Goal: Task Accomplishment & Management: Manage account settings

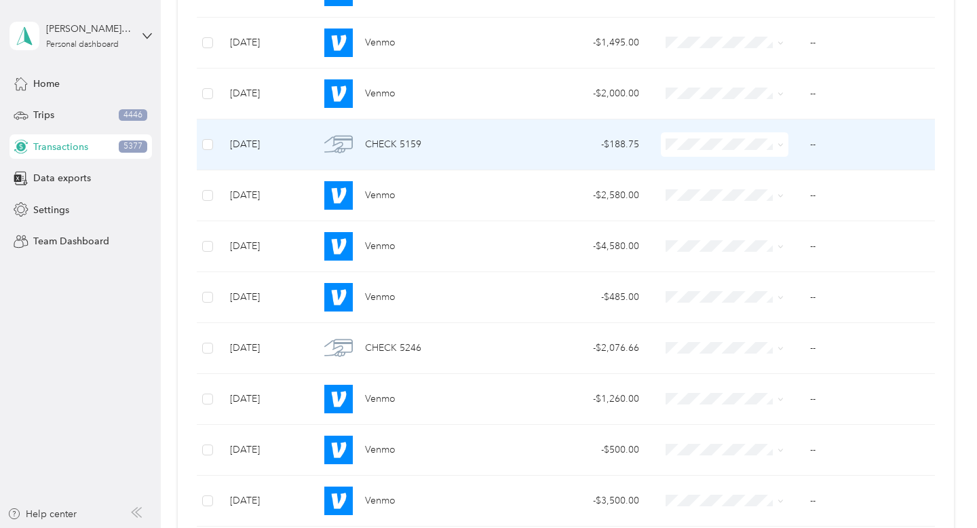
scroll to position [6275, 0]
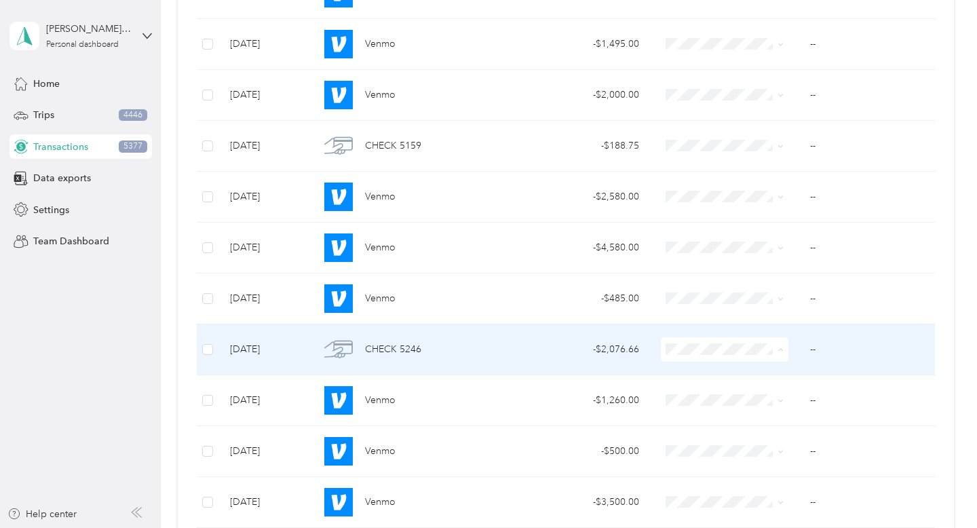
click at [747, 252] on span "Property Repairs" at bounding box center [752, 253] width 115 height 14
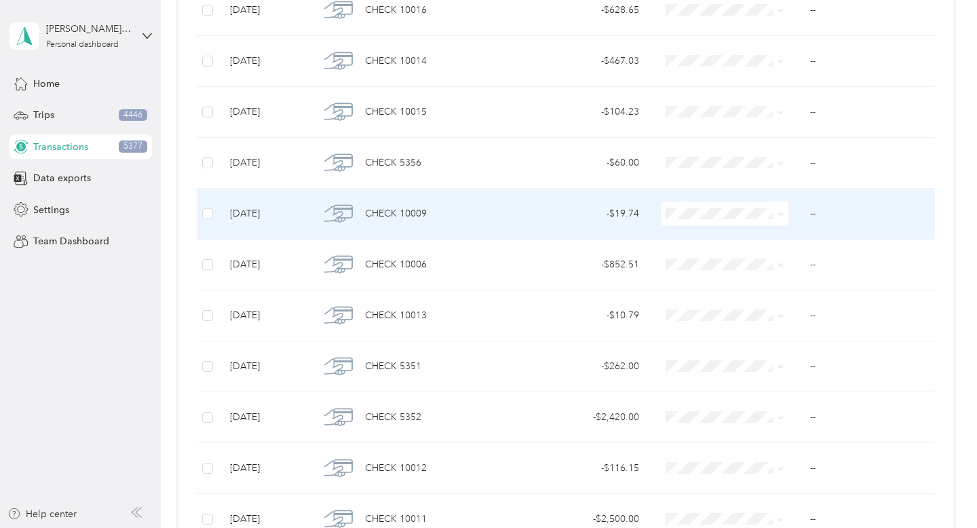
scroll to position [2696, 0]
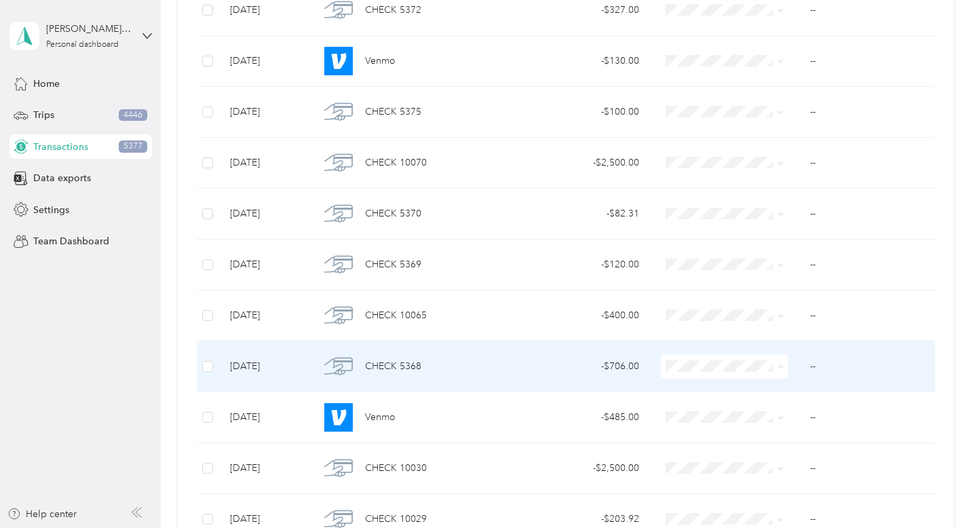
click at [772, 272] on li "Property Repairs" at bounding box center [740, 269] width 158 height 24
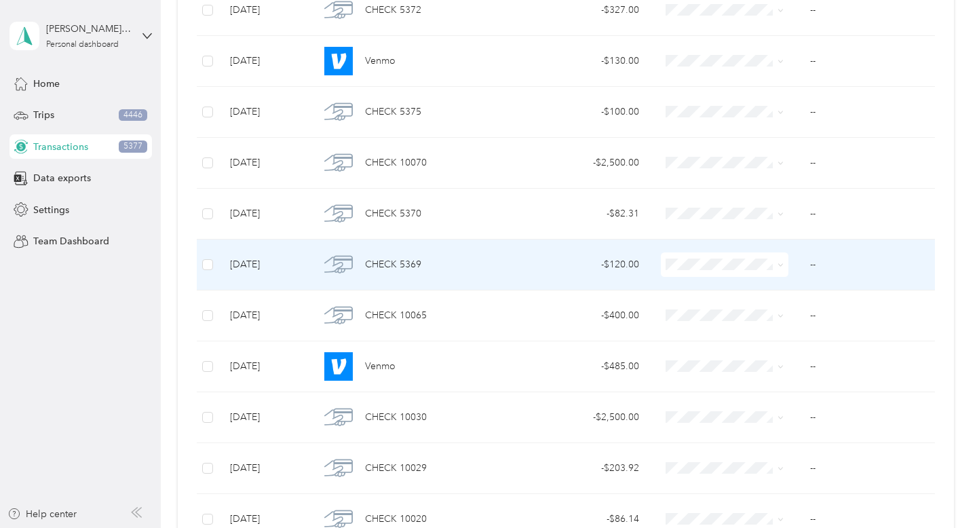
click at [724, 271] on span at bounding box center [725, 264] width 128 height 24
click at [754, 271] on span at bounding box center [725, 264] width 128 height 24
click at [781, 268] on span at bounding box center [780, 264] width 6 height 12
click at [776, 266] on span at bounding box center [778, 264] width 11 height 15
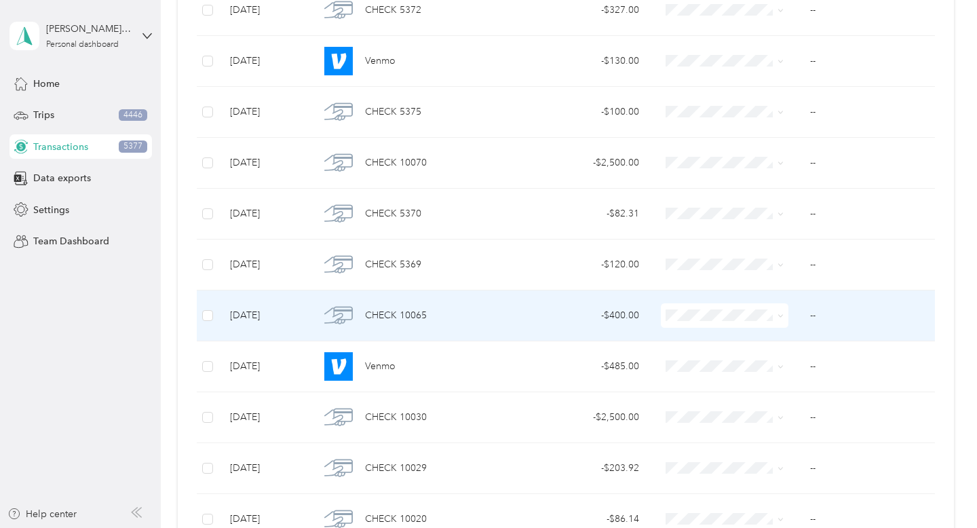
scroll to position [2765, 0]
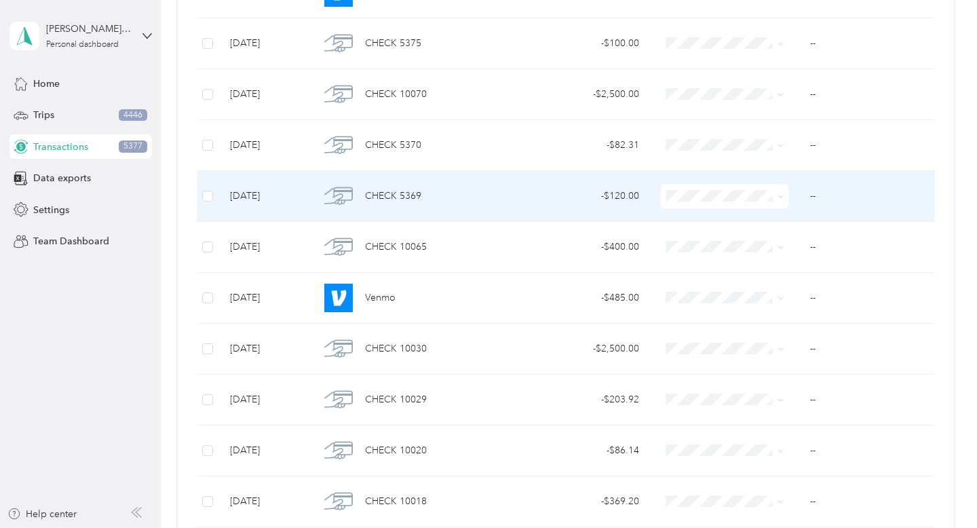
click at [780, 194] on icon at bounding box center [780, 196] width 6 height 6
click at [762, 343] on li "Property Cleaning" at bounding box center [740, 340] width 158 height 24
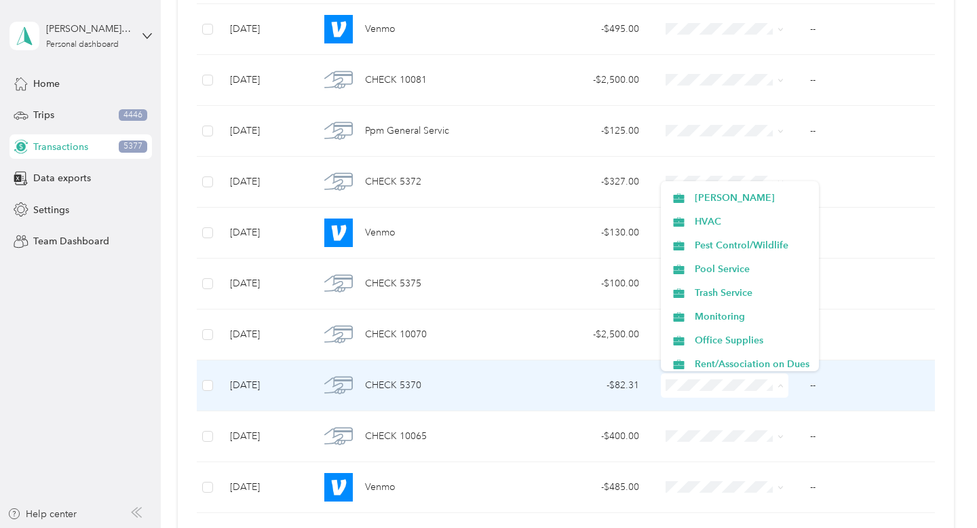
scroll to position [282, 0]
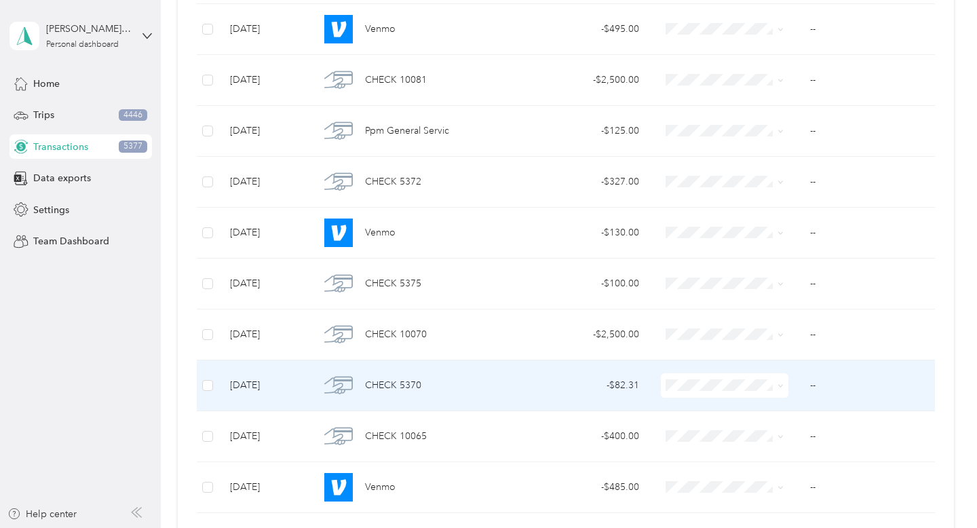
click at [732, 267] on span "Pool Service" at bounding box center [752, 267] width 115 height 14
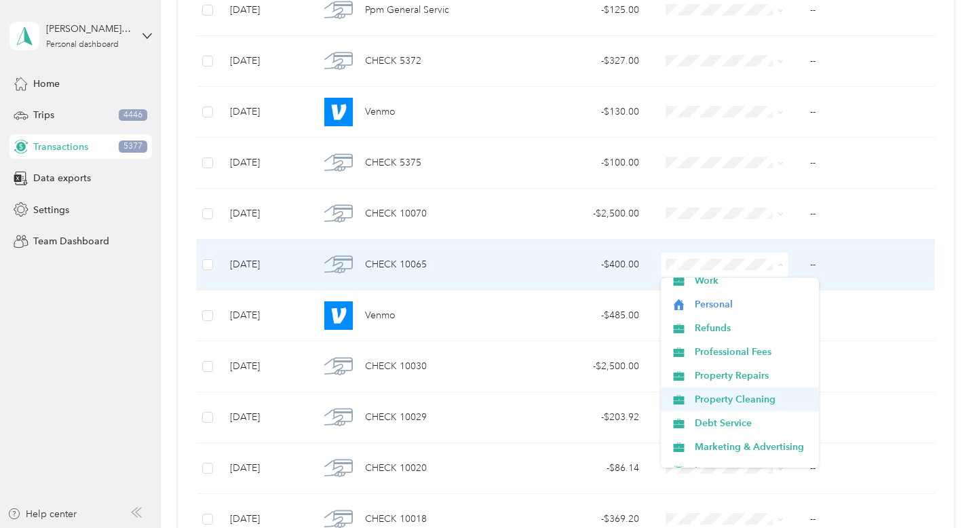
scroll to position [10, 0]
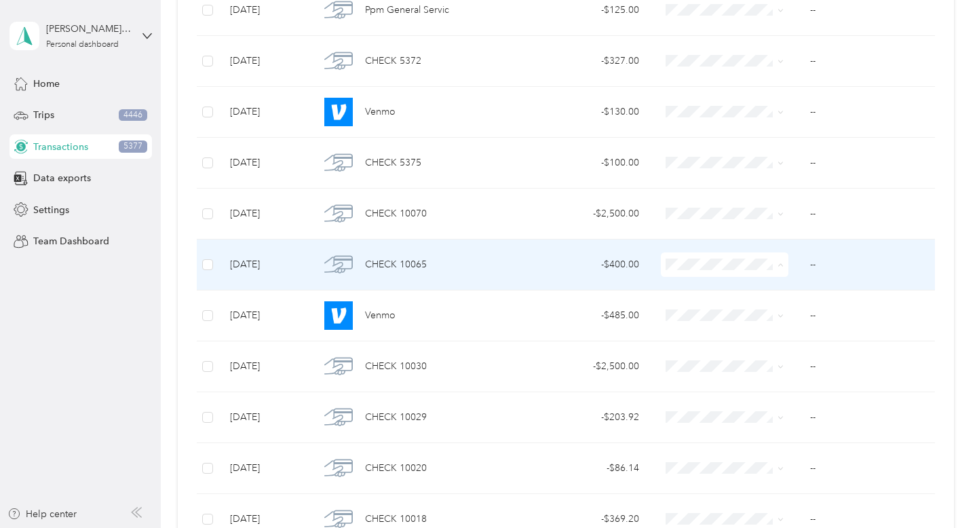
click at [763, 399] on li "Property Cleaning" at bounding box center [740, 398] width 158 height 24
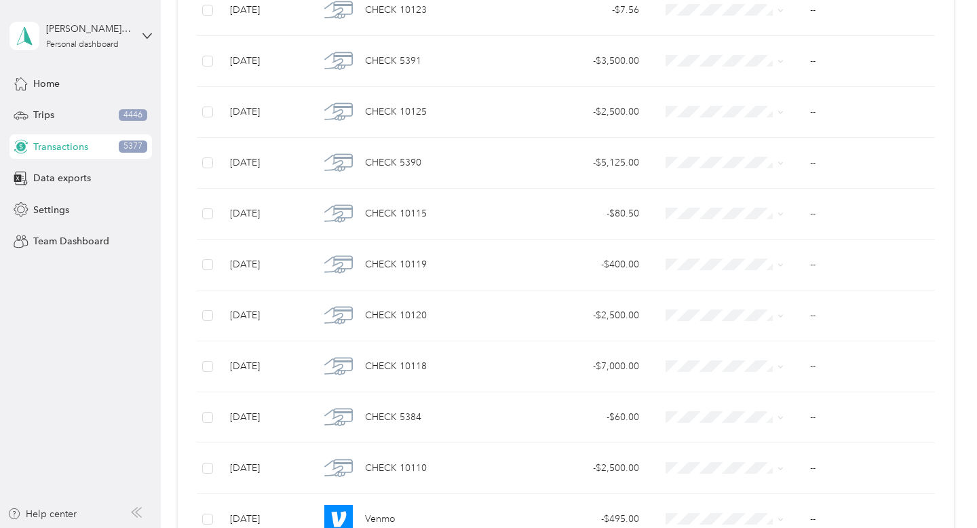
scroll to position [1577, 0]
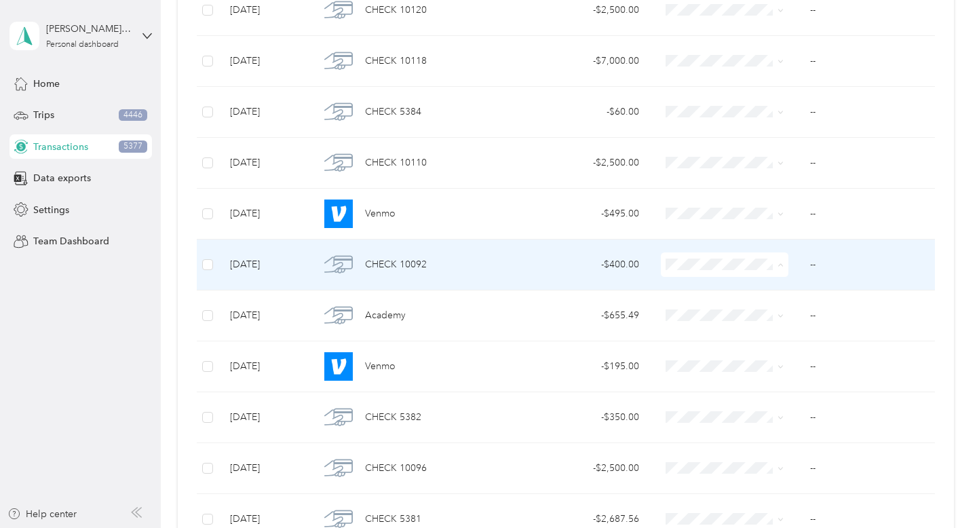
click at [782, 404] on span "Property Cleaning" at bounding box center [752, 408] width 115 height 14
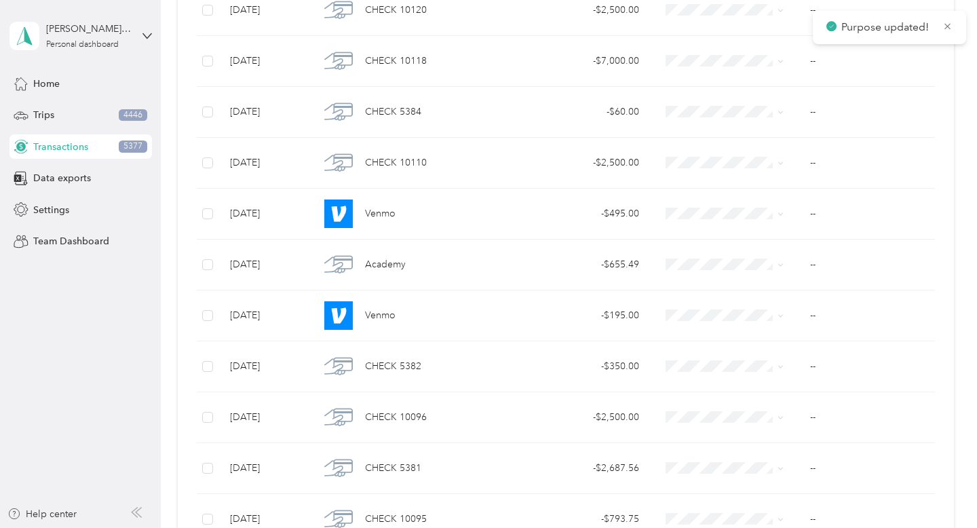
scroll to position [153, 0]
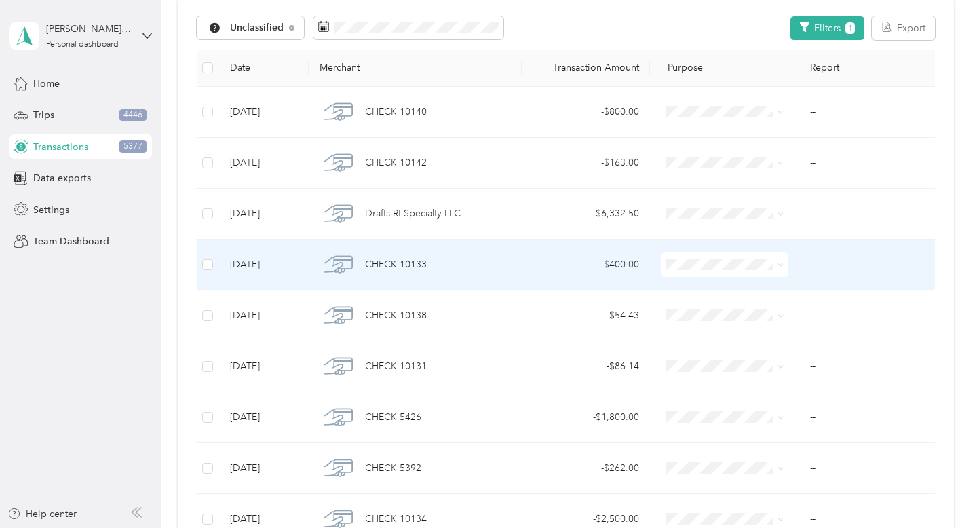
drag, startPoint x: 777, startPoint y: 387, endPoint x: 876, endPoint y: 246, distance: 172.9
click at [783, 264] on icon at bounding box center [780, 265] width 6 height 6
click at [769, 405] on span "Property Cleaning" at bounding box center [752, 408] width 115 height 14
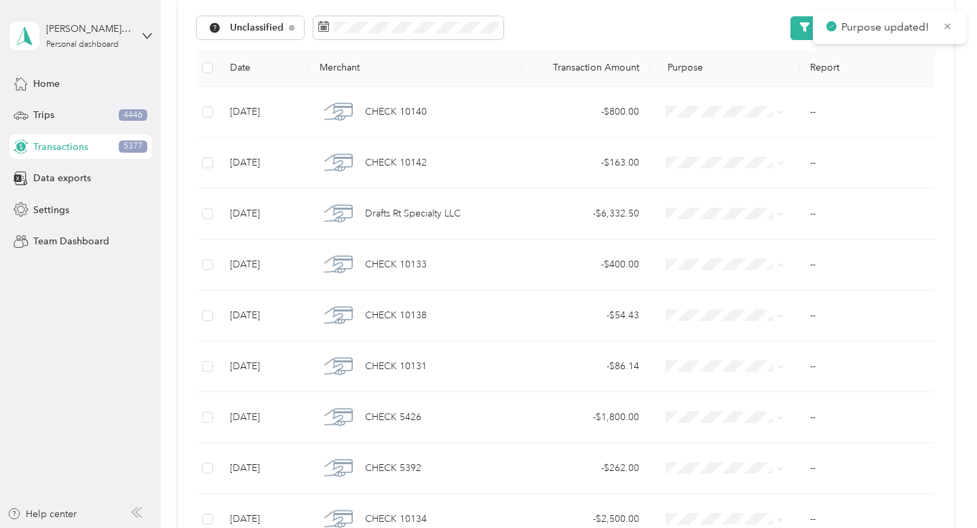
scroll to position [1221, 0]
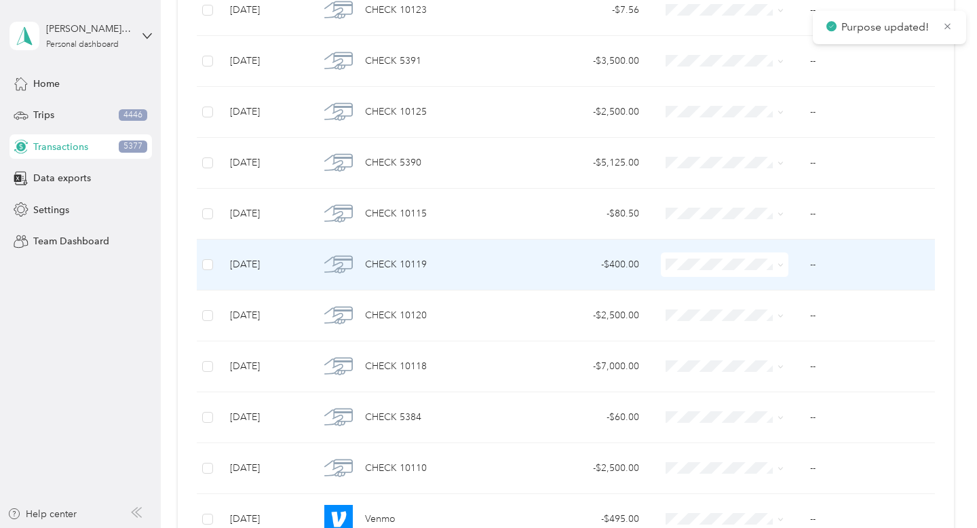
click at [777, 265] on span at bounding box center [778, 264] width 11 height 15
click at [785, 263] on span at bounding box center [725, 264] width 128 height 24
click at [783, 263] on span at bounding box center [725, 264] width 128 height 24
click at [777, 265] on span at bounding box center [778, 264] width 11 height 15
click at [777, 258] on span at bounding box center [778, 264] width 11 height 15
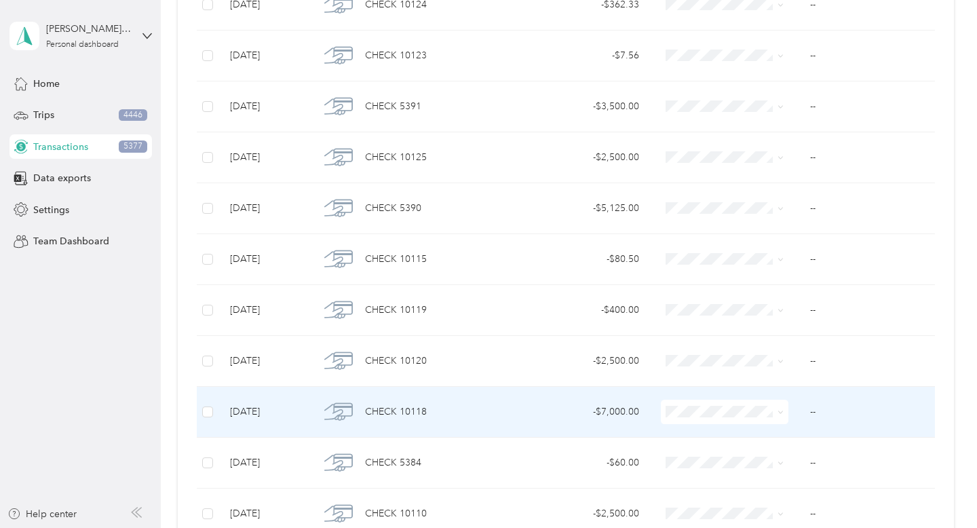
scroll to position [1175, 0]
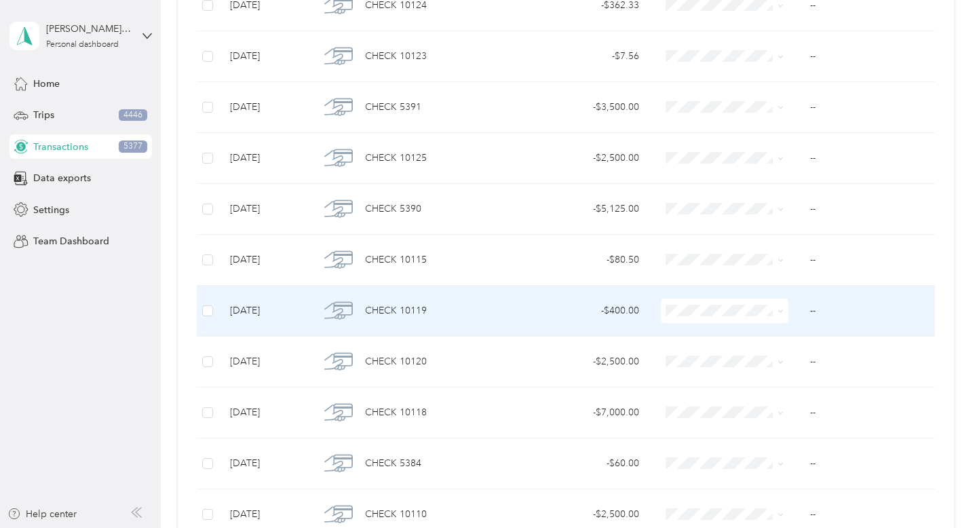
click at [786, 311] on span at bounding box center [725, 310] width 128 height 24
click at [779, 311] on icon at bounding box center [780, 311] width 4 height 3
click at [754, 453] on span "Property Cleaning" at bounding box center [752, 449] width 115 height 14
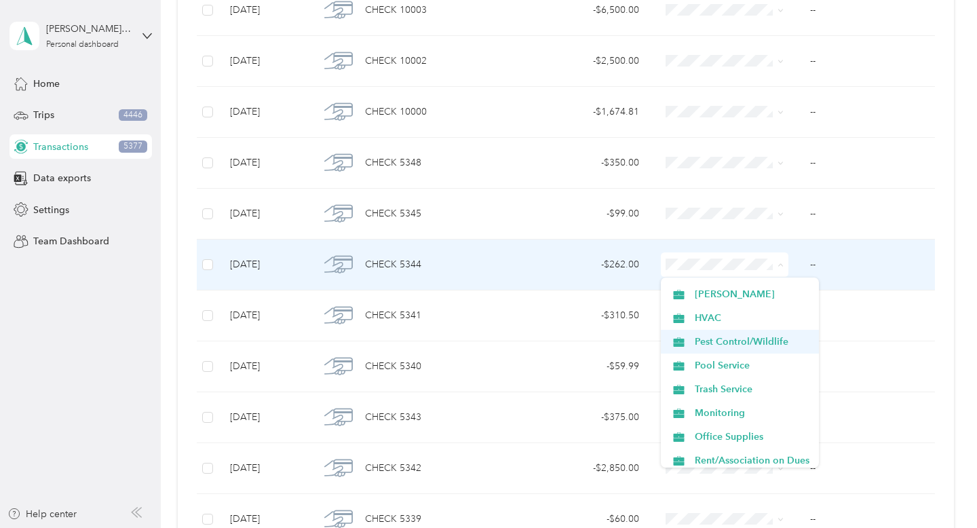
scroll to position [321, 0]
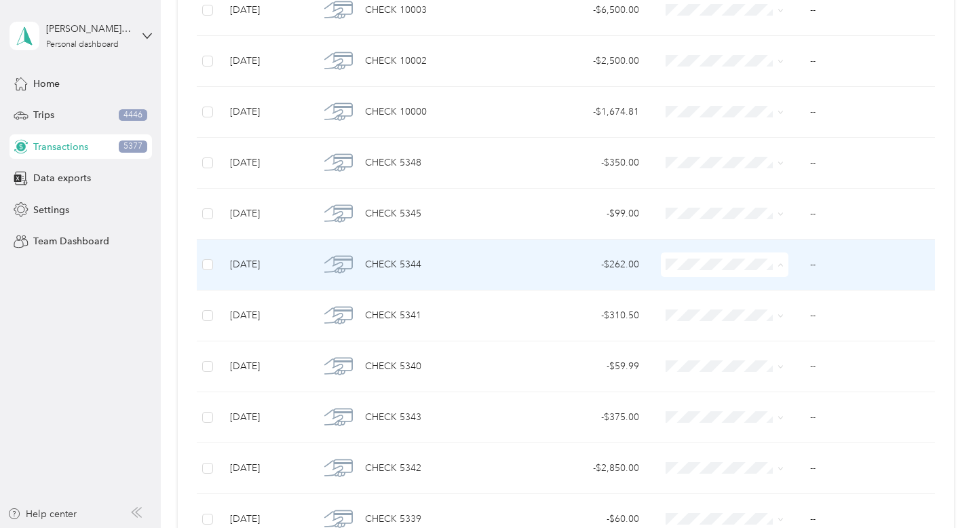
click at [768, 419] on span "Rent/Association on Dues" at bounding box center [752, 419] width 115 height 14
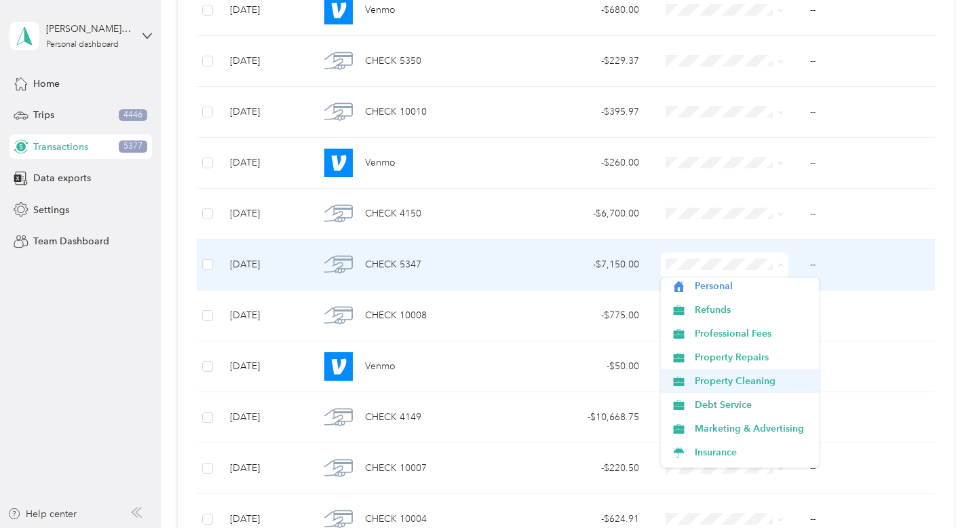
scroll to position [28, 0]
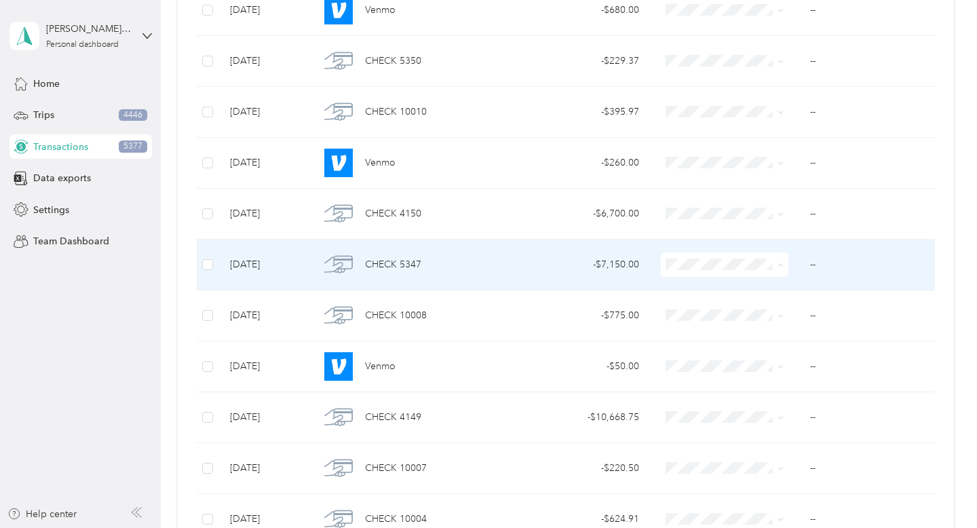
click at [769, 379] on span "Property Cleaning" at bounding box center [752, 380] width 115 height 14
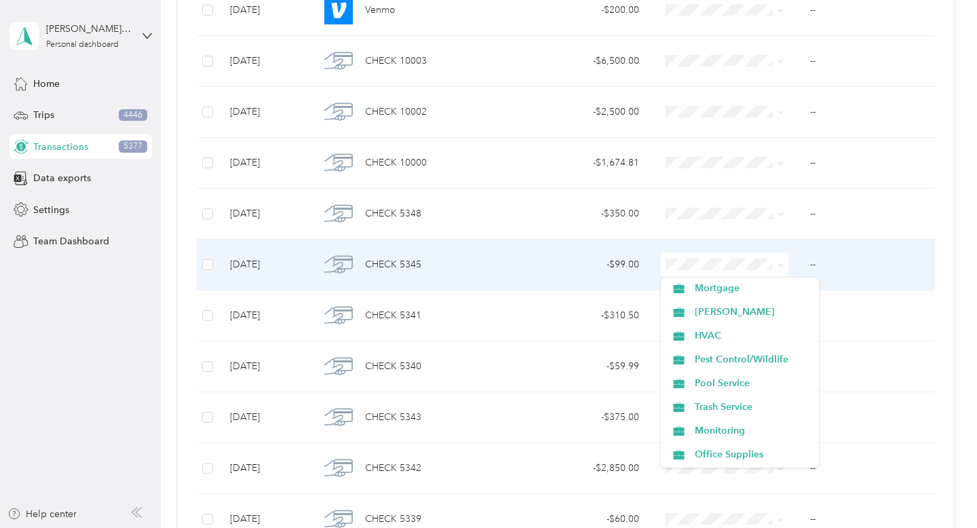
scroll to position [279, 0]
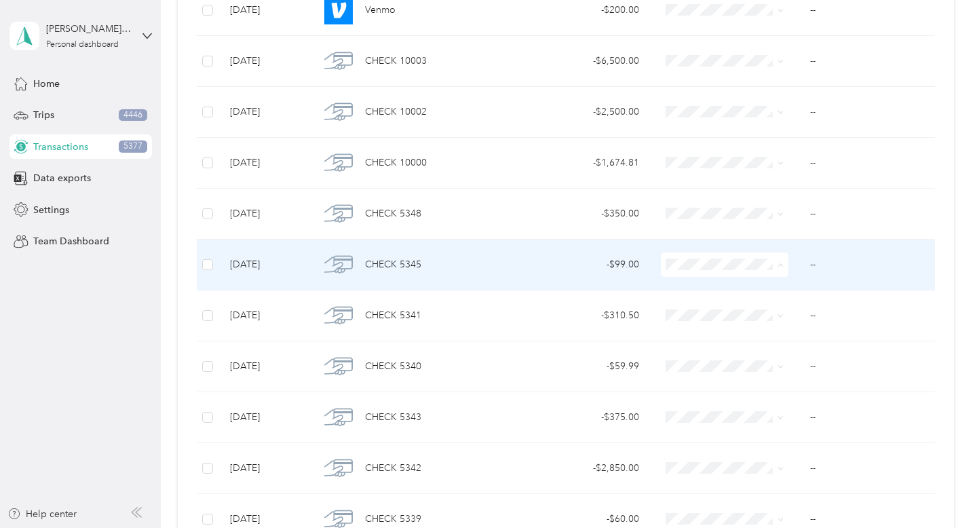
click at [748, 350] on li "Pest Control/Wildlife" at bounding box center [740, 343] width 158 height 24
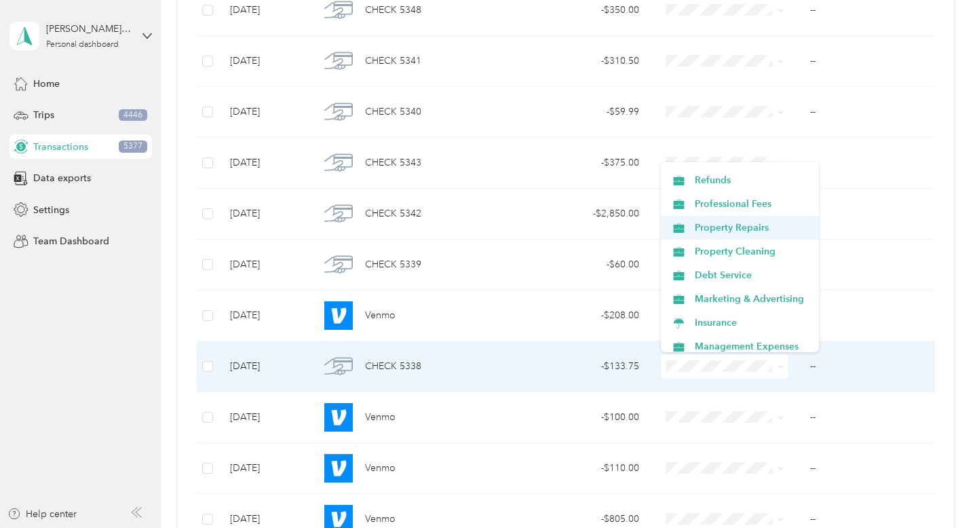
scroll to position [0, 0]
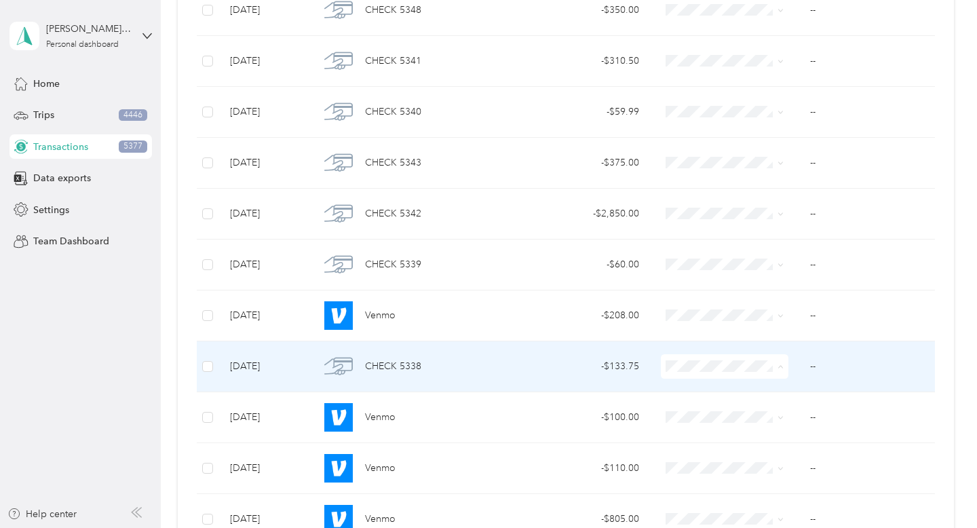
click at [767, 268] on span "Property Repairs" at bounding box center [752, 269] width 115 height 14
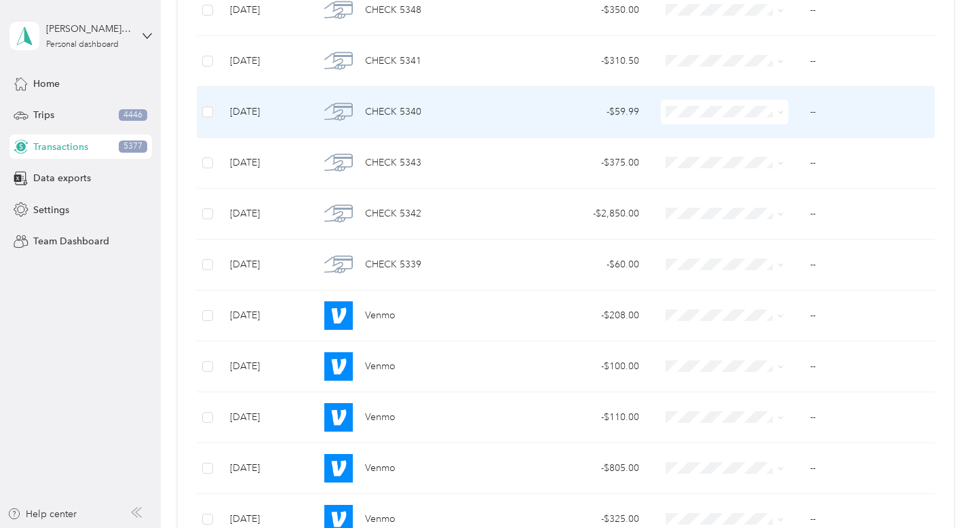
click at [773, 231] on span "Property Repairs" at bounding box center [752, 232] width 115 height 14
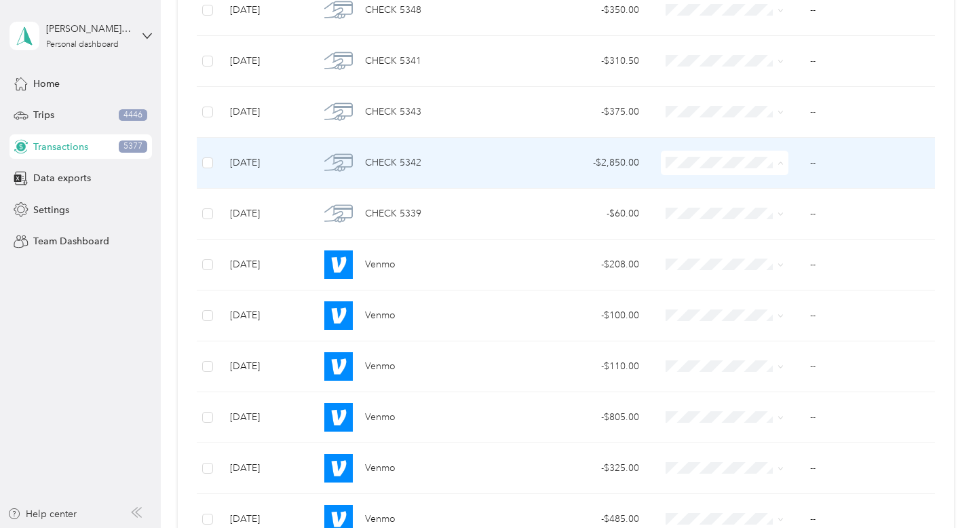
click at [734, 277] on span "Property Repairs" at bounding box center [752, 282] width 115 height 14
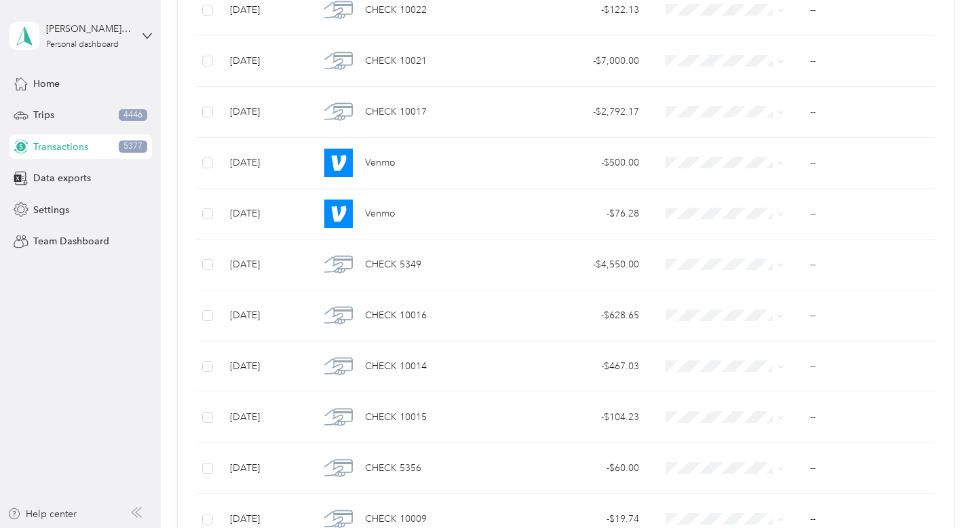
scroll to position [4579, 0]
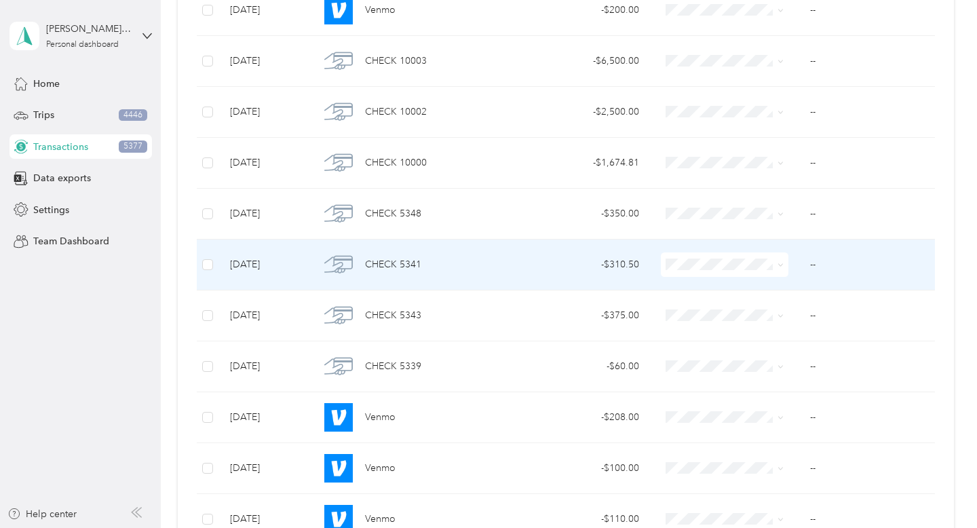
click at [725, 256] on span at bounding box center [725, 264] width 128 height 24
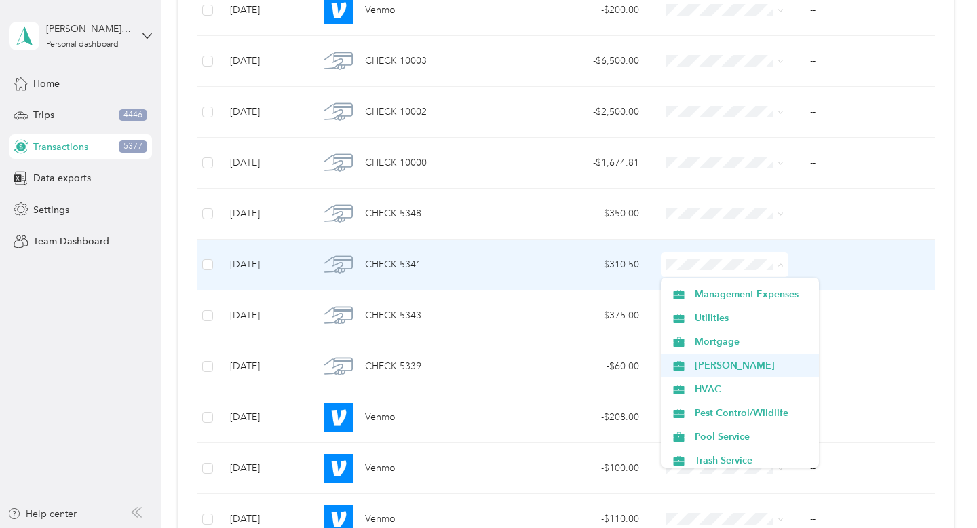
scroll to position [211, 0]
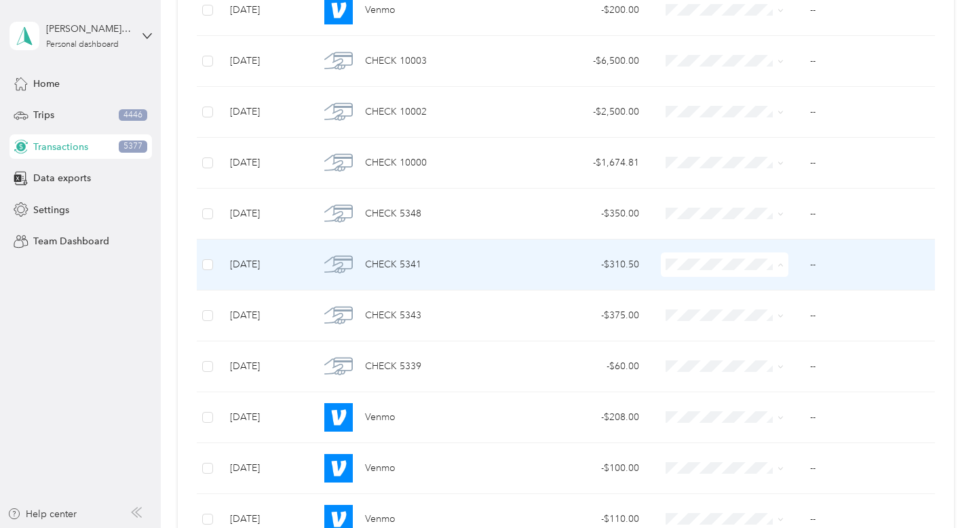
click at [742, 385] on span "HVAC" at bounding box center [752, 387] width 115 height 14
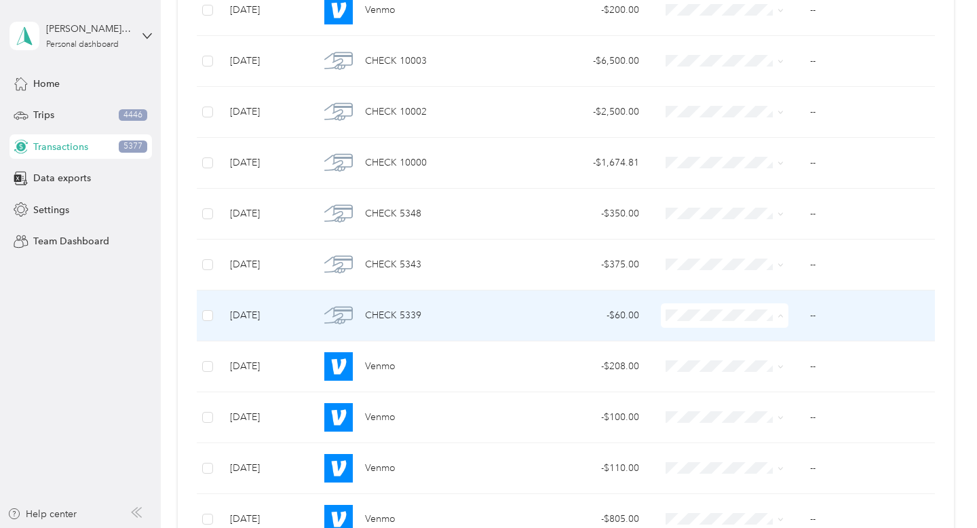
click at [759, 463] on li "Property Cleaning" at bounding box center [740, 459] width 158 height 24
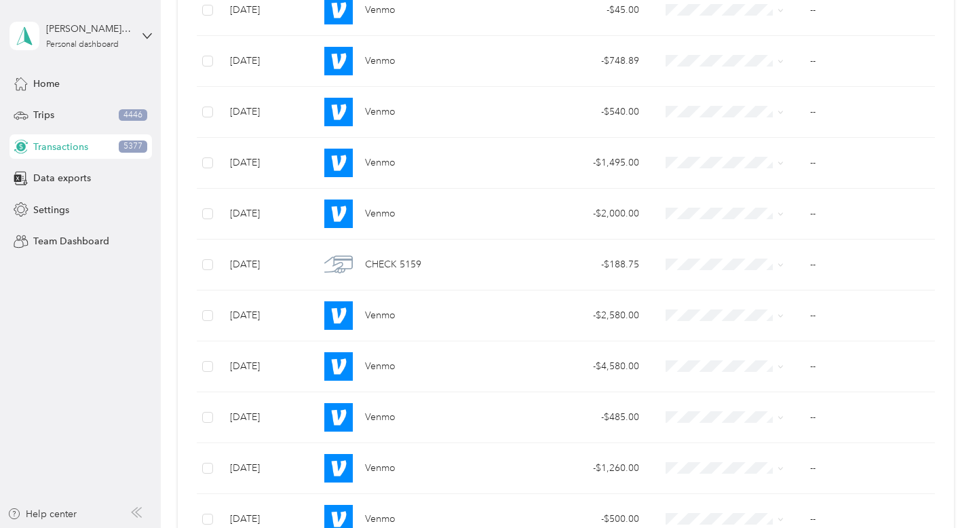
scroll to position [3968, 0]
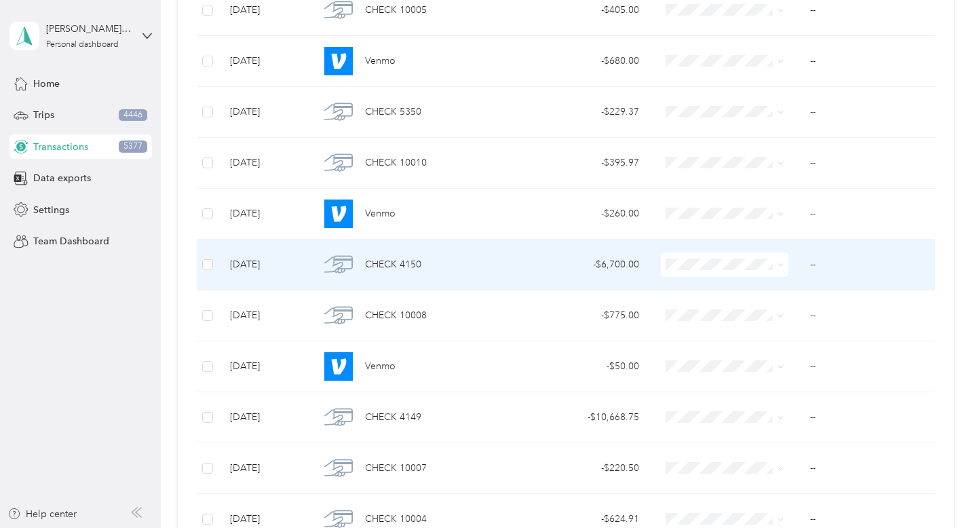
click at [773, 263] on span at bounding box center [778, 264] width 11 height 15
click at [779, 266] on icon at bounding box center [780, 265] width 6 height 6
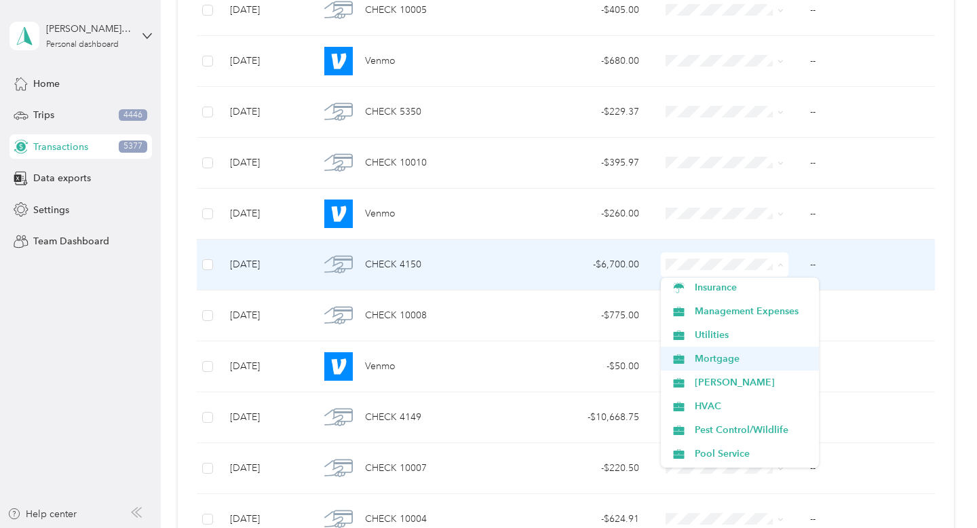
scroll to position [201, 0]
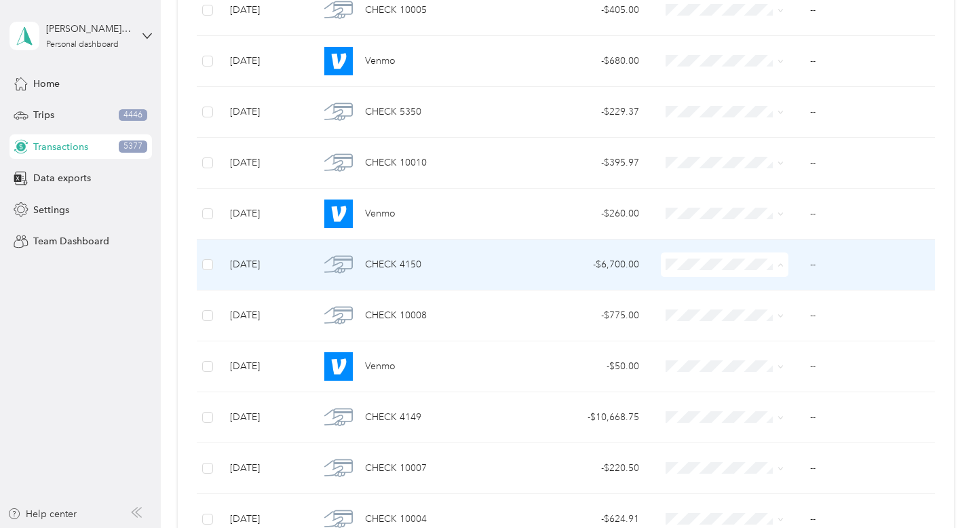
click at [779, 309] on ol "Work Personal Refunds Professional Fees Property Repairs Property Cleaning Debt…" at bounding box center [740, 372] width 158 height 190
click at [723, 272] on span at bounding box center [725, 264] width 128 height 24
click at [781, 260] on span at bounding box center [780, 264] width 6 height 12
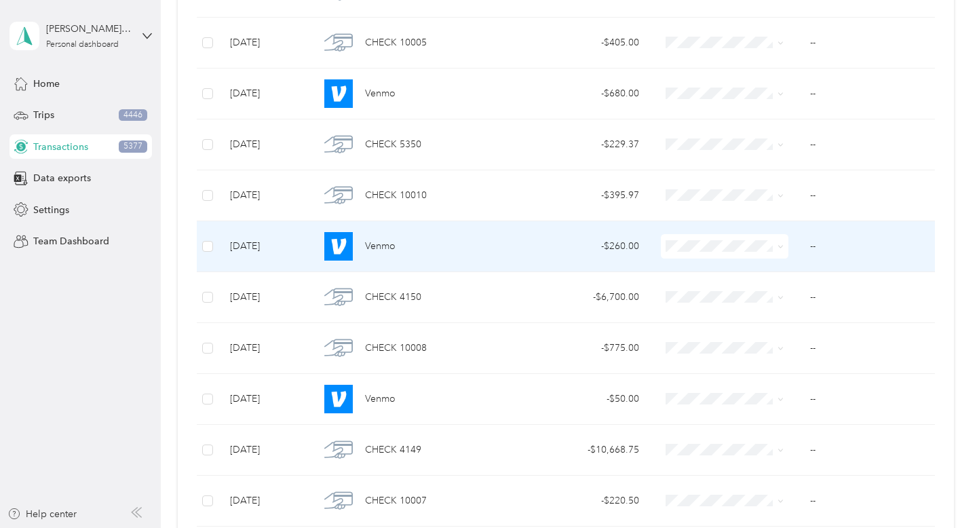
scroll to position [3986, 0]
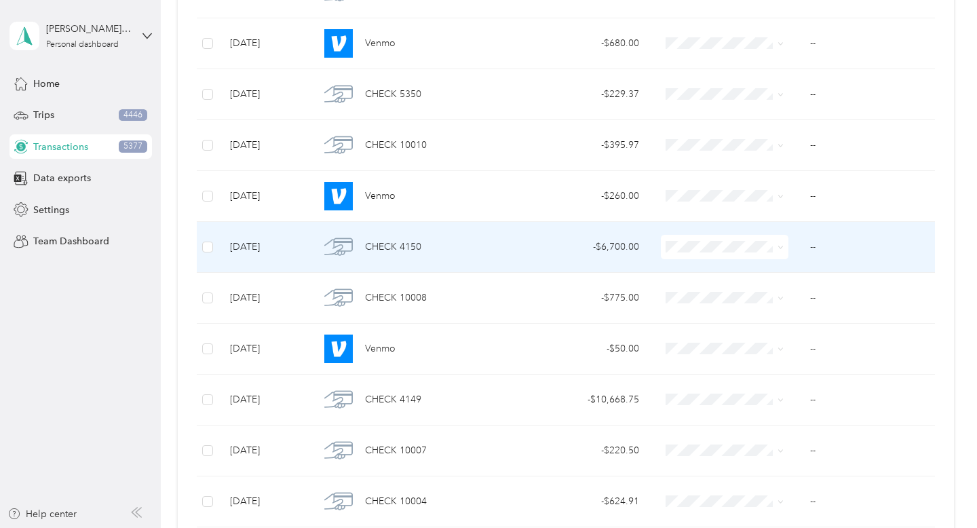
click at [781, 246] on icon at bounding box center [780, 247] width 6 height 6
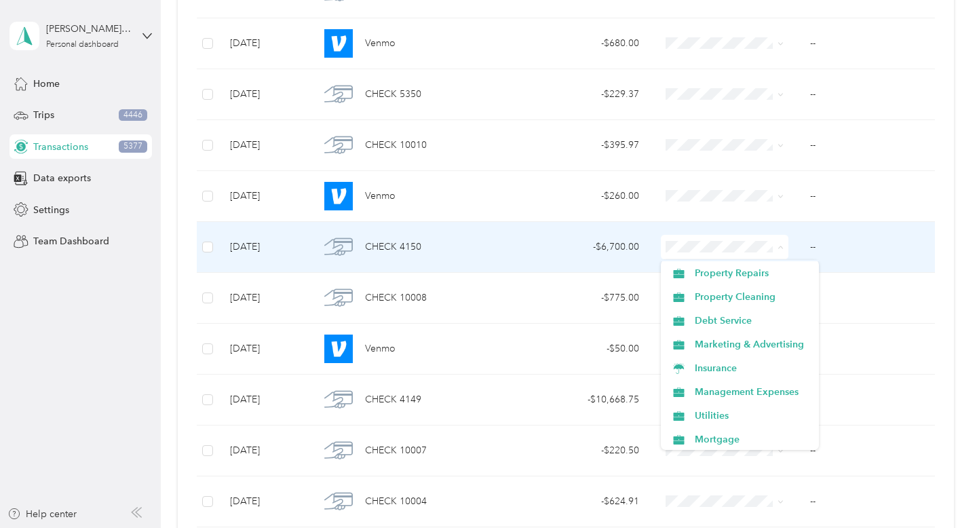
scroll to position [94, 0]
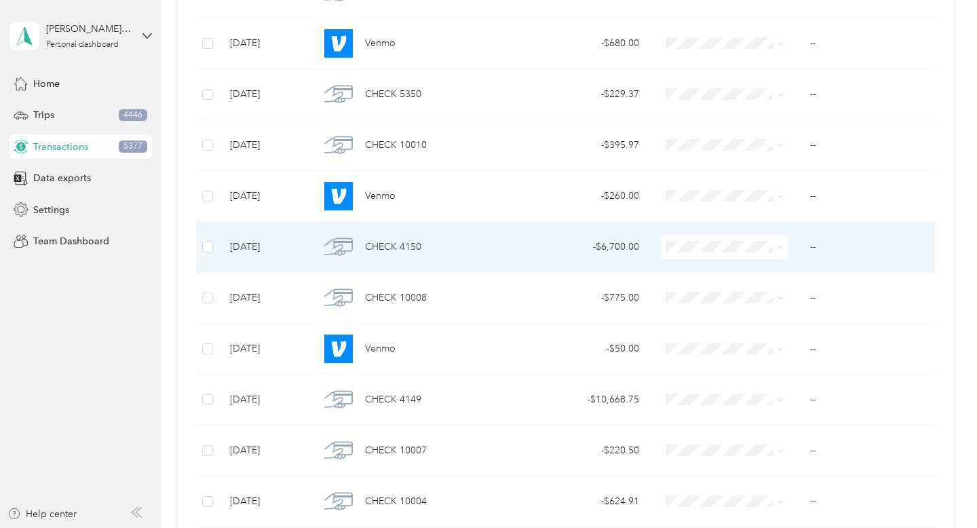
click at [739, 390] on span "Management Expenses" at bounding box center [752, 389] width 115 height 14
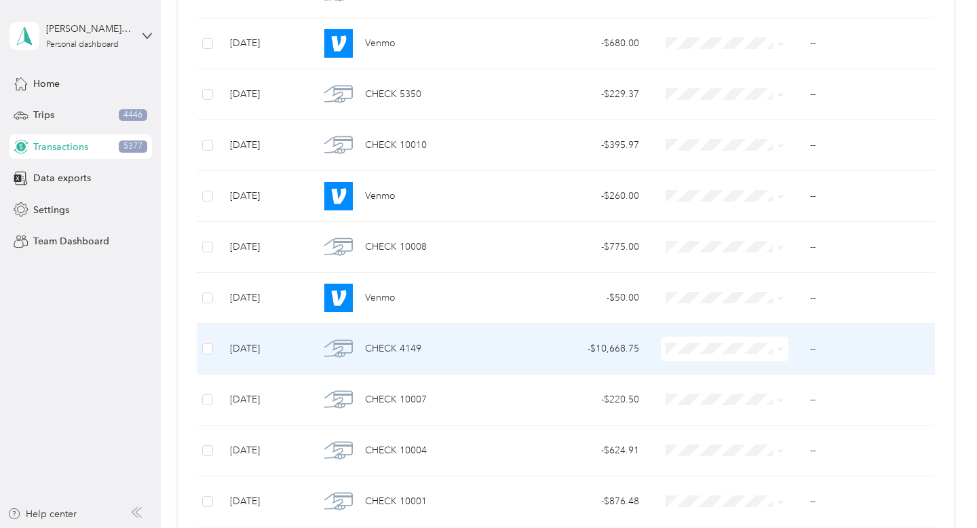
click at [783, 347] on icon at bounding box center [780, 349] width 6 height 6
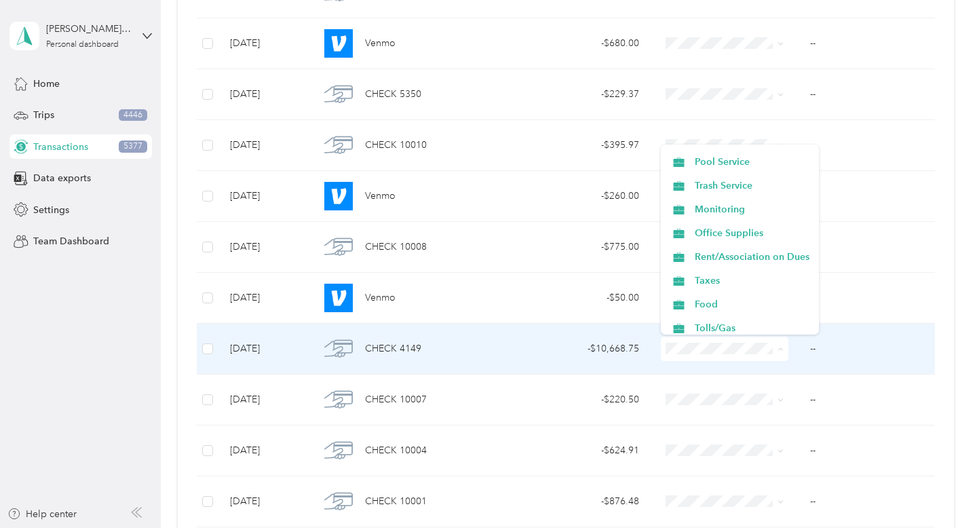
scroll to position [427, 0]
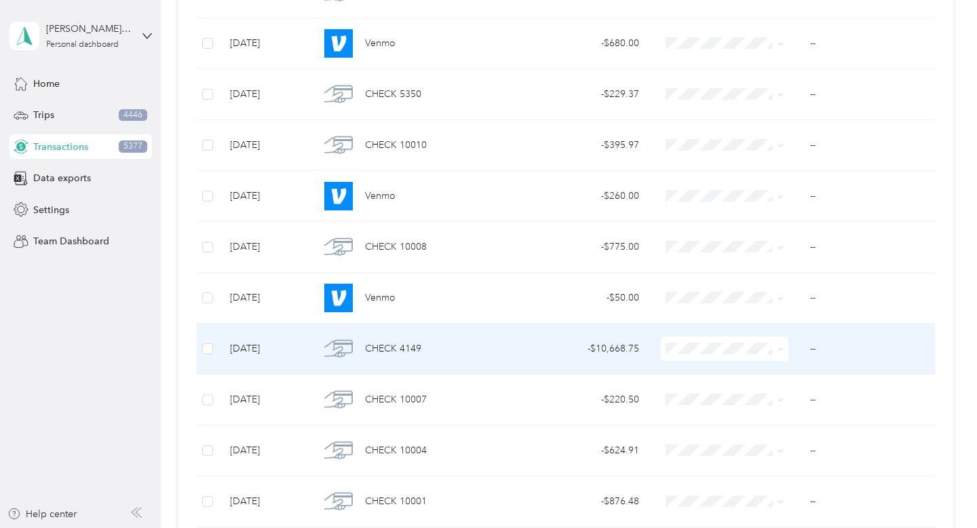
click at [775, 198] on span "Taxes" at bounding box center [752, 204] width 115 height 14
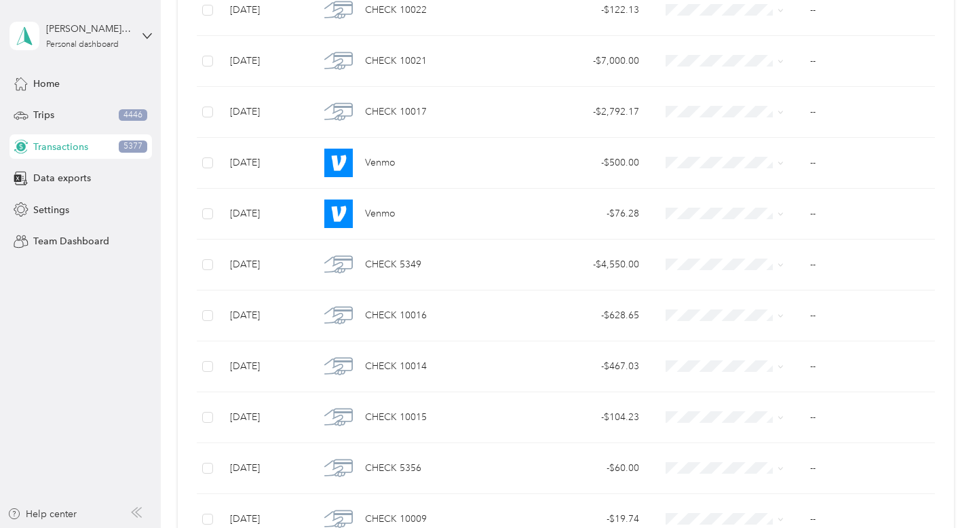
scroll to position [4426, 0]
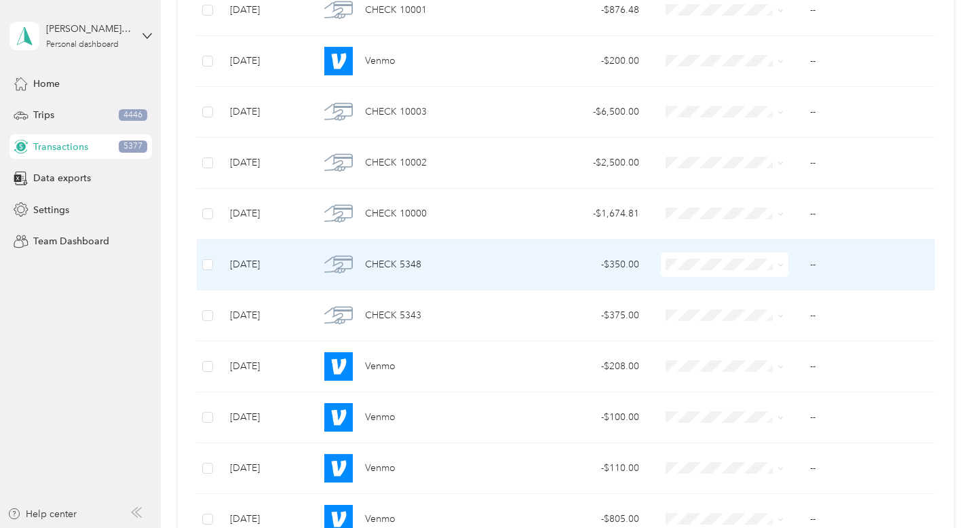
click at [781, 267] on icon at bounding box center [780, 265] width 6 height 6
click at [767, 376] on li "Property Repairs" at bounding box center [740, 384] width 158 height 24
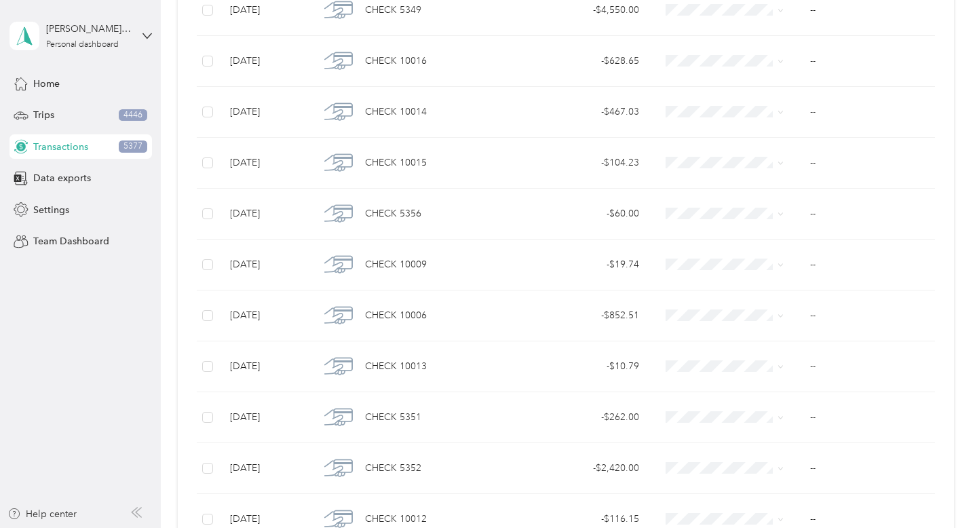
scroll to position [4375, 0]
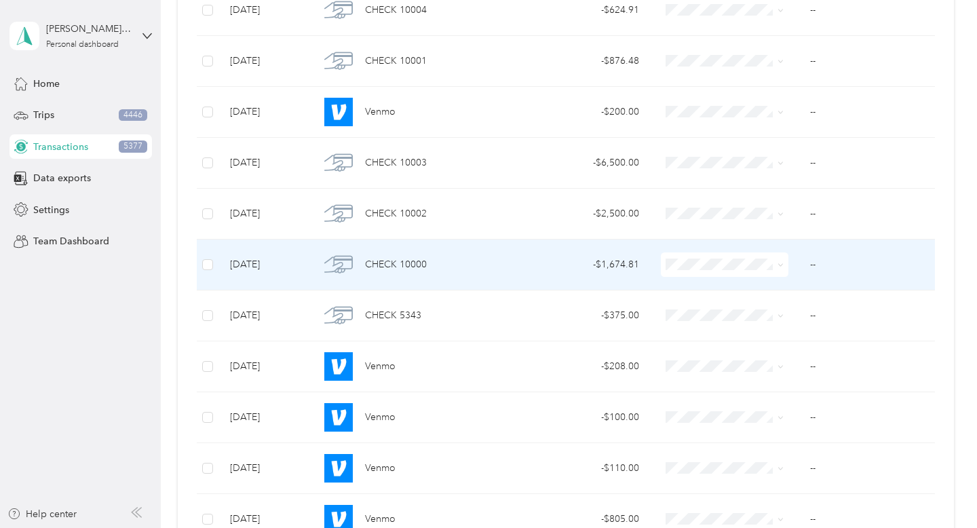
click at [786, 270] on span at bounding box center [725, 264] width 128 height 24
click at [781, 263] on icon at bounding box center [780, 265] width 6 height 6
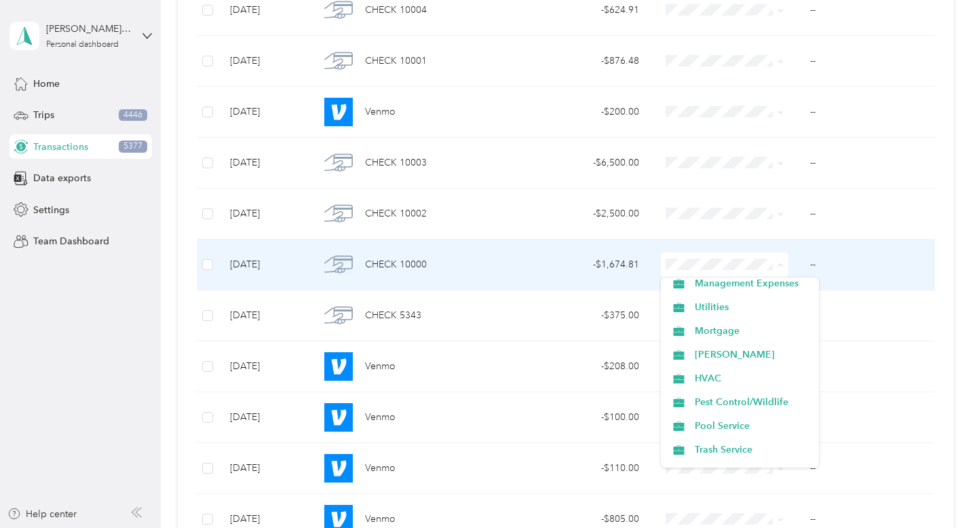
scroll to position [224, 0]
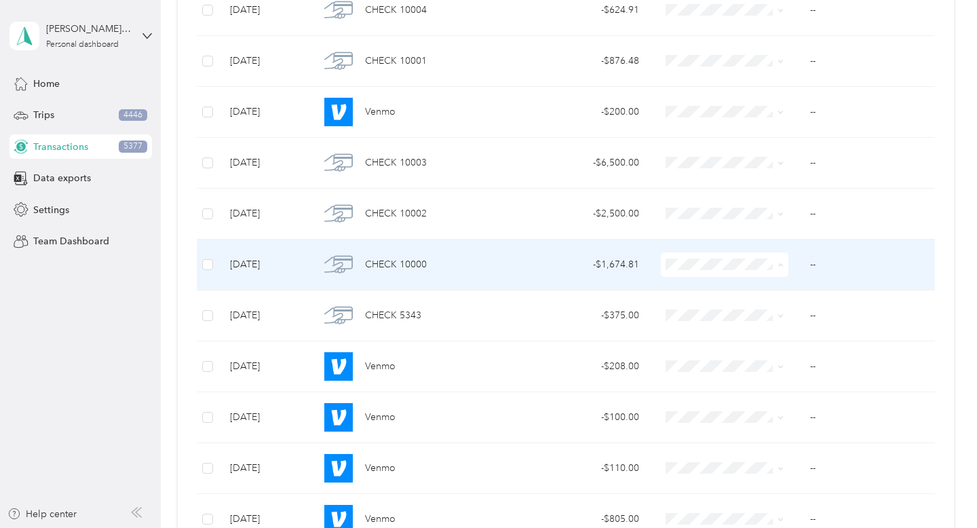
click at [738, 408] on ol "Work Personal Refunds Professional Fees Property Repairs Property Cleaning Debt…" at bounding box center [740, 372] width 158 height 190
click at [780, 265] on icon at bounding box center [780, 265] width 6 height 6
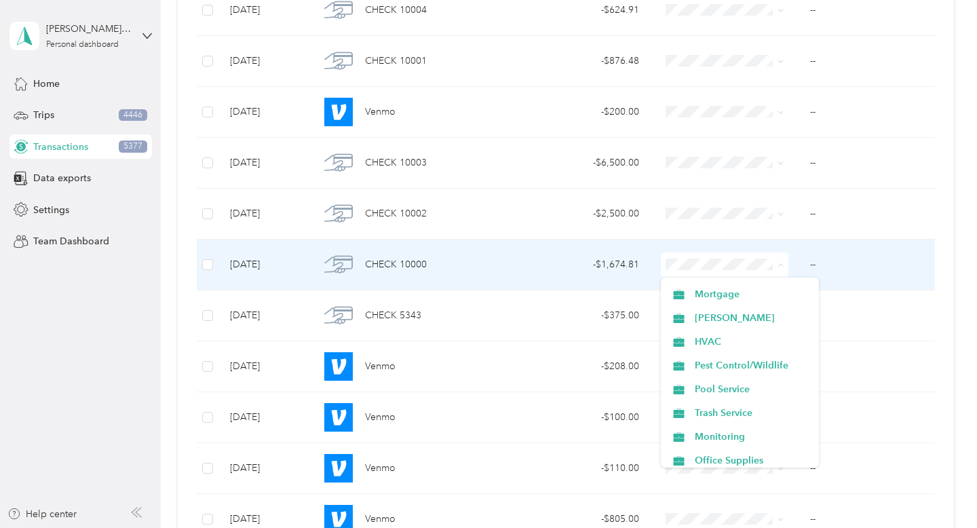
scroll to position [259, 0]
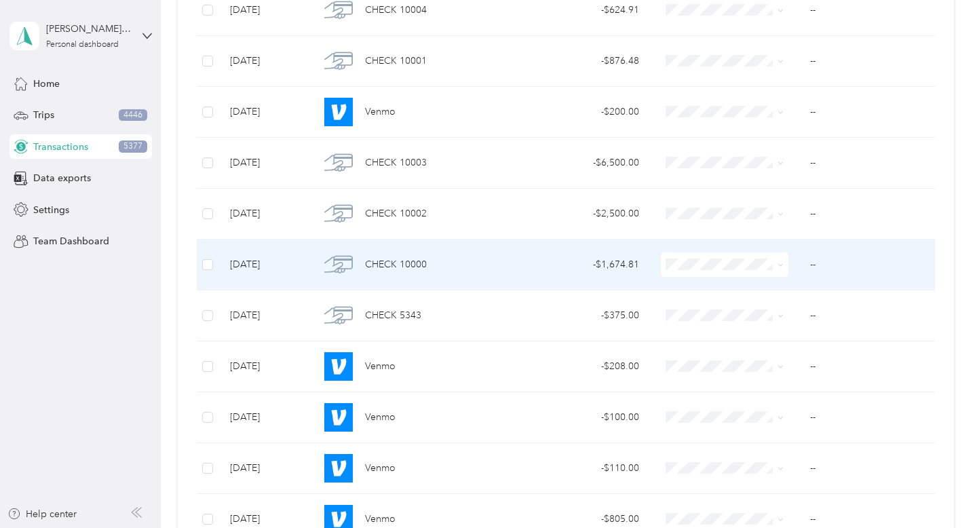
click at [792, 362] on span "Pest Control/Wildlife" at bounding box center [752, 356] width 115 height 14
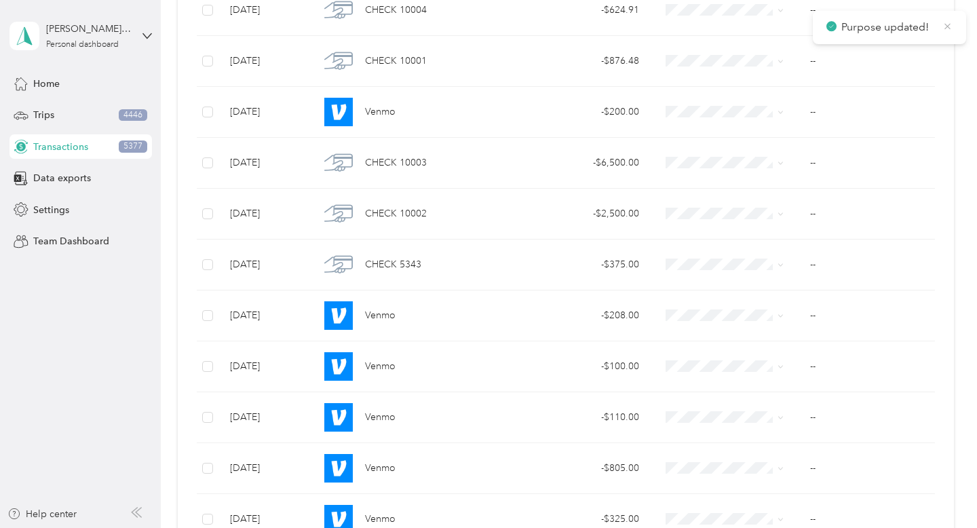
click at [950, 27] on icon at bounding box center [947, 26] width 10 height 12
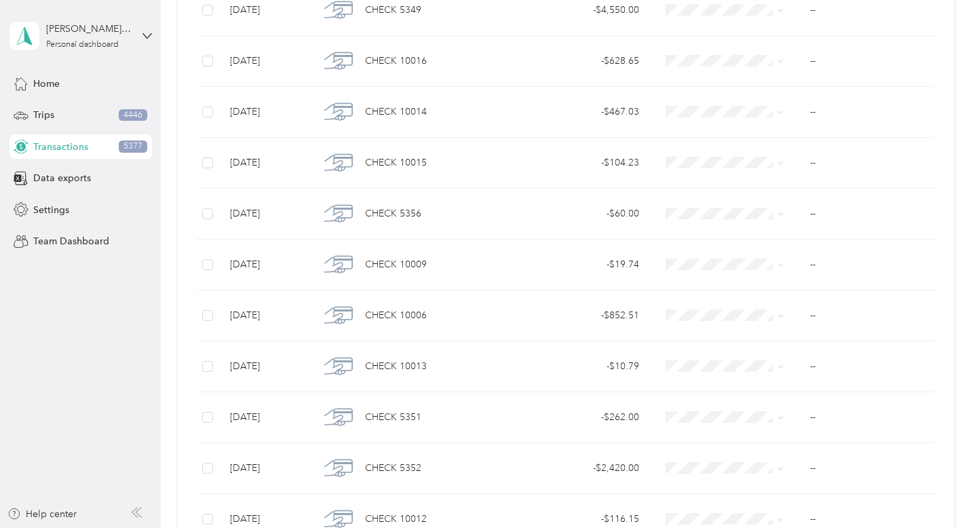
scroll to position [4324, 0]
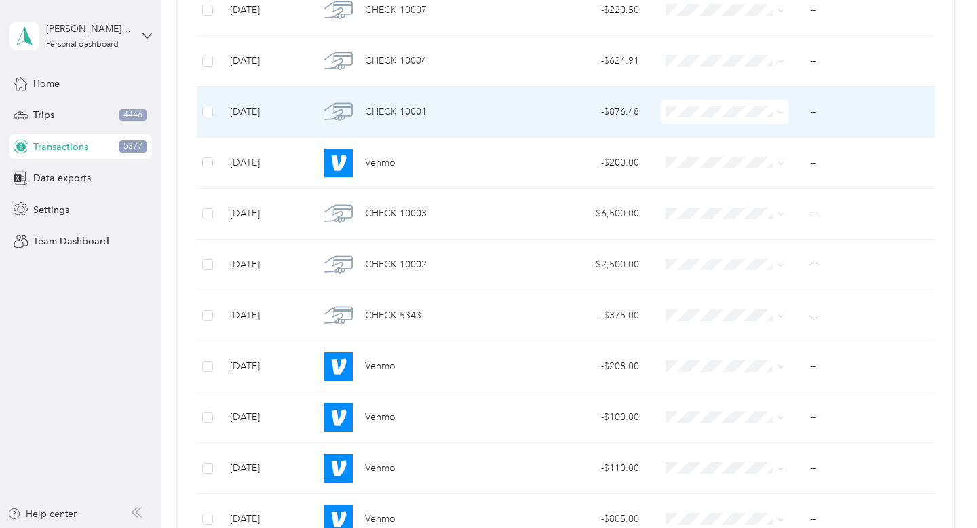
click at [779, 112] on icon at bounding box center [780, 112] width 4 height 3
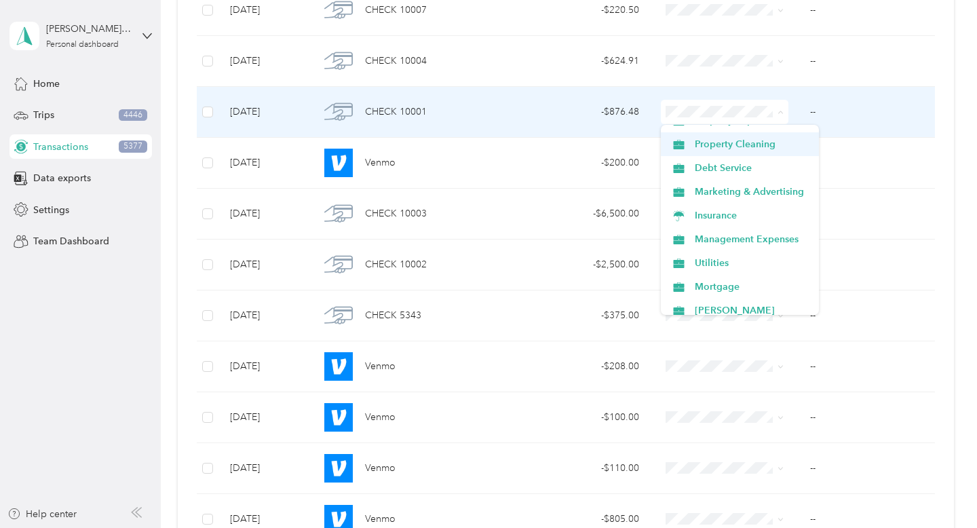
scroll to position [130, 0]
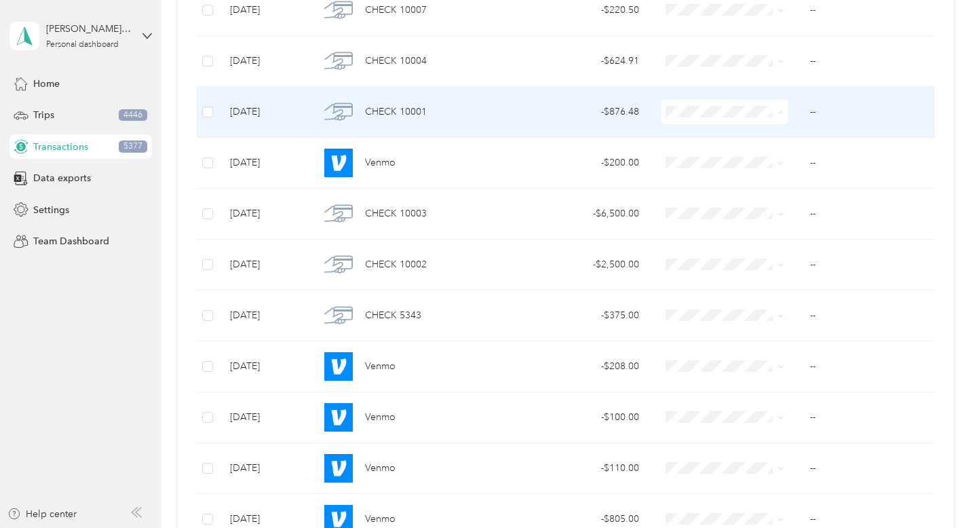
click at [765, 249] on li "Utilities" at bounding box center [740, 245] width 158 height 24
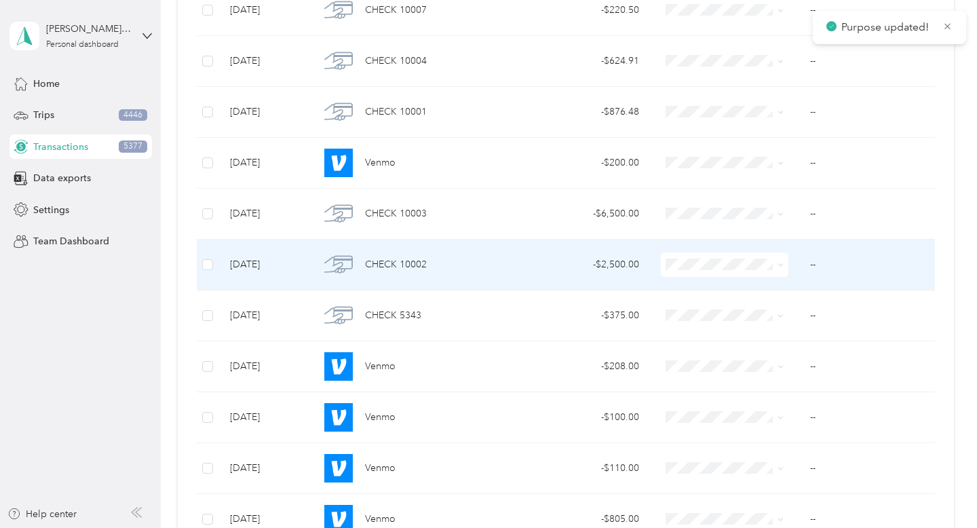
scroll to position [4274, 0]
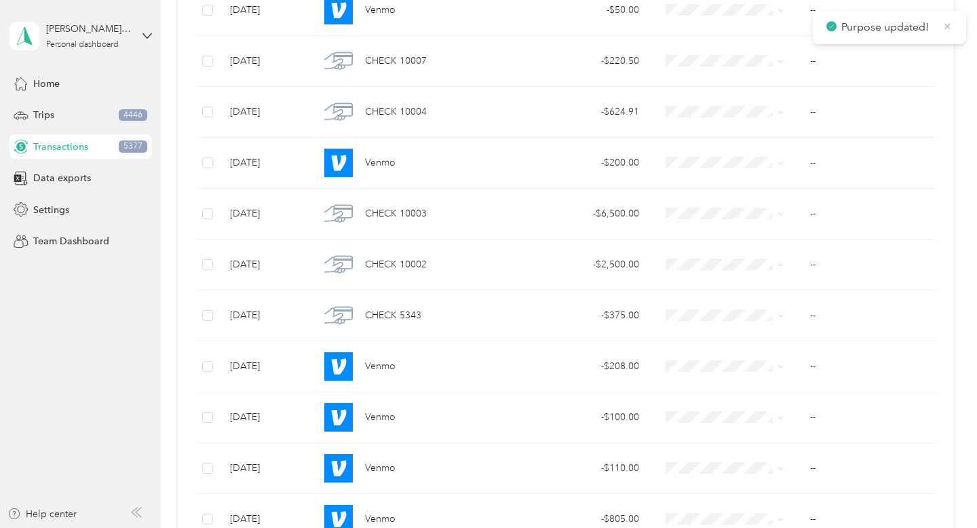
click at [945, 27] on icon at bounding box center [947, 26] width 6 height 6
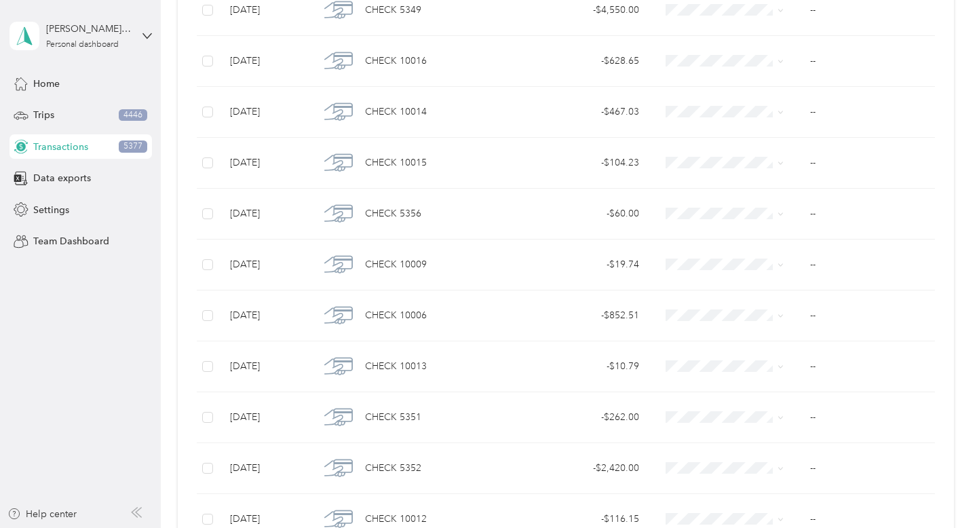
scroll to position [4121, 0]
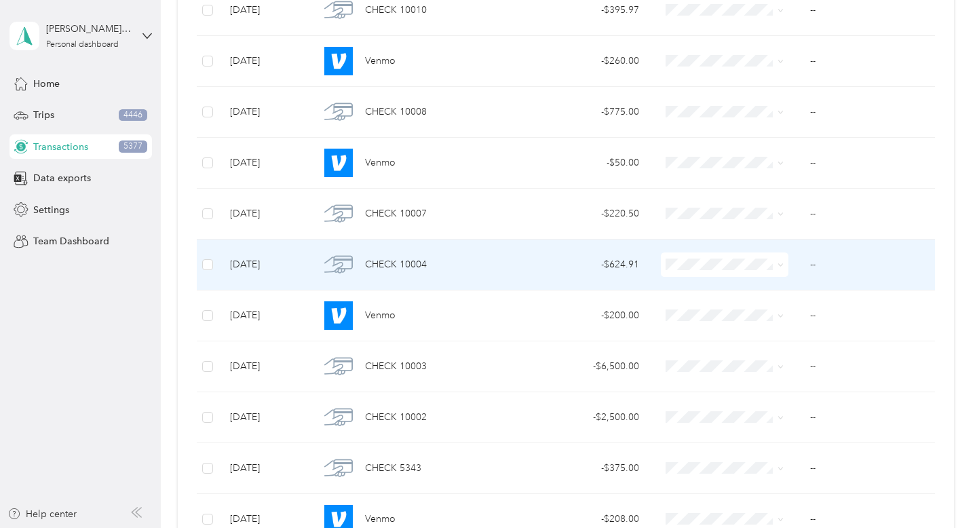
click at [781, 266] on icon at bounding box center [780, 265] width 6 height 6
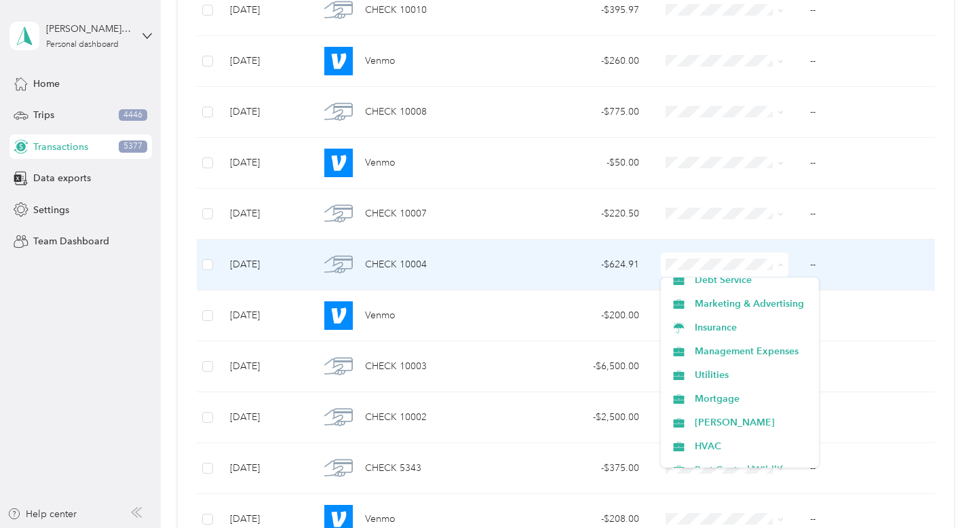
scroll to position [172, 0]
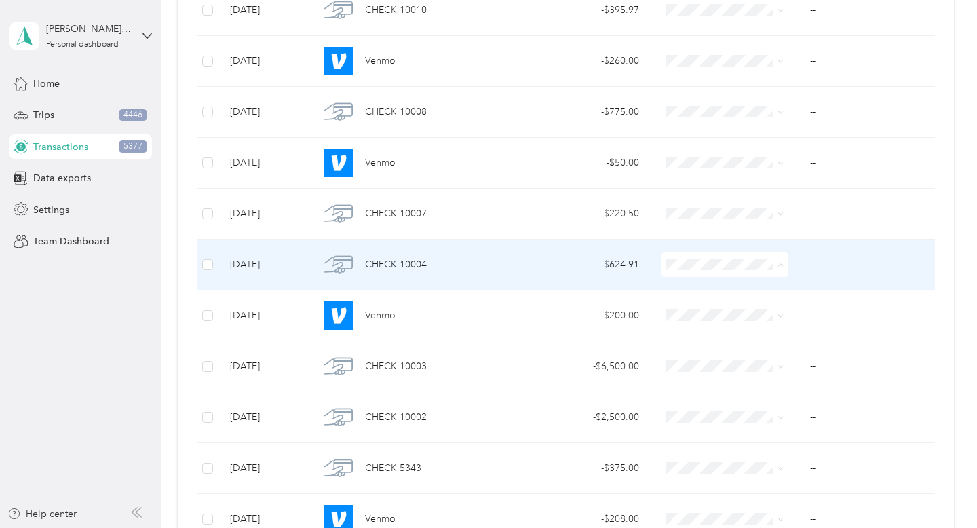
click at [748, 359] on span "Utilities" at bounding box center [752, 354] width 115 height 14
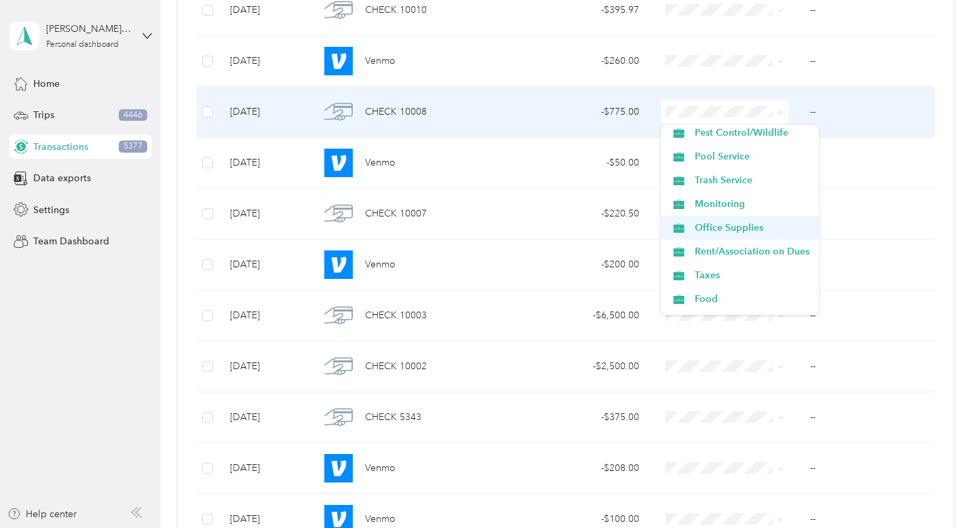
scroll to position [337, 0]
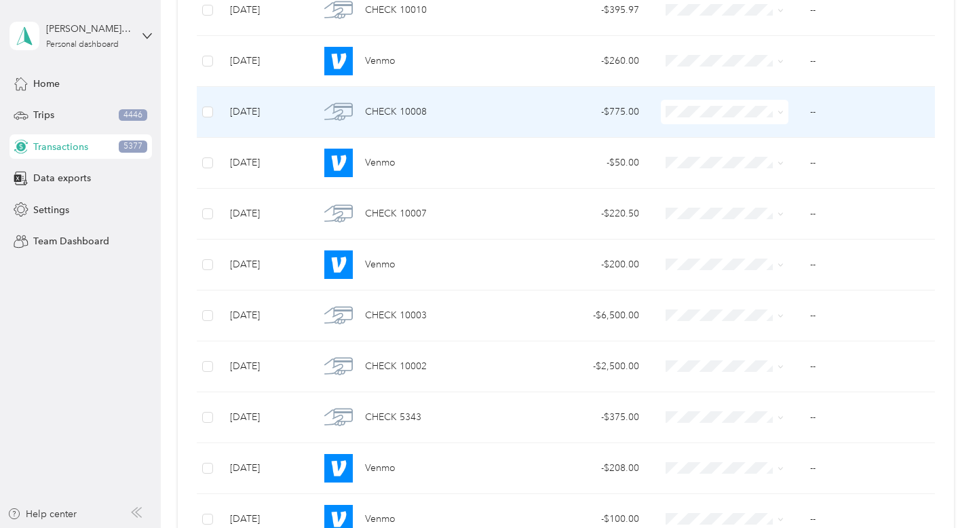
click at [756, 251] on span "Rent/Association on Dues" at bounding box center [752, 249] width 115 height 14
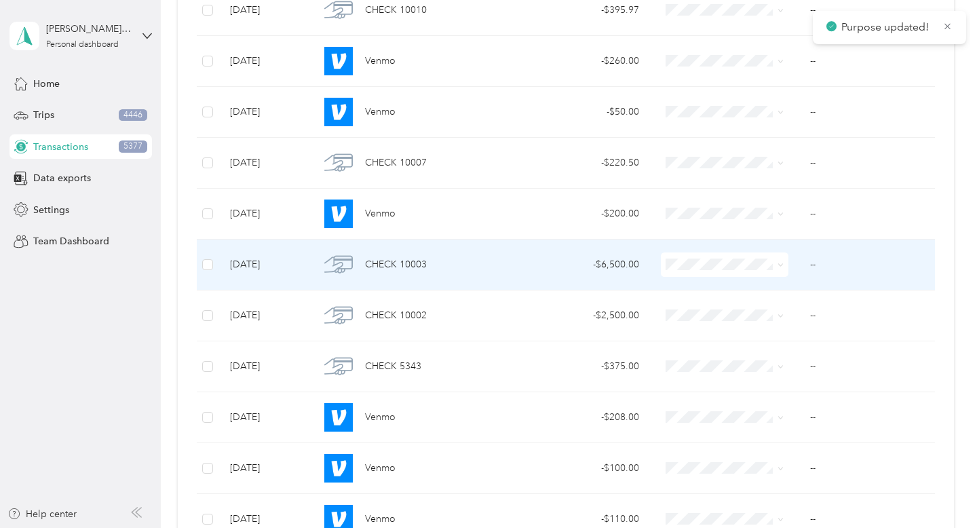
scroll to position [4070, 0]
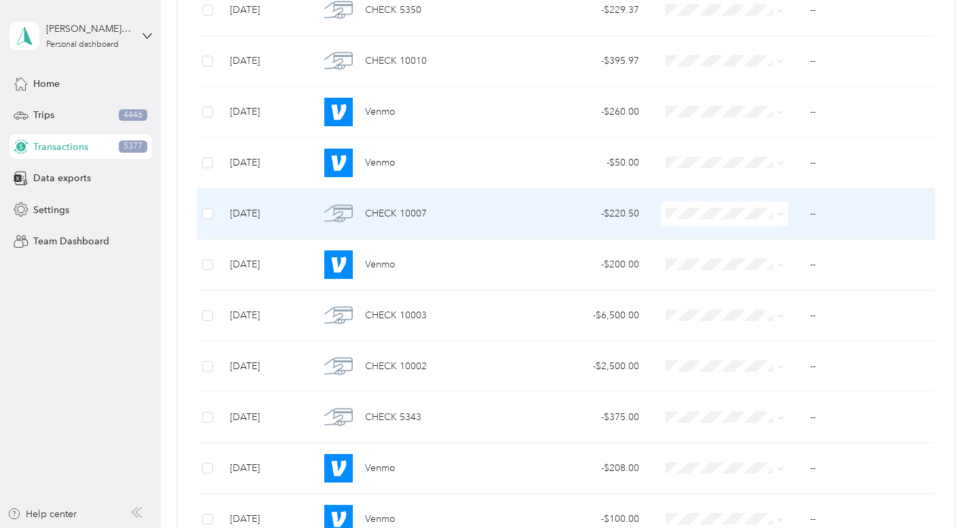
click at [781, 216] on icon at bounding box center [780, 214] width 6 height 6
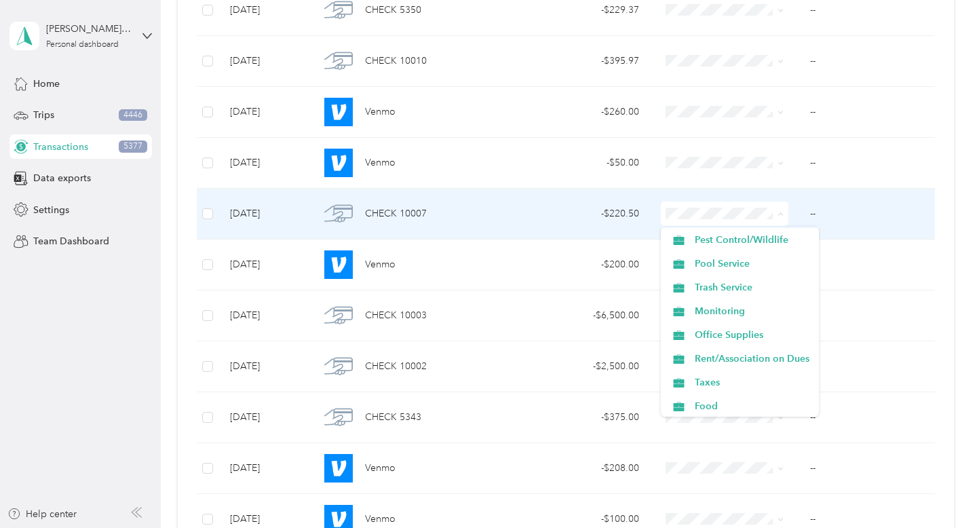
scroll to position [341, 0]
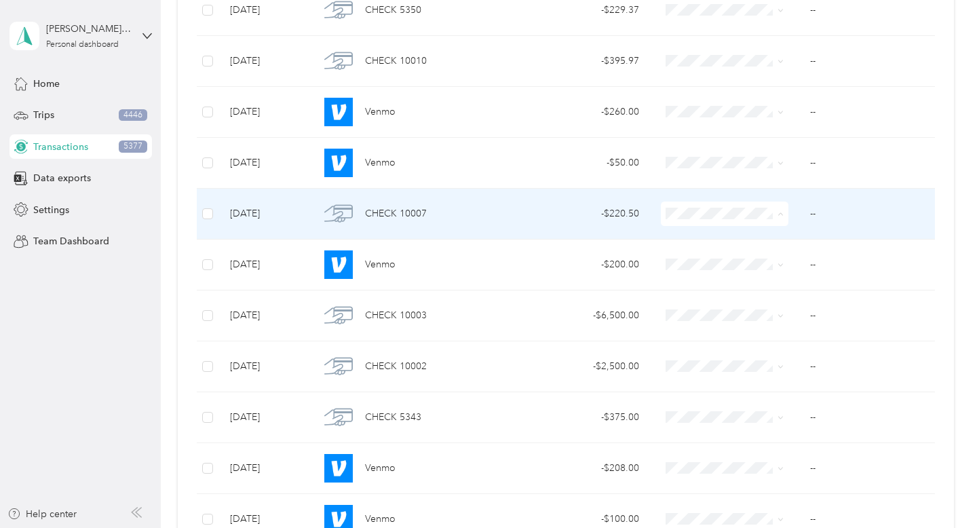
click at [774, 351] on span "Rent/Association on Dues" at bounding box center [752, 349] width 115 height 14
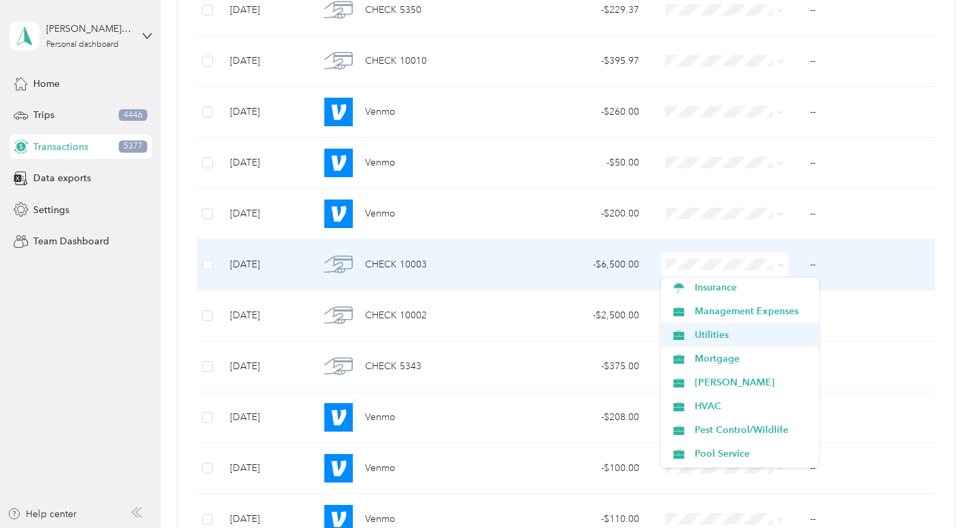
scroll to position [193, 0]
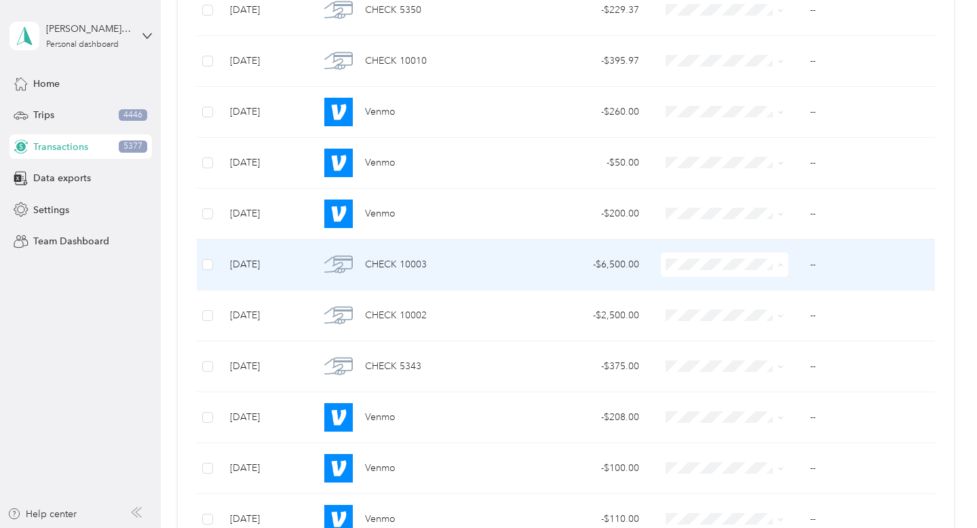
click at [786, 317] on li "Management Expenses" at bounding box center [740, 310] width 158 height 24
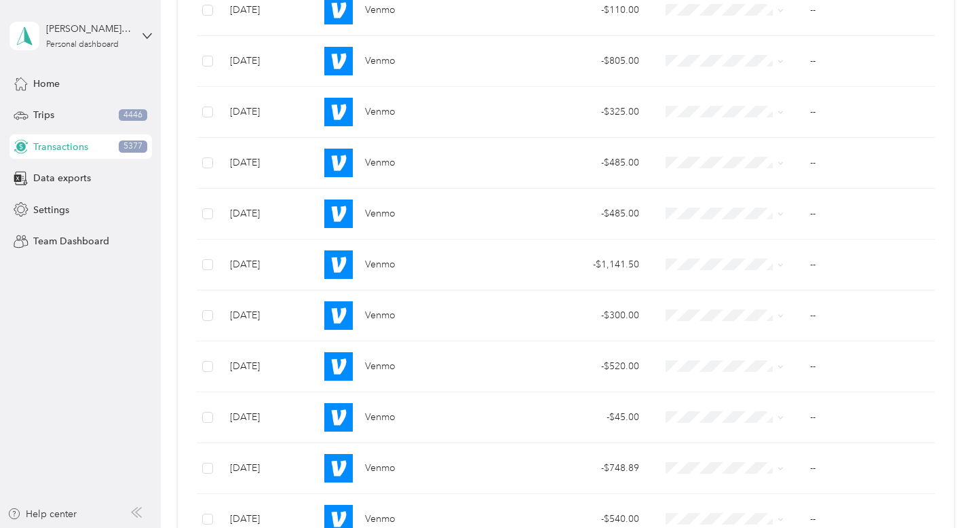
scroll to position [3103, 0]
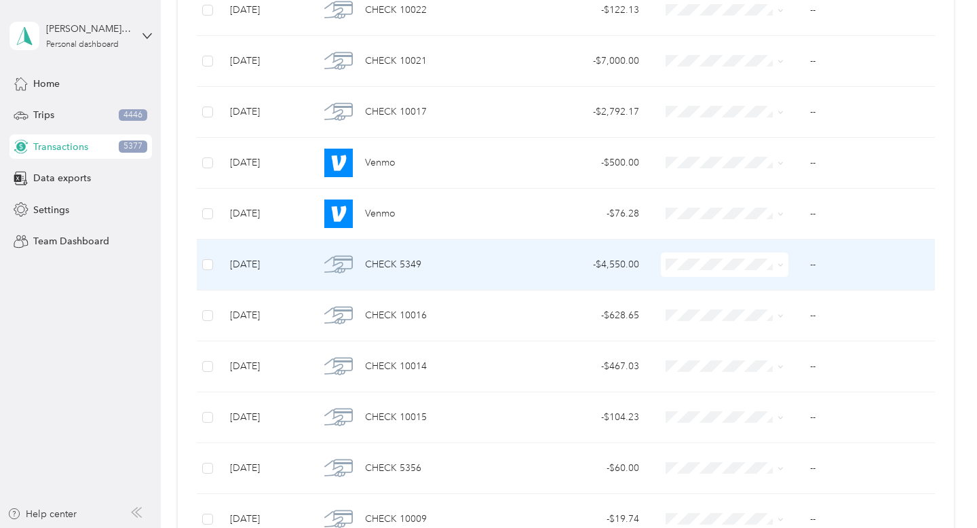
click at [781, 265] on icon at bounding box center [780, 265] width 4 height 3
click at [788, 376] on li "Property Repairs" at bounding box center [740, 384] width 158 height 24
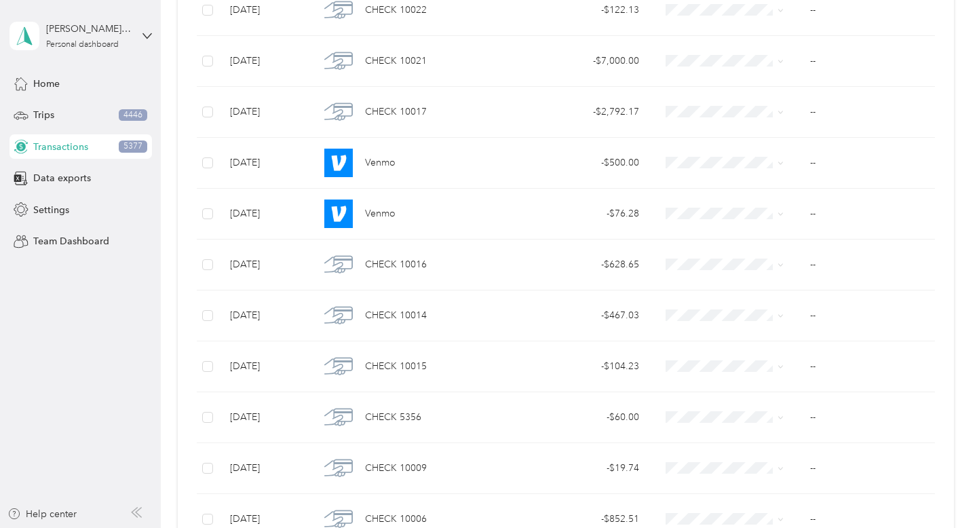
scroll to position [3765, 0]
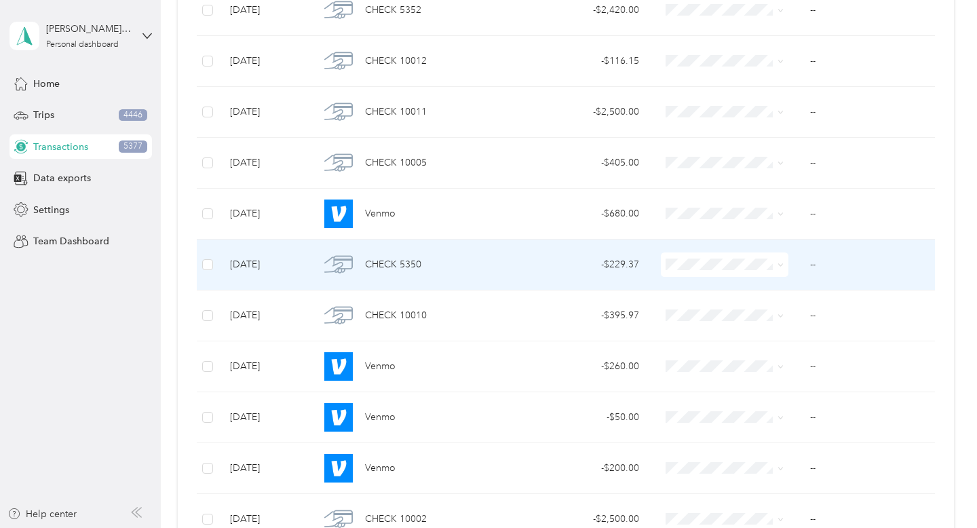
click at [780, 267] on icon at bounding box center [780, 265] width 6 height 6
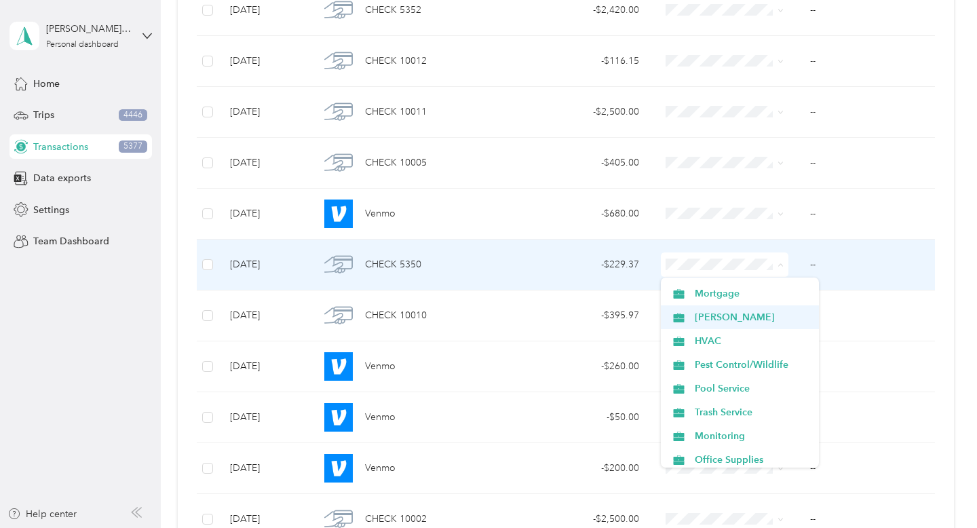
scroll to position [258, 0]
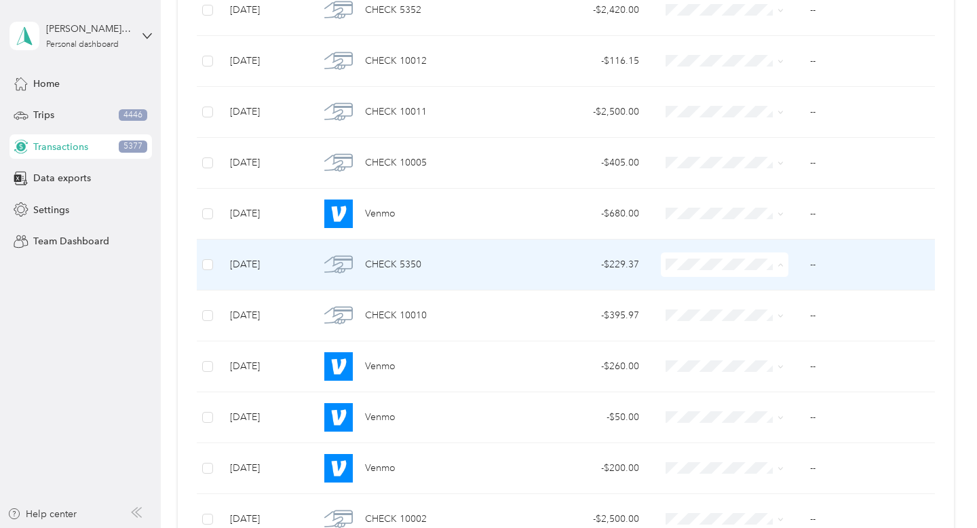
click at [762, 391] on li "Pool Service" at bounding box center [740, 387] width 158 height 24
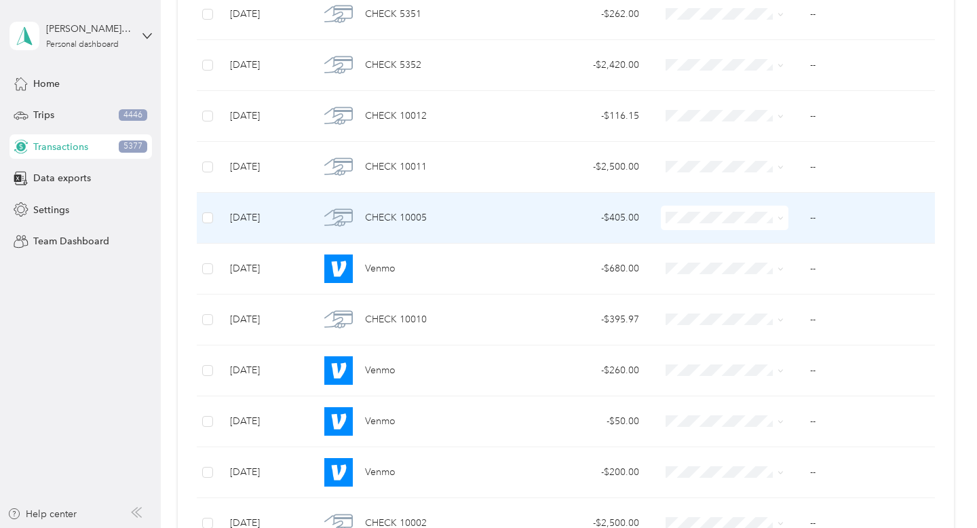
scroll to position [3685, 0]
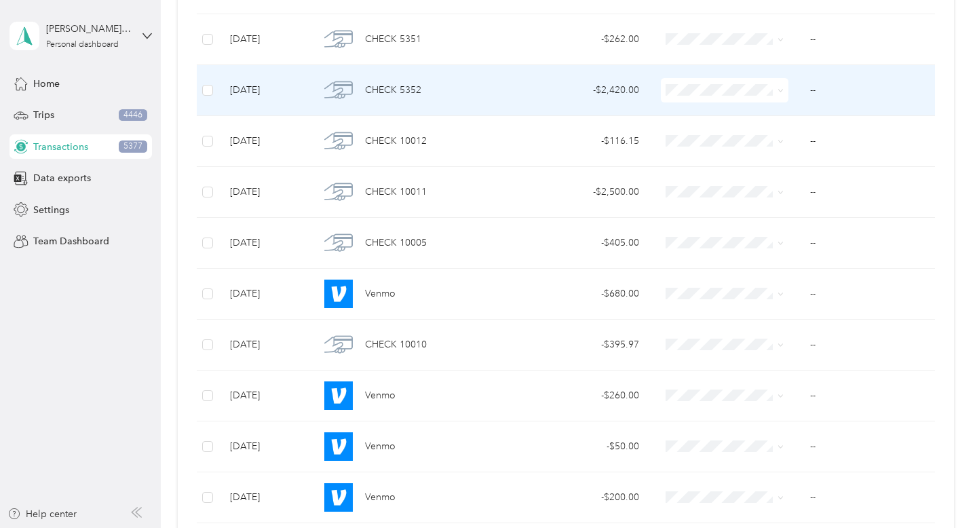
click at [779, 90] on icon at bounding box center [780, 91] width 4 height 3
click at [767, 282] on span "Marketing & Advertising" at bounding box center [752, 281] width 115 height 14
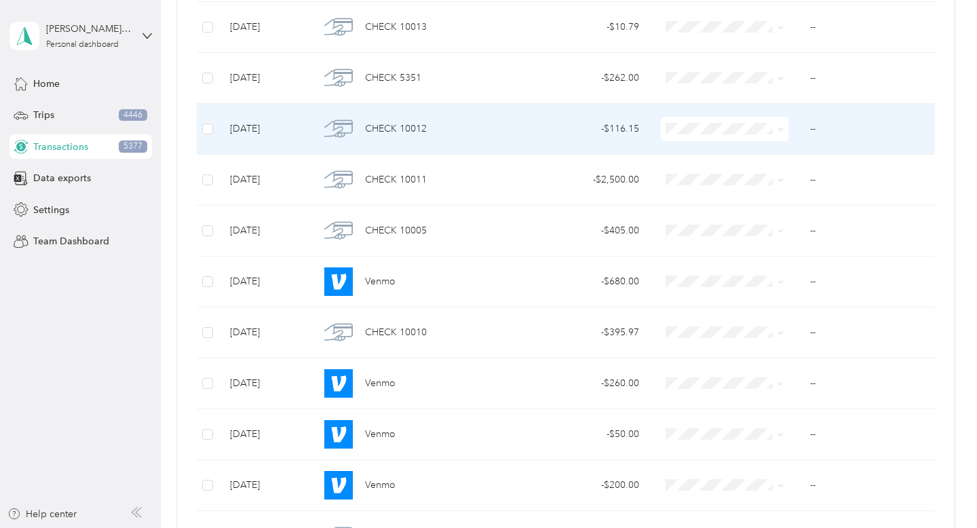
scroll to position [3640, 0]
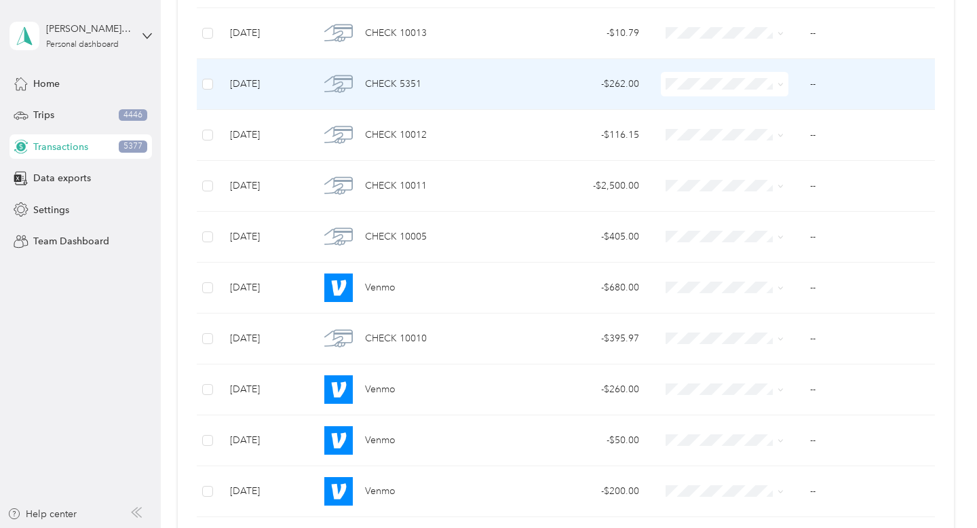
click at [774, 85] on span at bounding box center [778, 84] width 11 height 15
click at [780, 85] on icon at bounding box center [780, 84] width 4 height 3
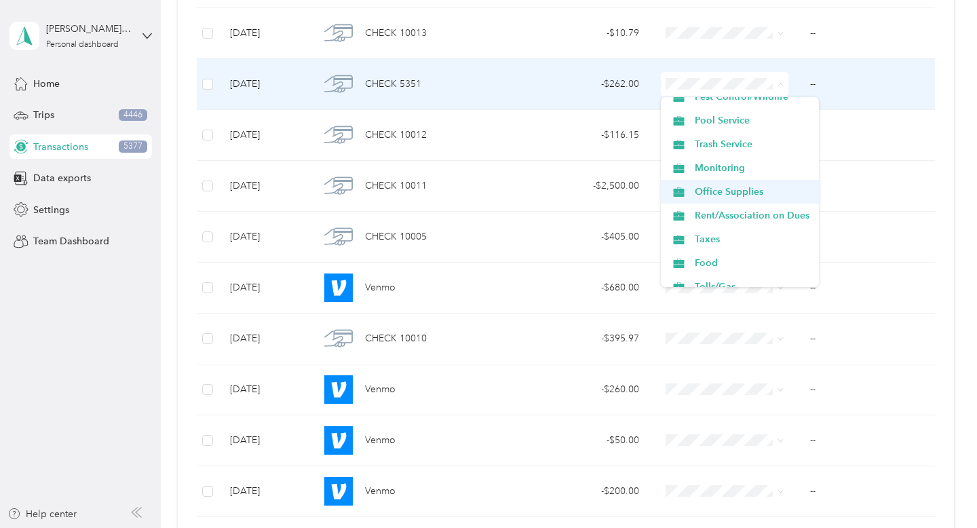
scroll to position [346, 0]
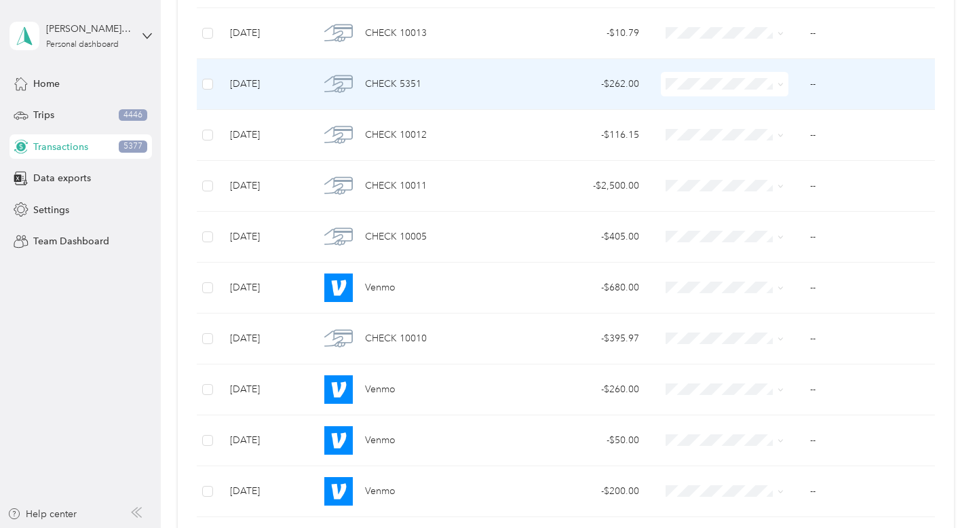
click at [781, 208] on span "Rent/Association on Dues" at bounding box center [752, 208] width 115 height 14
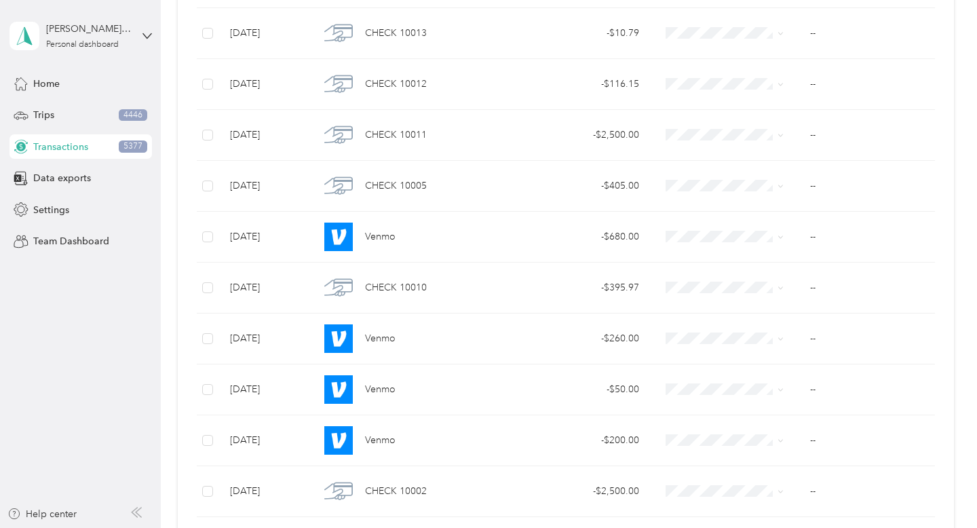
scroll to position [3256, 0]
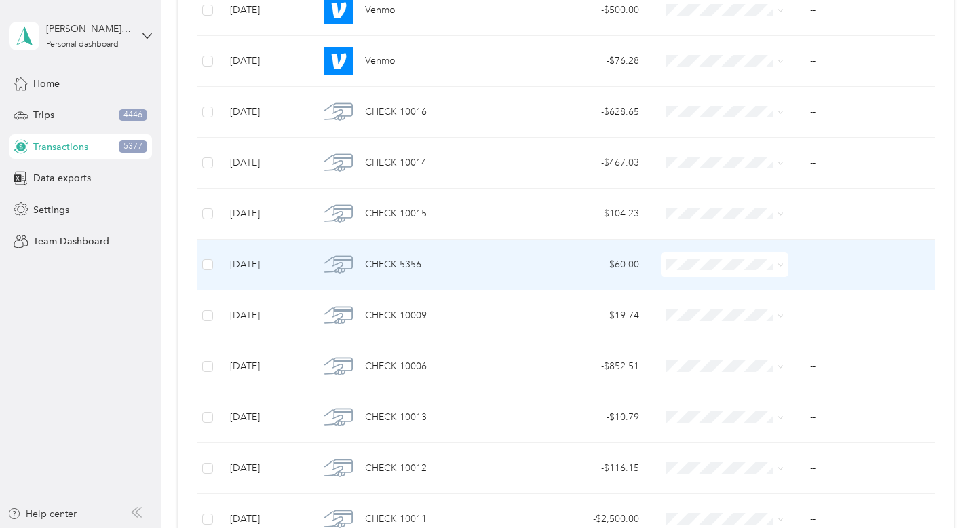
click at [777, 263] on icon at bounding box center [780, 265] width 6 height 6
click at [767, 406] on span "Property Cleaning" at bounding box center [752, 408] width 115 height 14
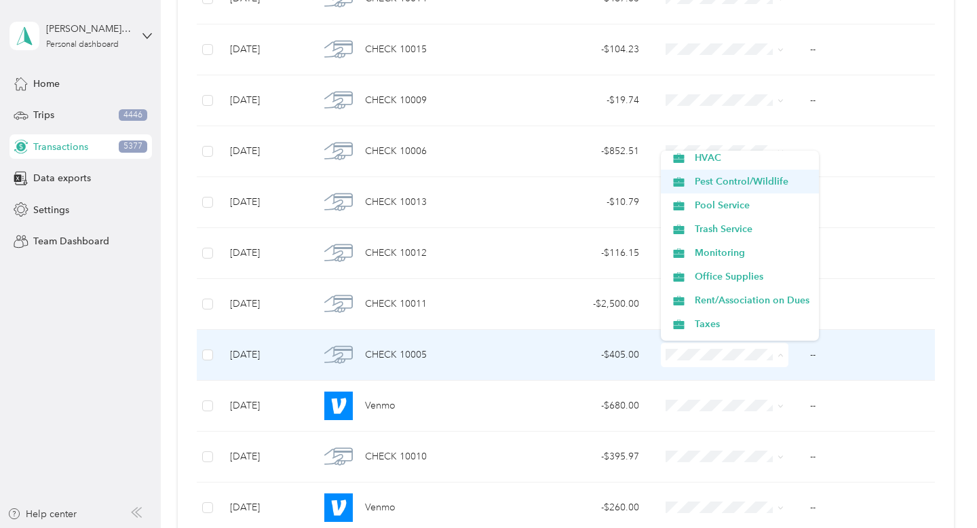
scroll to position [328, 0]
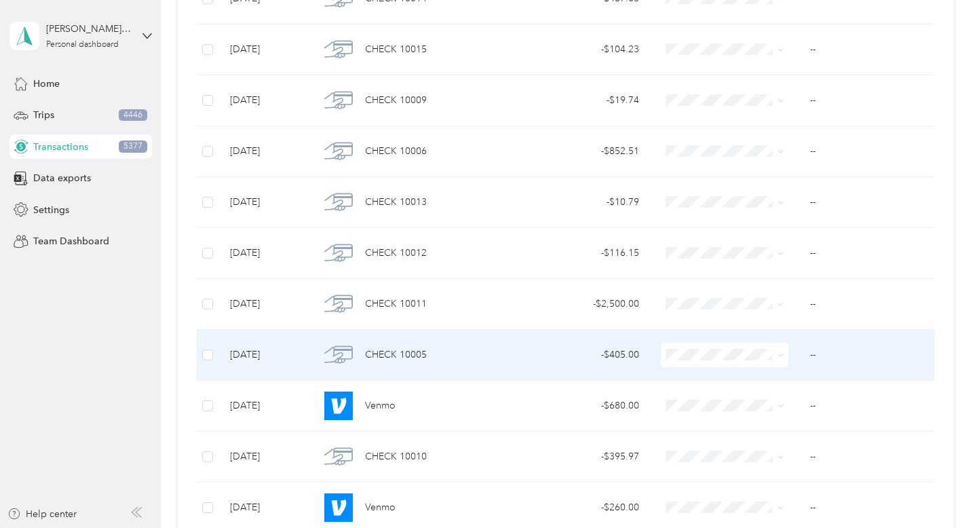
click at [767, 286] on span "Rent/Association on Dues" at bounding box center [752, 284] width 115 height 14
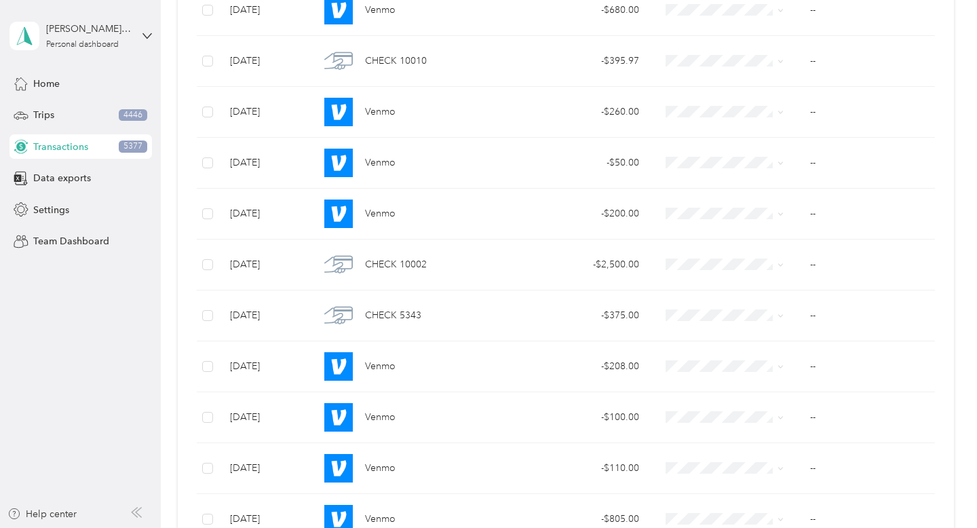
scroll to position [3256, 0]
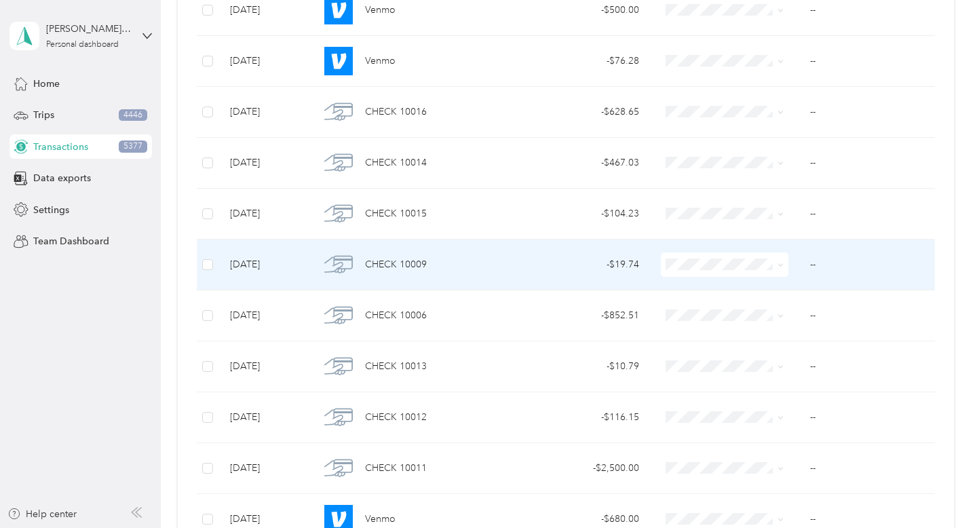
click at [760, 271] on span at bounding box center [725, 264] width 128 height 24
click at [779, 263] on icon at bounding box center [780, 265] width 6 height 6
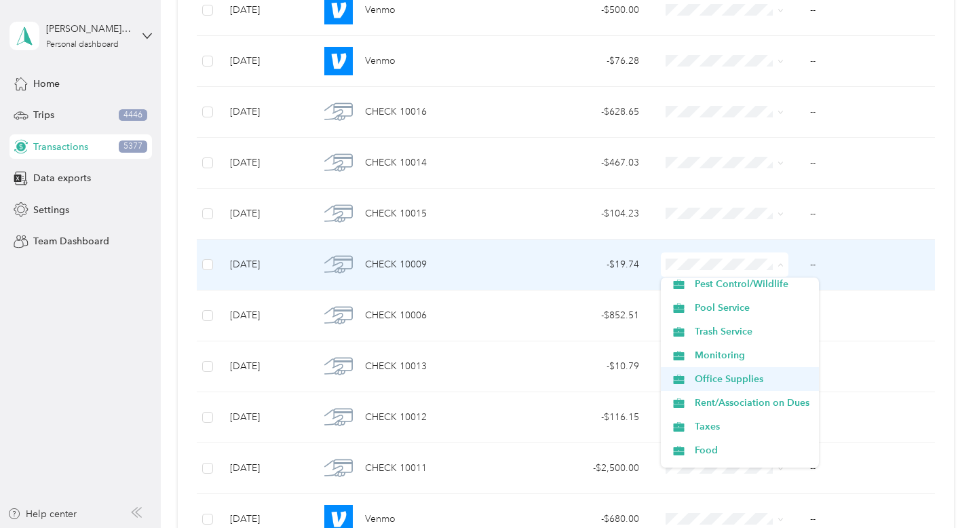
scroll to position [356, 0]
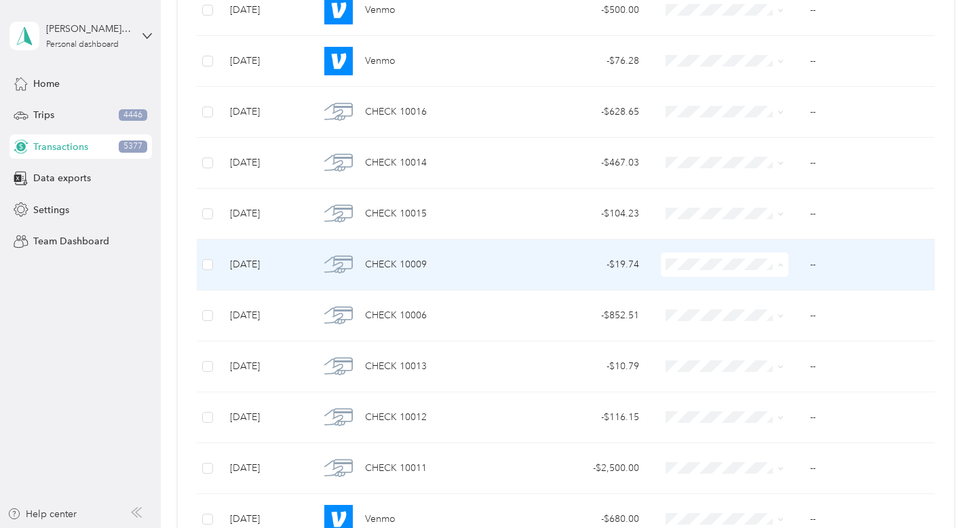
click at [779, 387] on span "Rent/Association on Dues" at bounding box center [752, 384] width 115 height 14
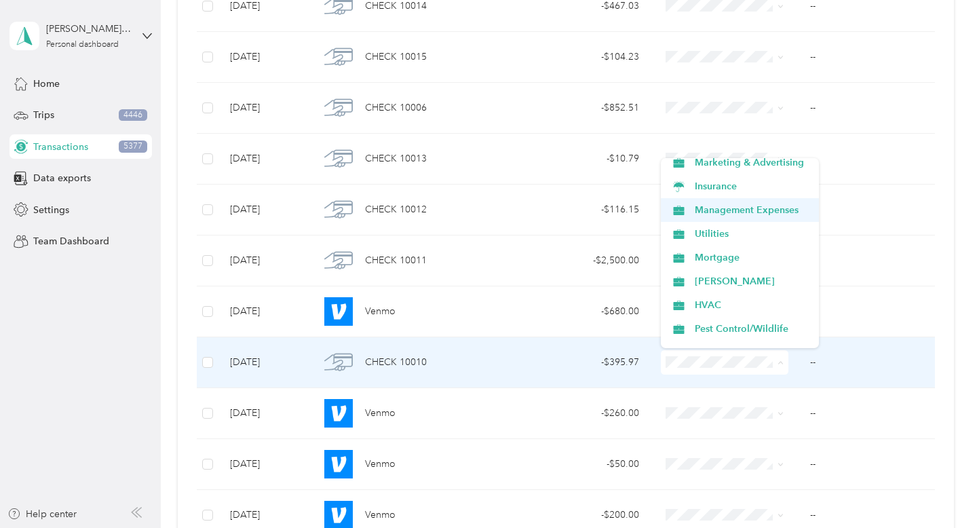
scroll to position [206, 0]
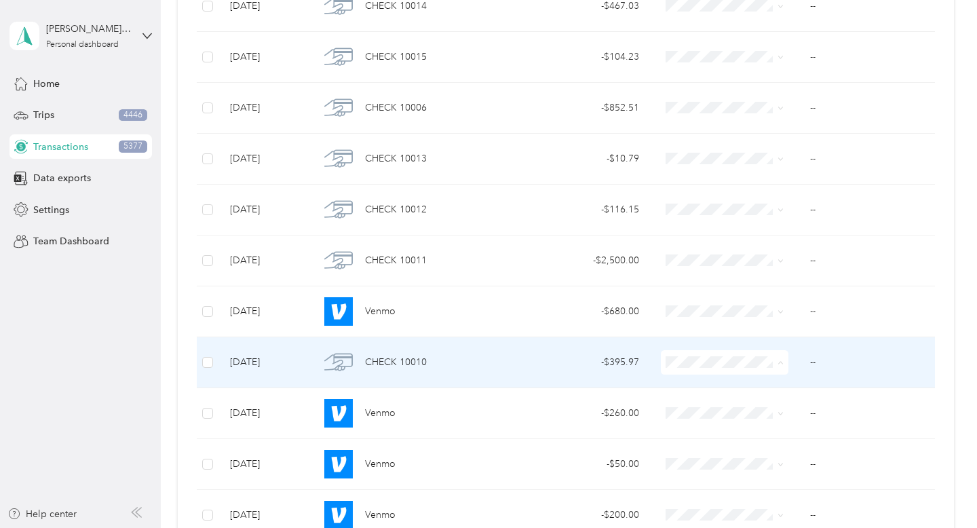
click at [775, 293] on span "Pest Control/Wildlife" at bounding box center [752, 297] width 115 height 14
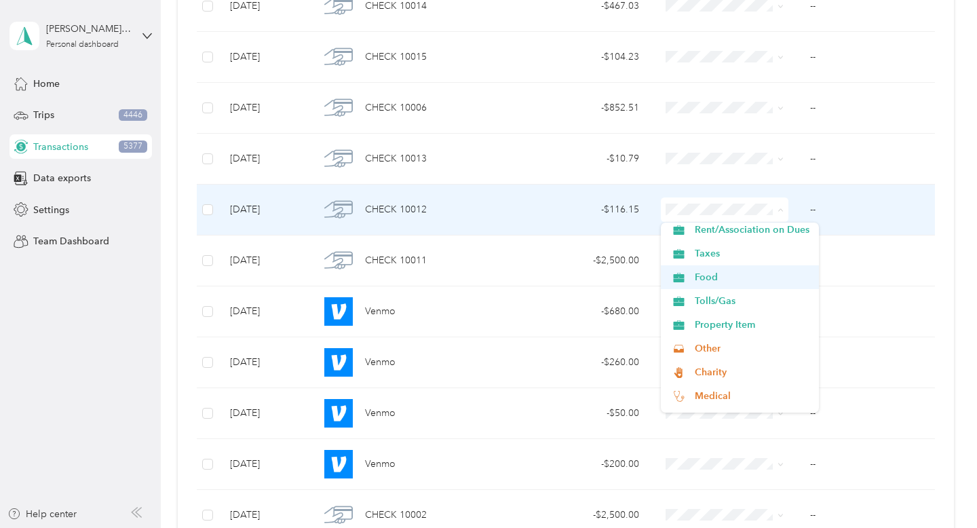
scroll to position [459, 0]
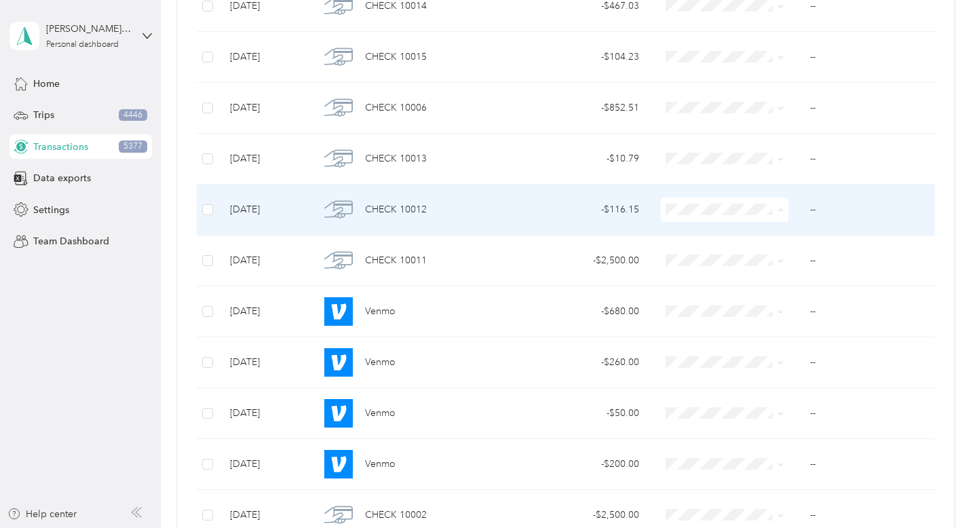
click at [771, 256] on li "Taxes" at bounding box center [740, 251] width 158 height 24
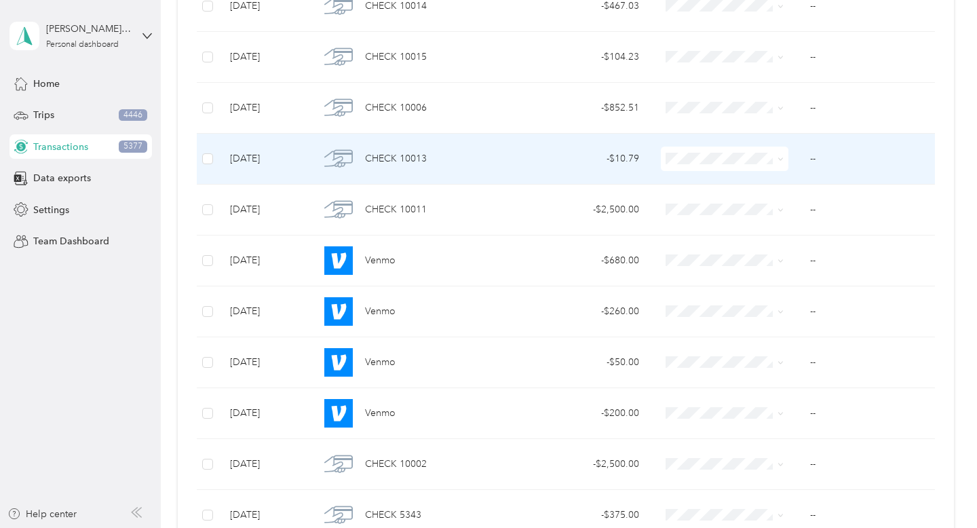
click at [786, 159] on span at bounding box center [725, 159] width 128 height 24
click at [780, 158] on icon at bounding box center [780, 159] width 6 height 6
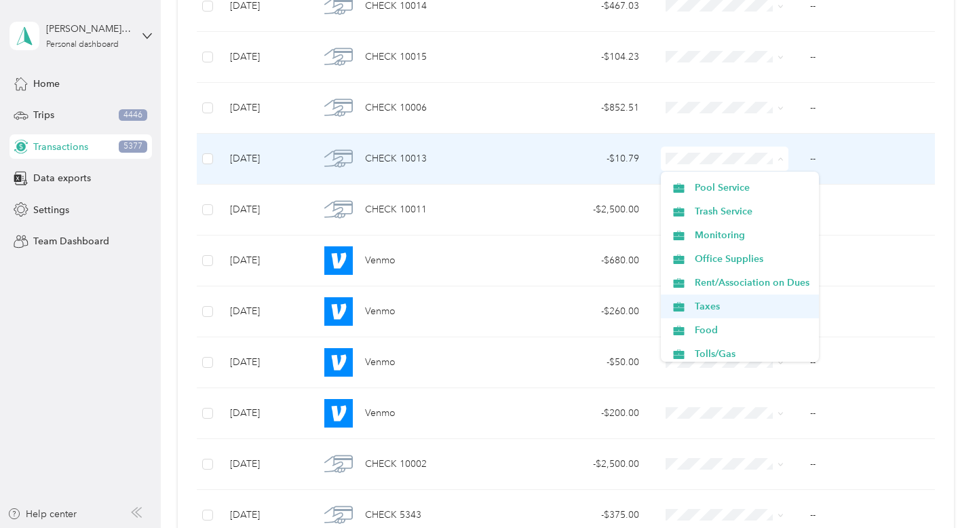
scroll to position [357, 0]
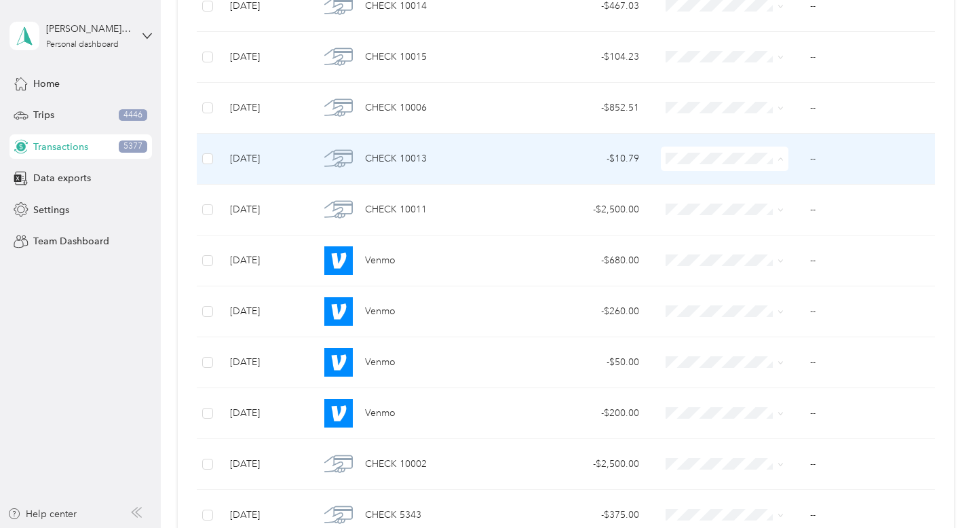
click at [748, 301] on span "Taxes" at bounding box center [752, 301] width 115 height 14
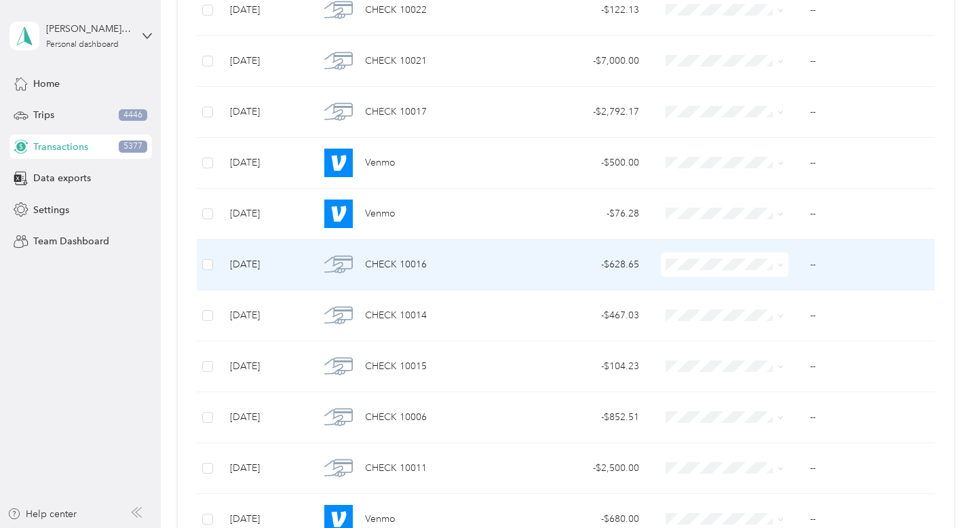
click at [781, 265] on icon at bounding box center [780, 265] width 4 height 3
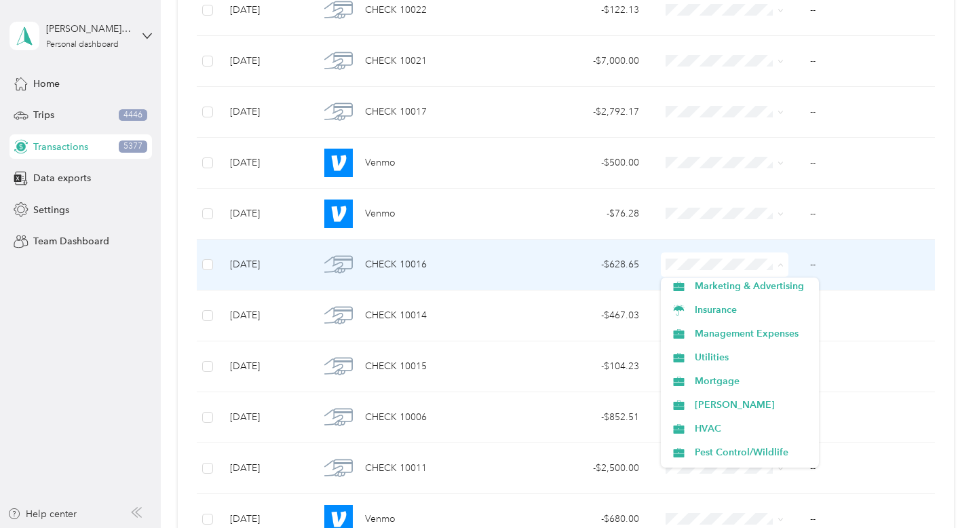
scroll to position [193, 0]
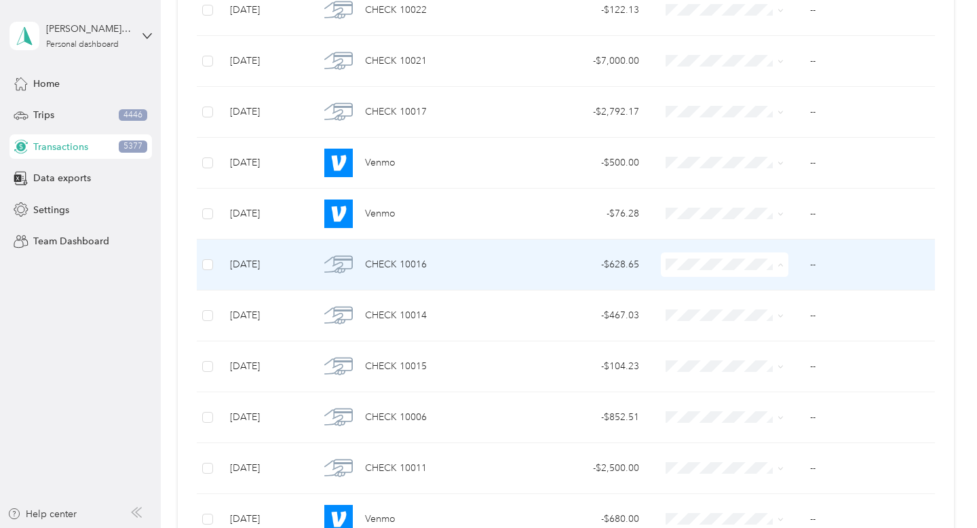
click at [764, 334] on span "Utilities" at bounding box center [752, 333] width 115 height 14
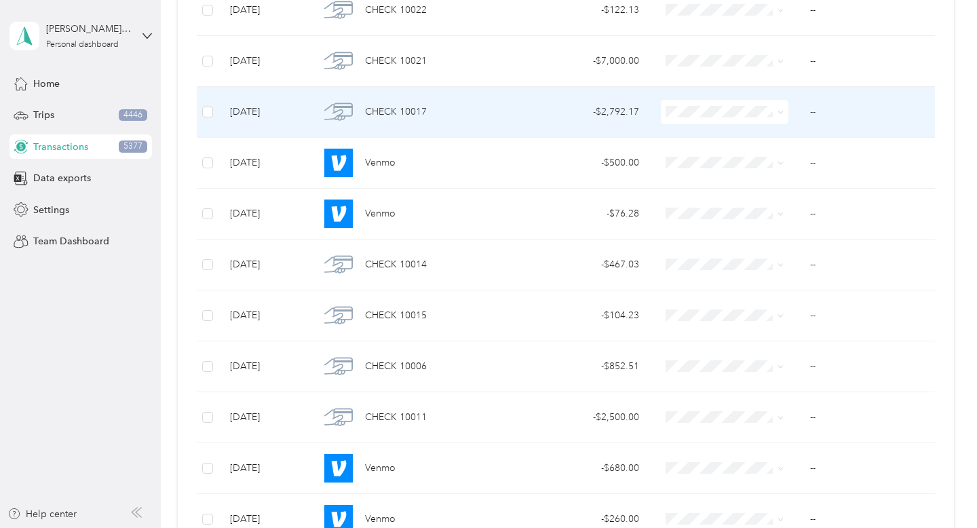
click at [781, 113] on icon at bounding box center [780, 112] width 6 height 6
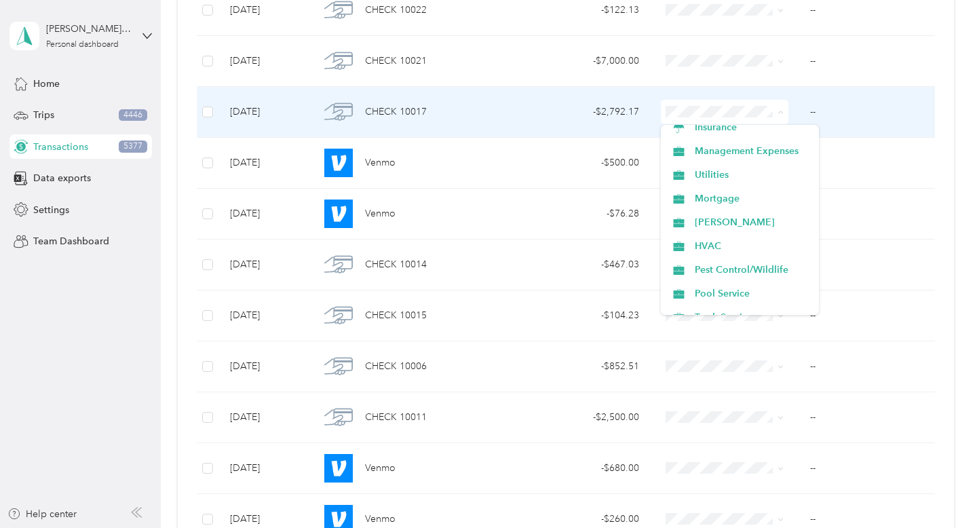
scroll to position [204, 0]
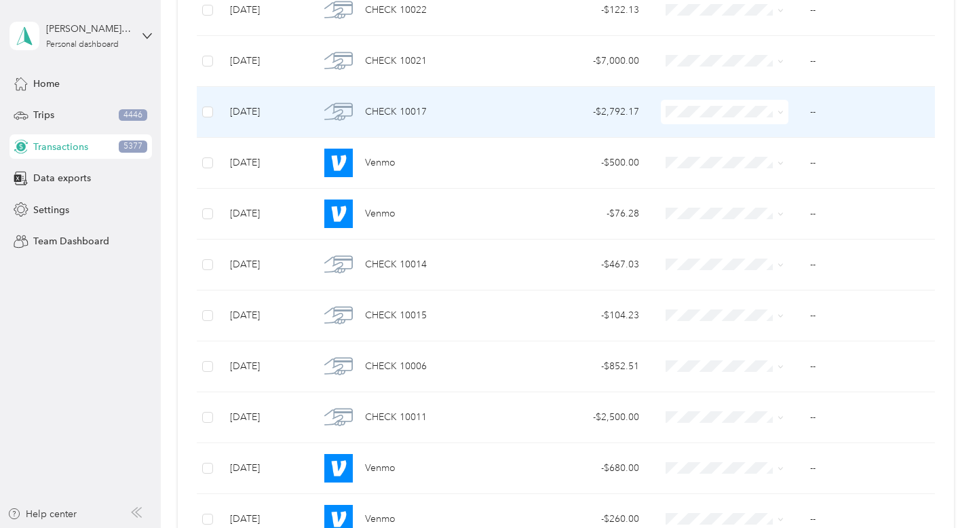
click at [738, 269] on span "Pest Control/Wildlife" at bounding box center [752, 265] width 115 height 14
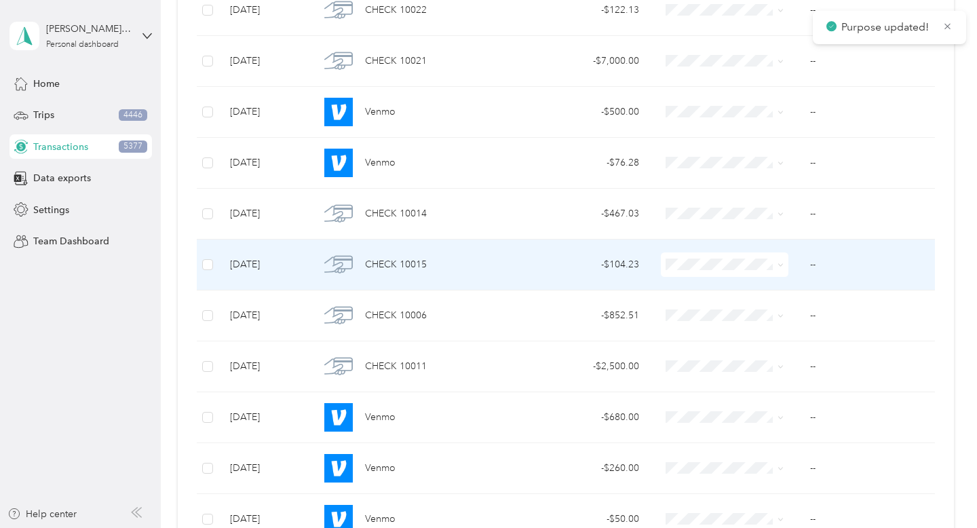
scroll to position [3053, 0]
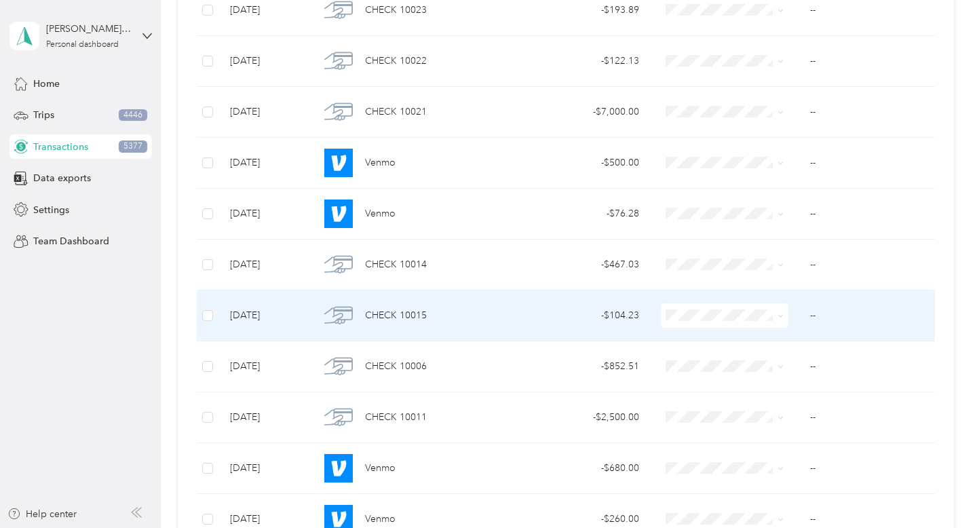
click at [782, 315] on icon at bounding box center [780, 316] width 4 height 3
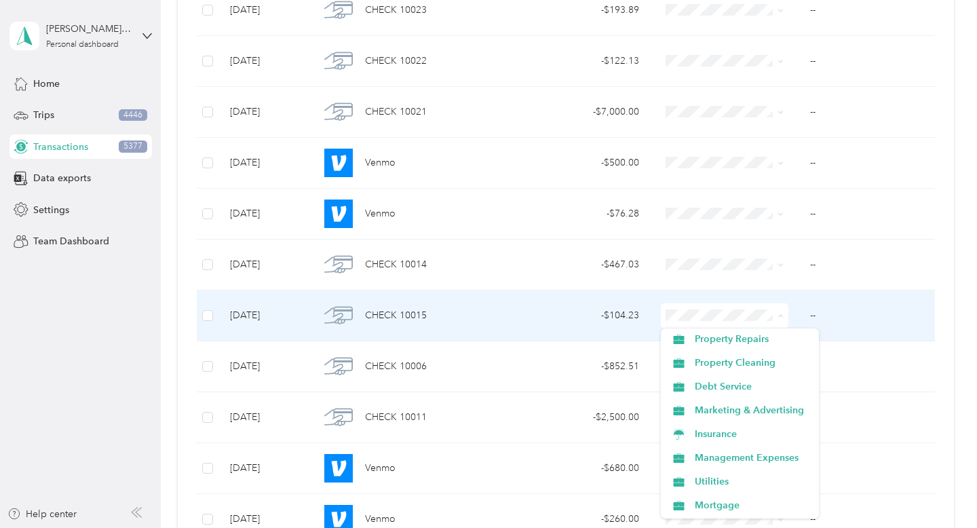
scroll to position [162, 0]
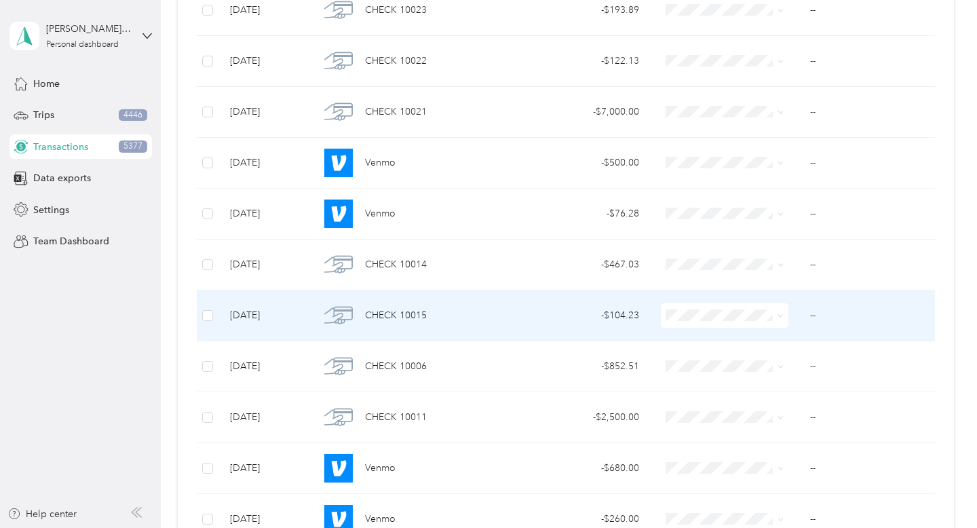
click at [768, 404] on li "Utilities" at bounding box center [740, 414] width 158 height 24
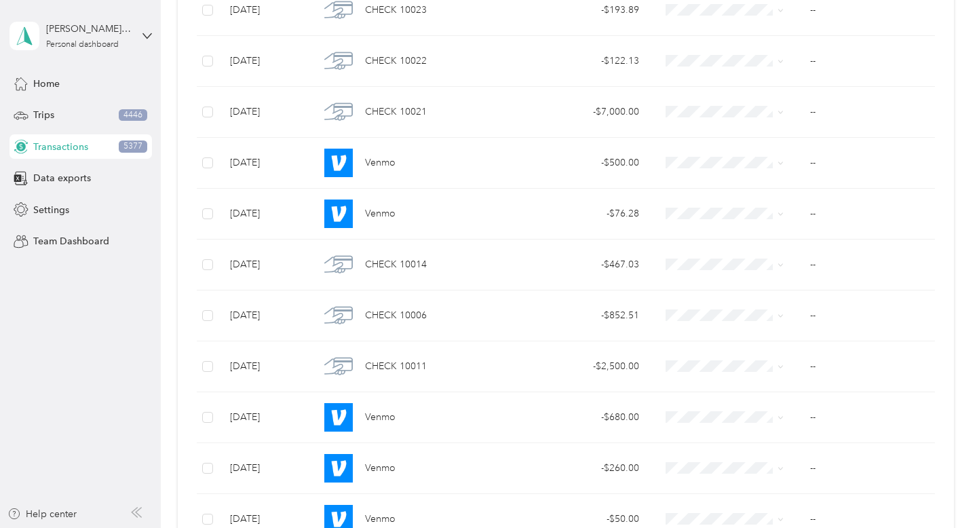
scroll to position [2696, 0]
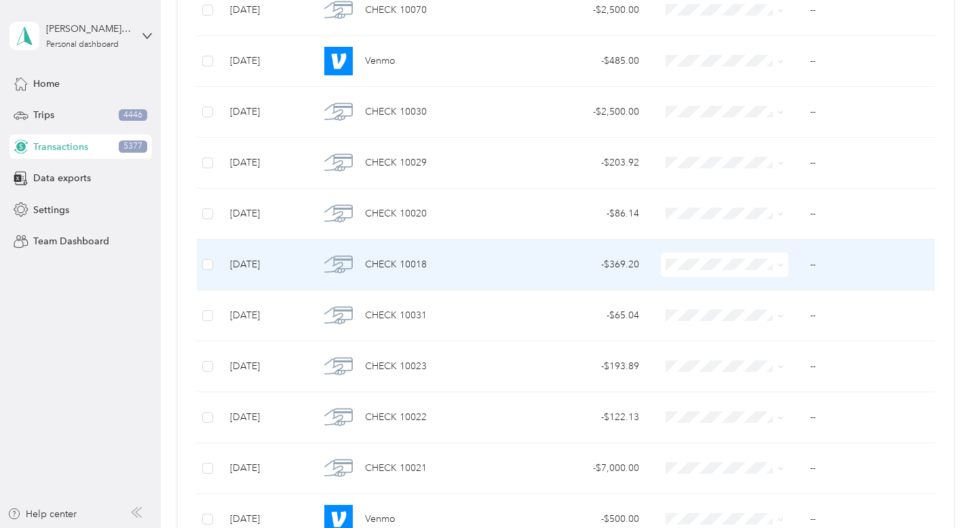
click at [781, 267] on icon at bounding box center [780, 265] width 6 height 6
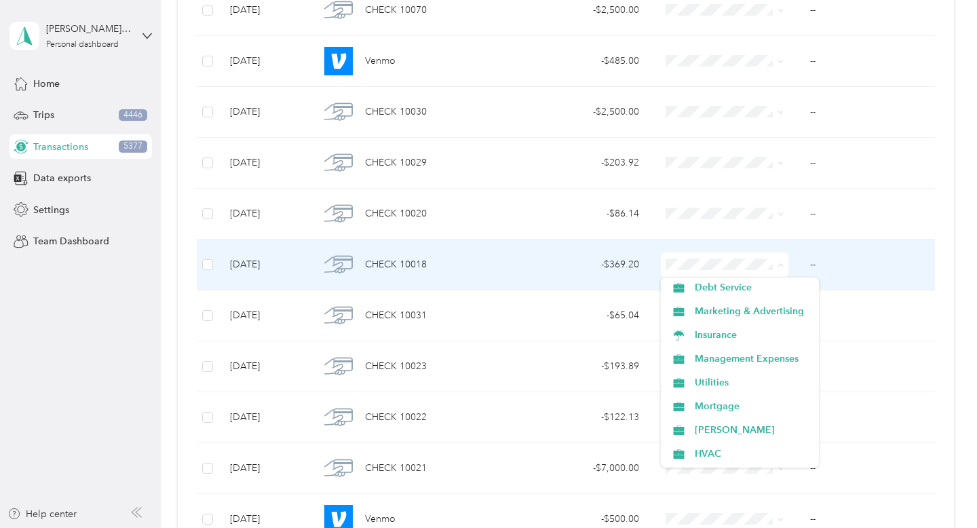
scroll to position [225, 0]
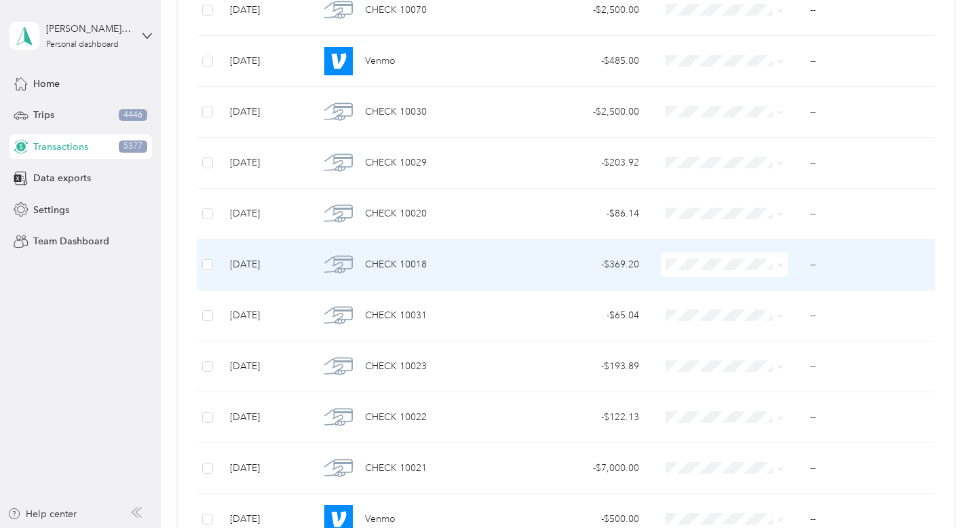
click at [767, 306] on span "Utilities" at bounding box center [752, 301] width 115 height 14
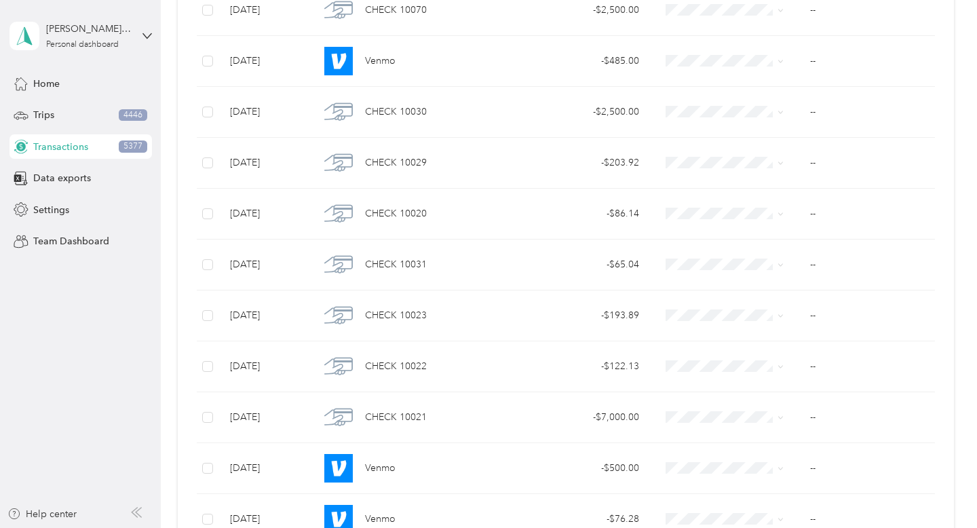
scroll to position [3002, 0]
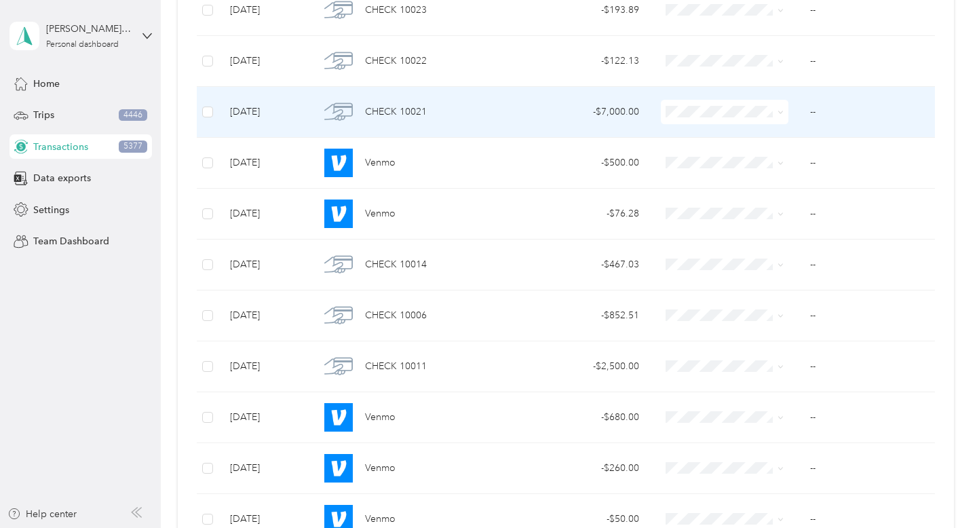
click at [777, 111] on span at bounding box center [778, 111] width 11 height 15
click at [781, 118] on span at bounding box center [778, 111] width 11 height 15
click at [781, 111] on icon at bounding box center [780, 112] width 6 height 6
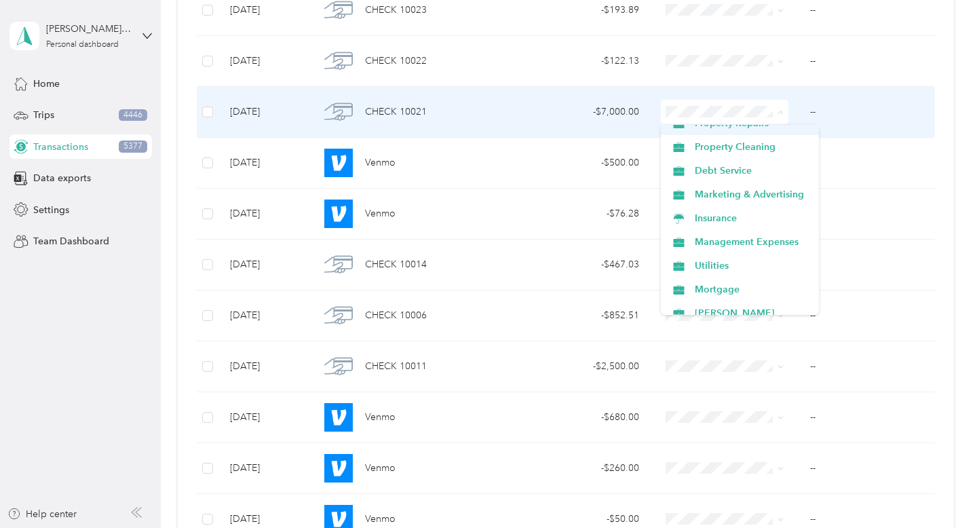
scroll to position [161, 0]
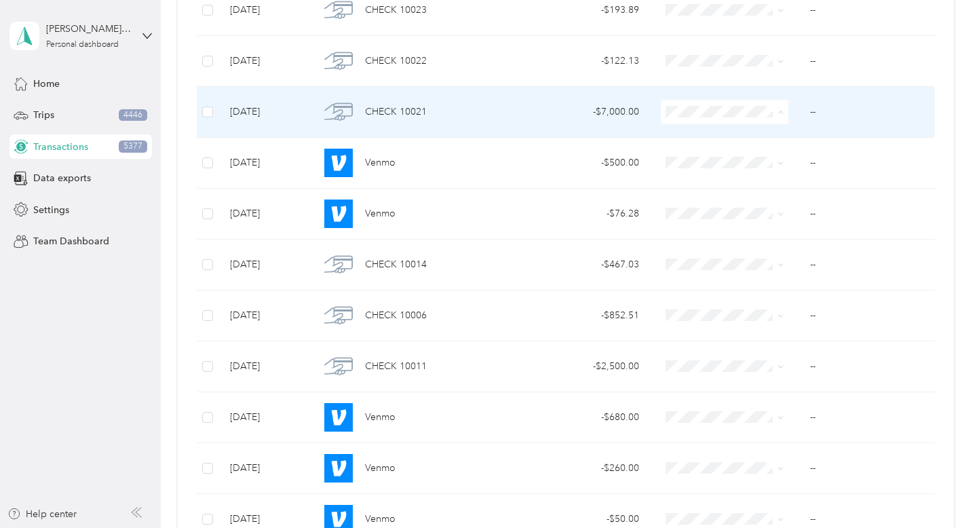
click at [777, 187] on span "Management Expenses" at bounding box center [752, 189] width 115 height 14
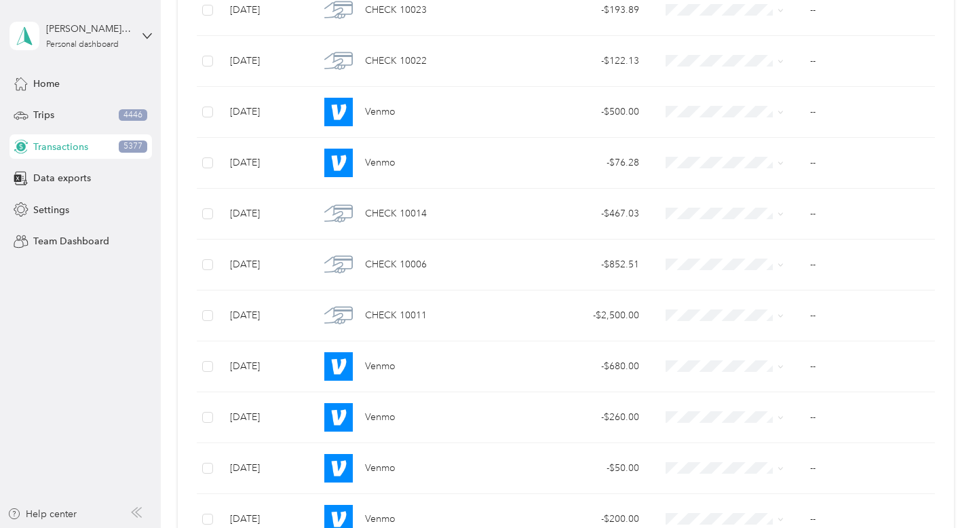
scroll to position [2646, 0]
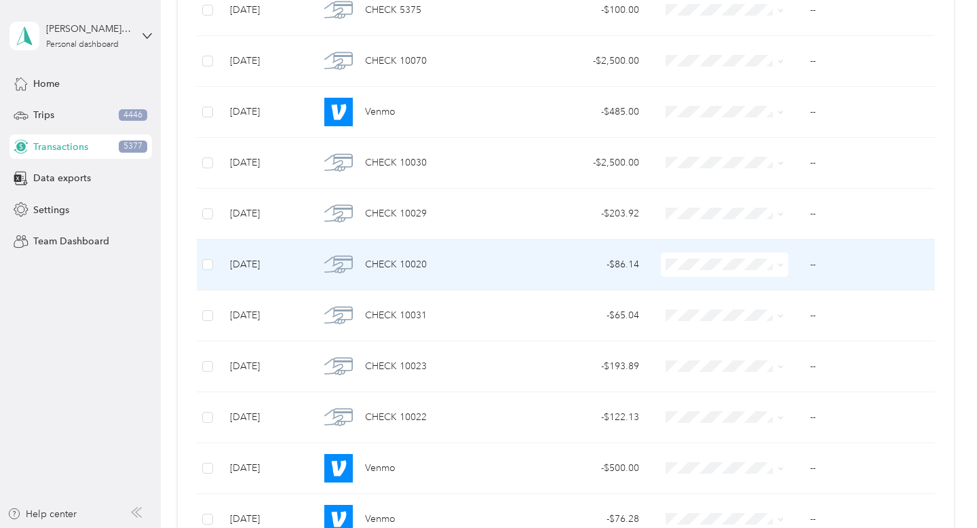
click at [779, 265] on icon at bounding box center [780, 265] width 4 height 3
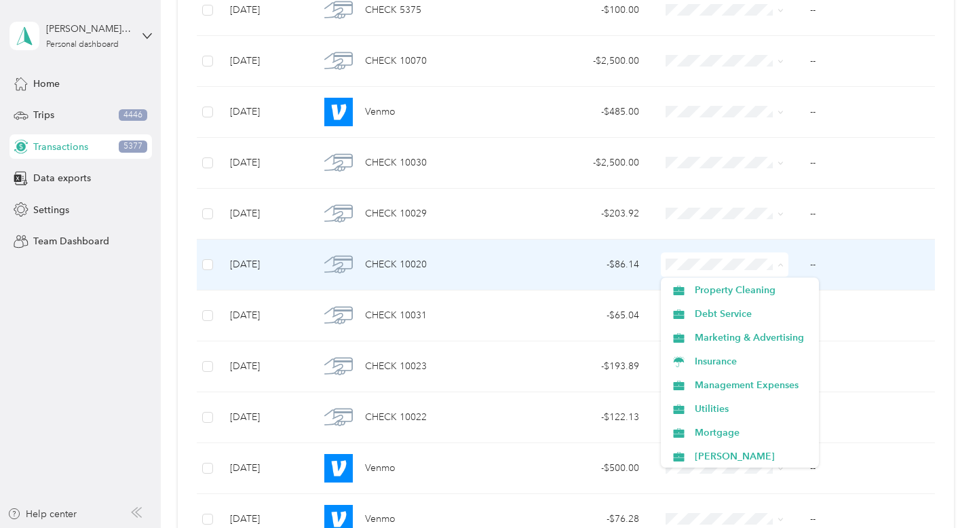
scroll to position [130, 0]
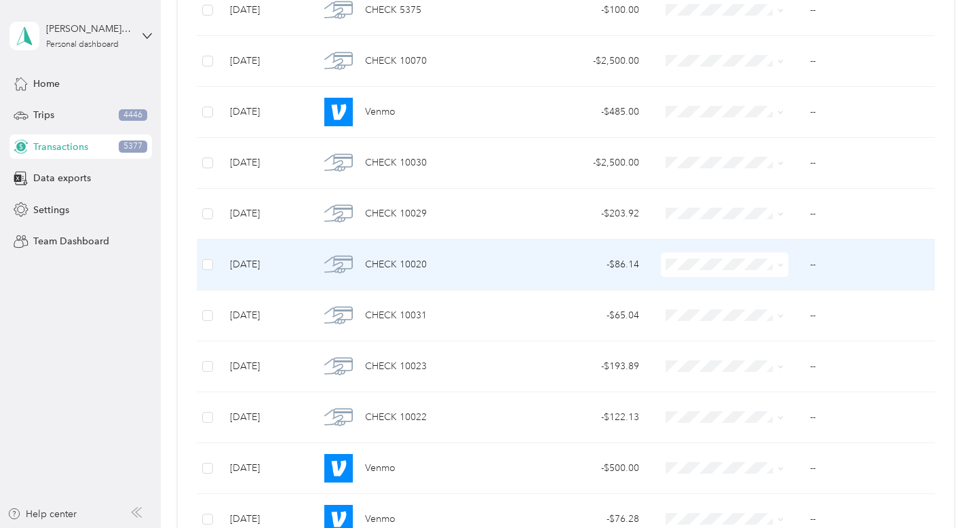
click at [739, 402] on li "Utilities" at bounding box center [740, 397] width 158 height 24
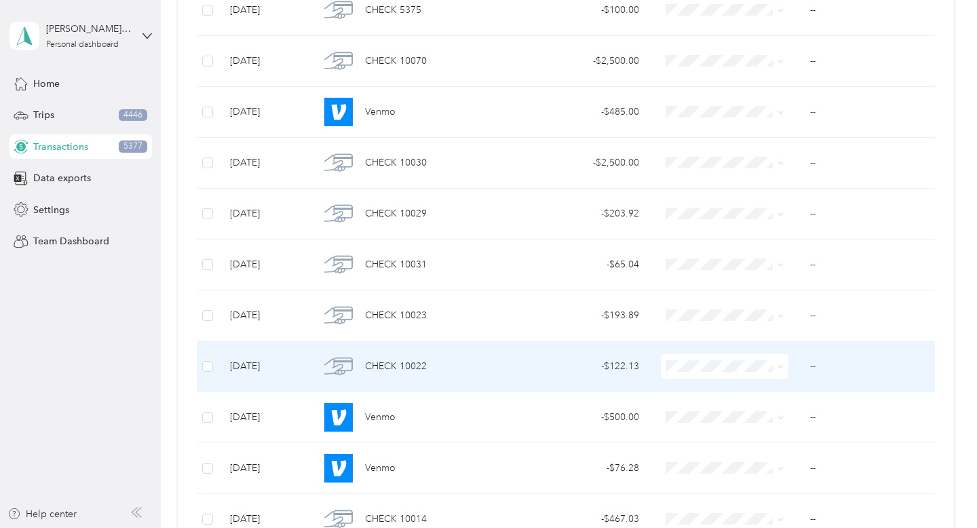
click at [778, 367] on icon at bounding box center [780, 367] width 6 height 6
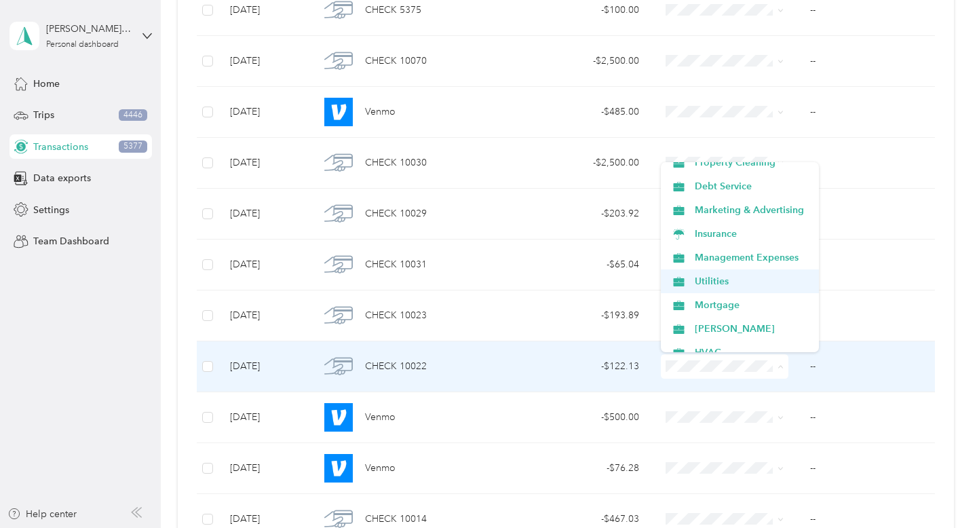
scroll to position [133, 0]
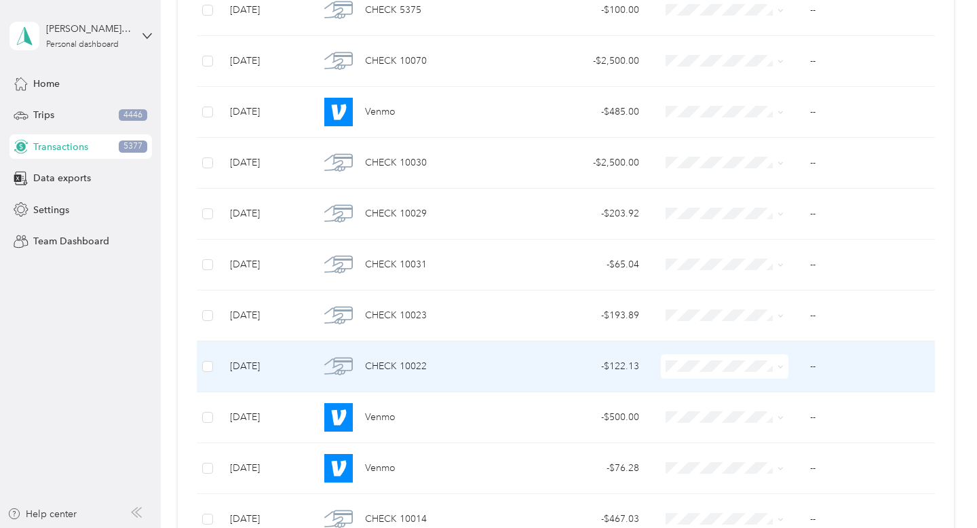
click at [762, 278] on span "Utilities" at bounding box center [752, 278] width 115 height 14
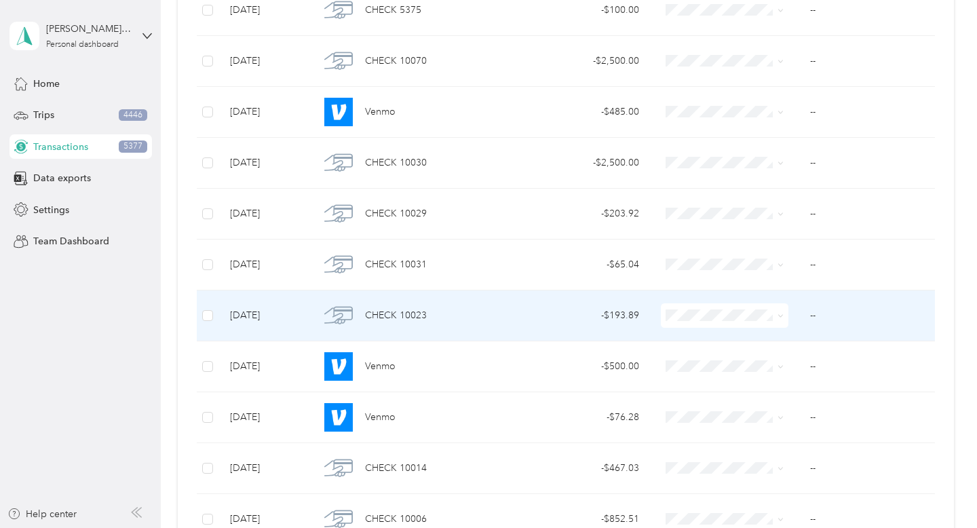
click at [779, 315] on icon at bounding box center [780, 316] width 6 height 6
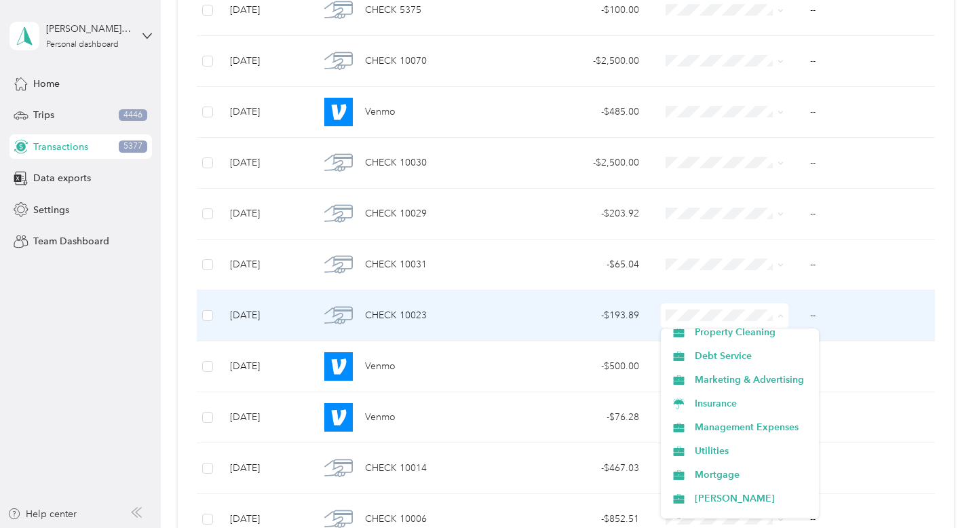
scroll to position [147, 0]
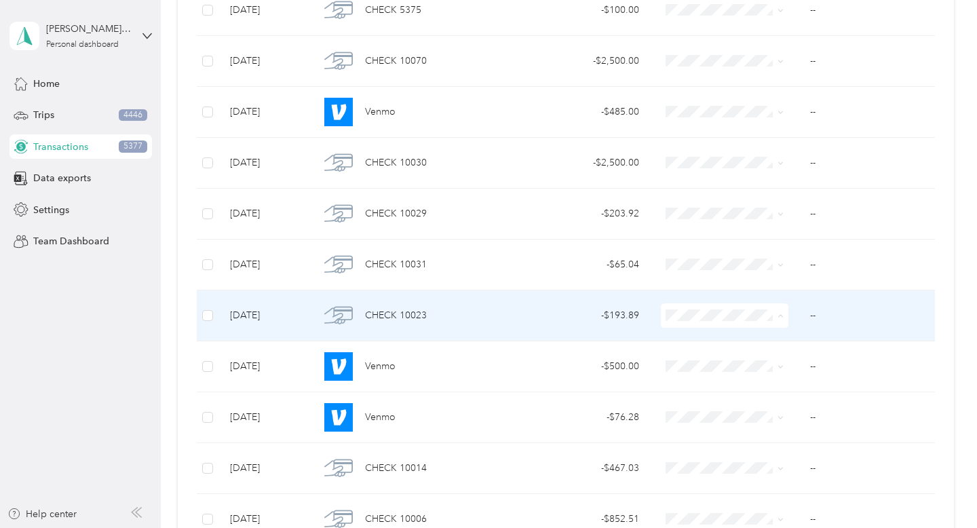
click at [733, 431] on span "Utilities" at bounding box center [752, 430] width 115 height 14
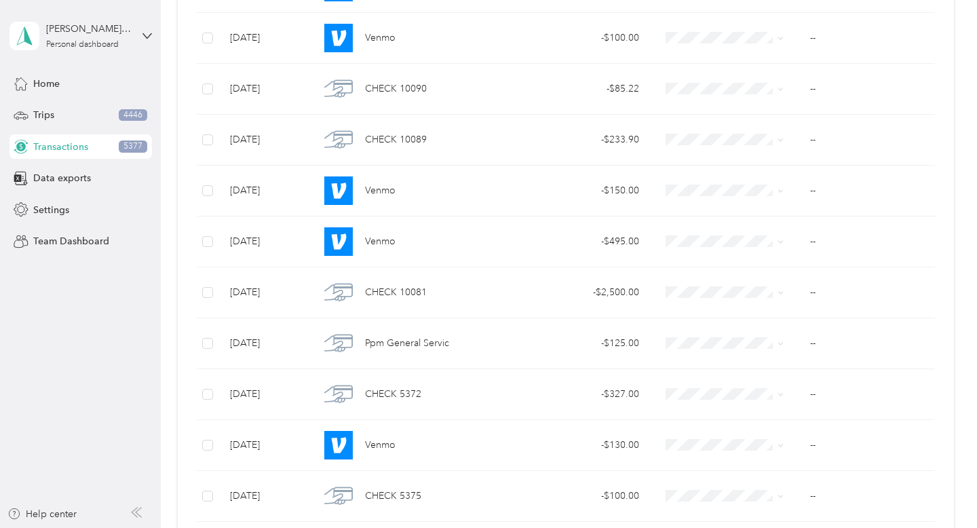
scroll to position [356, 0]
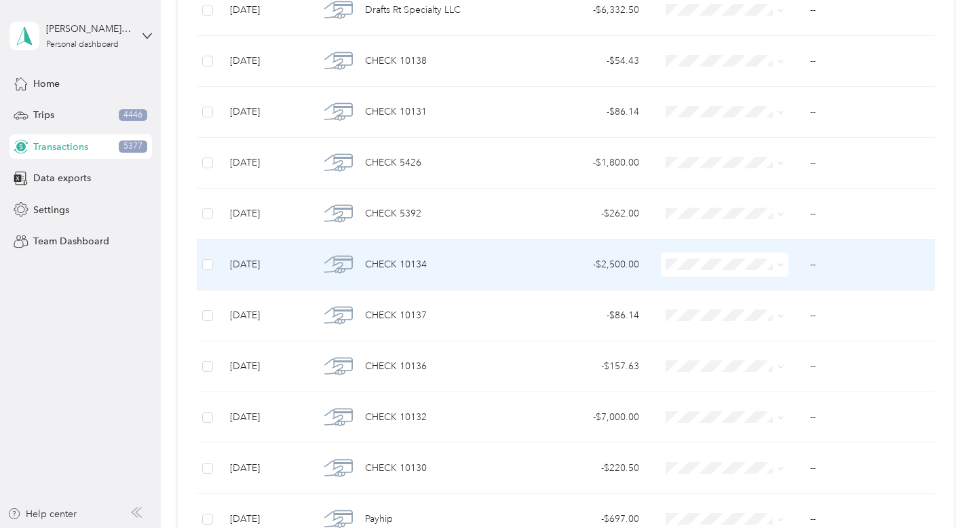
click at [782, 263] on icon at bounding box center [780, 265] width 6 height 6
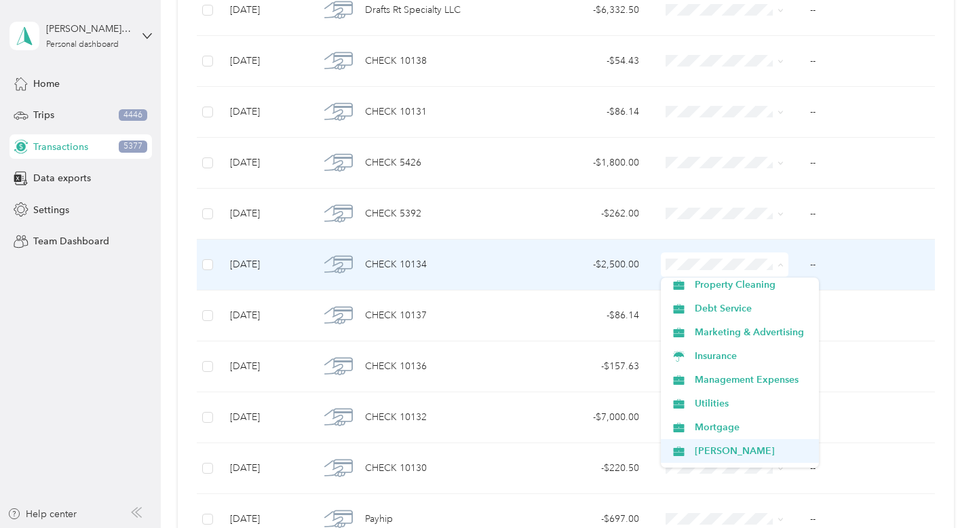
scroll to position [117, 0]
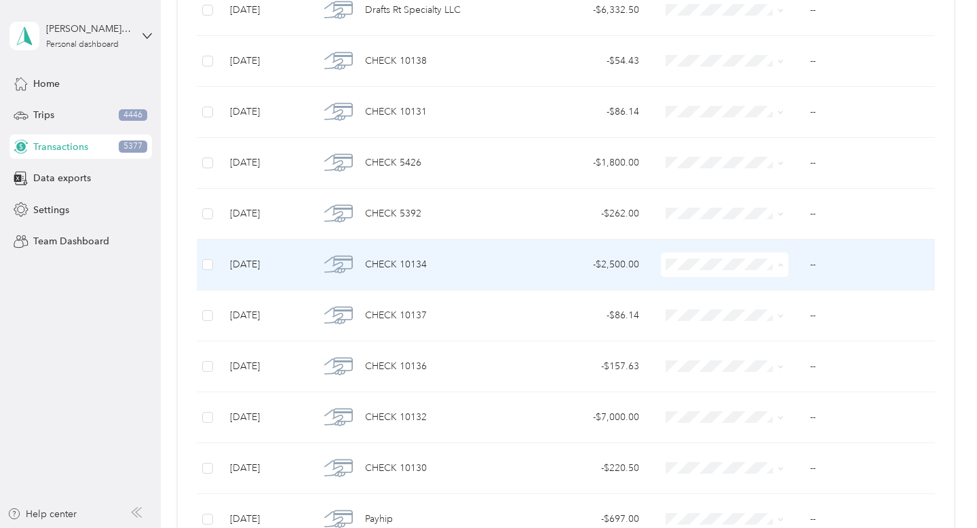
click at [754, 311] on span "Debt Service" at bounding box center [752, 314] width 115 height 14
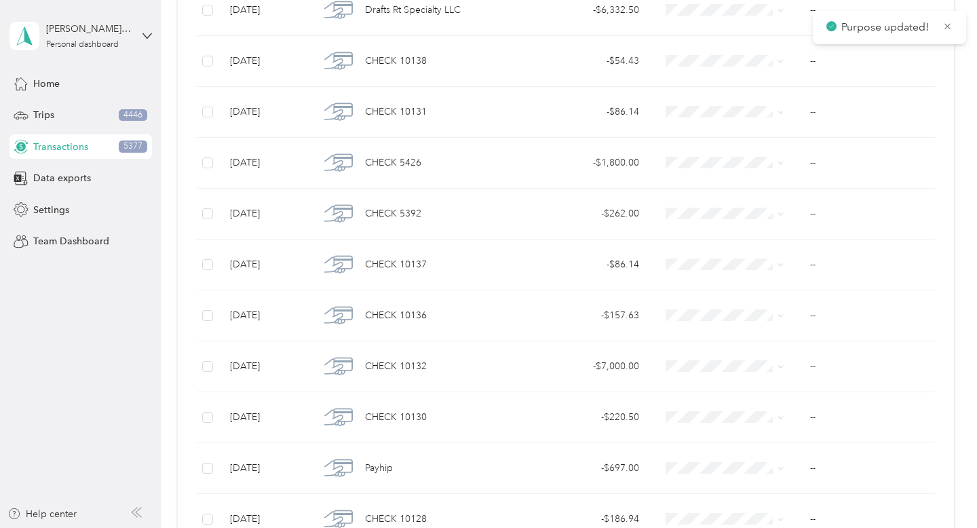
scroll to position [1018, 0]
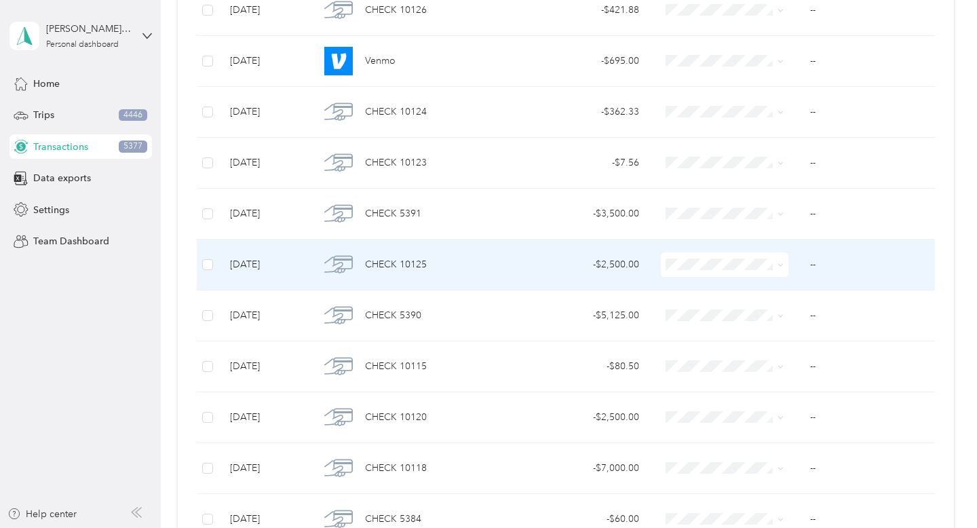
click at [783, 267] on icon at bounding box center [780, 265] width 6 height 6
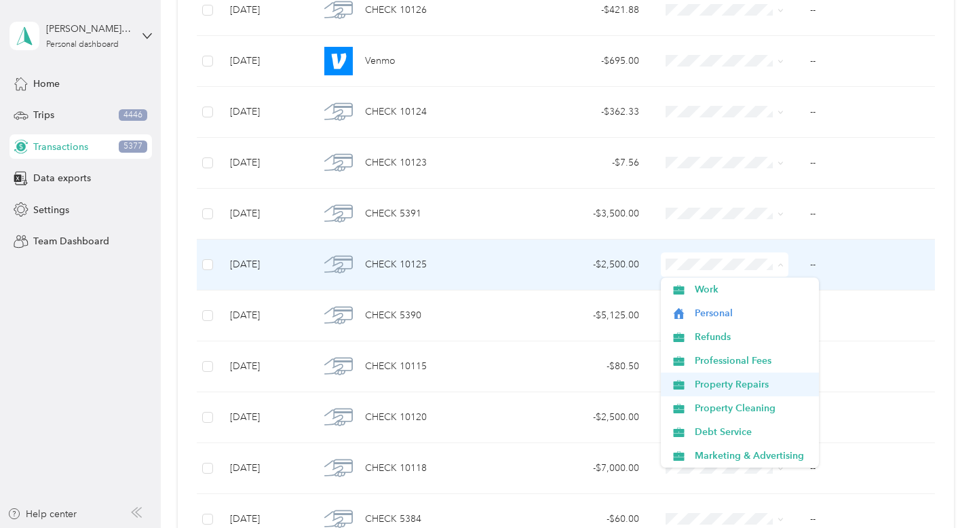
scroll to position [33, 0]
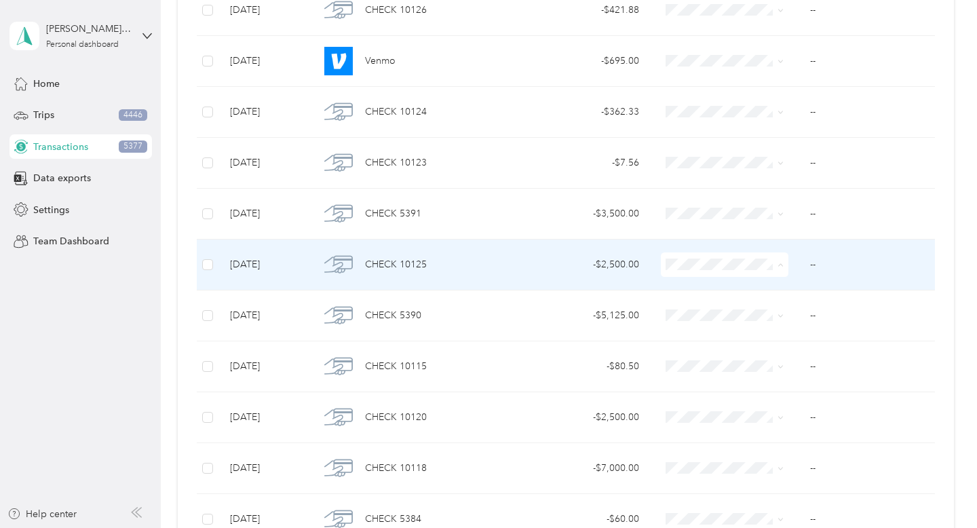
click at [783, 395] on span "Debt Service" at bounding box center [752, 398] width 115 height 14
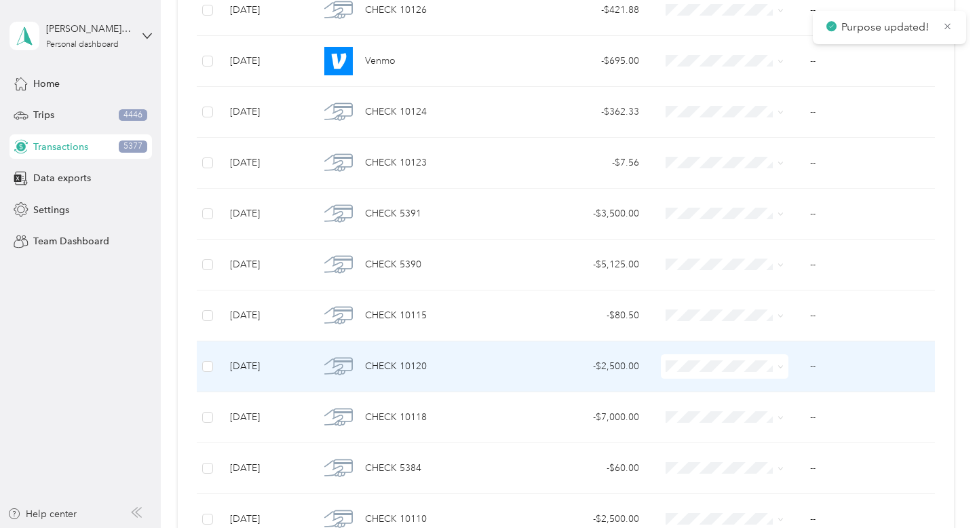
click at [780, 368] on icon at bounding box center [780, 367] width 4 height 3
click at [767, 310] on span "Debt Service" at bounding box center [752, 316] width 115 height 14
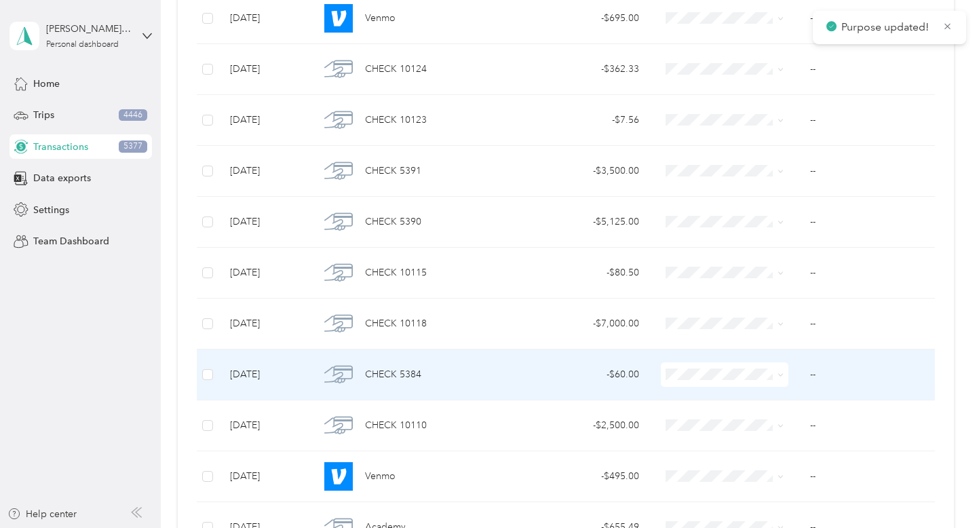
scroll to position [1092, 0]
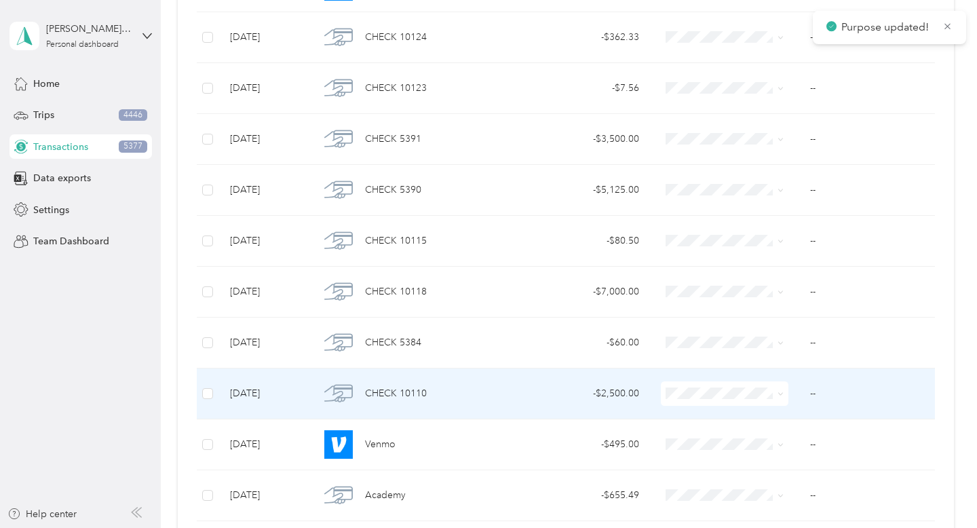
click at [779, 391] on icon at bounding box center [780, 394] width 6 height 6
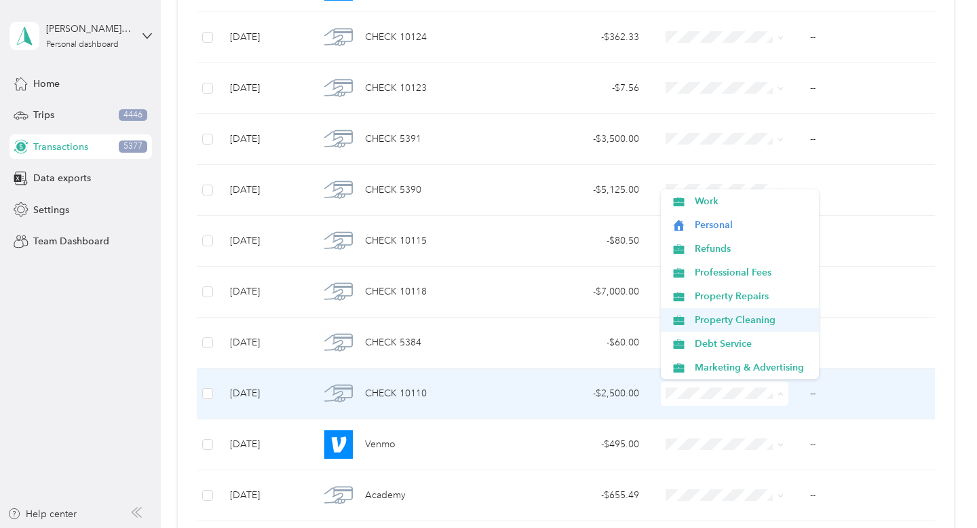
scroll to position [20, 0]
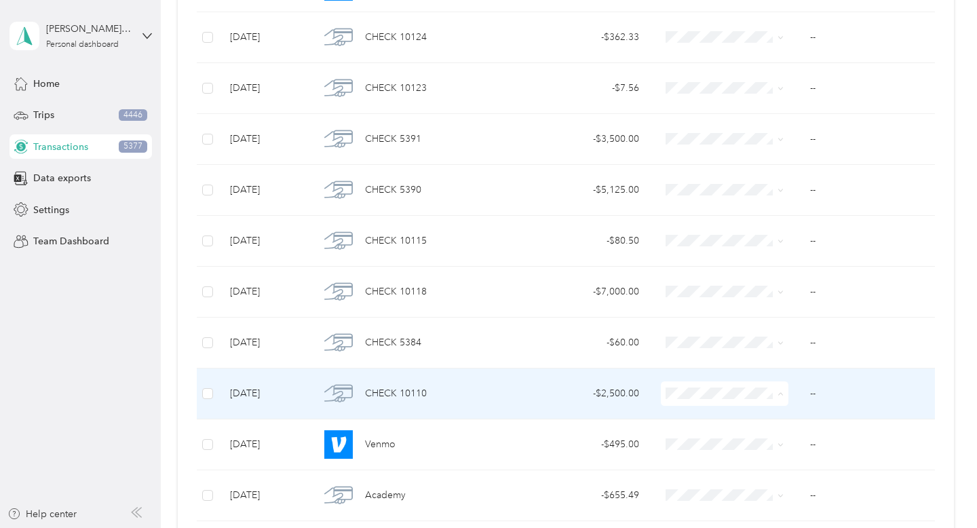
click at [778, 324] on span "Debt Service" at bounding box center [752, 324] width 115 height 14
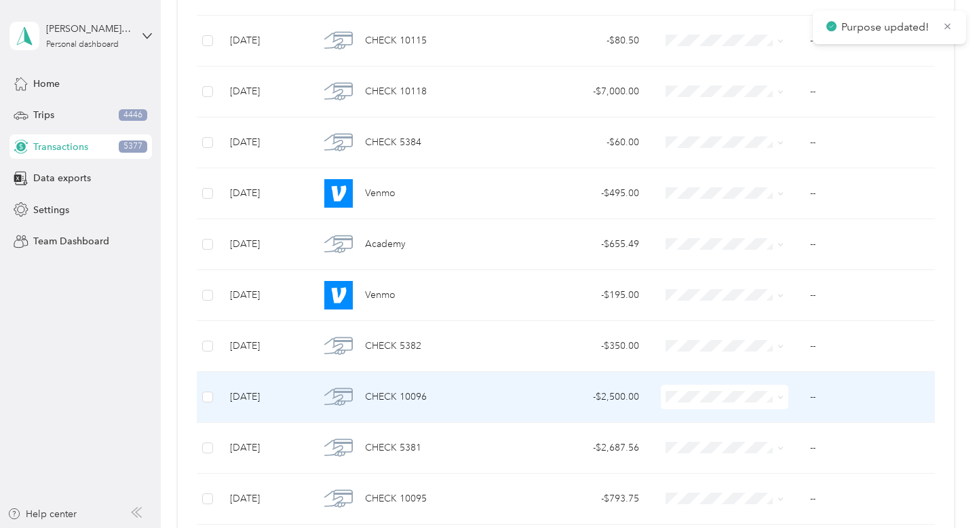
scroll to position [1340, 0]
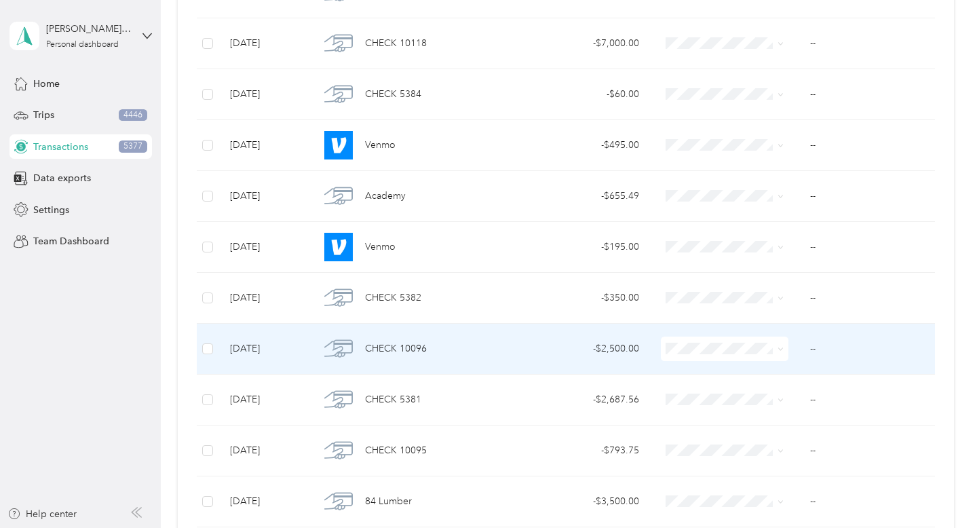
click at [777, 346] on icon at bounding box center [780, 349] width 6 height 6
click at [778, 297] on span "Debt Service" at bounding box center [752, 299] width 115 height 14
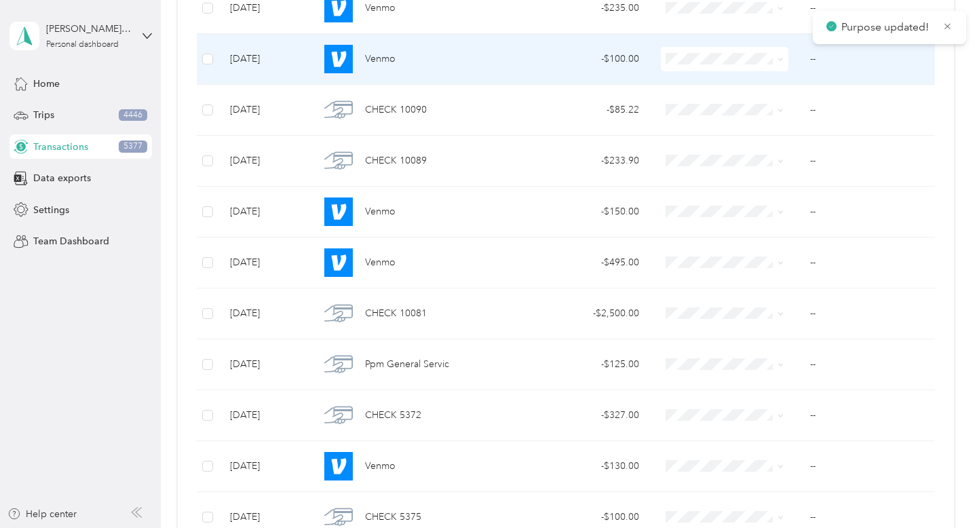
scroll to position [1960, 0]
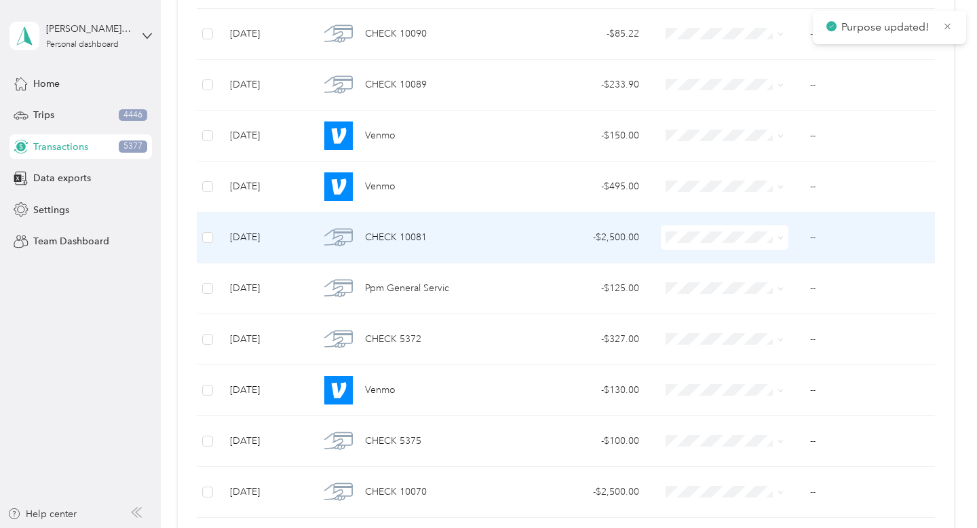
click at [784, 237] on span at bounding box center [725, 237] width 128 height 24
click at [781, 239] on icon at bounding box center [780, 238] width 6 height 6
click at [775, 398] on span "Debt Service" at bounding box center [752, 405] width 115 height 14
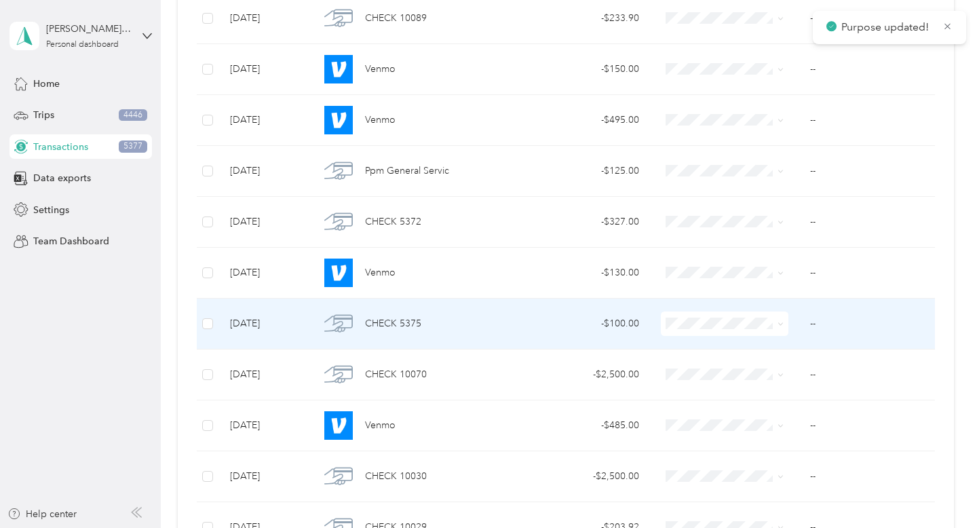
scroll to position [2063, 0]
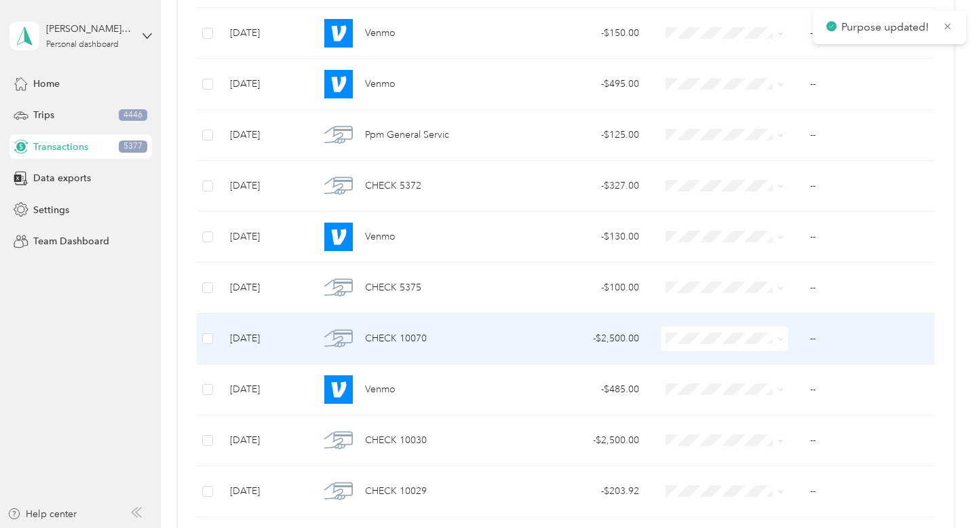
click at [781, 335] on span at bounding box center [780, 338] width 6 height 12
click at [779, 341] on icon at bounding box center [780, 339] width 6 height 6
click at [767, 286] on span "Debt Service" at bounding box center [752, 289] width 115 height 14
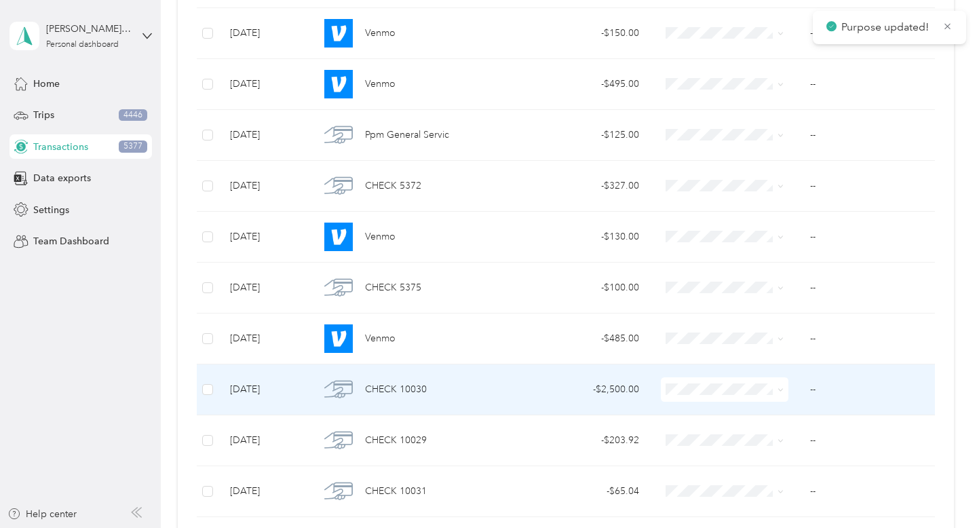
click at [781, 393] on span at bounding box center [780, 389] width 6 height 12
click at [776, 393] on span at bounding box center [778, 389] width 11 height 15
click at [781, 389] on icon at bounding box center [780, 390] width 6 height 6
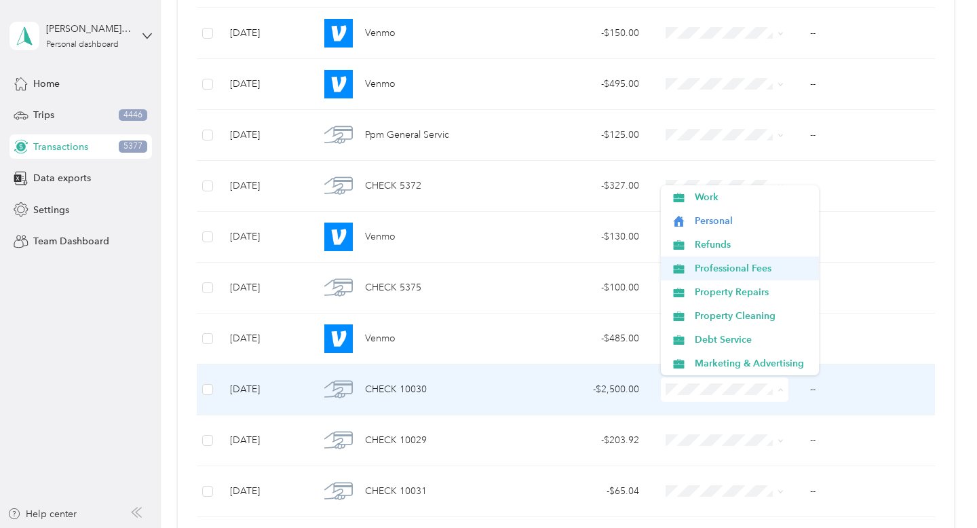
scroll to position [60, 0]
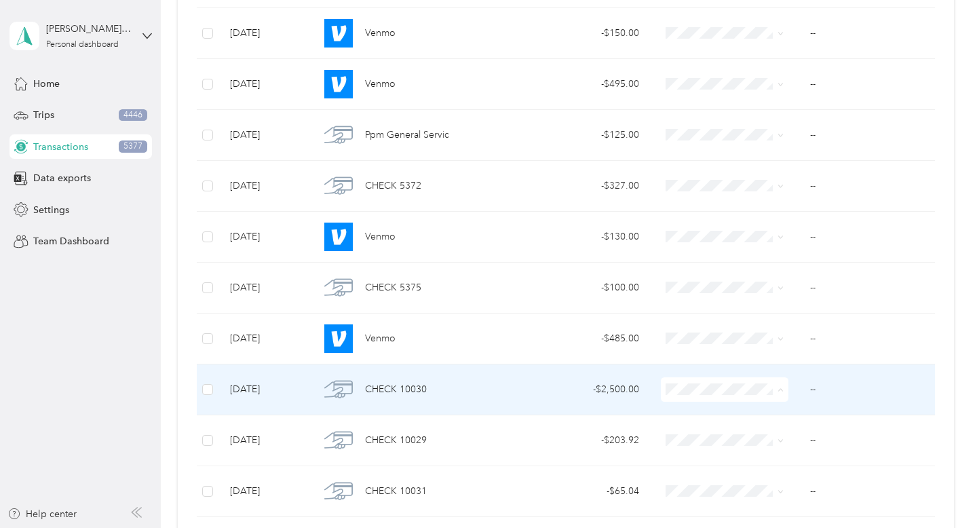
click at [781, 277] on span "Debt Service" at bounding box center [752, 279] width 115 height 14
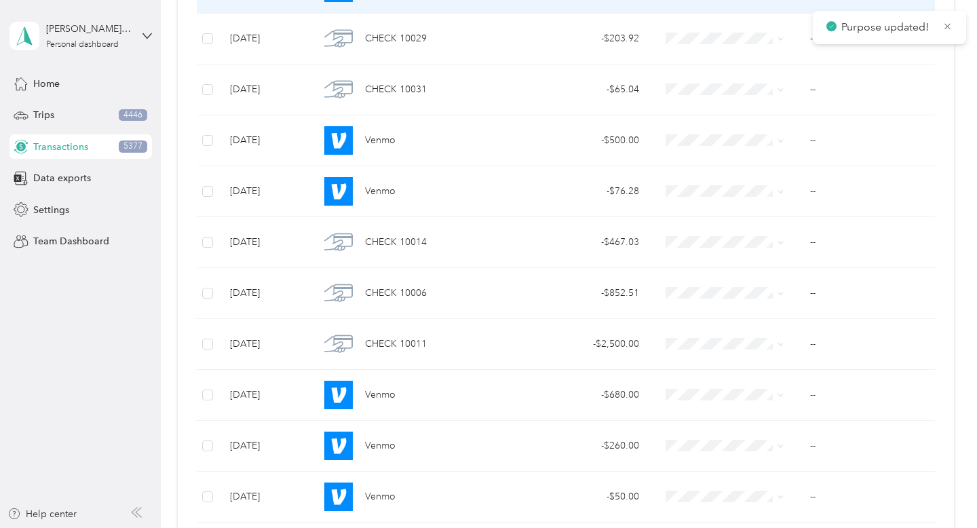
scroll to position [2418, 0]
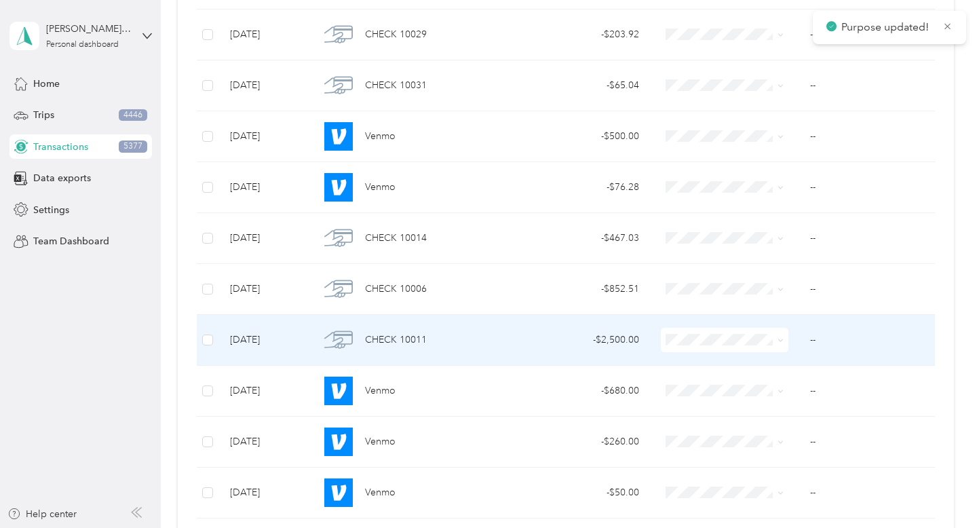
click at [781, 339] on icon at bounding box center [780, 340] width 6 height 6
click at [771, 290] on span "Debt Service" at bounding box center [752, 290] width 115 height 14
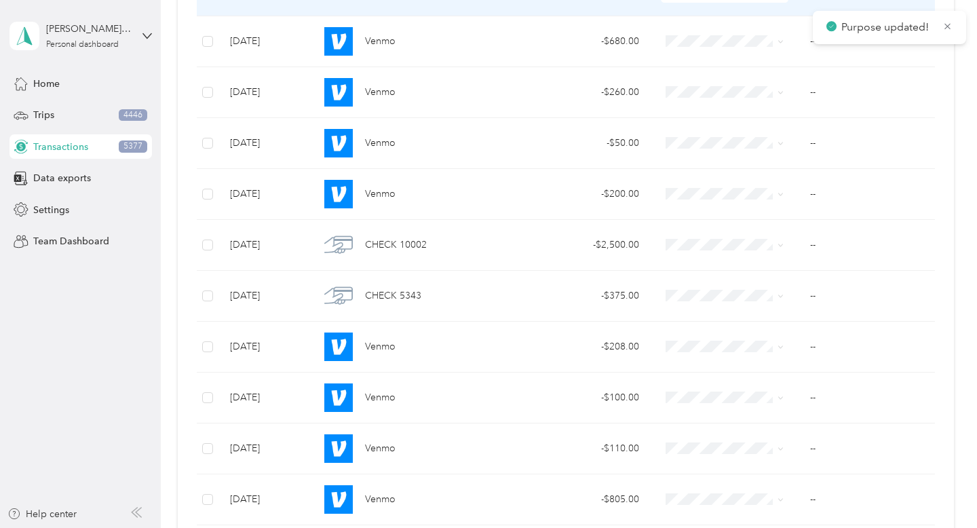
scroll to position [2738, 0]
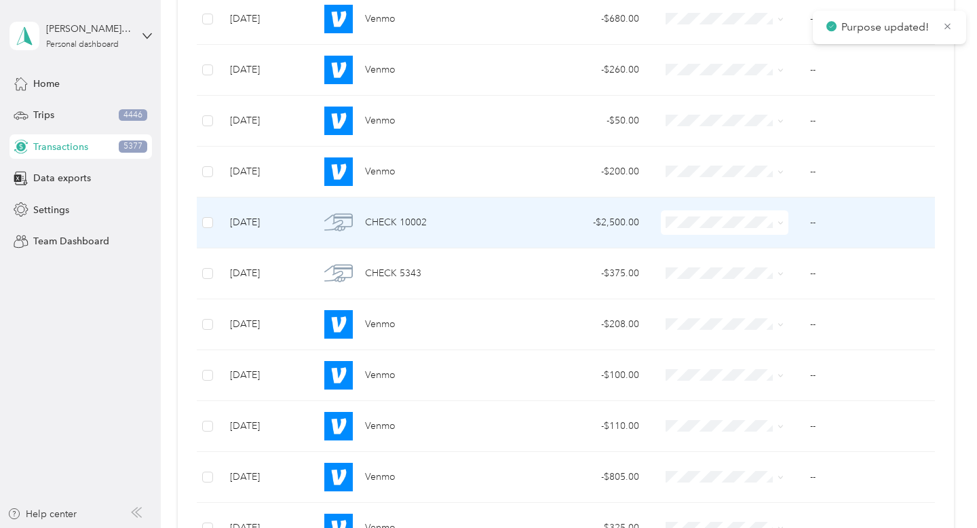
click at [779, 225] on icon at bounding box center [780, 223] width 6 height 6
click at [767, 393] on span "Debt Service" at bounding box center [752, 390] width 115 height 14
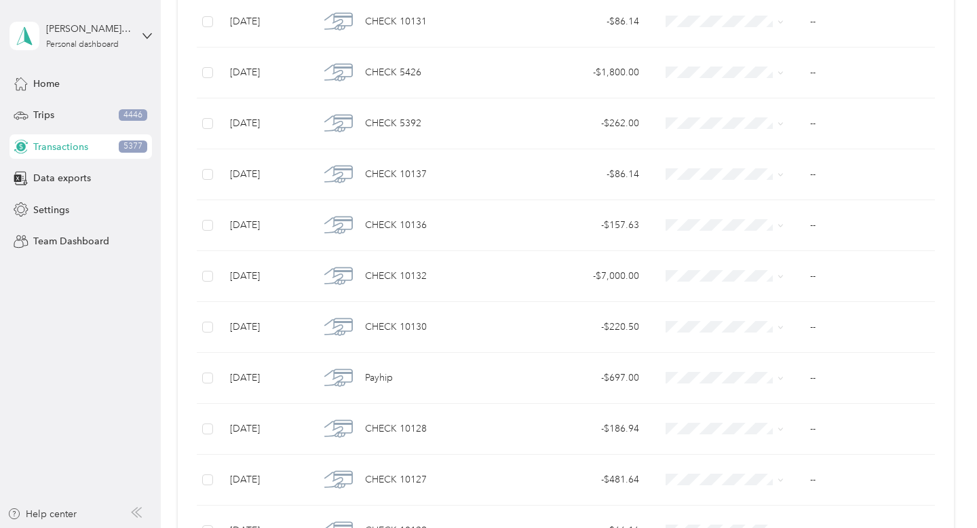
scroll to position [2188, 0]
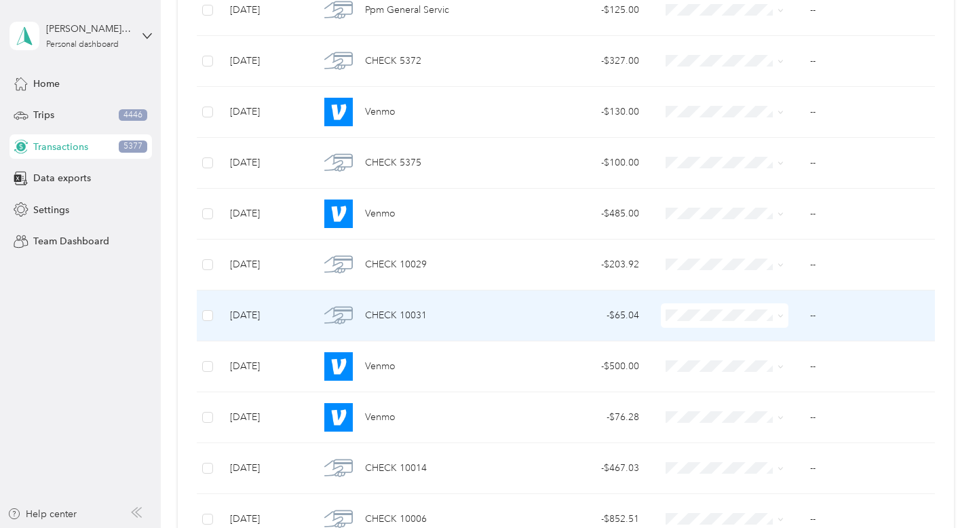
click at [779, 317] on icon at bounding box center [780, 316] width 6 height 6
click at [765, 438] on span "Property Repairs" at bounding box center [752, 435] width 115 height 14
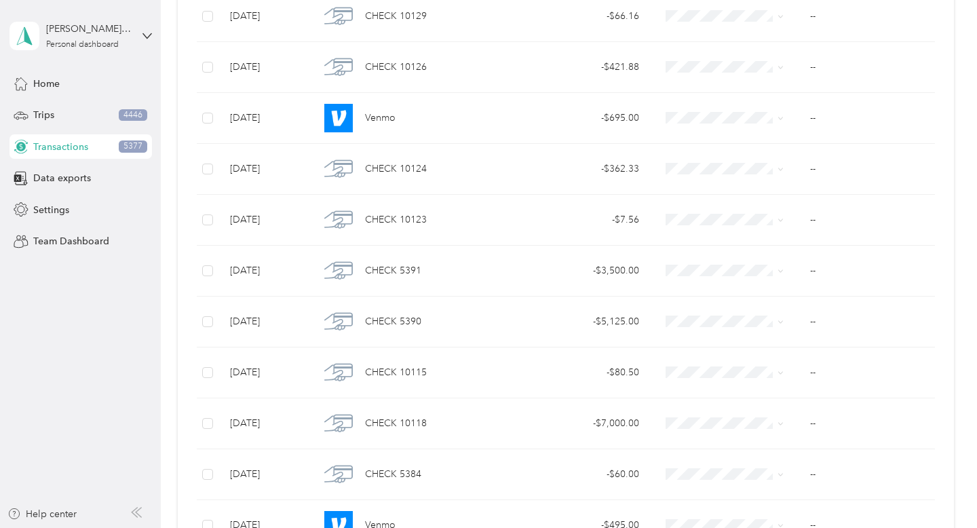
scroll to position [959, 0]
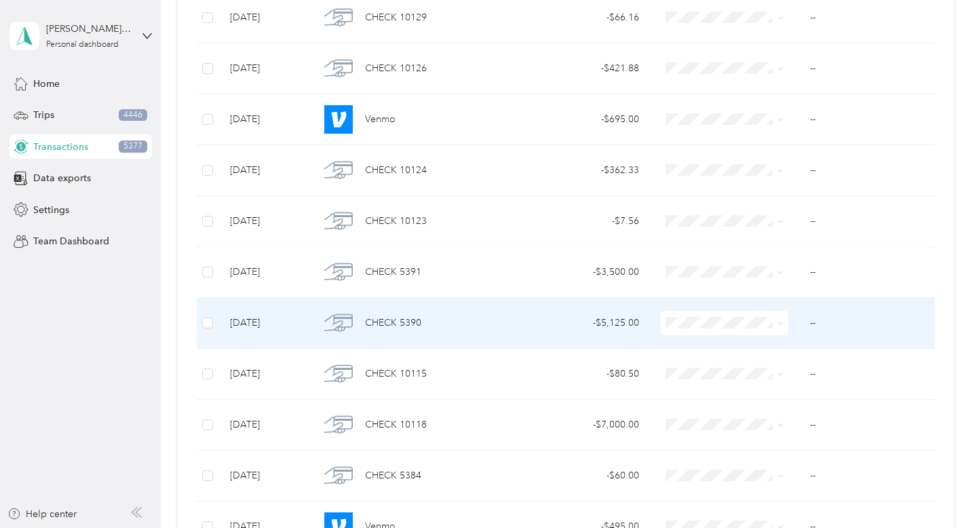
click at [776, 320] on span at bounding box center [778, 322] width 11 height 15
click at [777, 324] on icon at bounding box center [780, 323] width 6 height 6
click at [757, 465] on span "Property Cleaning" at bounding box center [752, 466] width 115 height 14
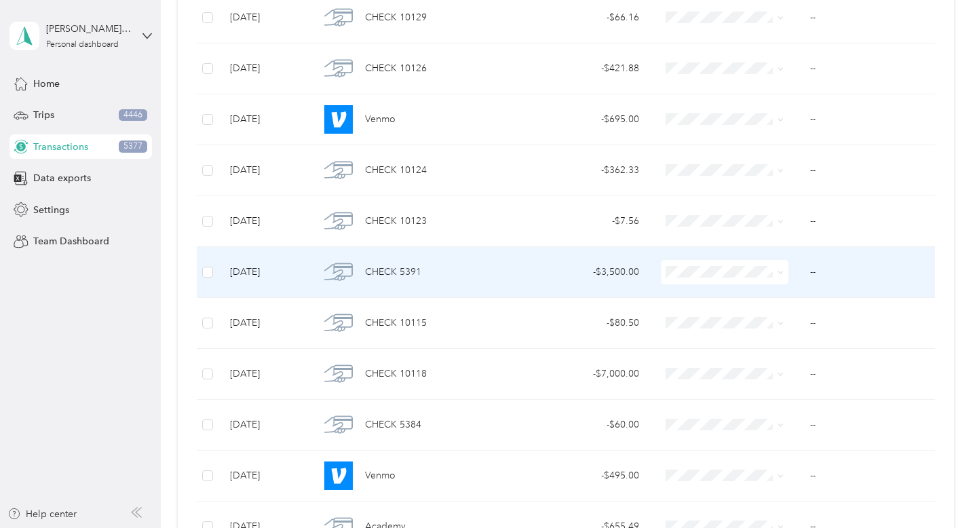
click at [781, 271] on icon at bounding box center [780, 272] width 6 height 6
click at [770, 395] on span "Property Repairs" at bounding box center [752, 390] width 115 height 14
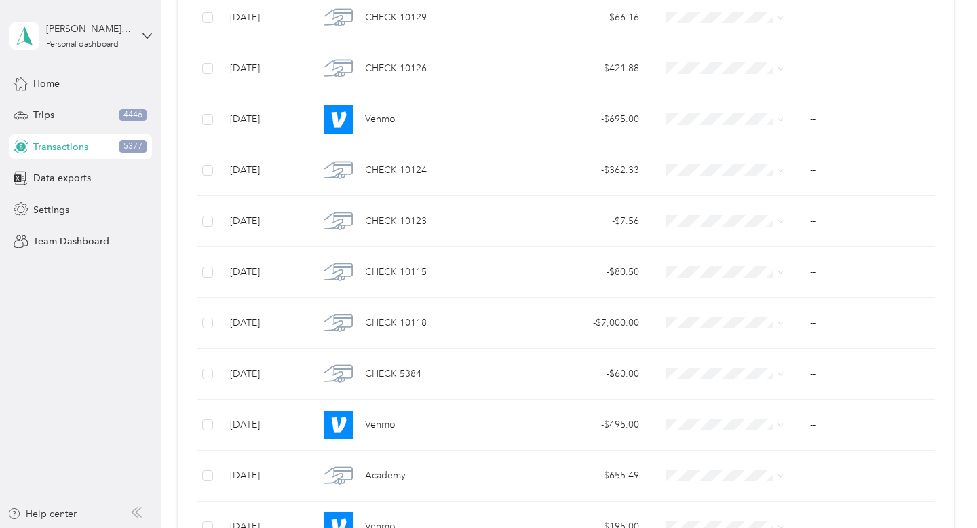
scroll to position [305, 0]
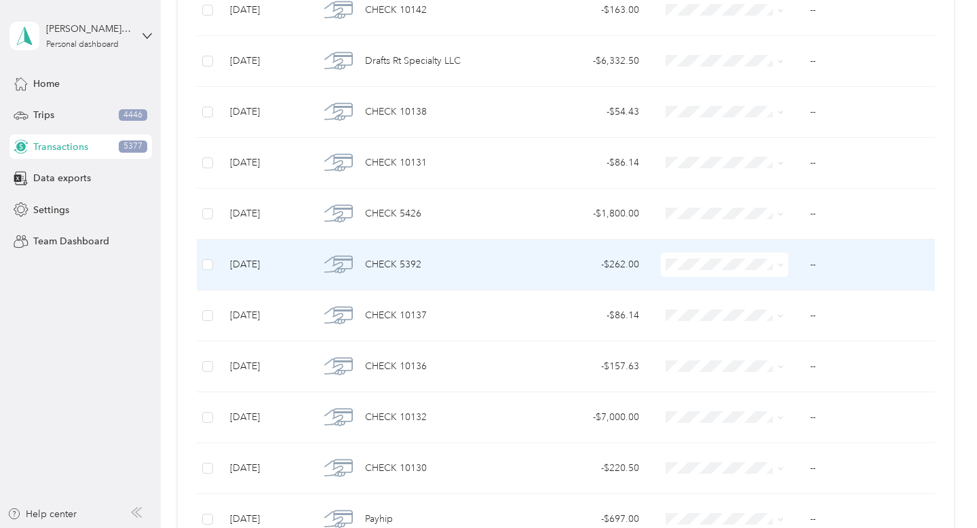
click at [779, 265] on icon at bounding box center [780, 265] width 4 height 3
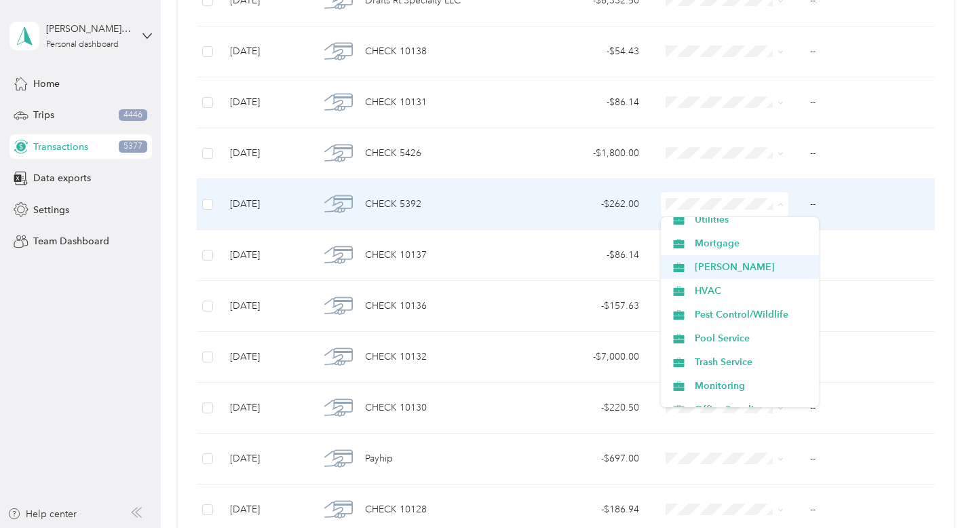
scroll to position [307, 0]
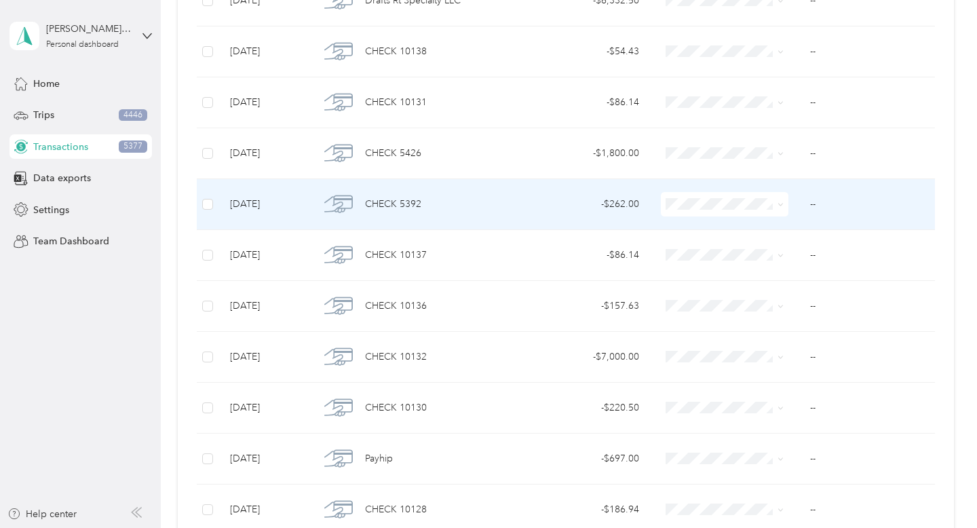
click at [784, 368] on span "Rent/Association on Dues" at bounding box center [752, 373] width 115 height 14
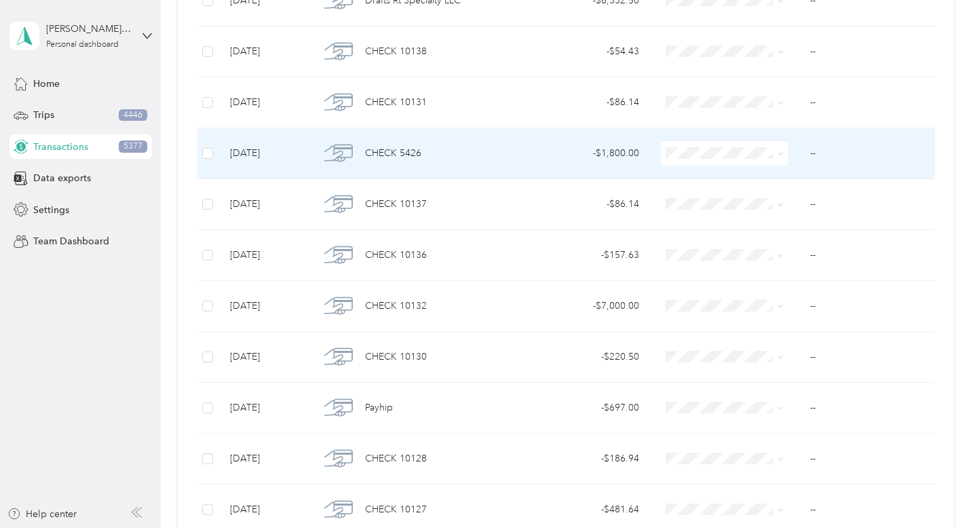
click at [780, 155] on icon at bounding box center [780, 154] width 4 height 3
click at [770, 270] on span "Property Repairs" at bounding box center [752, 273] width 115 height 14
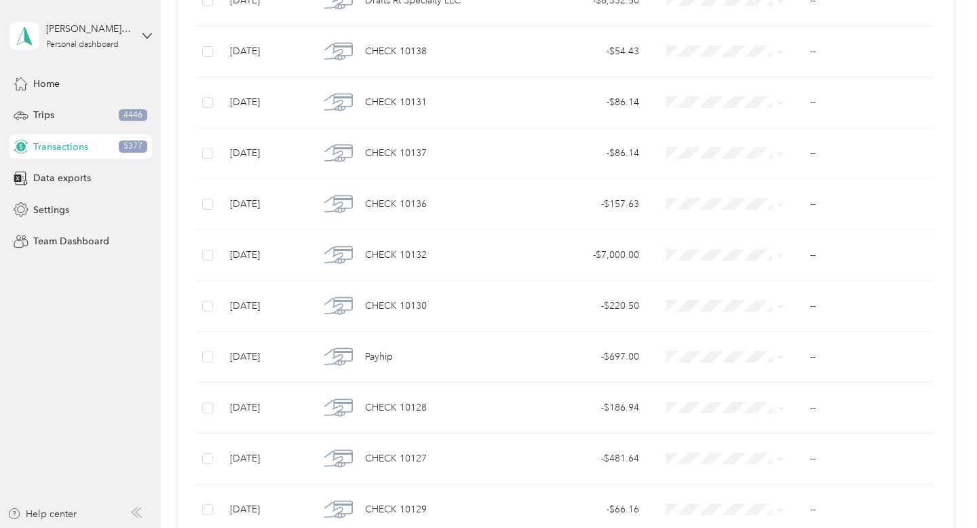
scroll to position [865, 0]
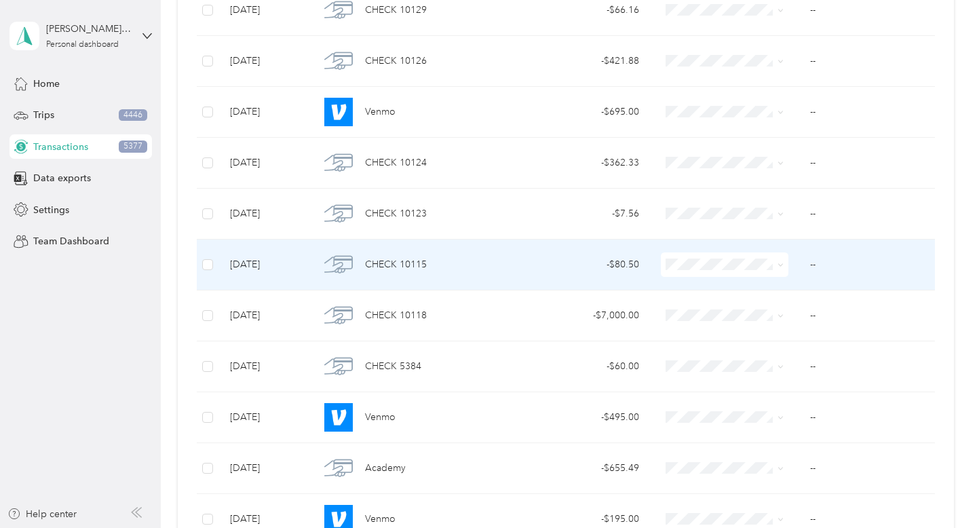
click at [781, 271] on span at bounding box center [778, 264] width 11 height 15
click at [779, 266] on icon at bounding box center [780, 265] width 6 height 6
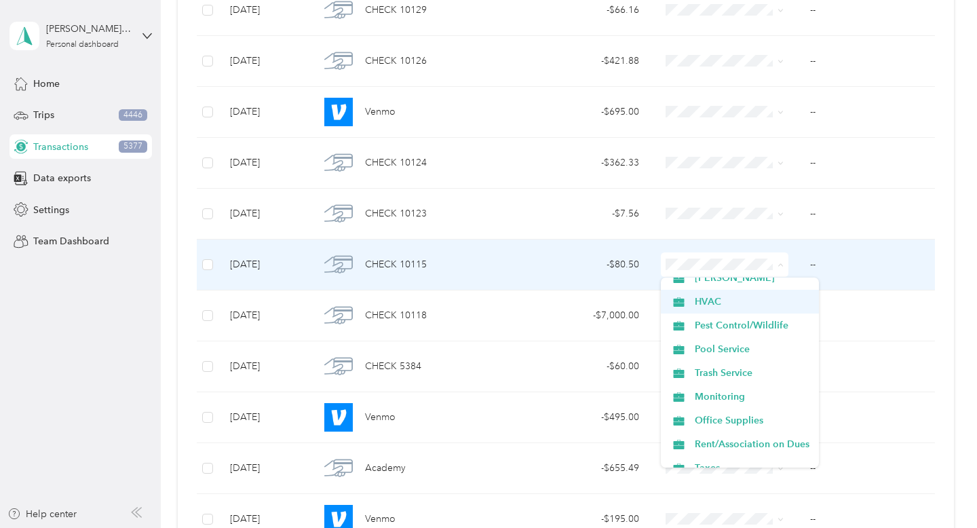
scroll to position [330, 0]
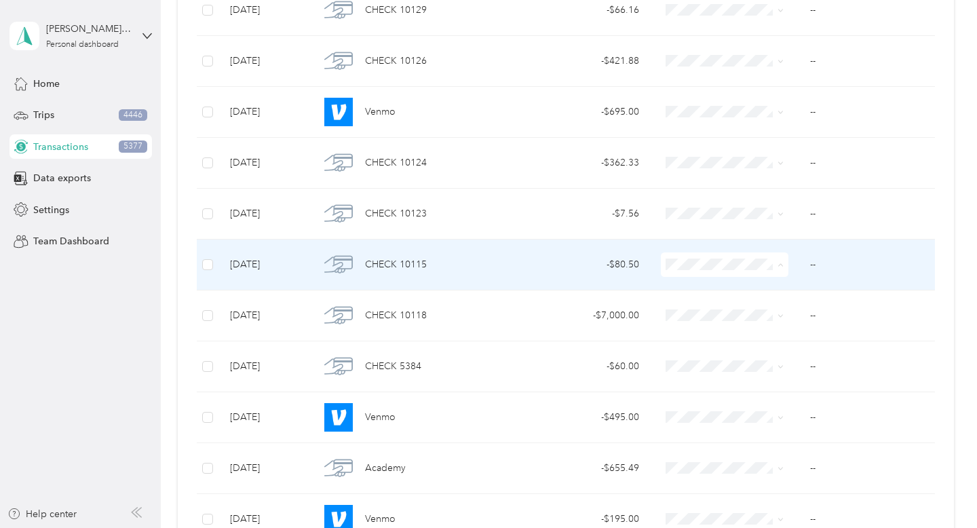
click at [739, 439] on span "Taxes" at bounding box center [752, 434] width 115 height 14
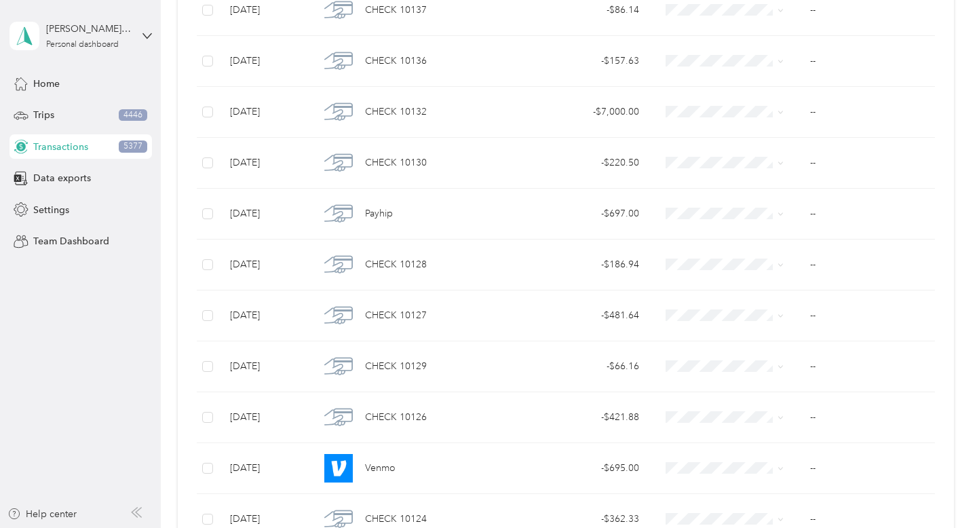
scroll to position [814, 0]
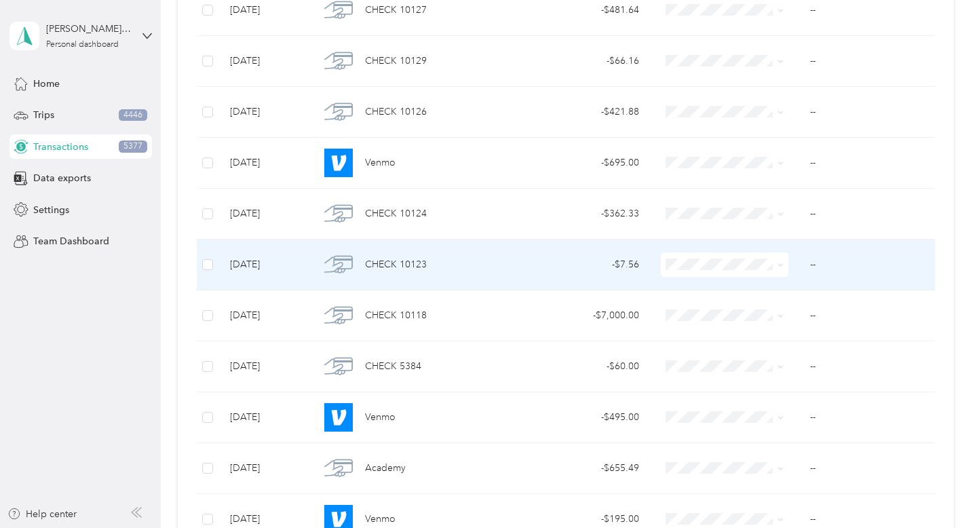
click at [778, 264] on icon at bounding box center [780, 265] width 4 height 3
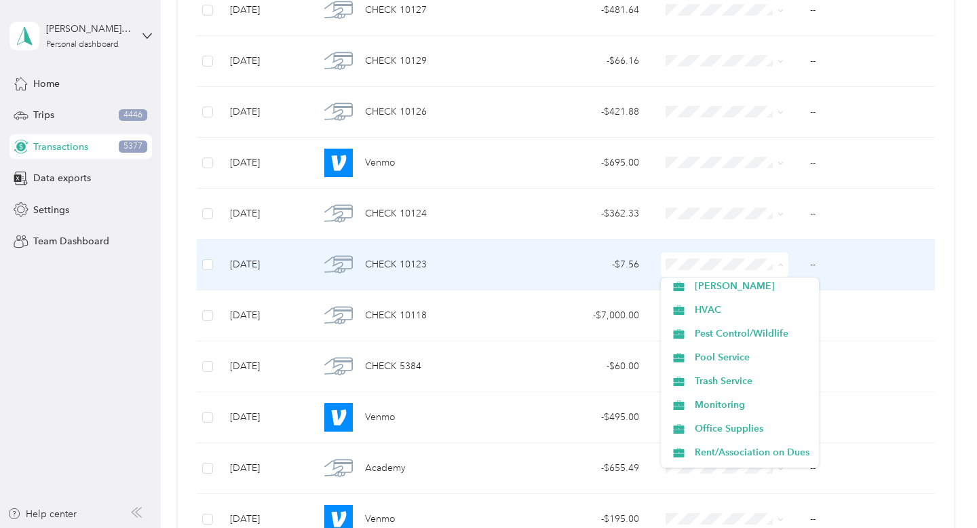
scroll to position [389, 0]
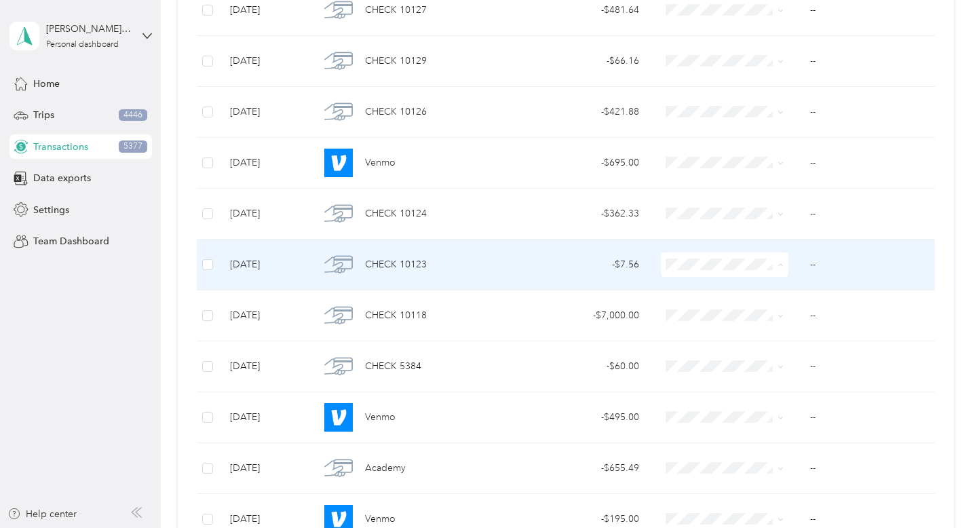
click at [755, 371] on span "Taxes" at bounding box center [752, 375] width 115 height 14
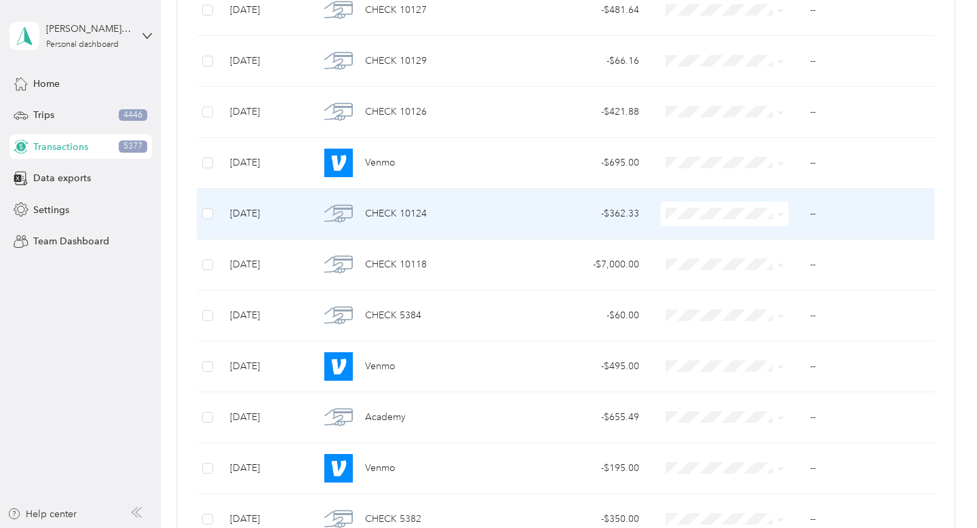
click at [782, 212] on icon at bounding box center [780, 214] width 6 height 6
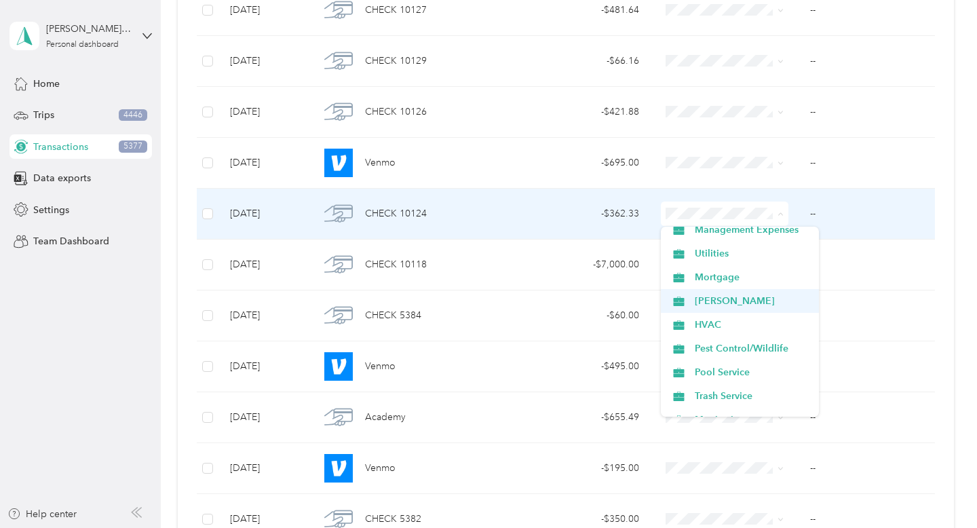
scroll to position [220, 0]
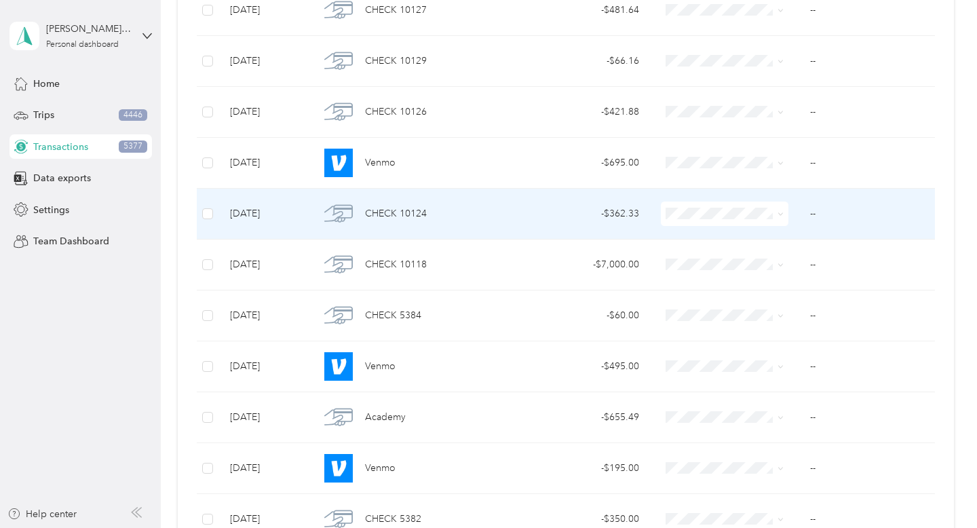
click at [760, 260] on li "Utilities" at bounding box center [740, 256] width 158 height 24
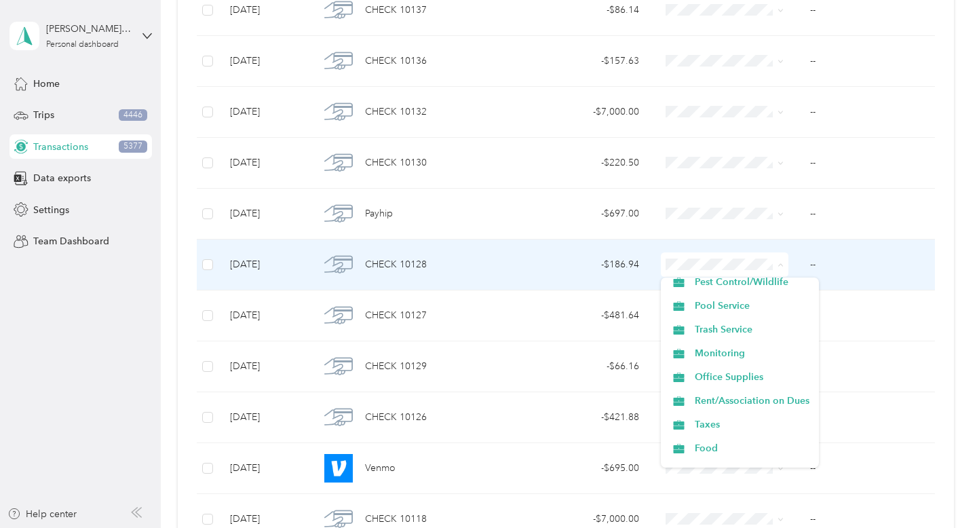
scroll to position [375, 0]
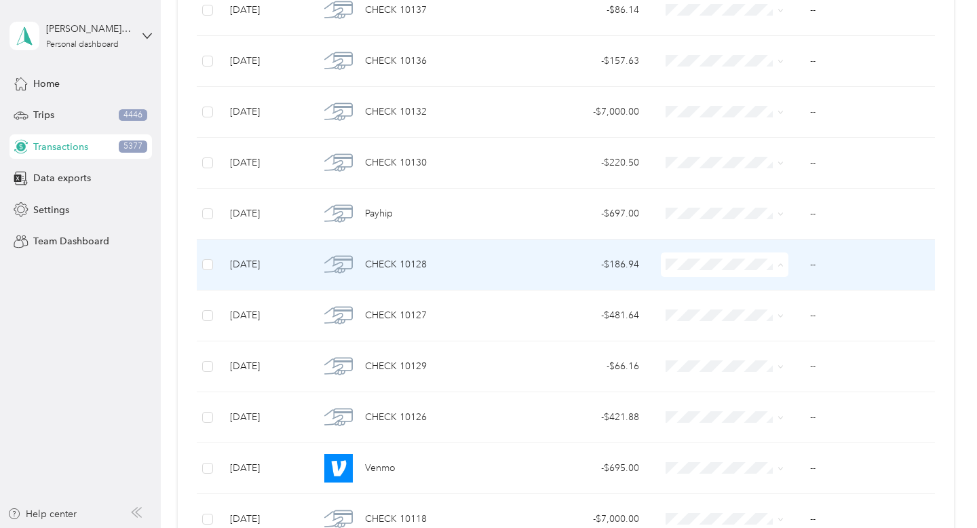
click at [743, 401] on li "Food" at bounding box center [740, 413] width 158 height 24
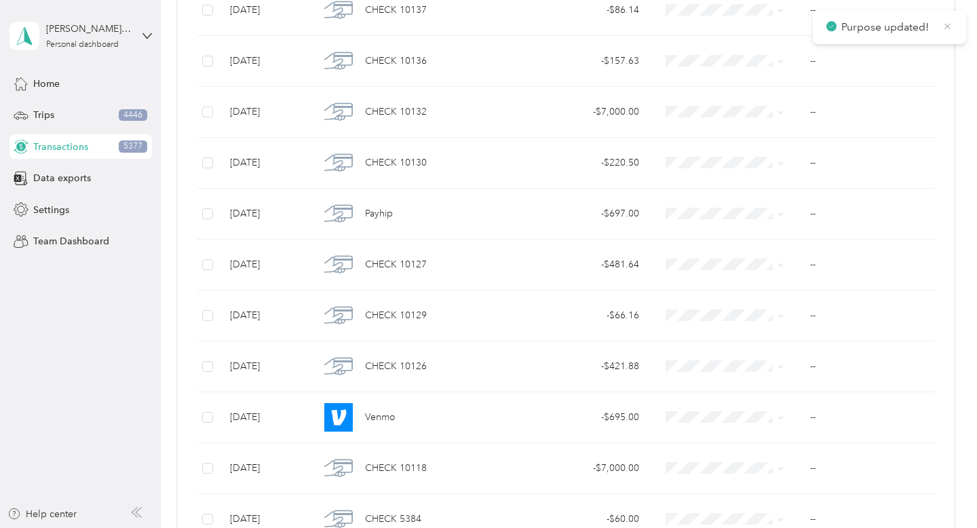
click at [948, 25] on icon at bounding box center [947, 26] width 6 height 6
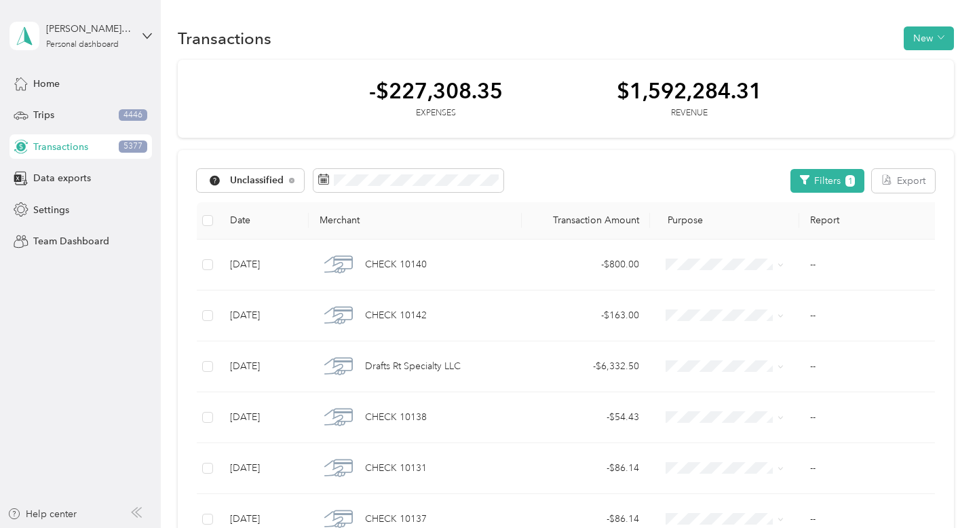
scroll to position [509, 0]
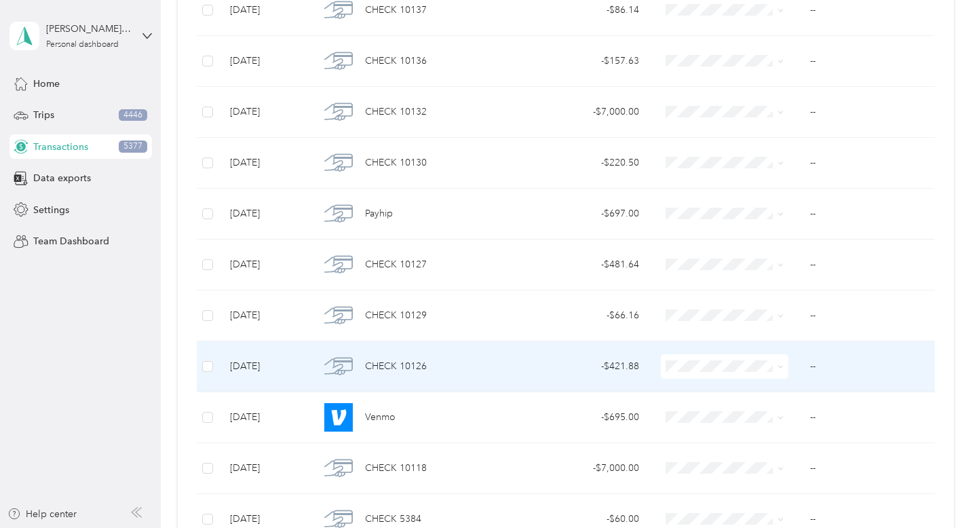
click at [781, 366] on icon at bounding box center [780, 367] width 4 height 3
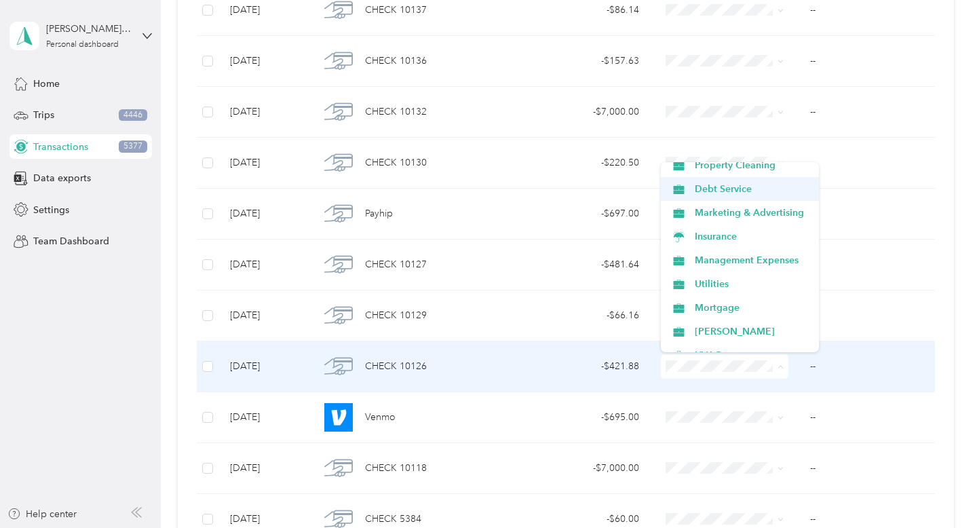
scroll to position [141, 0]
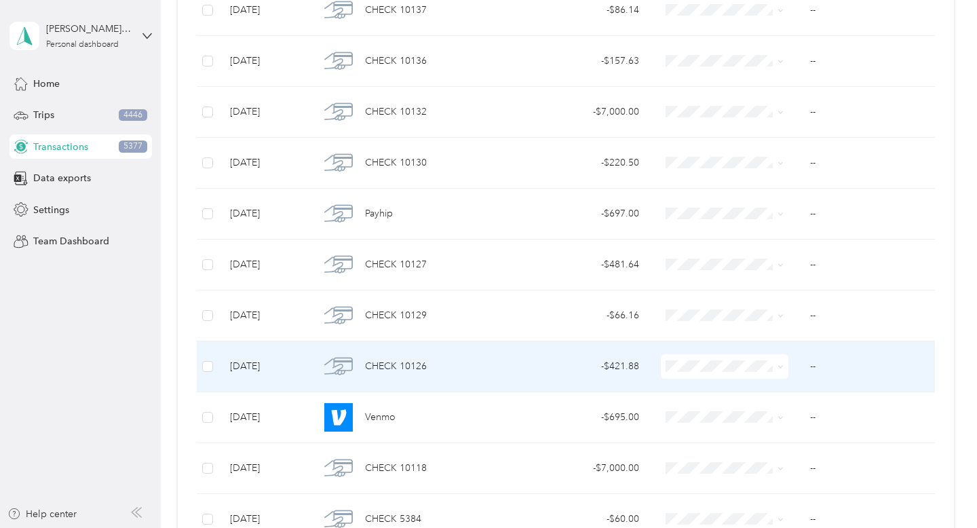
click at [784, 363] on span at bounding box center [725, 366] width 128 height 24
click at [779, 366] on icon at bounding box center [780, 367] width 6 height 6
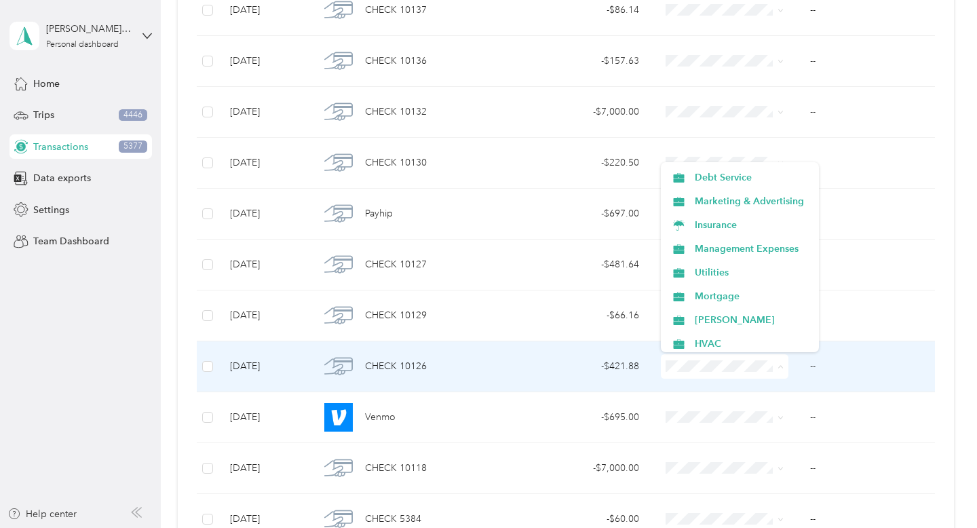
scroll to position [147, 0]
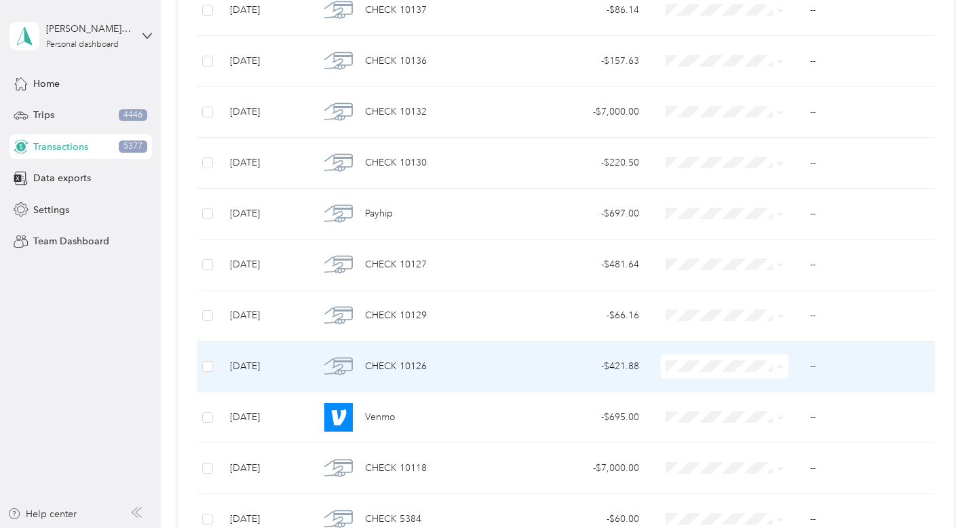
click at [774, 265] on span "Utilities" at bounding box center [752, 264] width 115 height 14
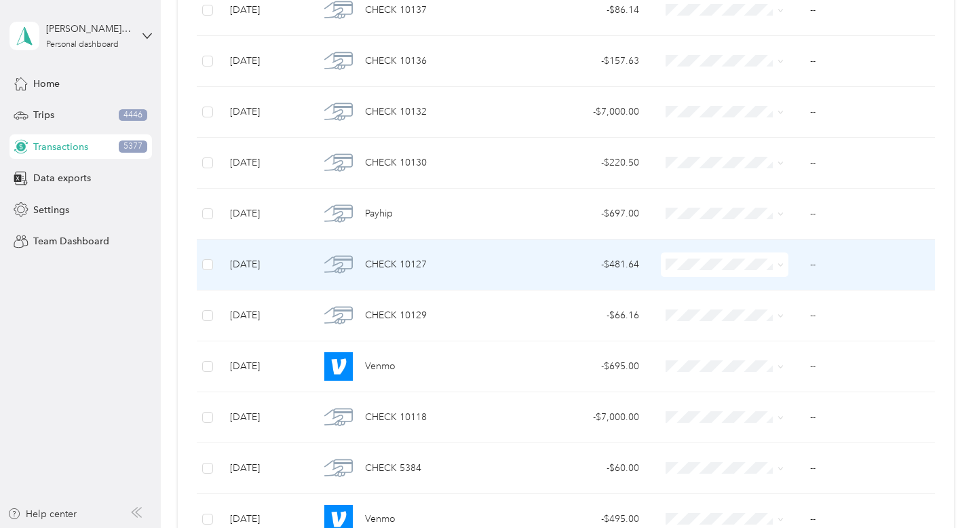
click at [779, 263] on icon at bounding box center [780, 265] width 6 height 6
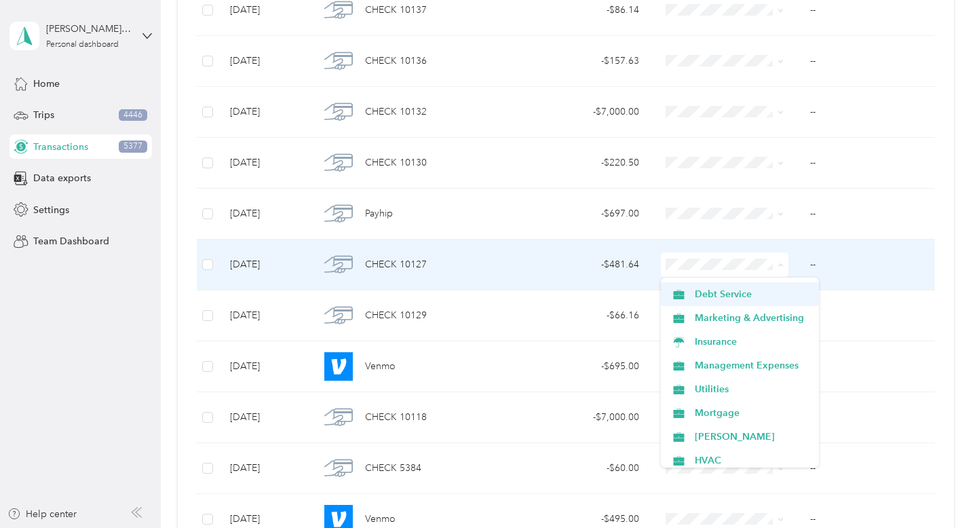
scroll to position [154, 0]
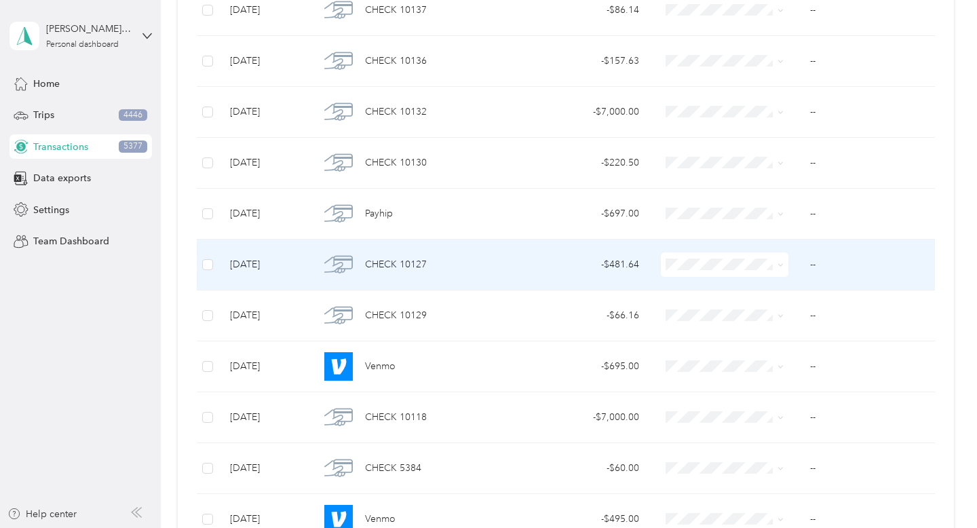
click at [745, 367] on span "Utilities" at bounding box center [752, 373] width 115 height 14
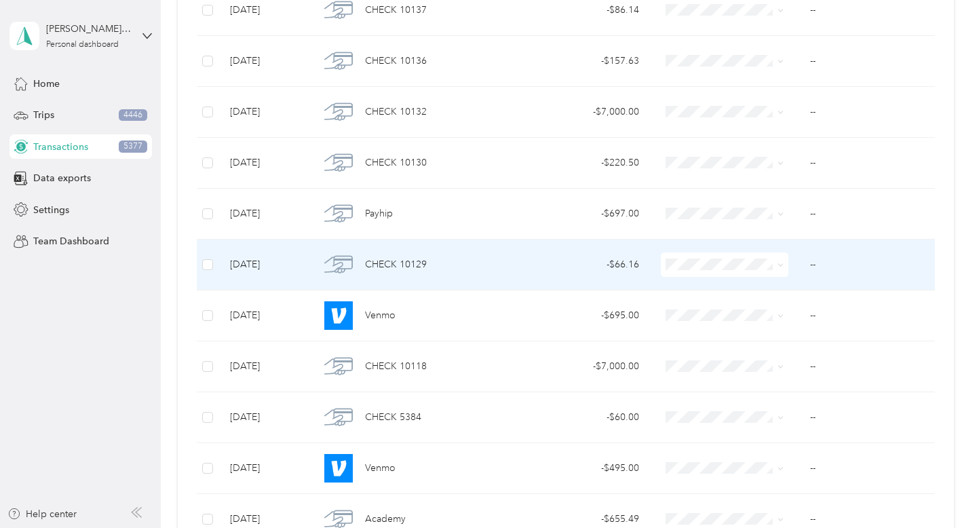
click at [777, 264] on icon at bounding box center [780, 265] width 6 height 6
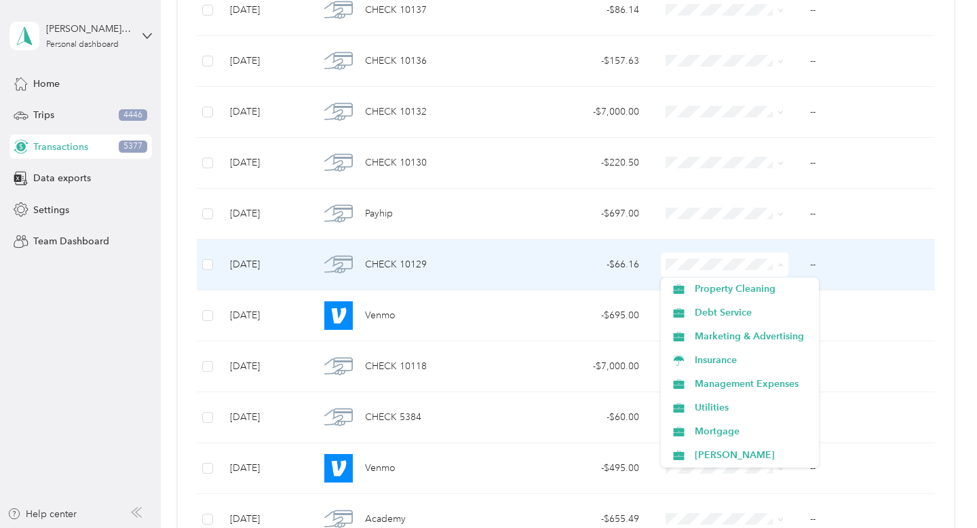
scroll to position [172, 0]
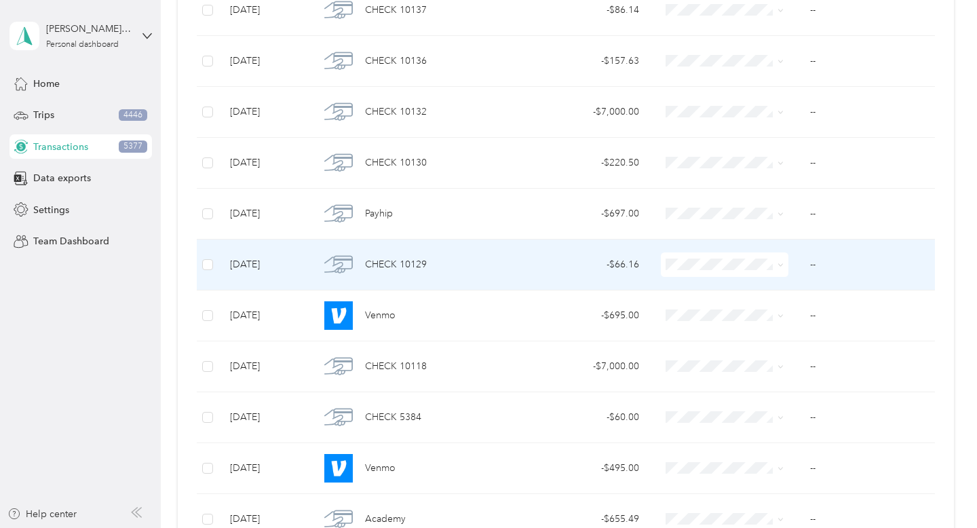
click at [739, 358] on li "Utilities" at bounding box center [740, 353] width 158 height 24
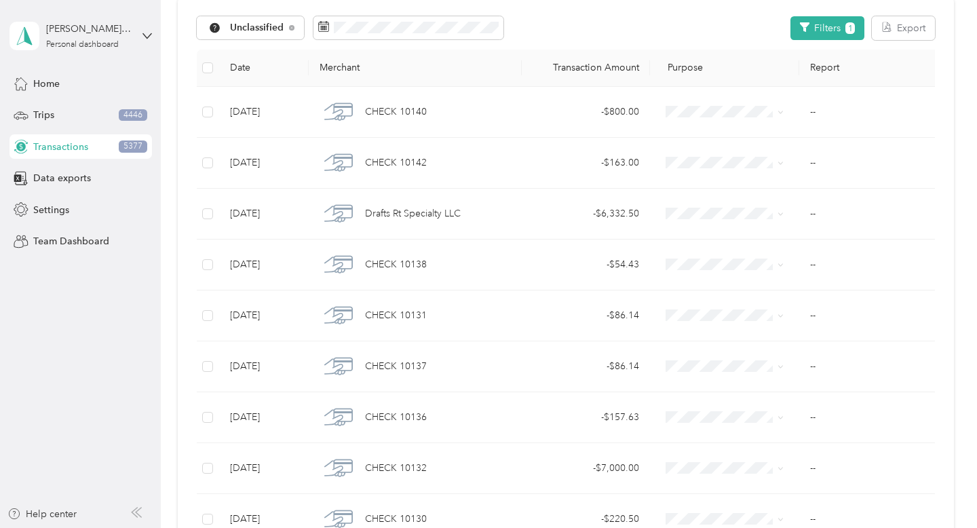
scroll to position [153, 0]
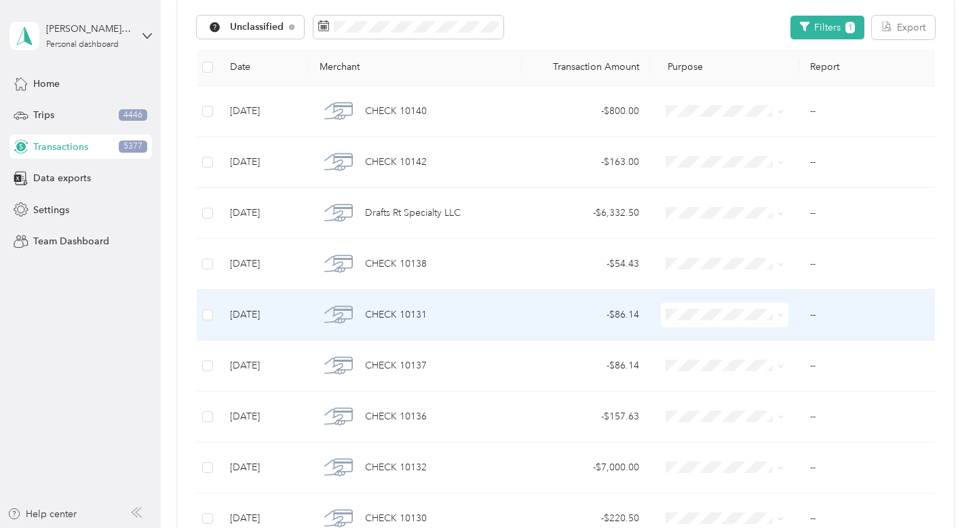
click at [774, 315] on span at bounding box center [778, 314] width 11 height 15
click at [782, 316] on icon at bounding box center [780, 315] width 6 height 6
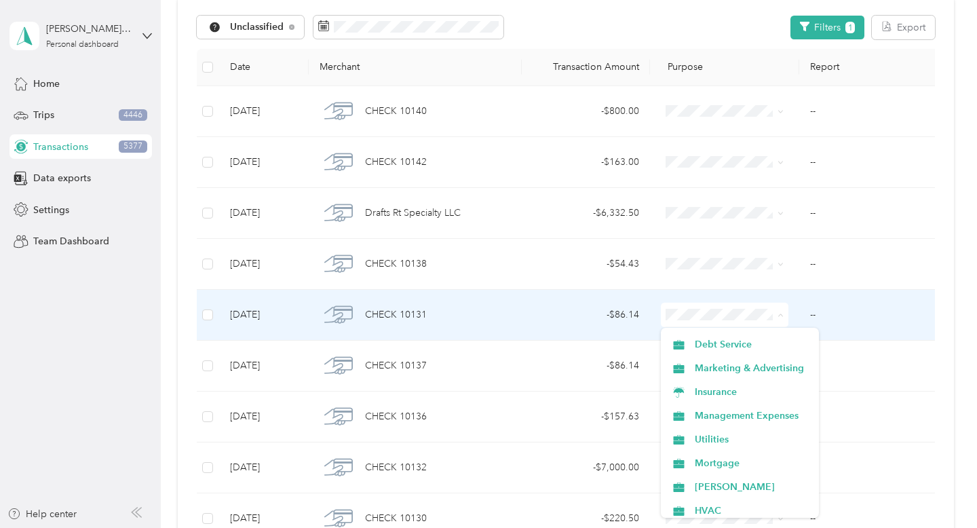
scroll to position [156, 0]
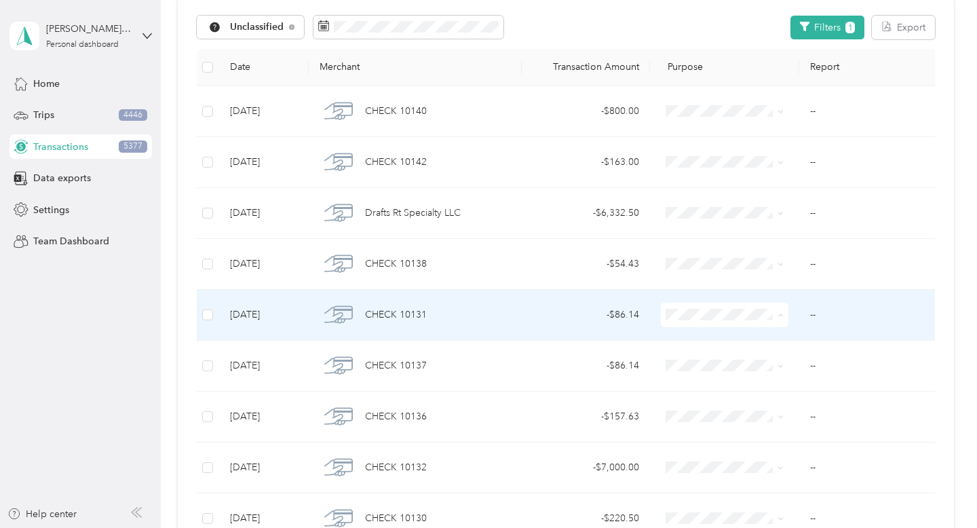
click at [747, 417] on span "Utilities" at bounding box center [752, 421] width 115 height 14
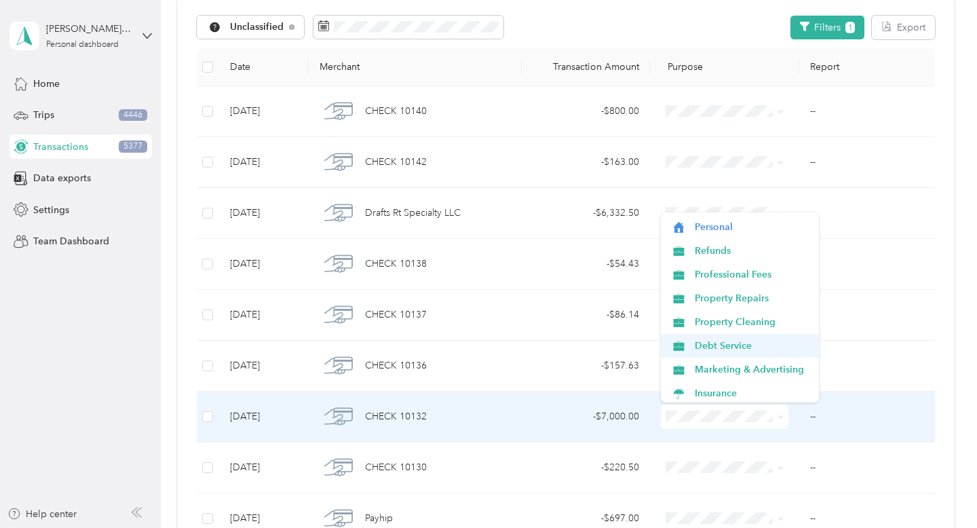
scroll to position [25, 0]
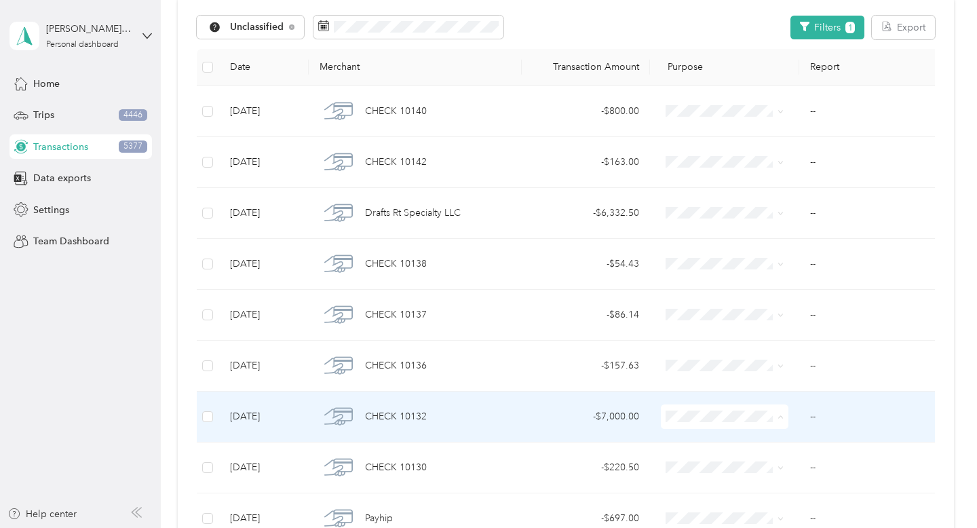
click at [769, 340] on span "Debt Service" at bounding box center [752, 341] width 115 height 14
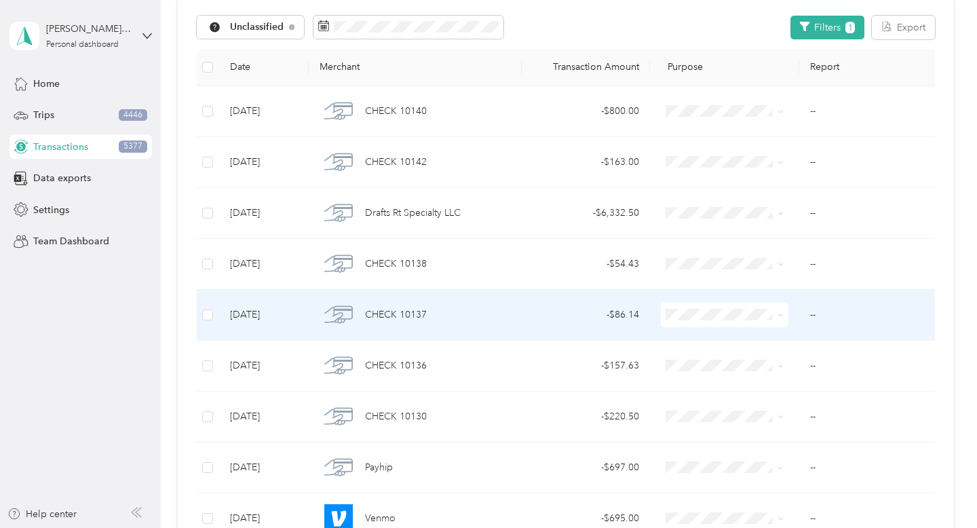
click at [777, 311] on span at bounding box center [780, 315] width 6 height 12
click at [779, 319] on span at bounding box center [778, 314] width 11 height 15
click at [782, 318] on icon at bounding box center [780, 315] width 6 height 6
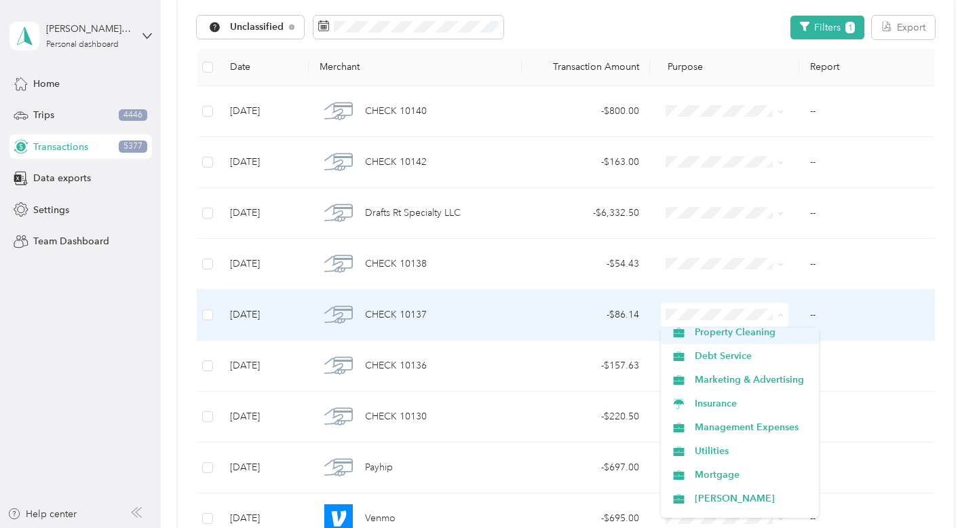
scroll to position [157, 0]
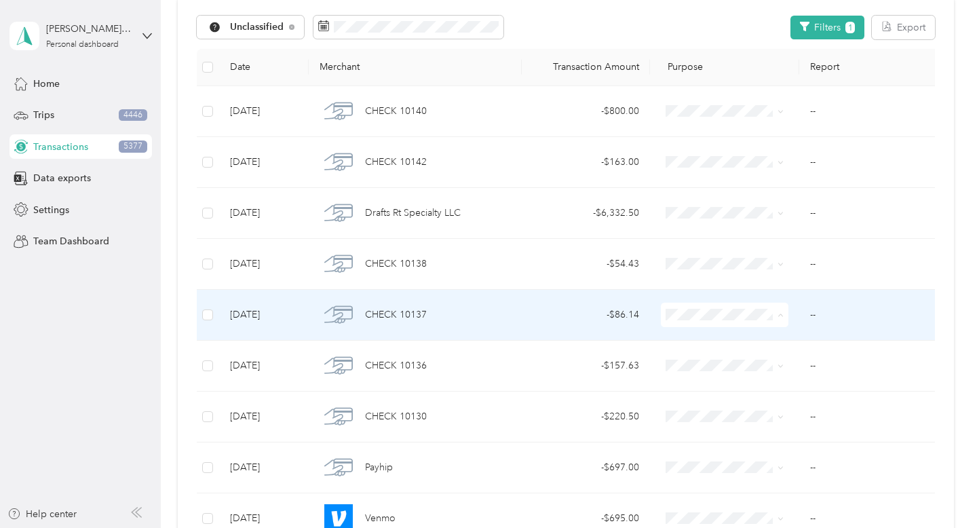
click at [745, 419] on span "Utilities" at bounding box center [752, 419] width 115 height 14
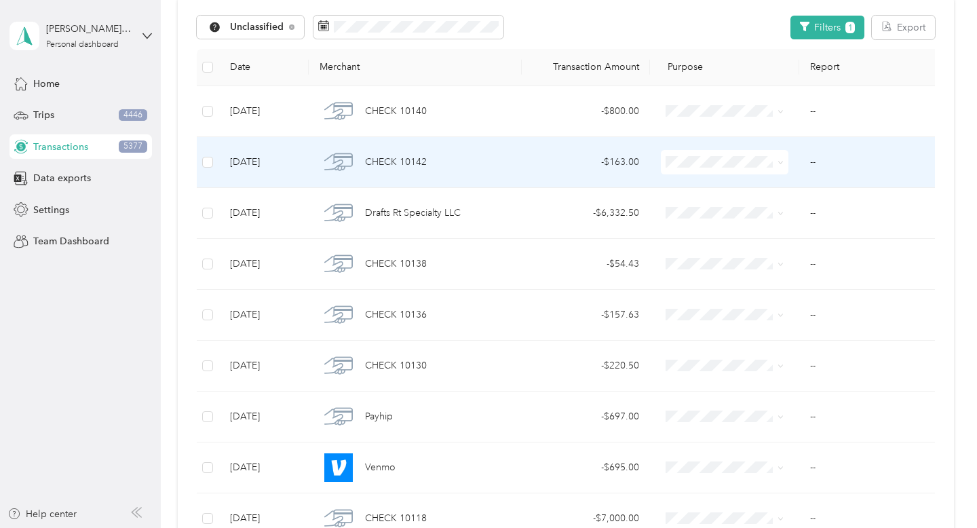
click at [778, 165] on icon at bounding box center [780, 162] width 6 height 6
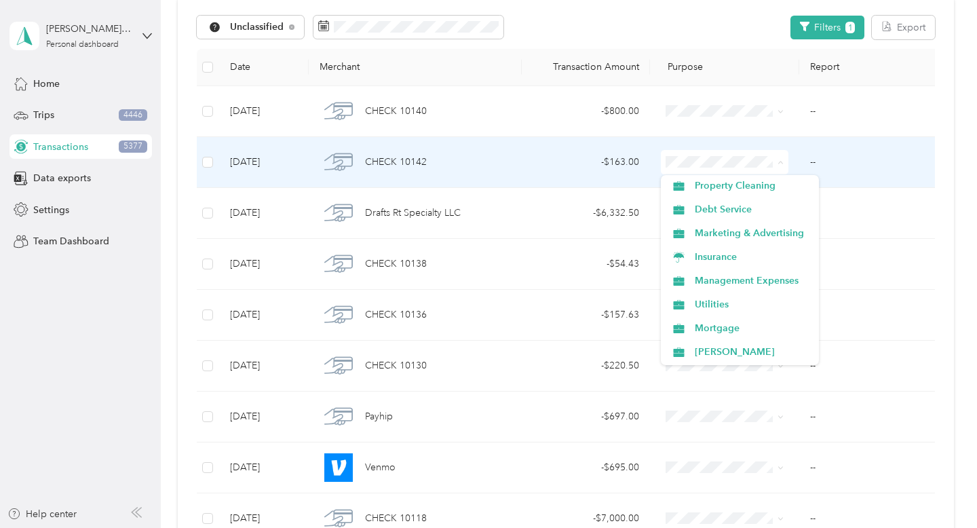
scroll to position [123, 0]
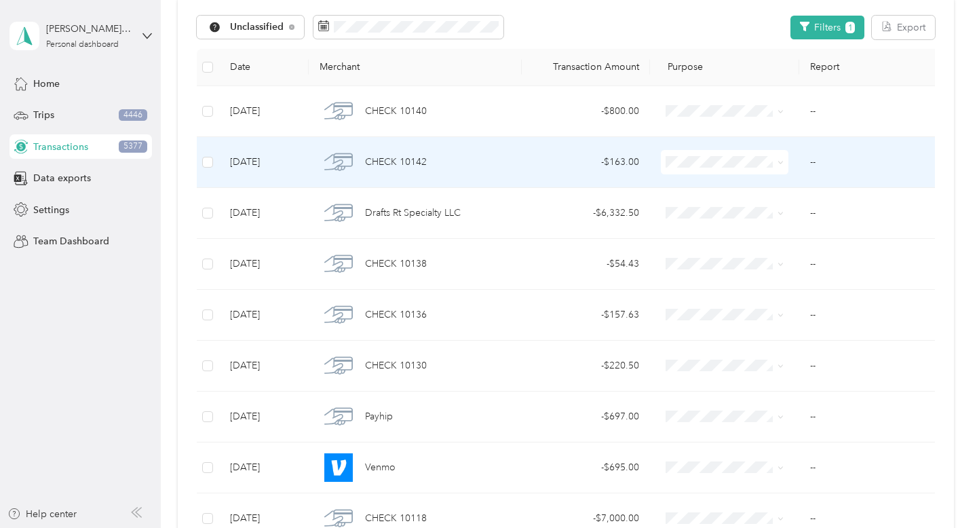
click at [781, 298] on span "Utilities" at bounding box center [752, 301] width 115 height 14
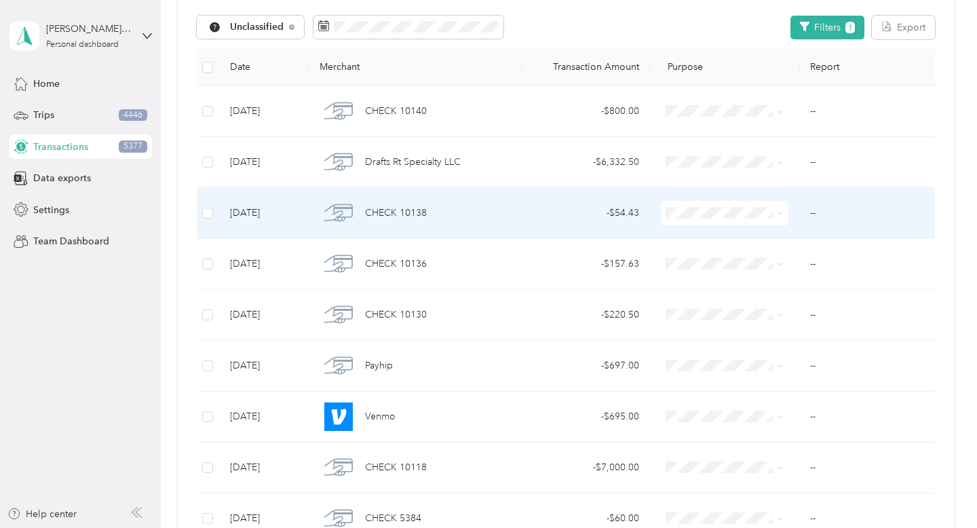
click at [782, 215] on icon at bounding box center [780, 213] width 6 height 6
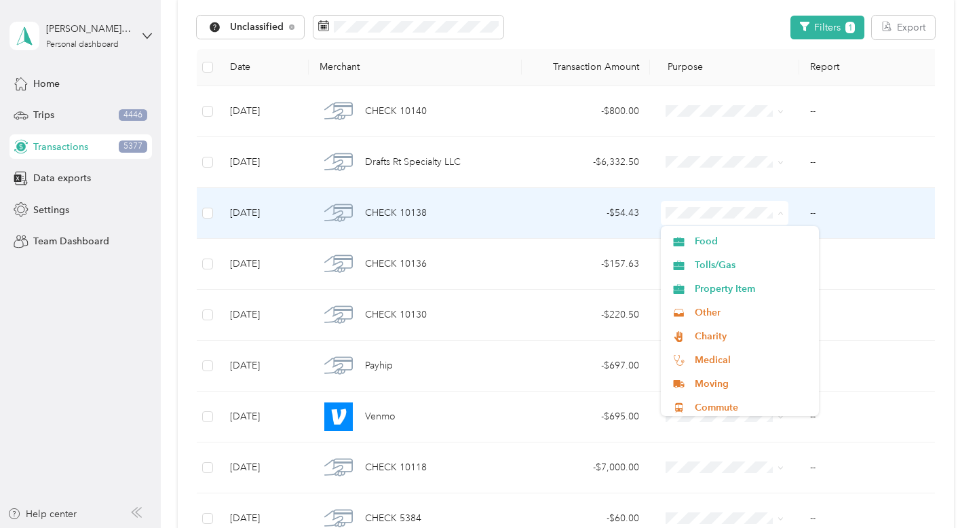
scroll to position [499, 0]
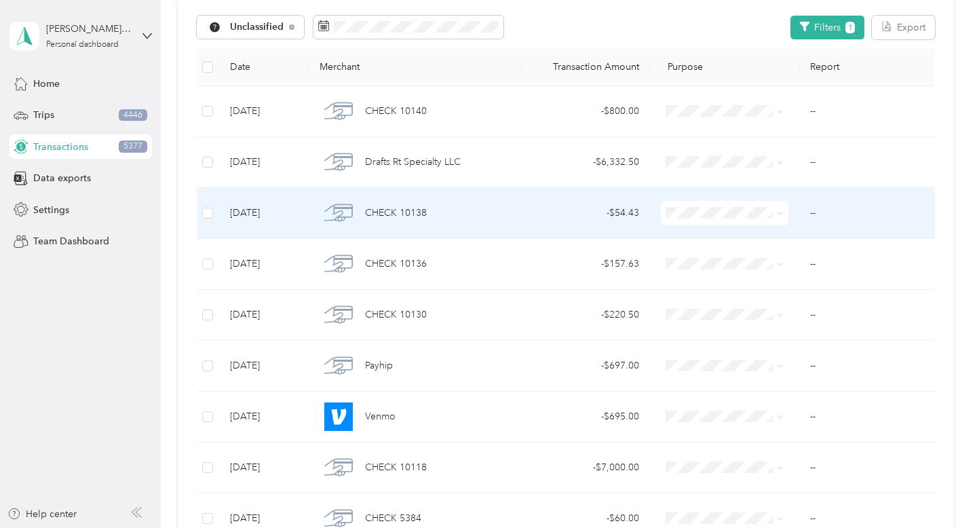
click at [758, 307] on span "Other" at bounding box center [752, 309] width 115 height 14
click at [777, 213] on icon at bounding box center [780, 213] width 6 height 6
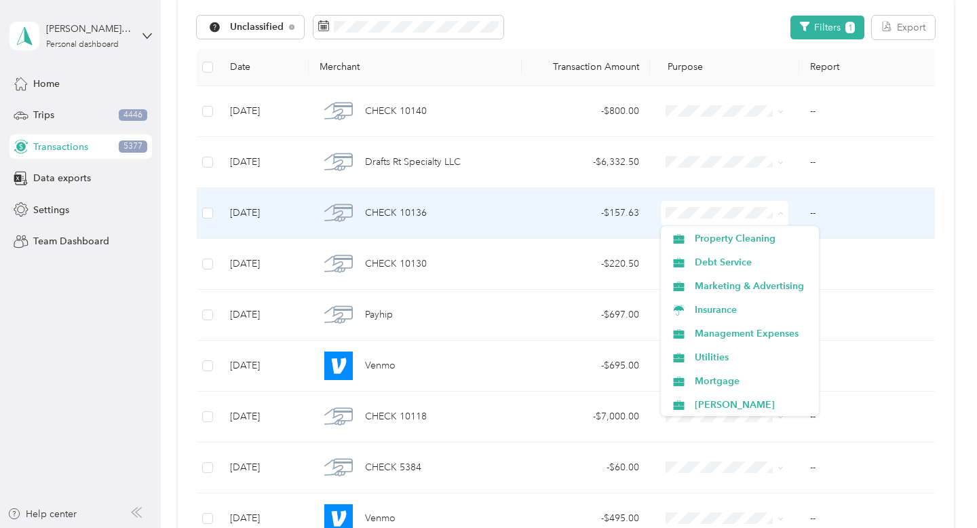
scroll to position [122, 0]
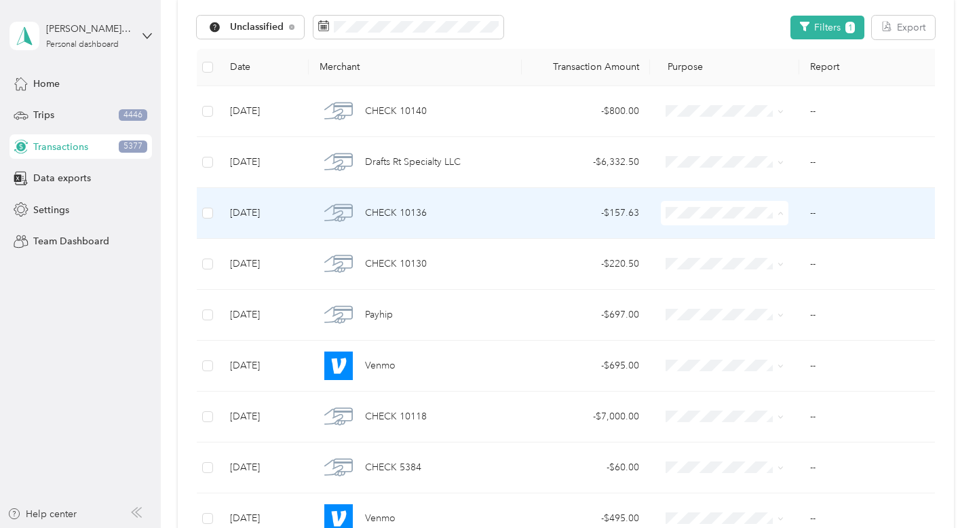
click at [764, 352] on span "Utilities" at bounding box center [752, 353] width 115 height 14
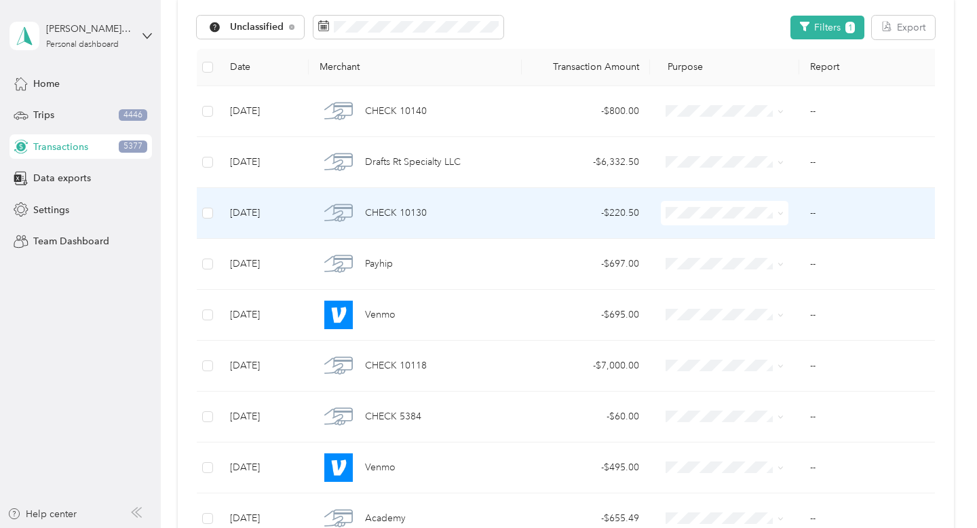
click at [779, 214] on icon at bounding box center [780, 213] width 6 height 6
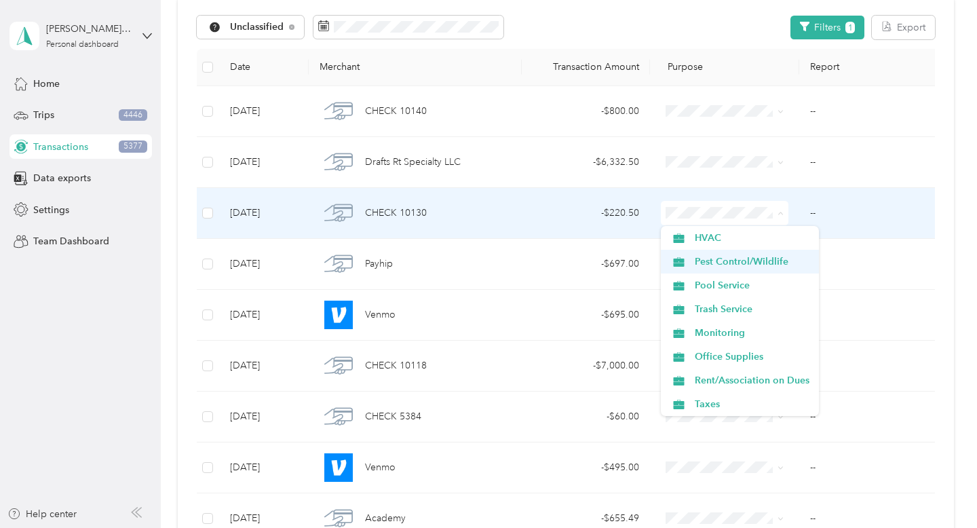
scroll to position [311, 0]
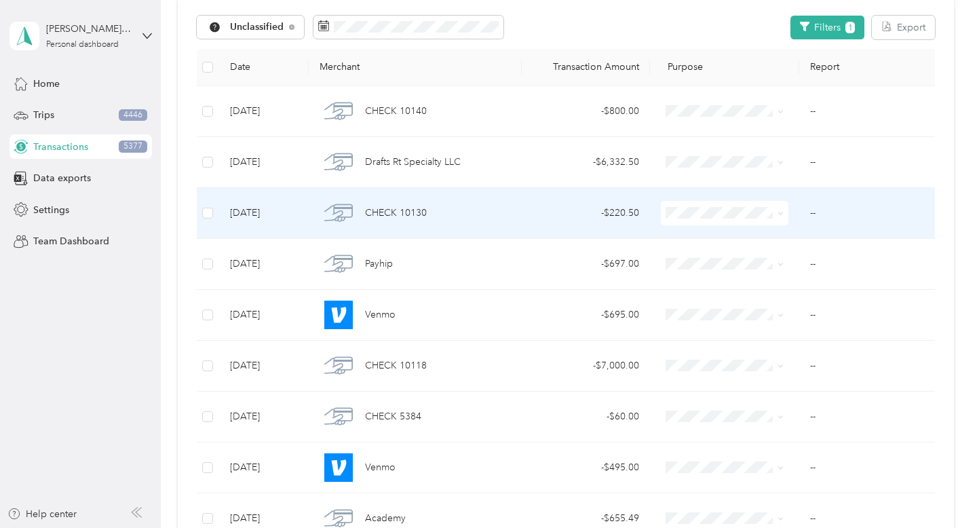
click at [760, 377] on span "Rent/Association on Dues" at bounding box center [752, 378] width 115 height 14
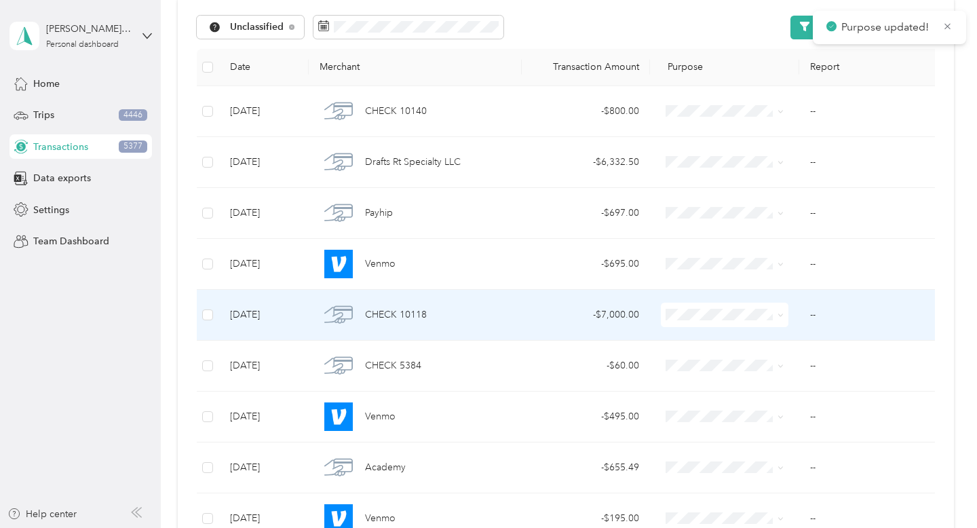
click at [781, 315] on icon at bounding box center [780, 315] width 4 height 3
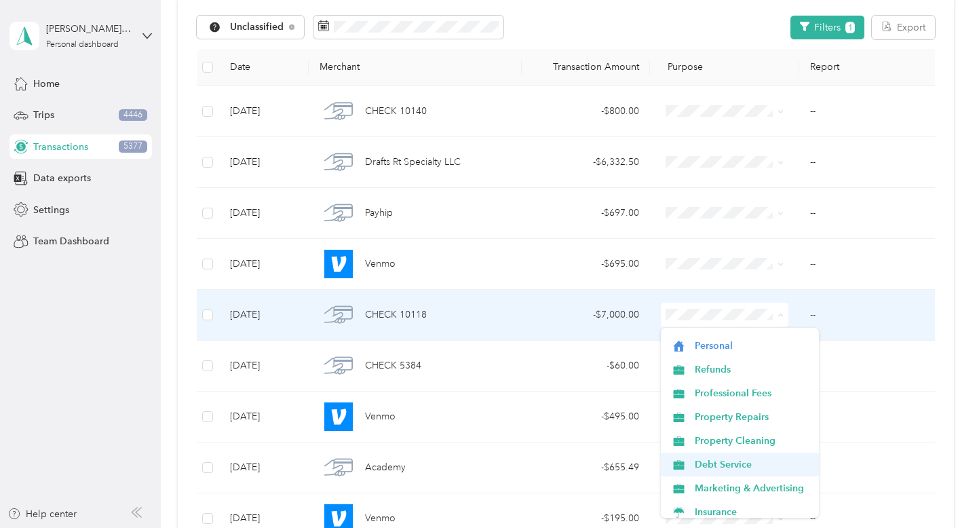
scroll to position [20, 0]
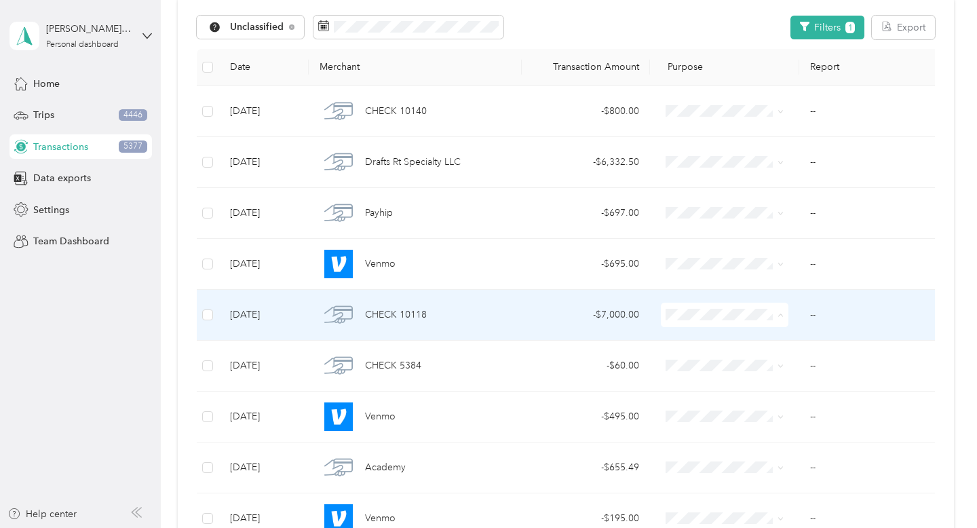
click at [752, 464] on span "Debt Service" at bounding box center [752, 462] width 115 height 14
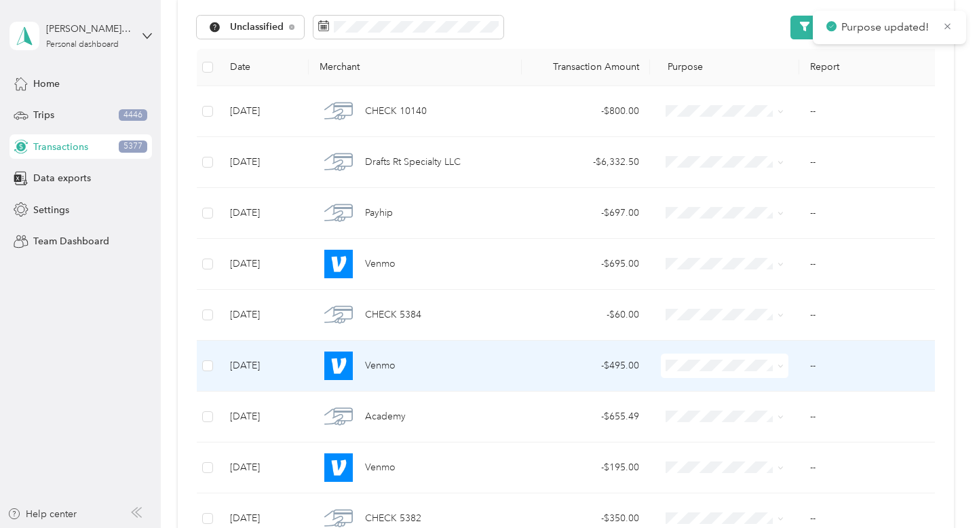
click at [781, 366] on icon at bounding box center [780, 366] width 6 height 6
click at [777, 270] on span "Property Repairs" at bounding box center [752, 268] width 115 height 14
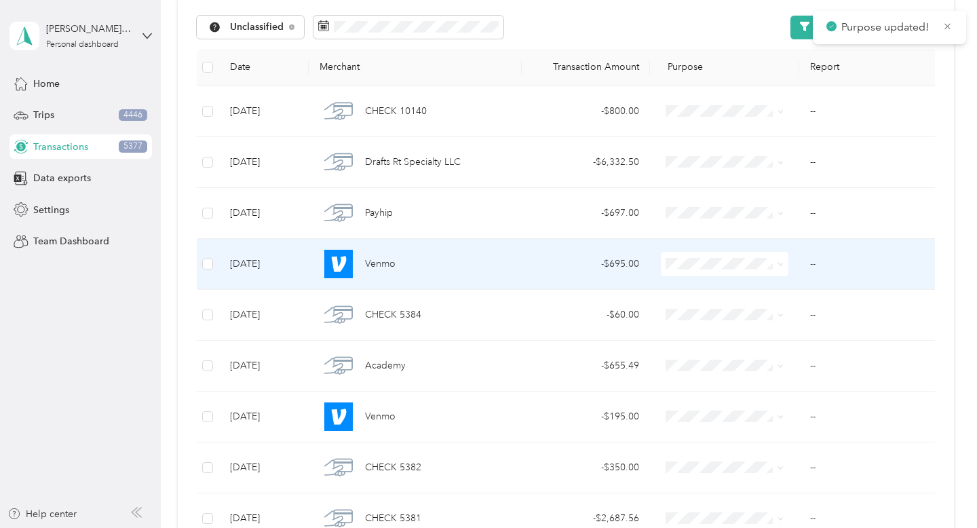
click at [780, 265] on icon at bounding box center [780, 264] width 4 height 3
click at [784, 382] on span "Property Repairs" at bounding box center [752, 383] width 115 height 14
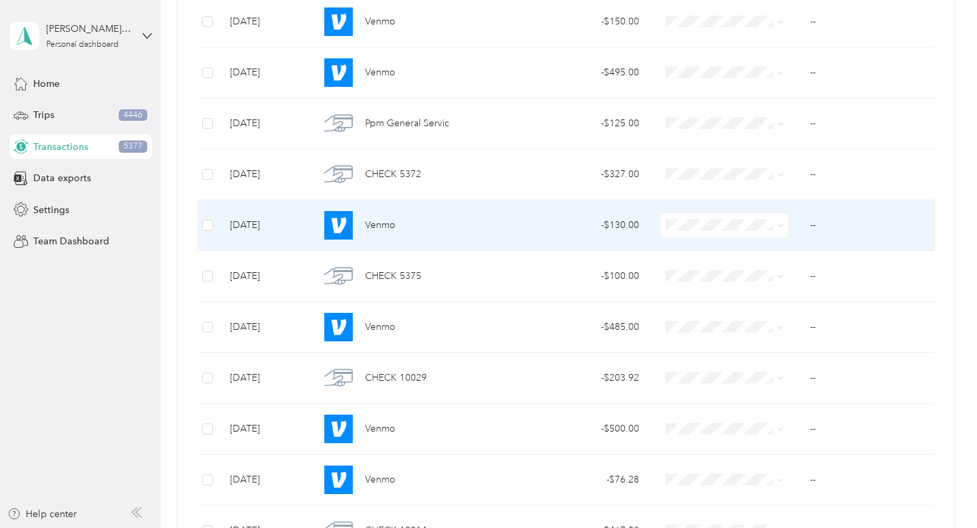
scroll to position [1010, 0]
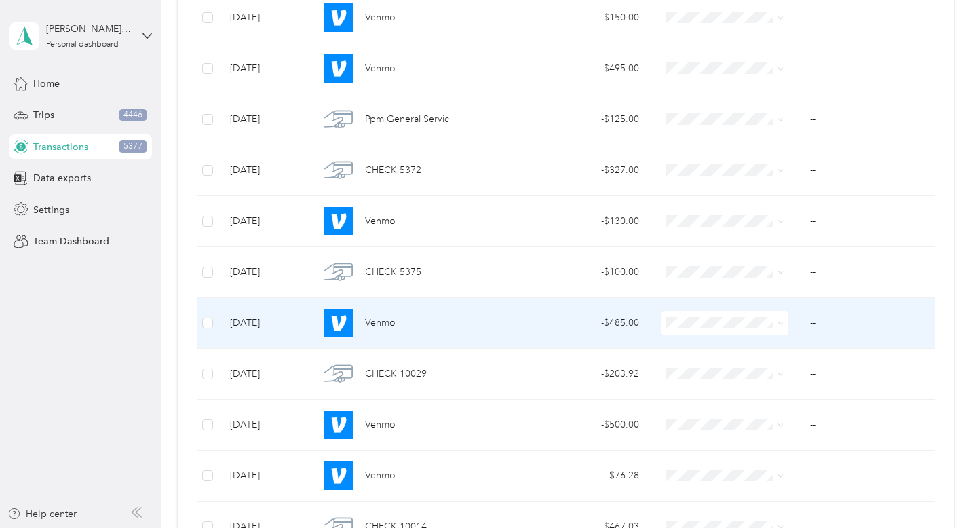
click at [779, 325] on icon at bounding box center [780, 323] width 6 height 6
click at [781, 436] on span "Property Repairs" at bounding box center [752, 442] width 115 height 14
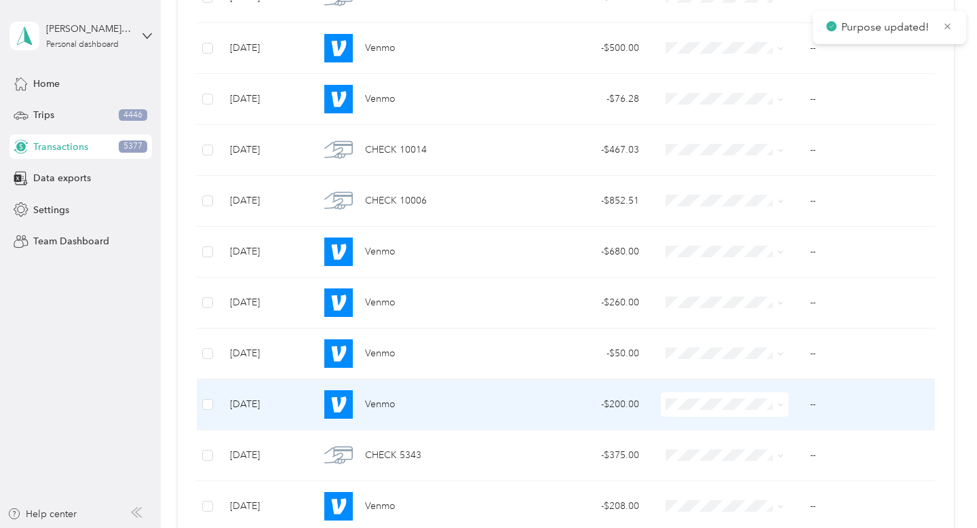
scroll to position [1363, 0]
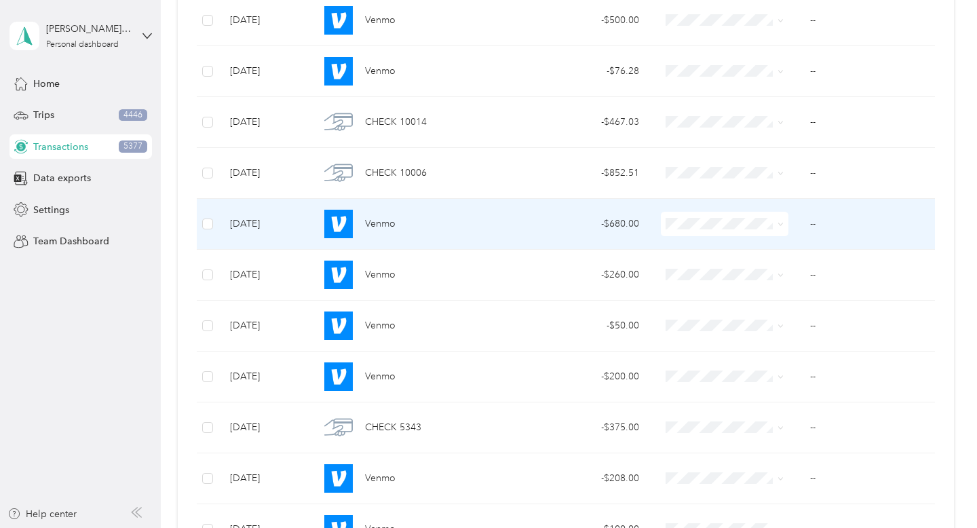
click at [779, 225] on icon at bounding box center [780, 224] width 6 height 6
click at [788, 346] on span "Property Repairs" at bounding box center [752, 343] width 115 height 14
click at [777, 227] on span at bounding box center [778, 223] width 11 height 15
click at [779, 225] on icon at bounding box center [780, 224] width 4 height 3
click at [780, 339] on span "Property Repairs" at bounding box center [752, 343] width 115 height 14
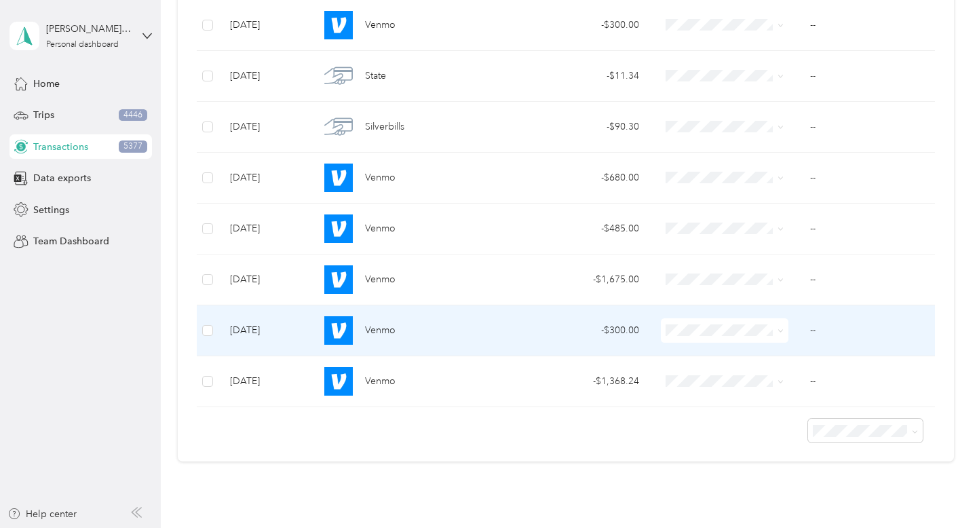
scroll to position [2931, 0]
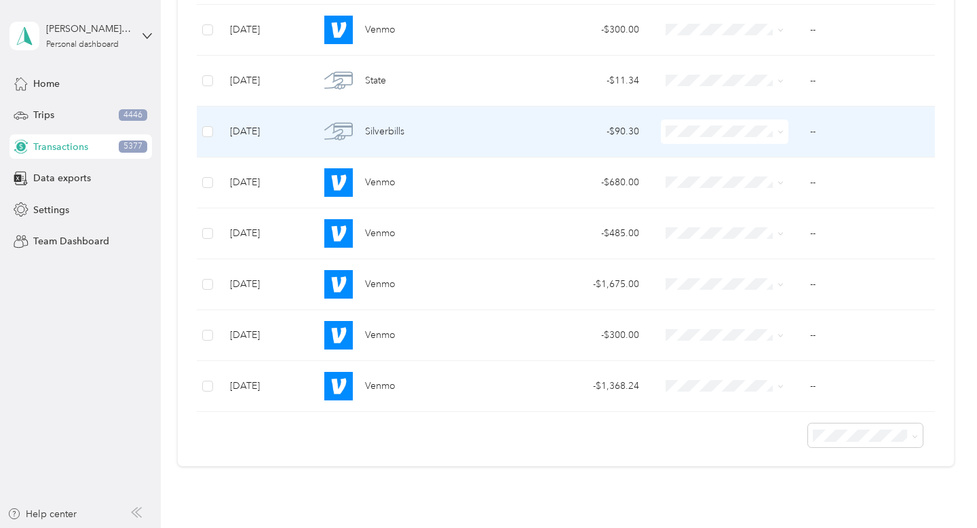
click at [780, 136] on span at bounding box center [780, 131] width 6 height 12
click at [781, 131] on icon at bounding box center [780, 132] width 6 height 6
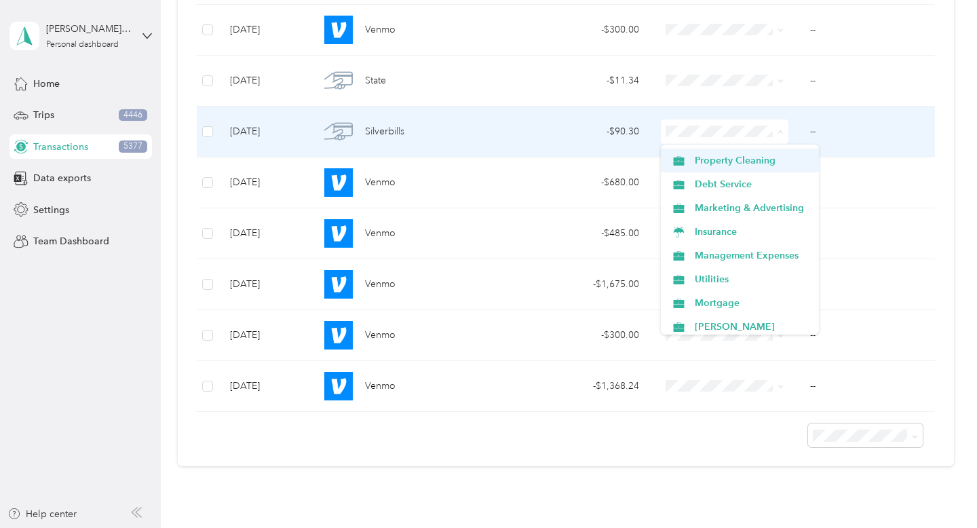
scroll to position [117, 0]
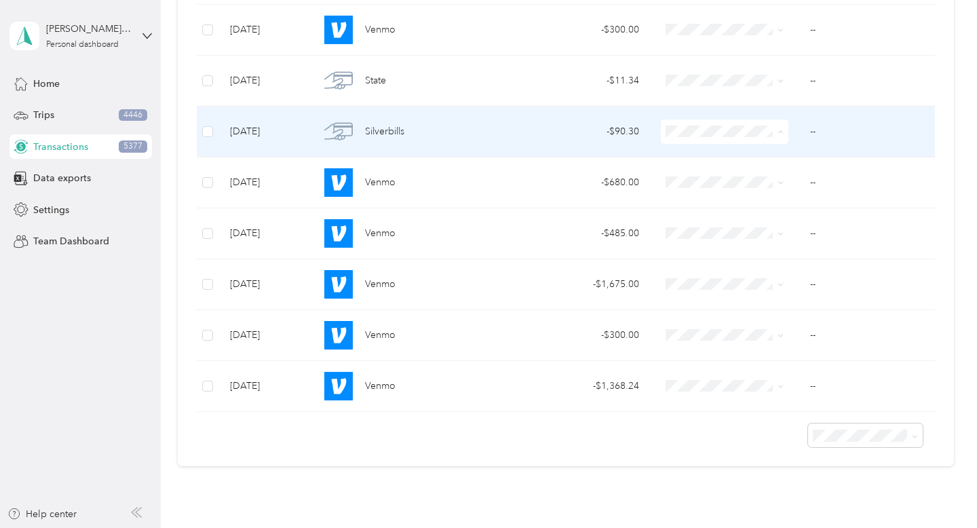
click at [778, 261] on ol "Work Personal Refunds Professional Fees Property Repairs Property Cleaning Debt…" at bounding box center [740, 239] width 158 height 190
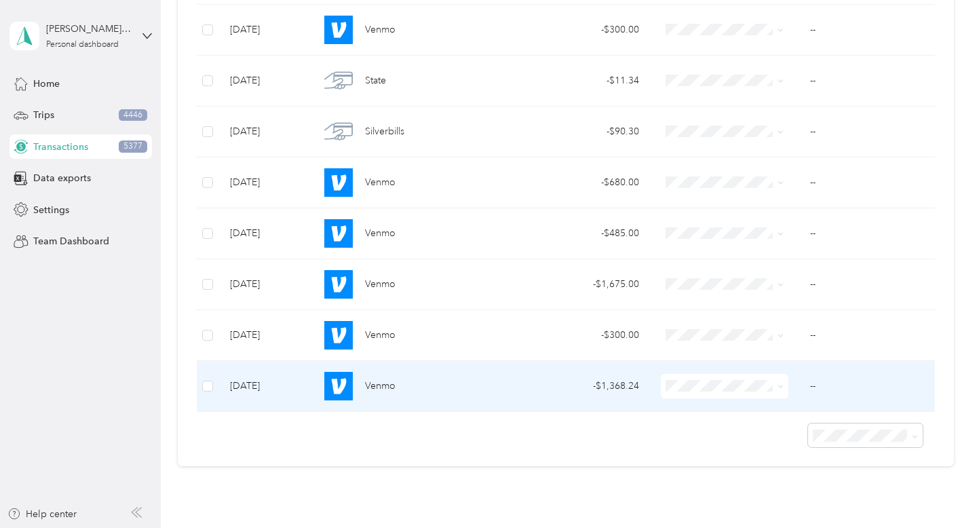
click at [784, 387] on span at bounding box center [725, 386] width 128 height 24
click at [781, 385] on icon at bounding box center [780, 386] width 6 height 6
click at [781, 288] on span "Property Repairs" at bounding box center [752, 289] width 115 height 14
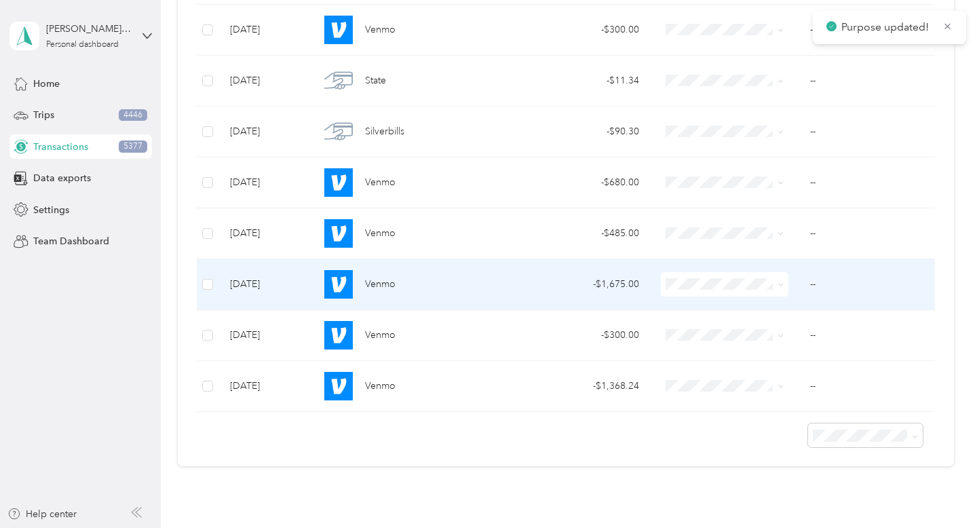
click at [779, 284] on icon at bounding box center [780, 285] width 6 height 6
click at [785, 405] on span "Property Repairs" at bounding box center [752, 404] width 115 height 14
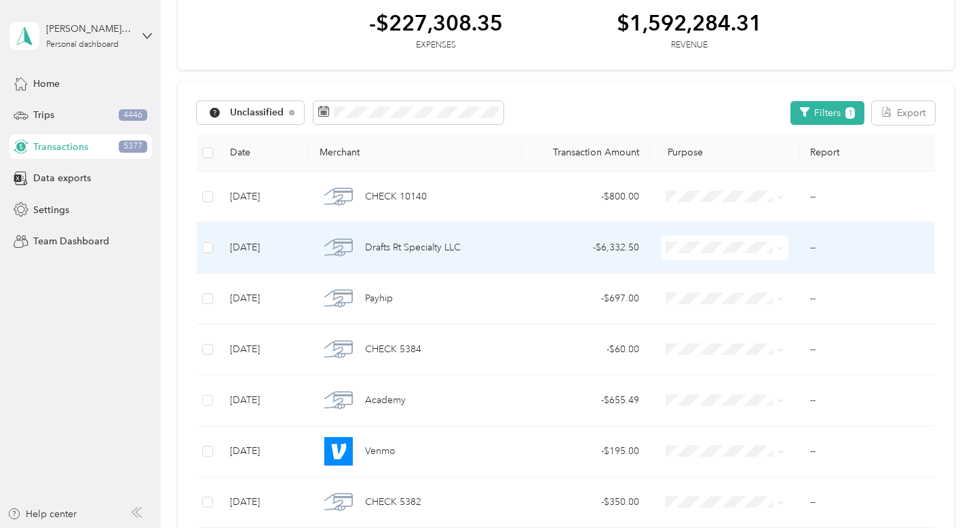
scroll to position [69, 0]
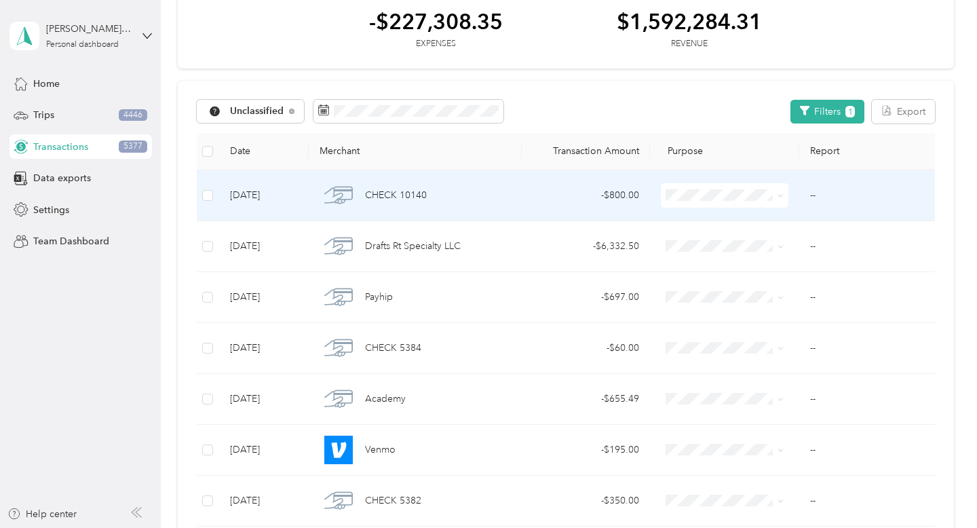
click at [775, 195] on span at bounding box center [778, 195] width 11 height 15
click at [779, 195] on icon at bounding box center [780, 196] width 6 height 6
click at [775, 311] on span "Property Repairs" at bounding box center [752, 316] width 115 height 14
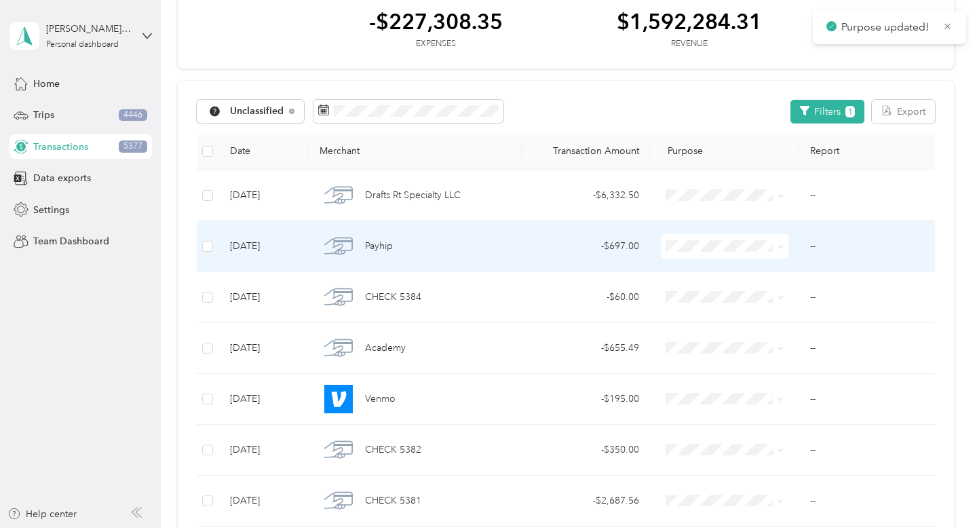
scroll to position [93, 0]
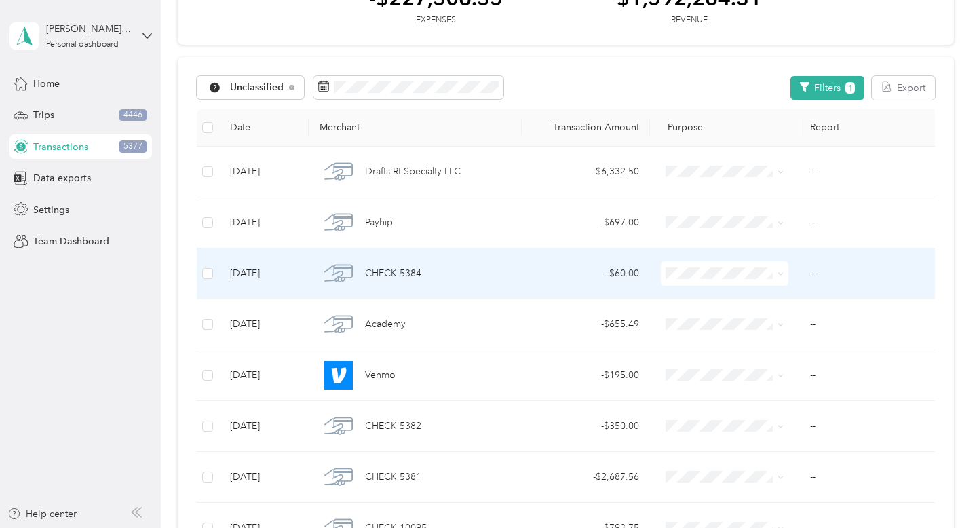
click at [782, 273] on icon at bounding box center [780, 274] width 4 height 3
click at [782, 425] on li "Property Cleaning" at bounding box center [740, 418] width 158 height 24
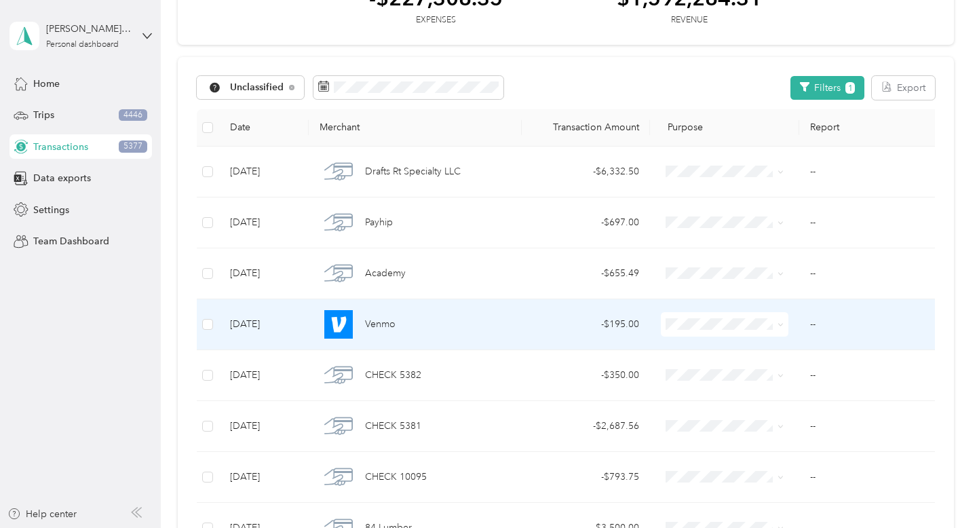
click at [785, 324] on span at bounding box center [725, 324] width 128 height 24
click at [781, 324] on icon at bounding box center [780, 325] width 6 height 6
click at [784, 441] on span "Property Repairs" at bounding box center [752, 445] width 115 height 14
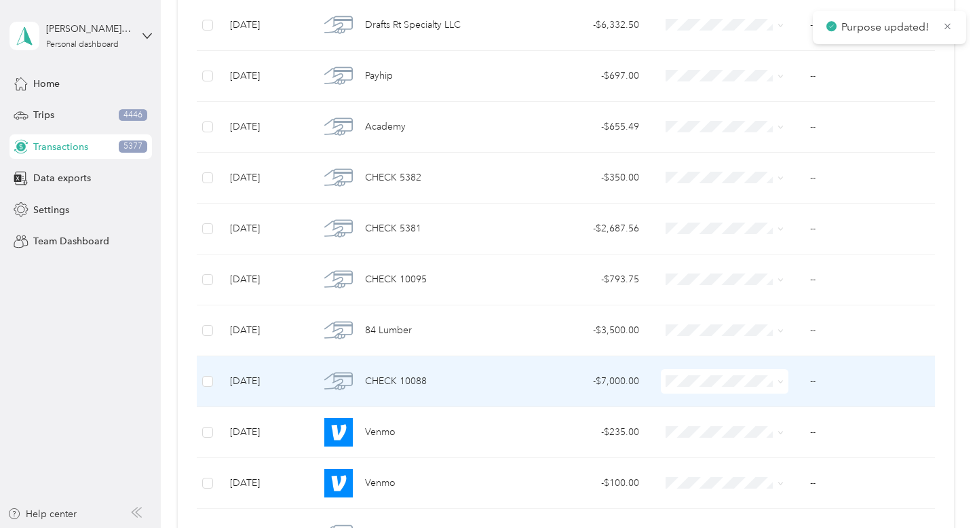
scroll to position [242, 0]
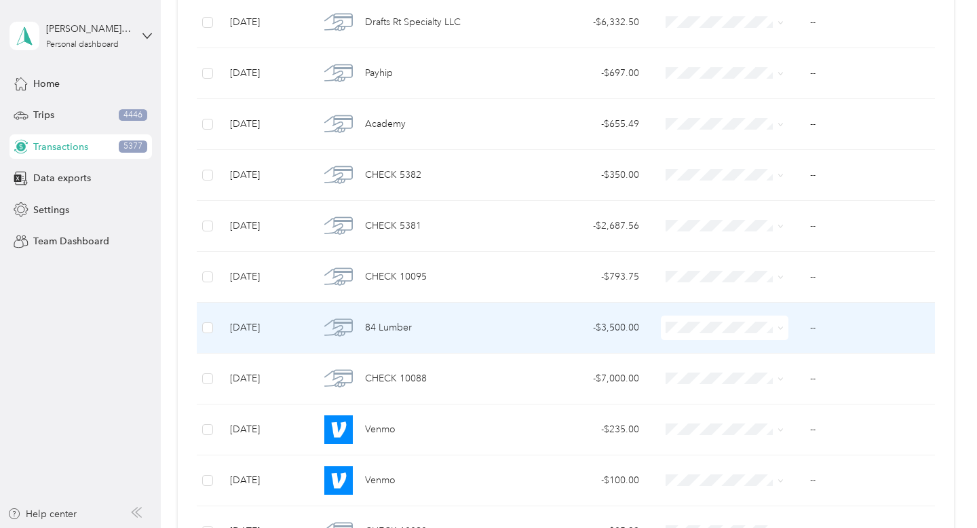
click at [781, 328] on icon at bounding box center [780, 328] width 6 height 6
click at [783, 231] on span "Property Repairs" at bounding box center [752, 231] width 115 height 14
click at [779, 326] on icon at bounding box center [780, 328] width 6 height 6
click at [778, 282] on span "Debt Service" at bounding box center [752, 278] width 115 height 14
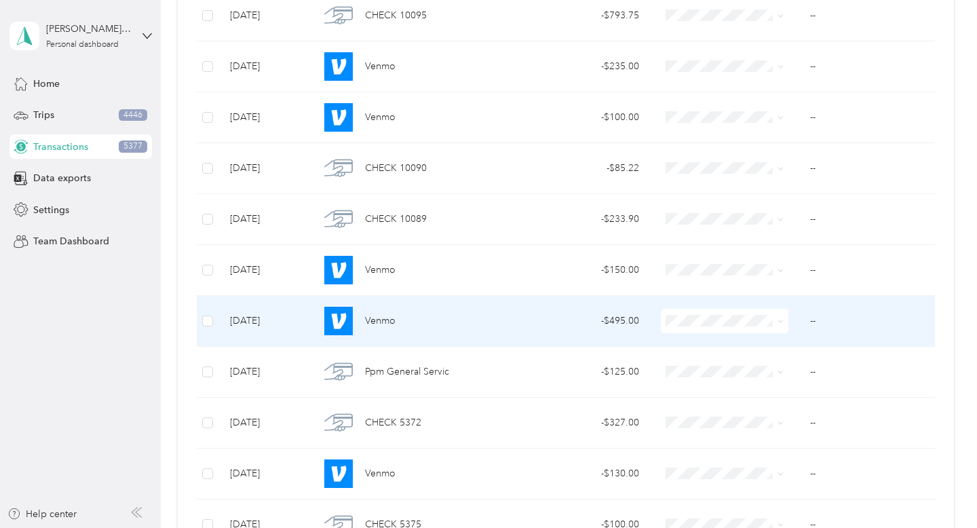
scroll to position [505, 0]
click at [780, 317] on icon at bounding box center [780, 320] width 6 height 6
click at [773, 434] on span "Property Repairs" at bounding box center [752, 440] width 115 height 14
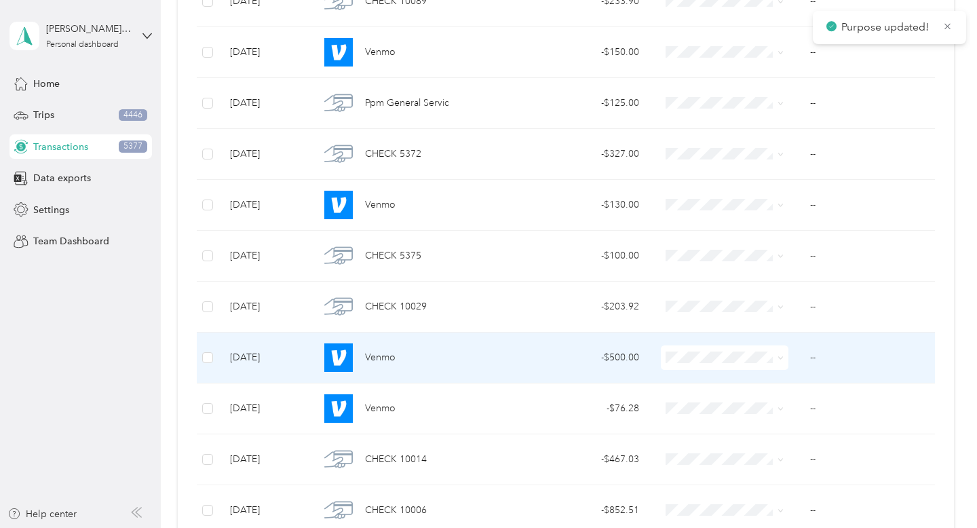
scroll to position [752, 0]
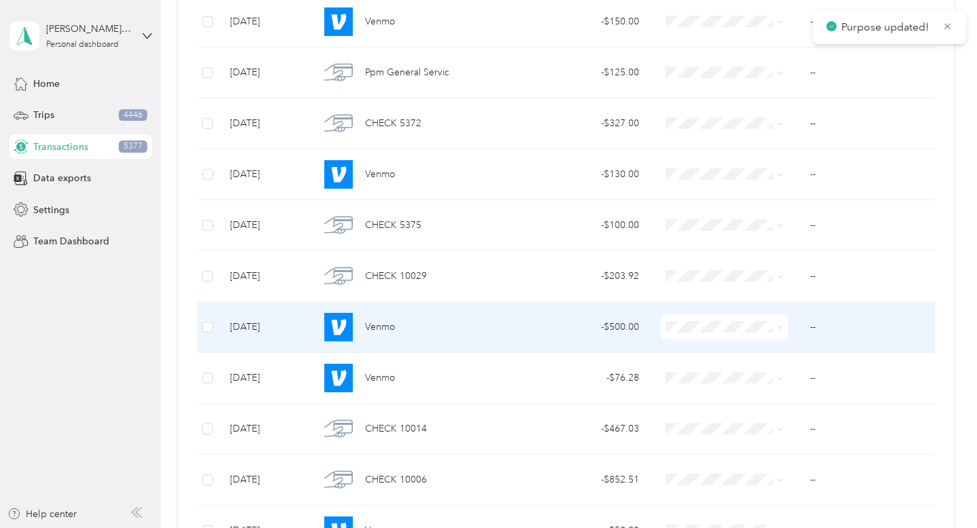
click at [779, 328] on icon at bounding box center [780, 327] width 4 height 3
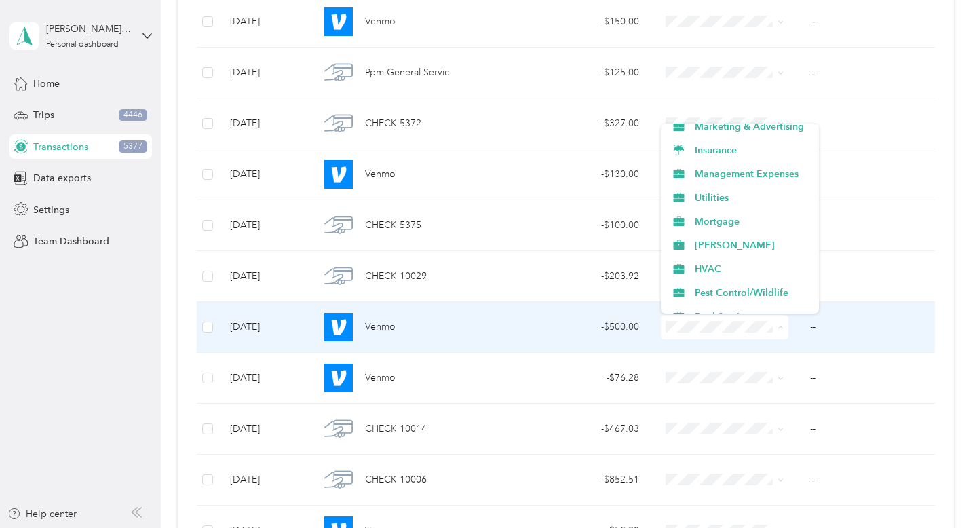
scroll to position [161, 0]
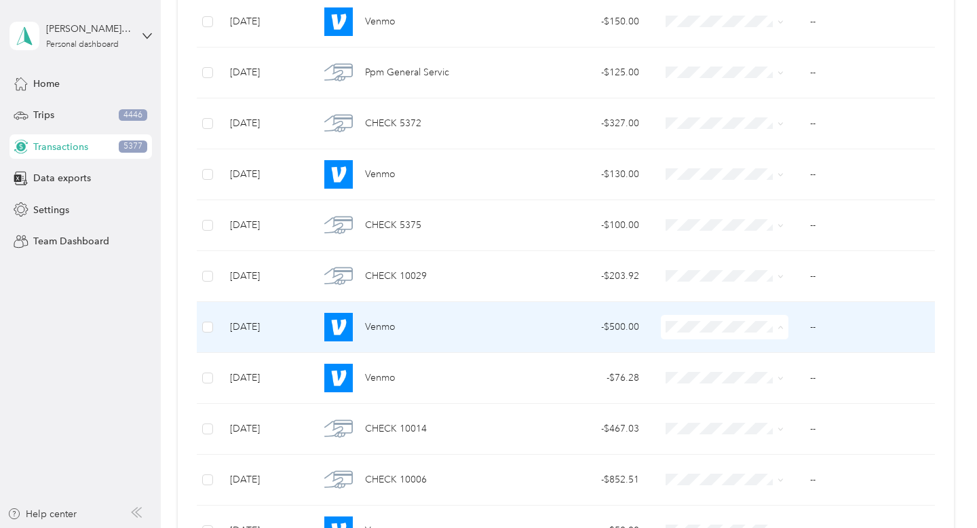
click at [784, 196] on ol "Work Personal Refunds Professional Fees Property Repairs Property Cleaning Debt…" at bounding box center [740, 218] width 158 height 190
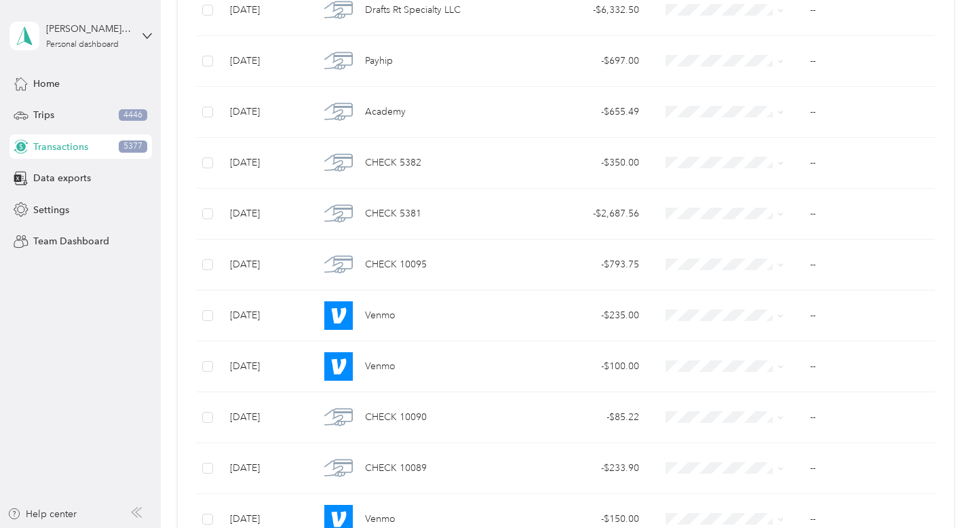
scroll to position [763, 0]
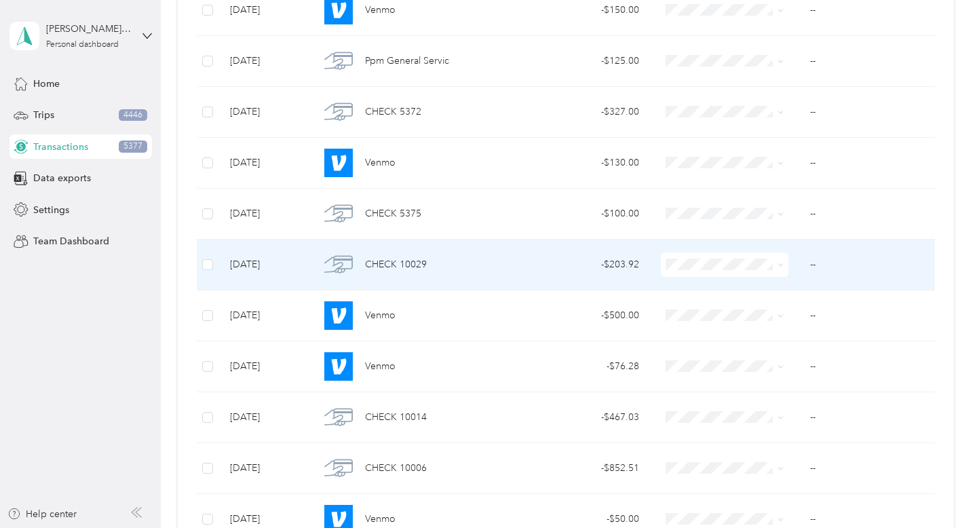
click at [775, 265] on span at bounding box center [778, 264] width 11 height 15
click at [783, 264] on icon at bounding box center [780, 265] width 6 height 6
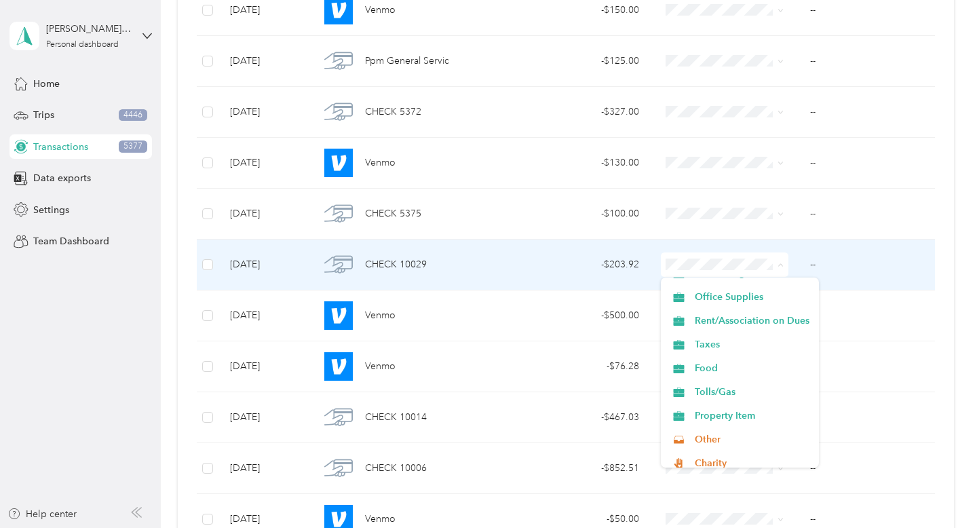
scroll to position [499, 0]
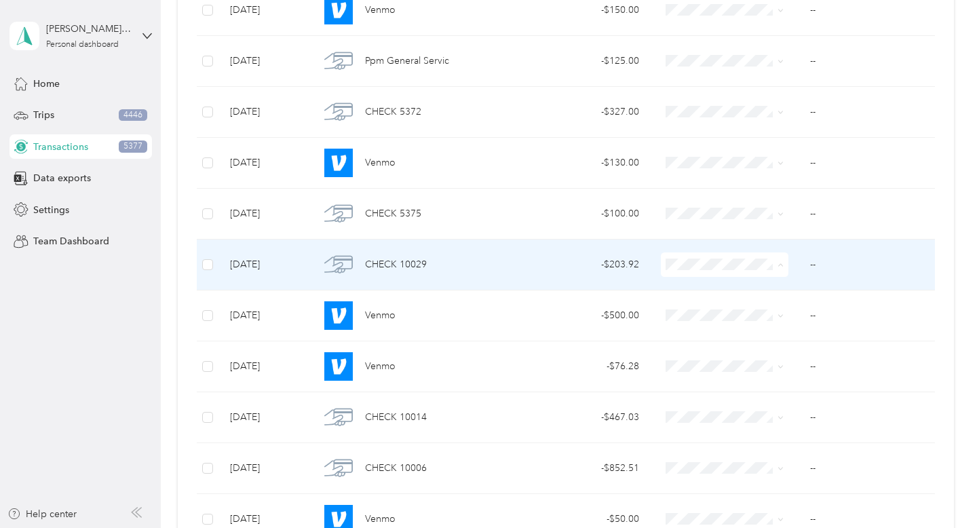
click at [758, 359] on span "Other" at bounding box center [752, 360] width 115 height 14
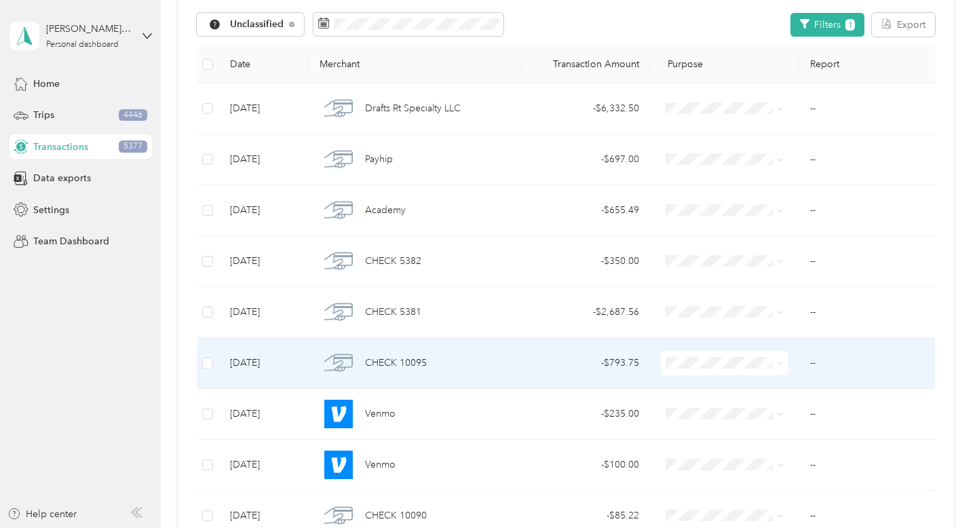
scroll to position [153, 0]
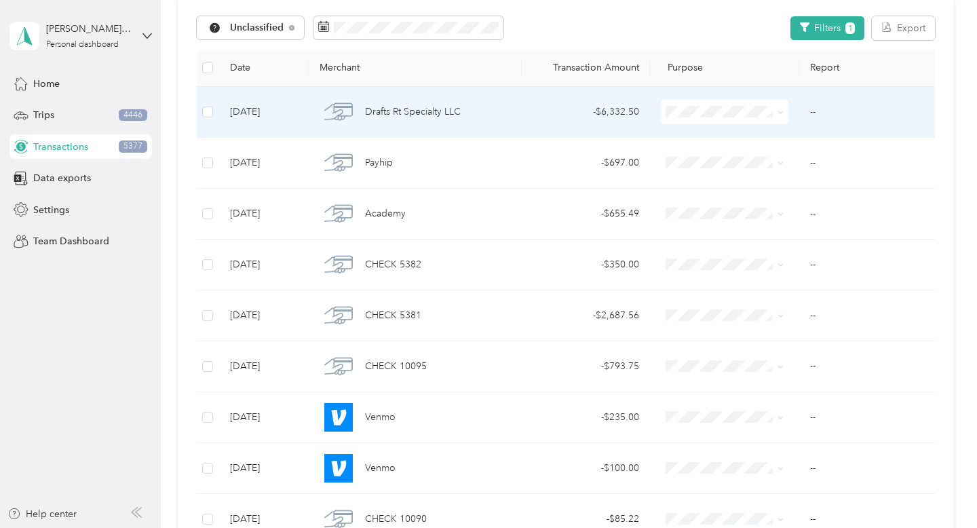
click at [781, 113] on icon at bounding box center [780, 112] width 6 height 6
click at [784, 226] on span "Property Repairs" at bounding box center [752, 232] width 115 height 14
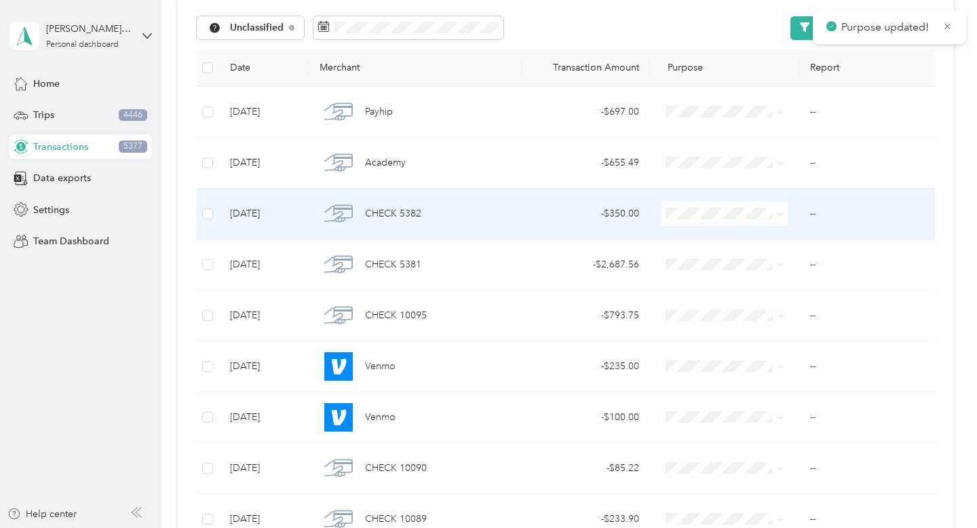
scroll to position [102, 0]
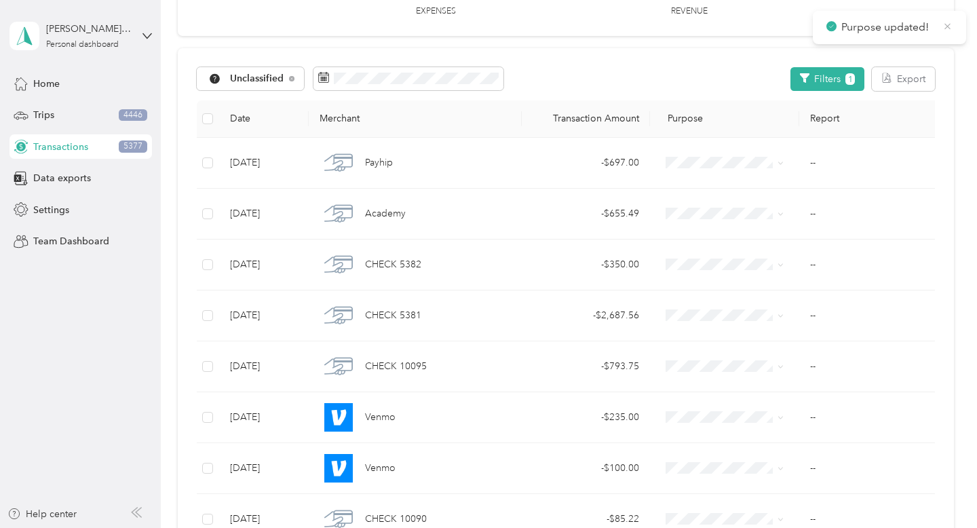
click at [948, 29] on icon at bounding box center [947, 26] width 10 height 12
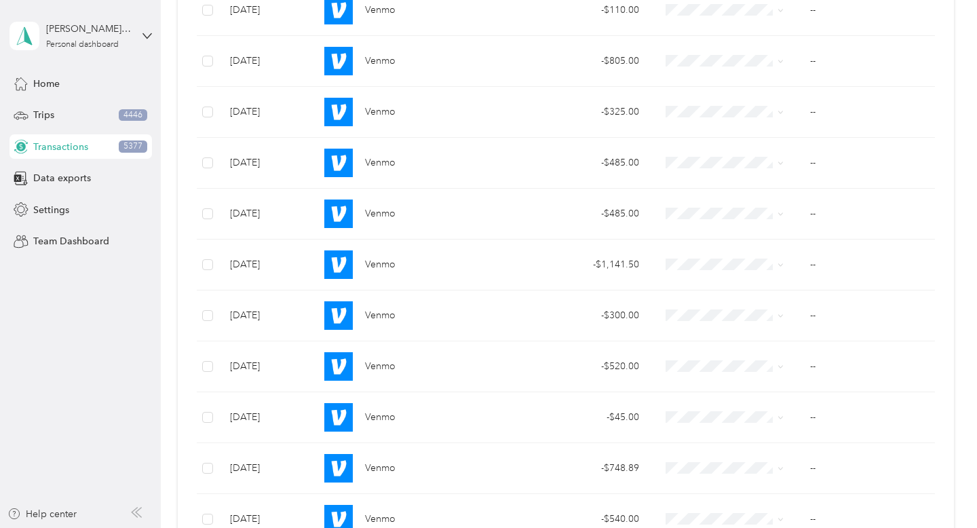
scroll to position [865, 0]
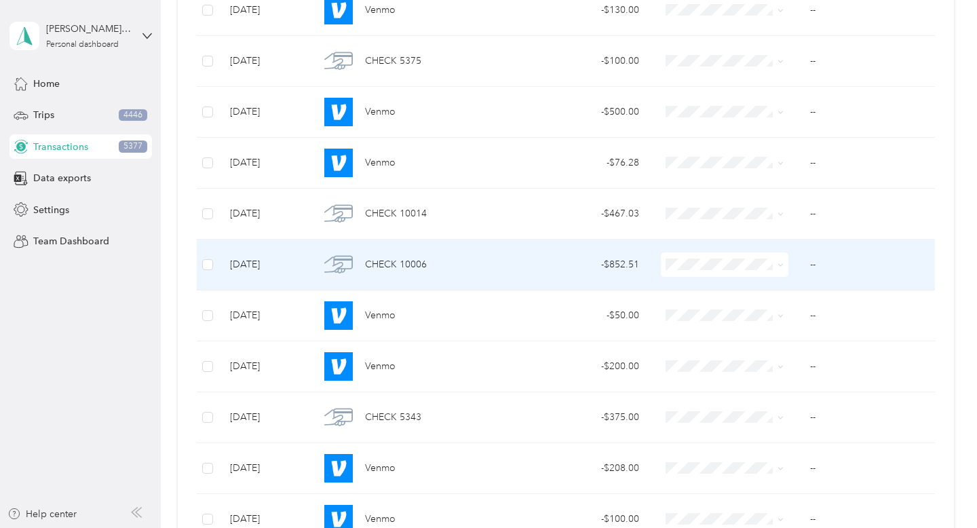
click at [779, 267] on icon at bounding box center [780, 265] width 6 height 6
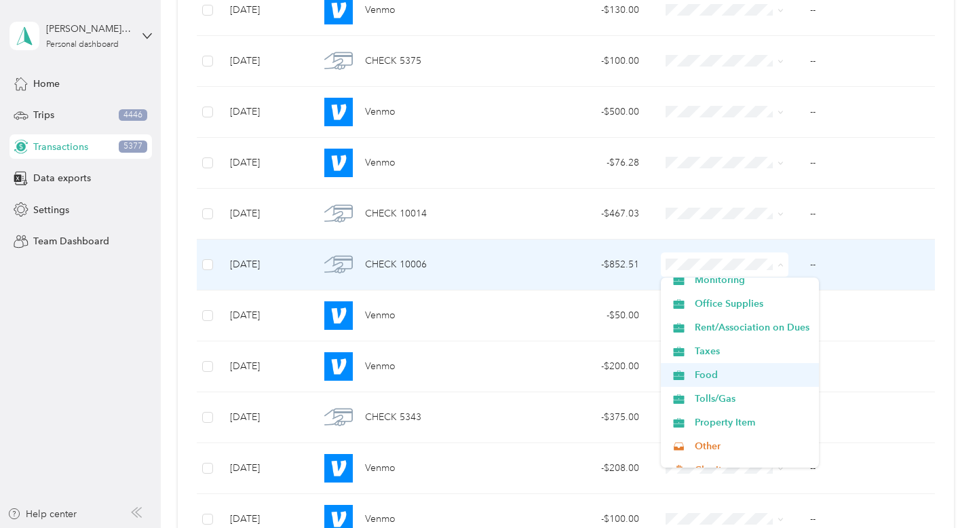
scroll to position [426, 0]
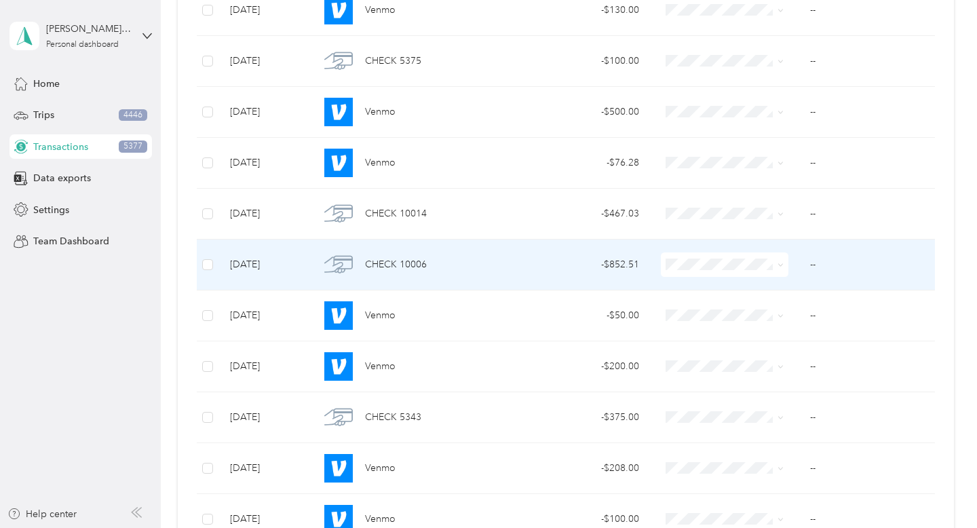
click at [790, 315] on span "Rent/Association on Dues" at bounding box center [752, 314] width 115 height 14
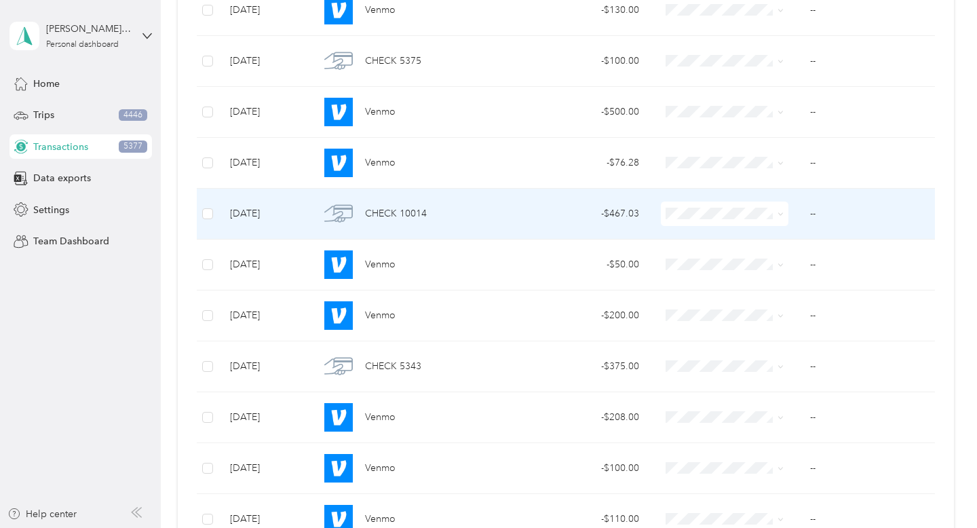
click at [776, 214] on span at bounding box center [778, 213] width 11 height 15
click at [782, 216] on icon at bounding box center [780, 214] width 6 height 6
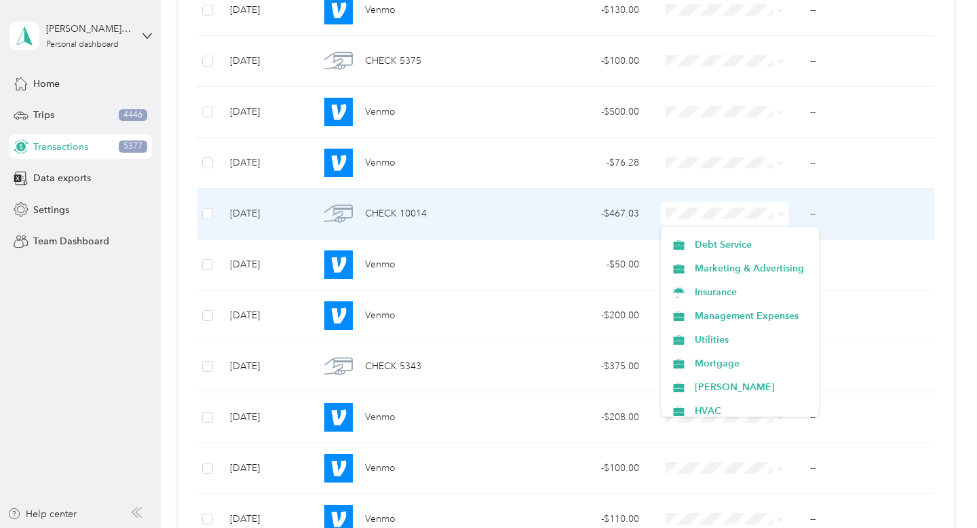
scroll to position [238, 0]
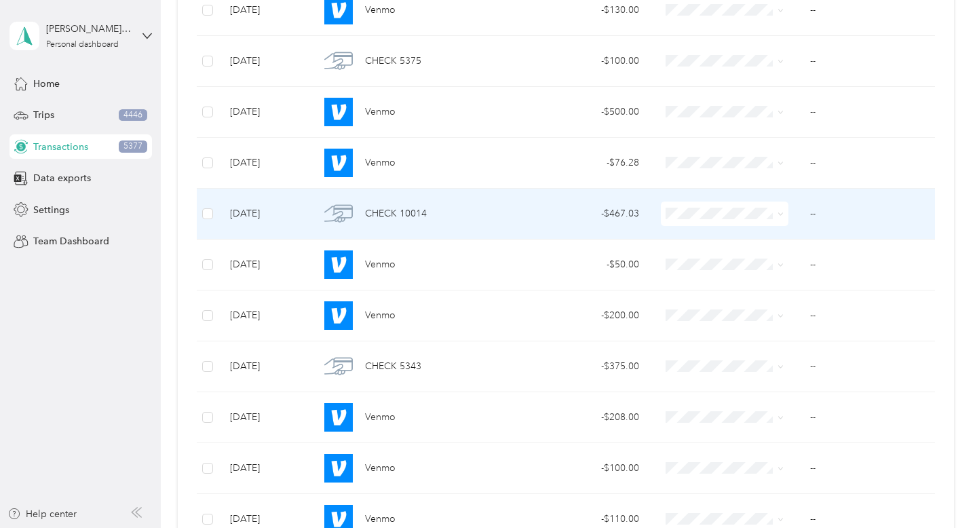
click at [760, 306] on span "HVAC" at bounding box center [752, 309] width 115 height 14
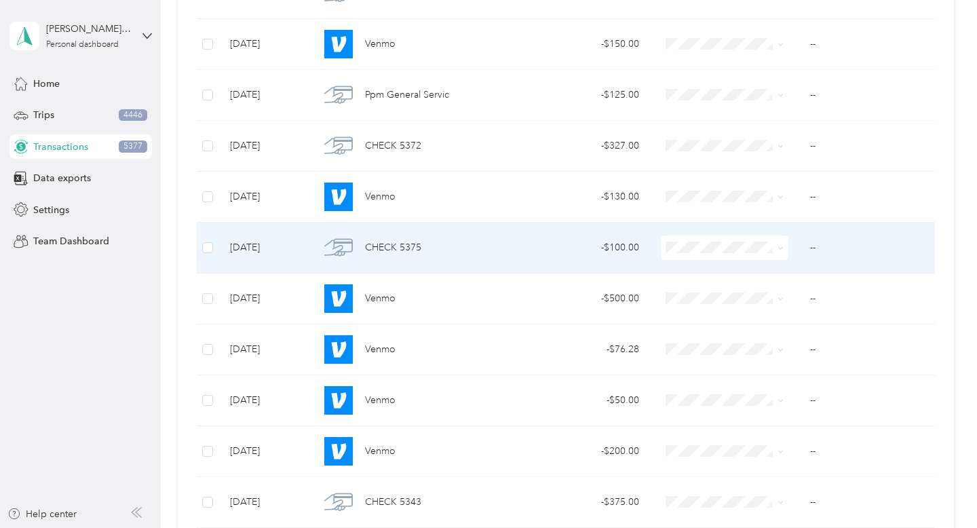
scroll to position [680, 0]
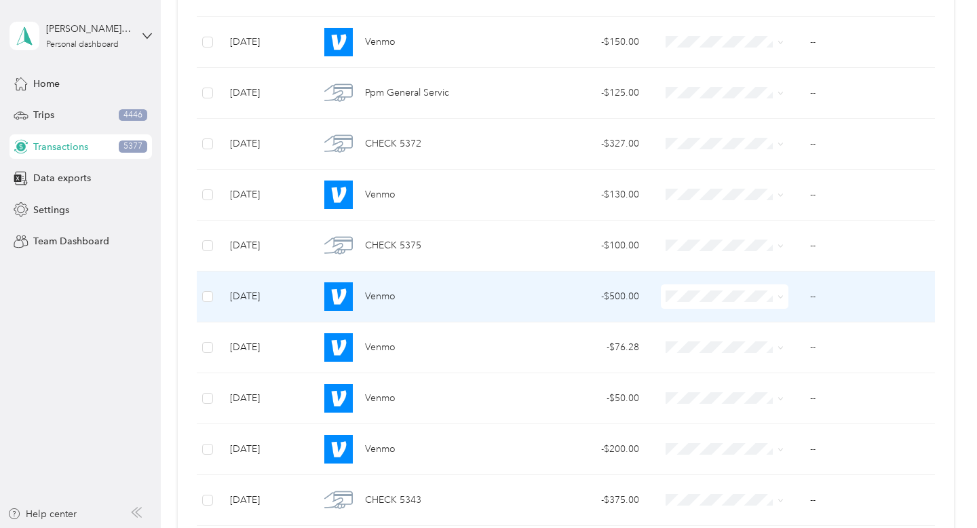
click at [791, 417] on span "Property Repairs" at bounding box center [752, 416] width 115 height 14
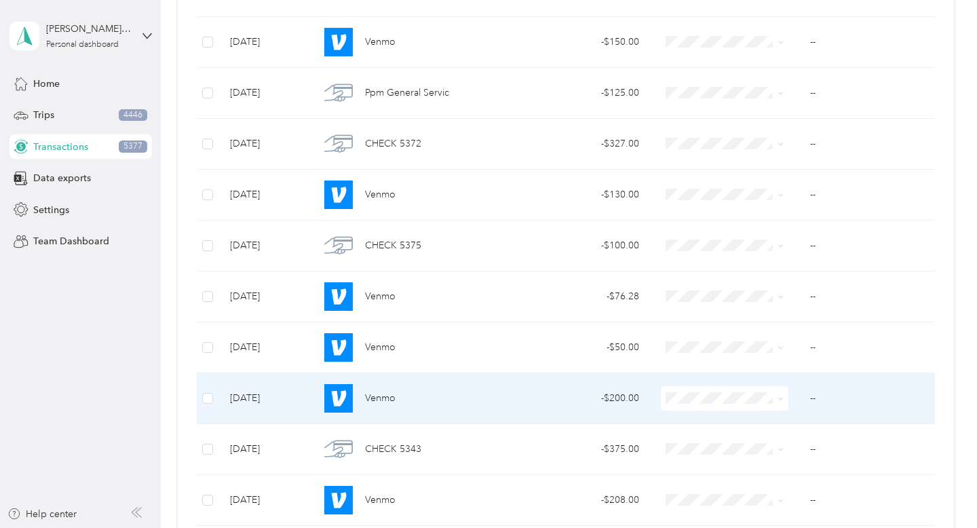
scroll to position [699, 0]
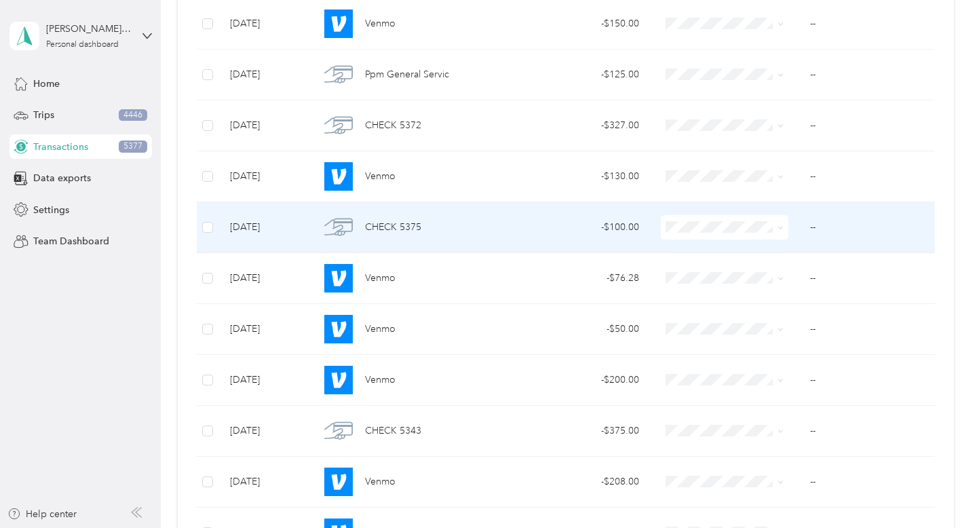
click at [781, 227] on icon at bounding box center [780, 228] width 6 height 6
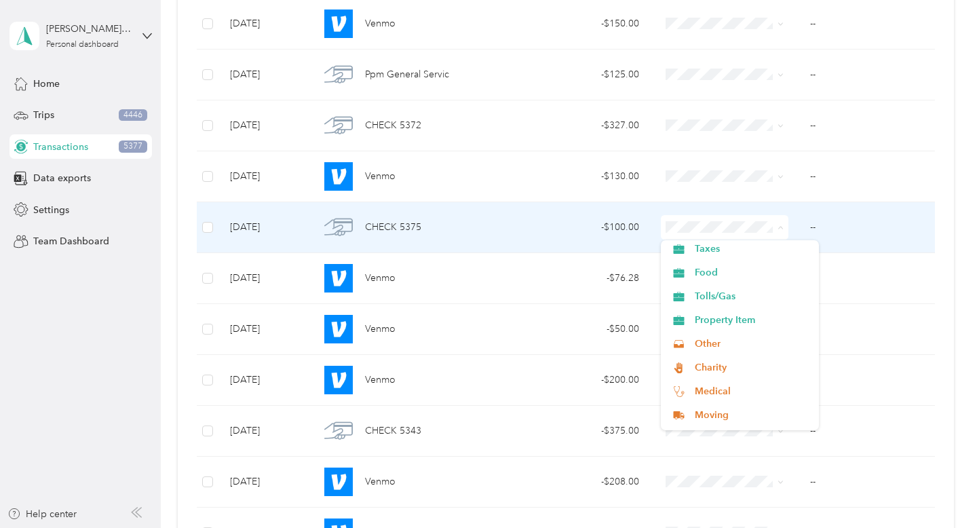
scroll to position [480, 0]
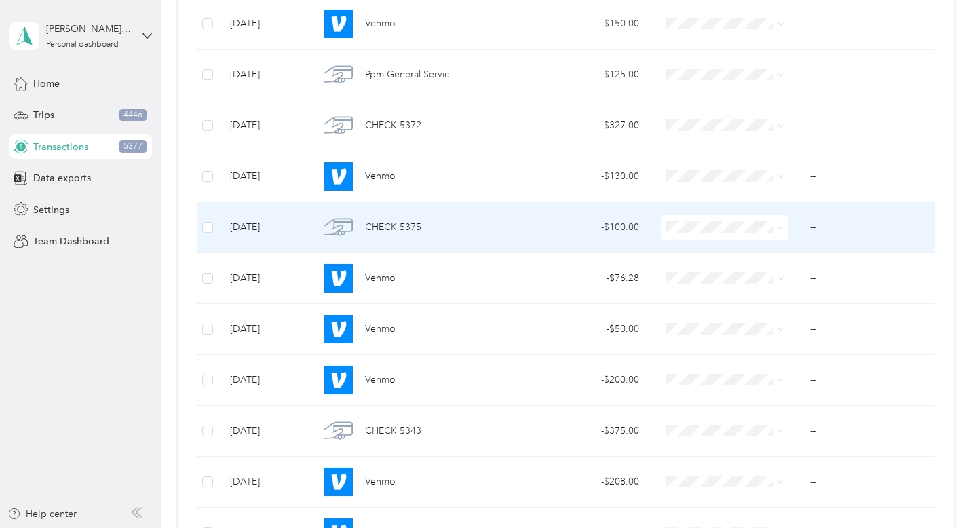
click at [754, 358] on span "Charity" at bounding box center [752, 365] width 115 height 14
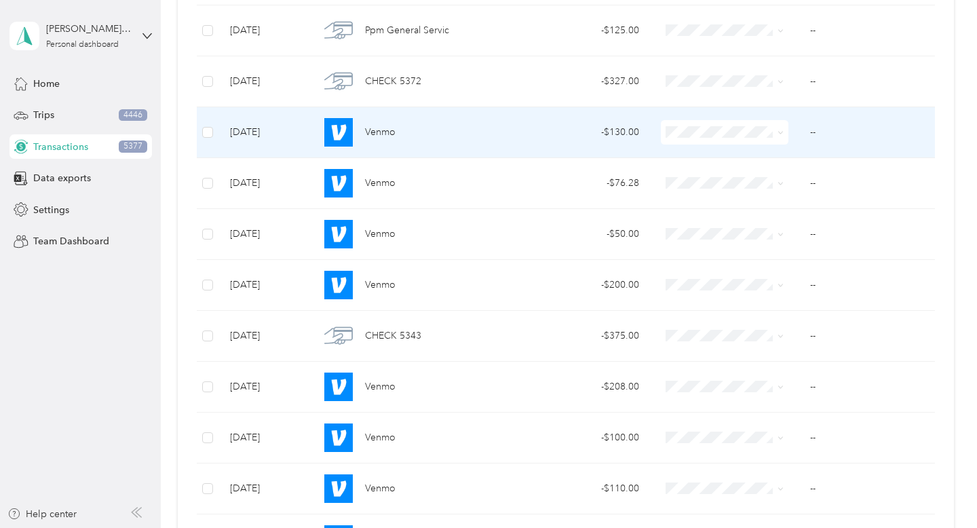
scroll to position [0, 0]
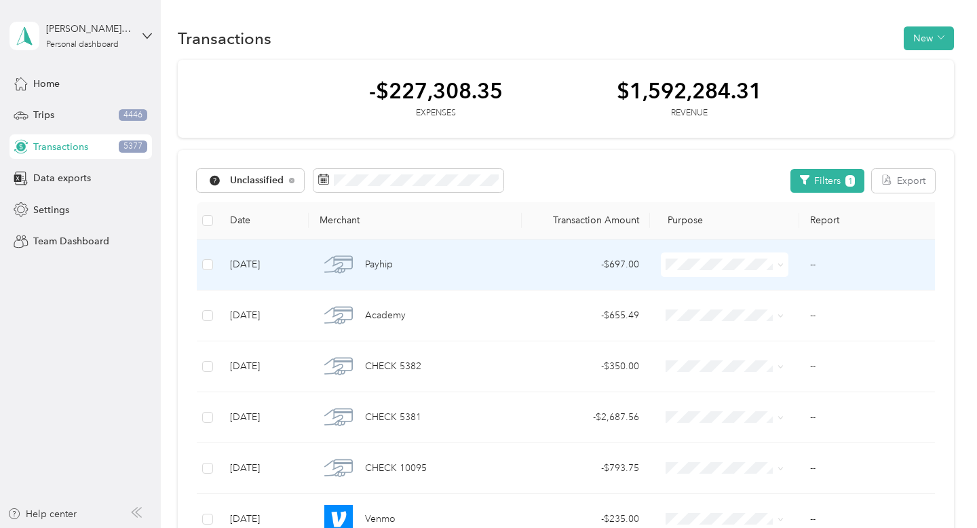
click at [783, 260] on span at bounding box center [780, 264] width 6 height 12
click at [777, 263] on icon at bounding box center [780, 265] width 6 height 6
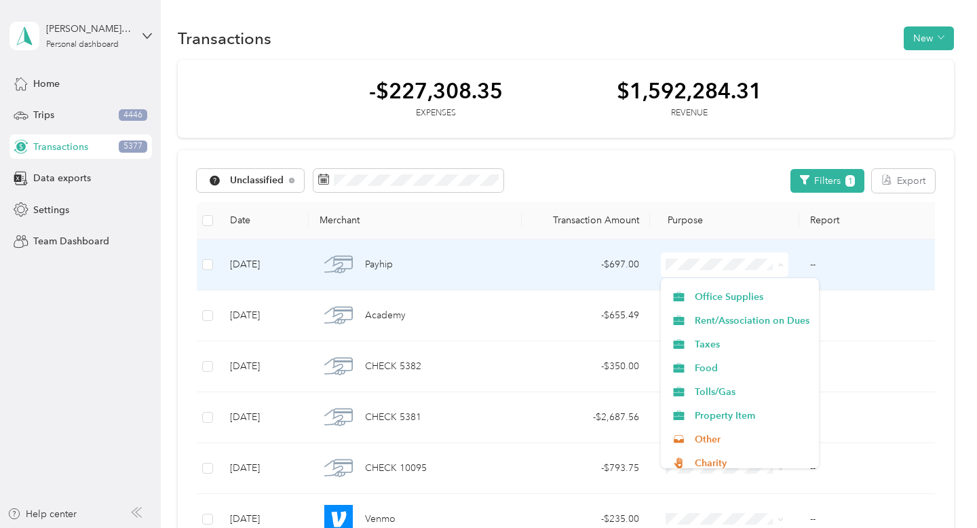
scroll to position [499, 0]
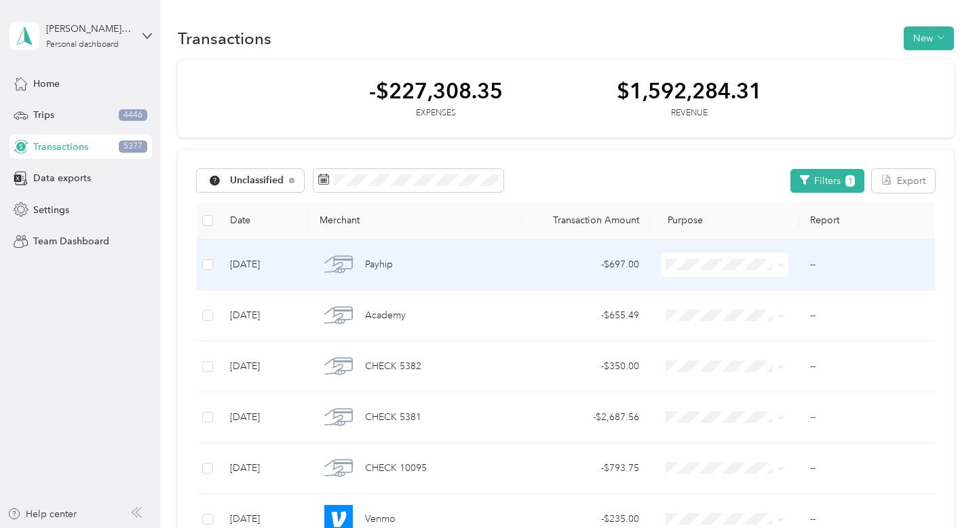
click at [761, 366] on span "Other" at bounding box center [752, 361] width 115 height 14
click at [781, 264] on icon at bounding box center [780, 265] width 6 height 6
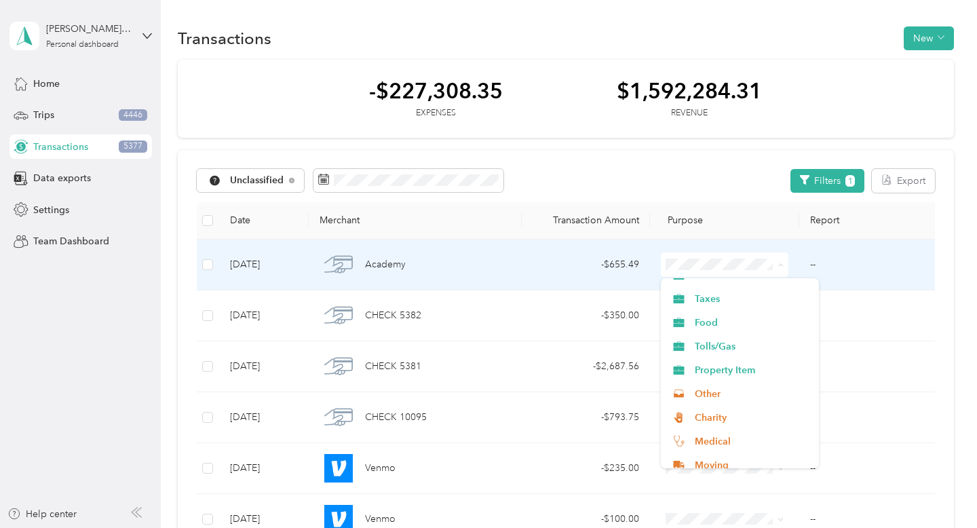
scroll to position [471, 0]
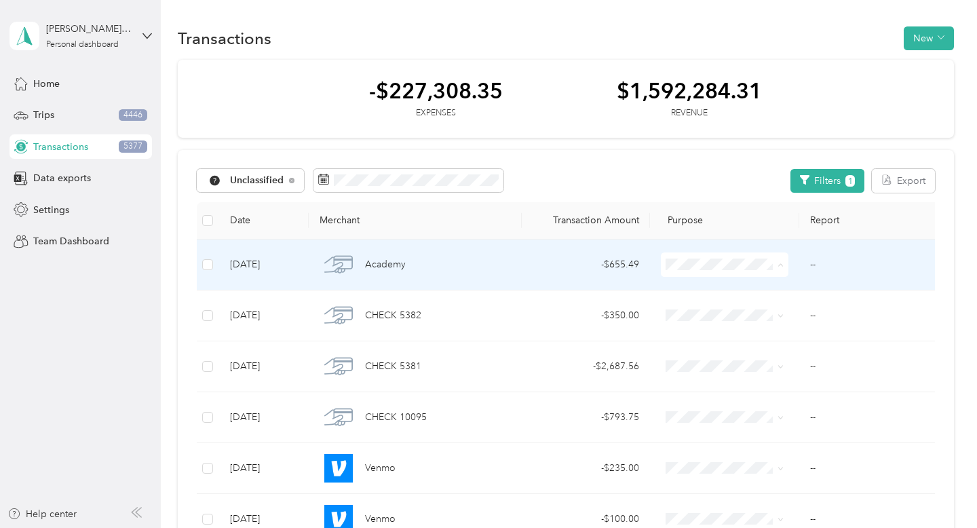
click at [743, 364] on span "Property Item" at bounding box center [752, 364] width 115 height 14
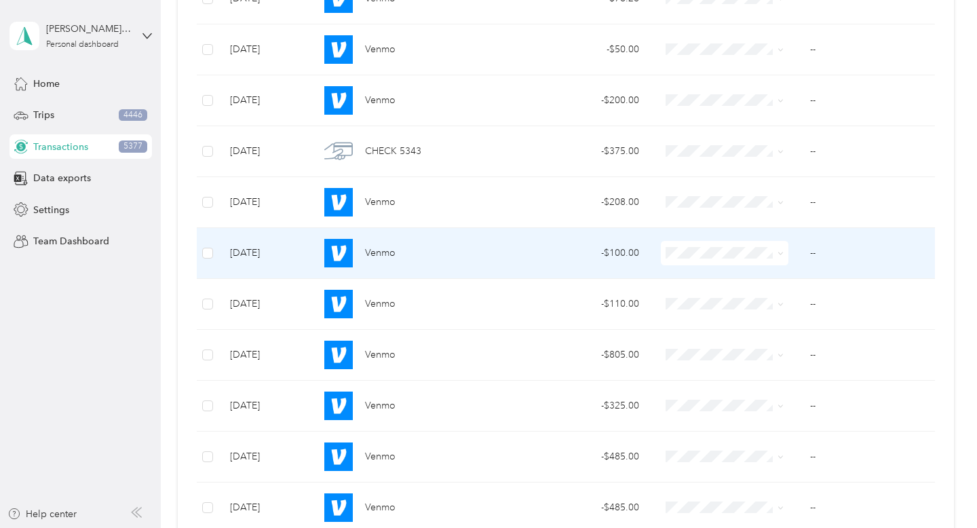
scroll to position [990, 0]
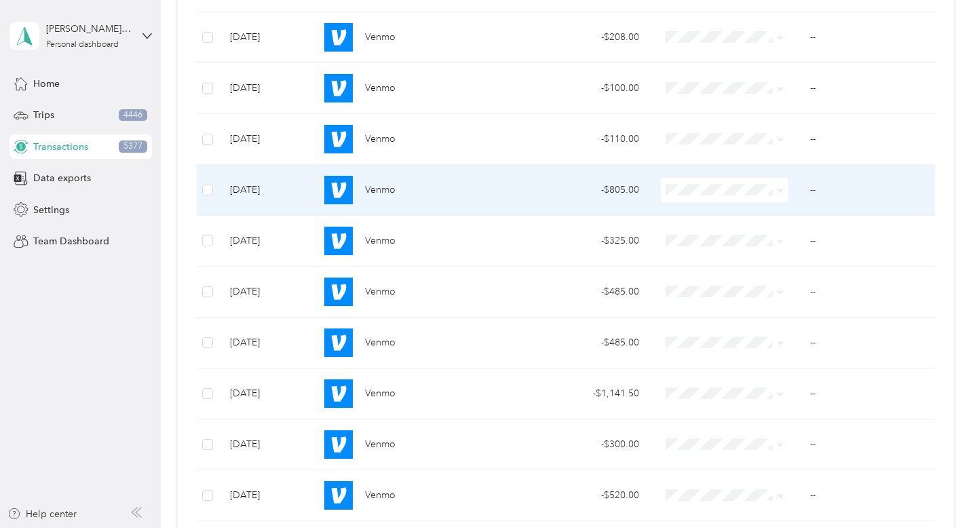
click at [773, 188] on span at bounding box center [778, 189] width 11 height 15
click at [777, 190] on icon at bounding box center [780, 190] width 6 height 6
click at [780, 307] on span "Property Repairs" at bounding box center [752, 310] width 115 height 14
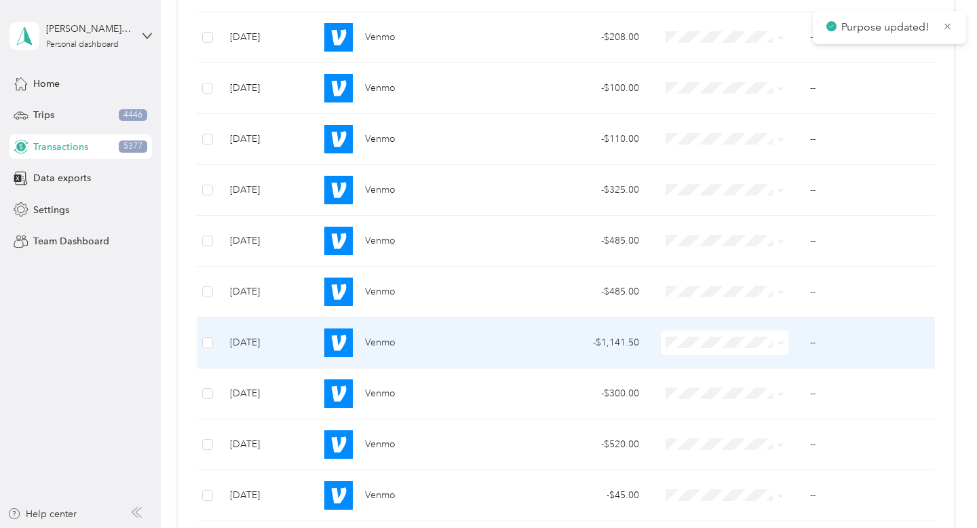
click at [776, 343] on span at bounding box center [778, 342] width 11 height 15
click at [778, 343] on icon at bounding box center [780, 343] width 6 height 6
click at [771, 248] on span "Property Repairs" at bounding box center [752, 246] width 115 height 14
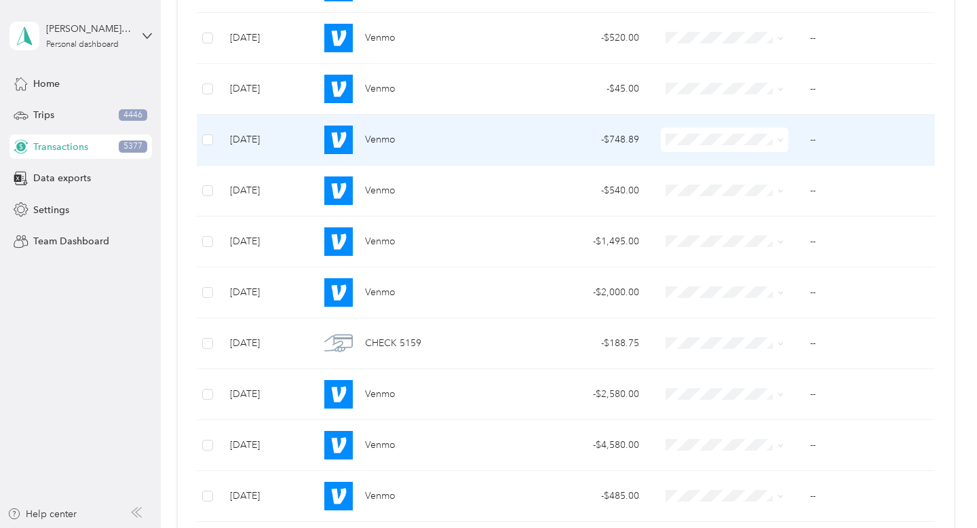
scroll to position [1349, 0]
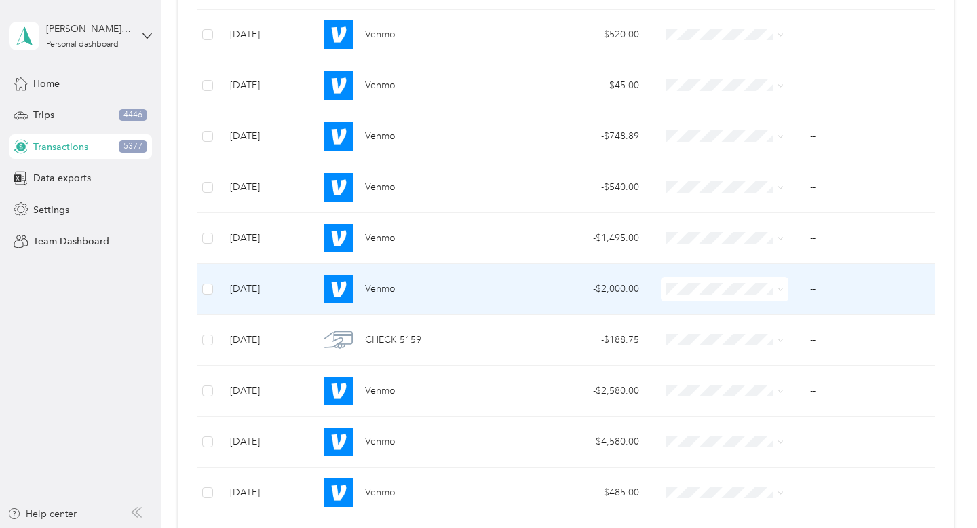
click at [777, 289] on icon at bounding box center [780, 289] width 6 height 6
click at [768, 405] on span "Property Repairs" at bounding box center [752, 409] width 115 height 14
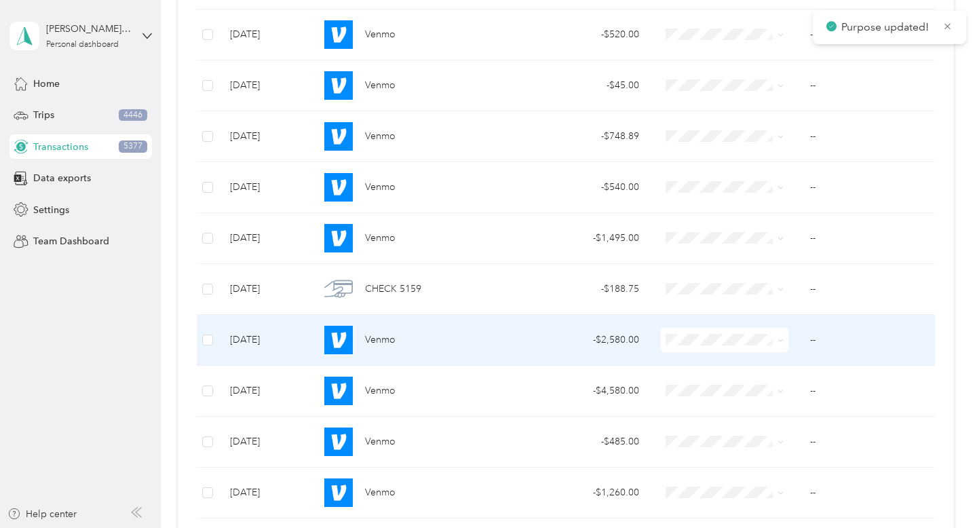
click at [781, 342] on icon at bounding box center [780, 340] width 6 height 6
click at [790, 249] on li "Property Repairs" at bounding box center [740, 240] width 158 height 24
click at [786, 338] on span at bounding box center [725, 340] width 128 height 24
click at [783, 340] on span at bounding box center [725, 340] width 128 height 24
click at [779, 338] on icon at bounding box center [780, 340] width 6 height 6
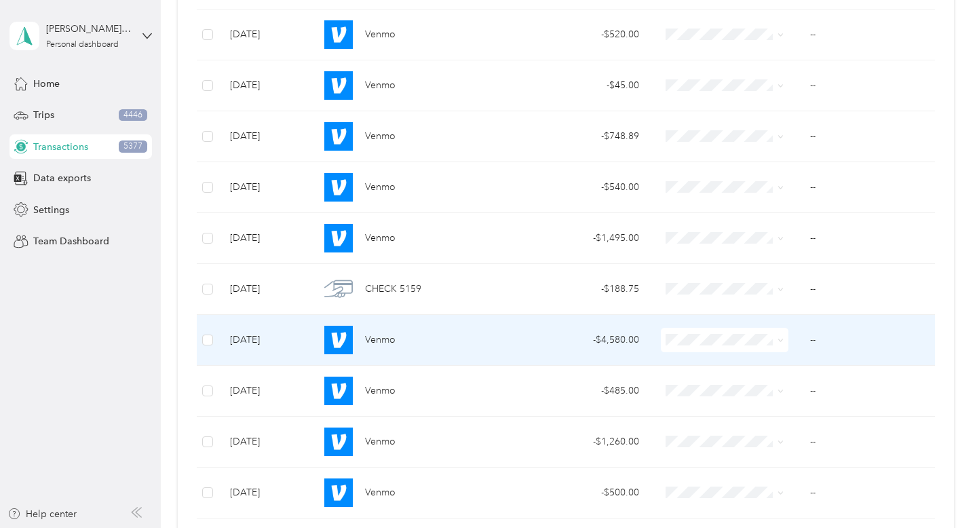
click at [777, 223] on li "Professional Fees" at bounding box center [740, 216] width 158 height 24
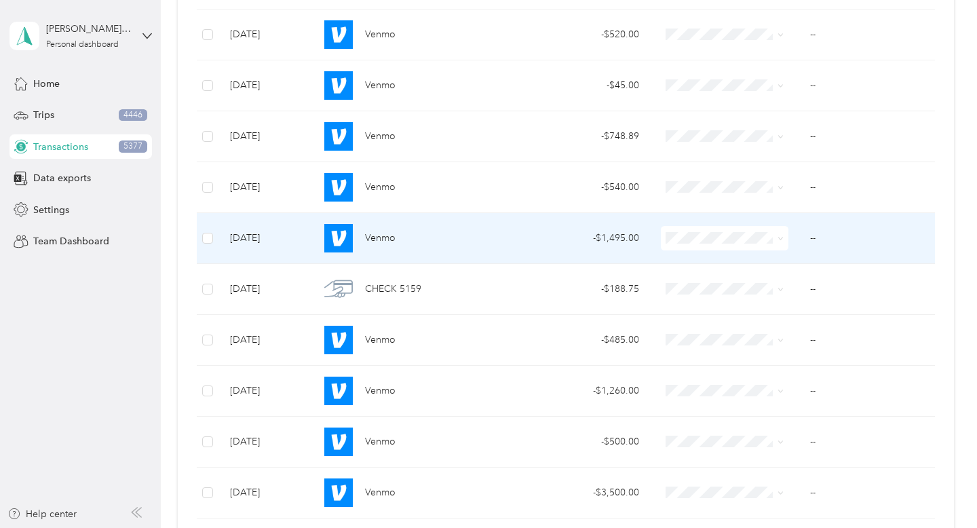
click at [781, 238] on icon at bounding box center [780, 238] width 6 height 6
click at [779, 352] on span "Property Repairs" at bounding box center [752, 358] width 115 height 14
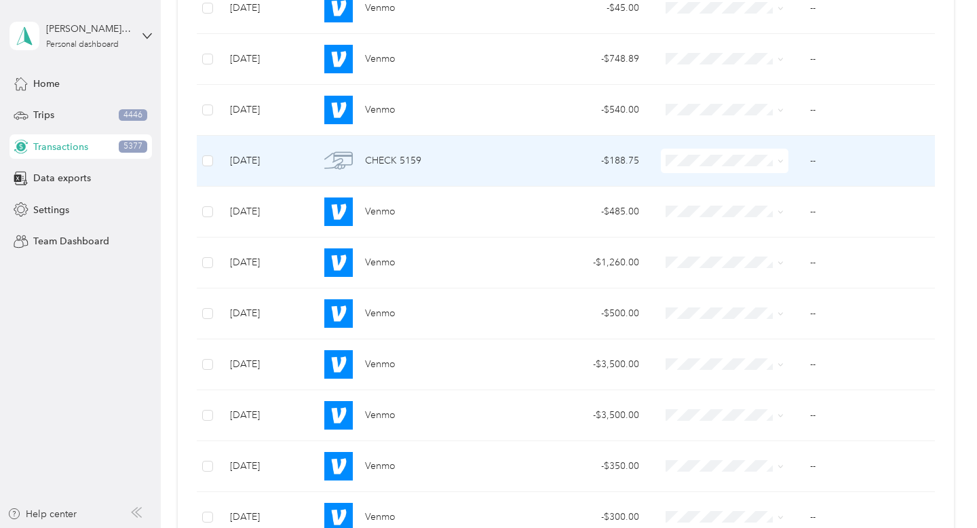
scroll to position [1430, 0]
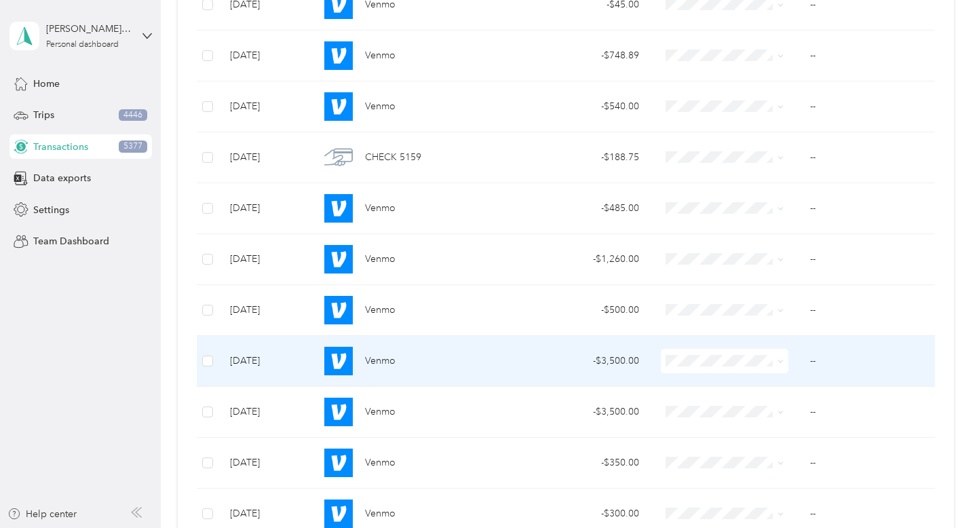
click at [781, 362] on icon at bounding box center [780, 361] width 6 height 6
click at [773, 262] on span "Property Repairs" at bounding box center [752, 257] width 115 height 14
click at [779, 364] on icon at bounding box center [780, 361] width 6 height 6
click at [781, 273] on ol "Work Personal Refunds Professional Fees Property Repairs Property Cleaning Debt…" at bounding box center [740, 248] width 158 height 190
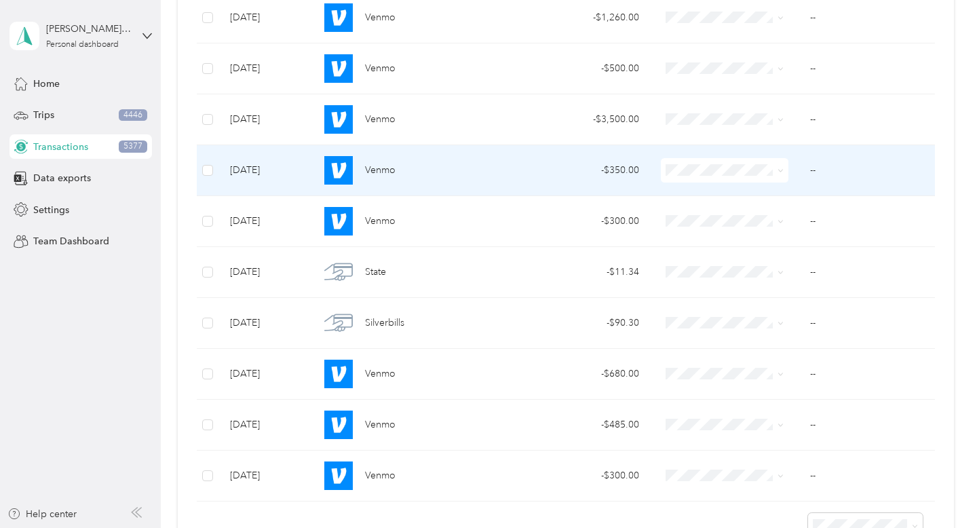
scroll to position [1682, 0]
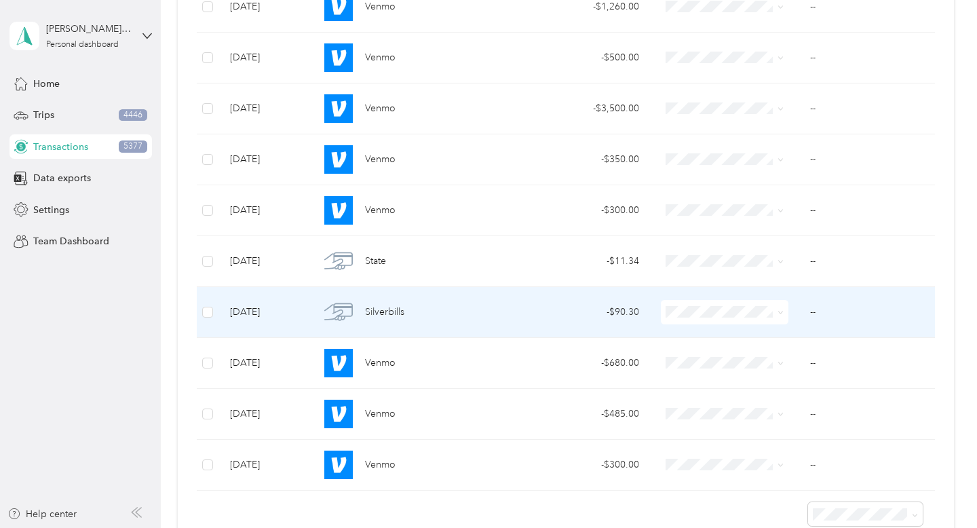
click at [776, 317] on span at bounding box center [778, 312] width 11 height 15
click at [781, 317] on span at bounding box center [778, 312] width 11 height 15
click at [780, 311] on icon at bounding box center [780, 312] width 6 height 6
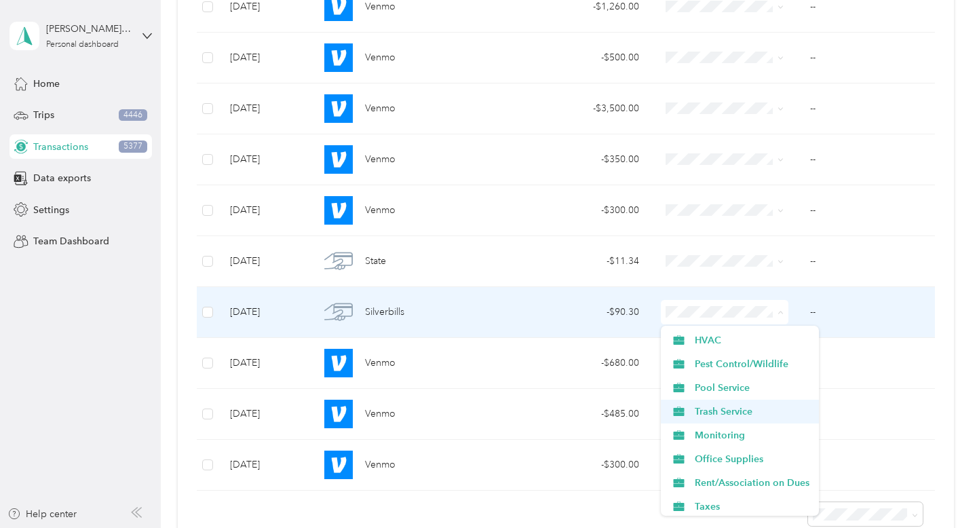
scroll to position [308, 0]
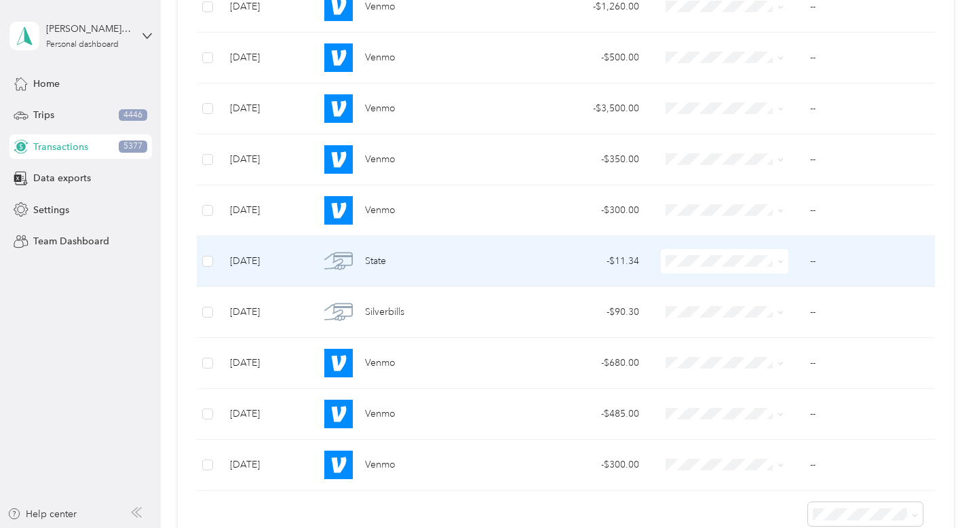
click at [828, 265] on td "--" at bounding box center [870, 261] width 142 height 51
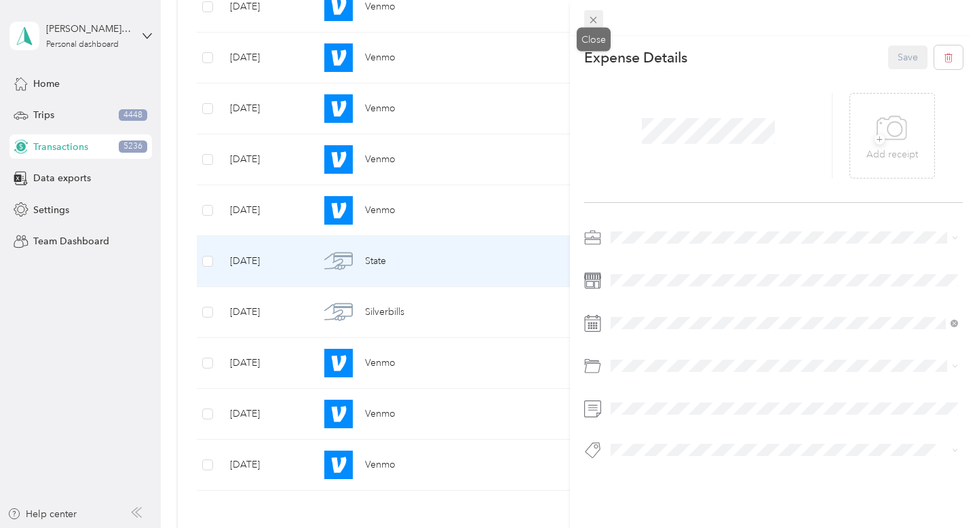
click at [595, 17] on icon at bounding box center [593, 20] width 12 height 12
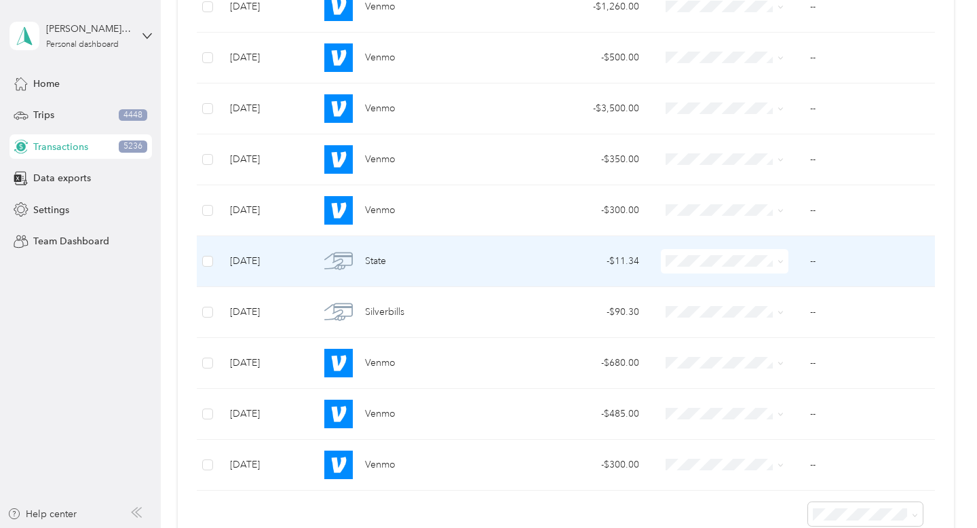
click at [782, 263] on icon at bounding box center [780, 261] width 6 height 6
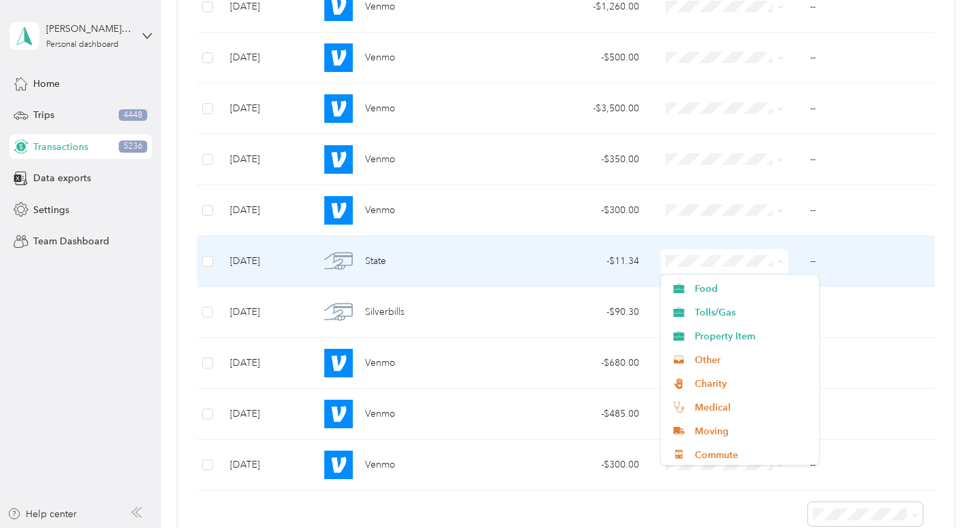
scroll to position [499, 0]
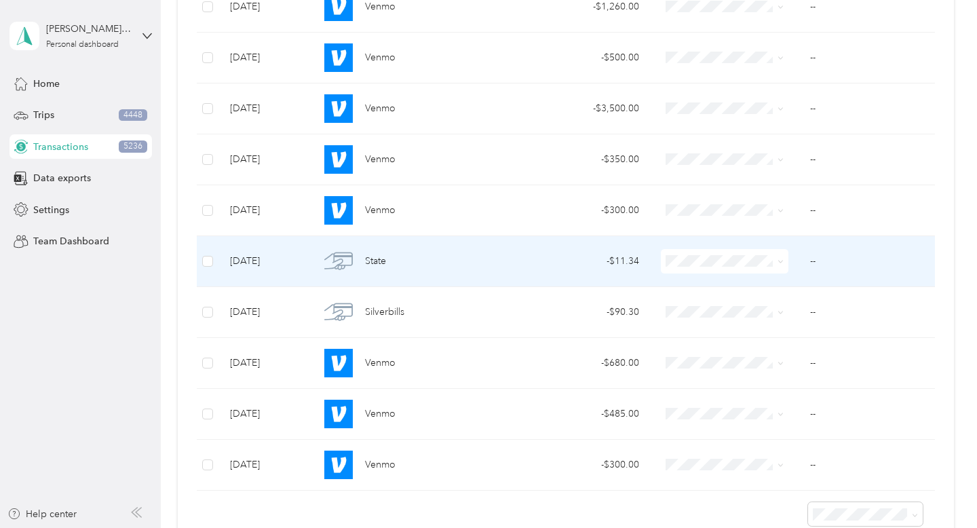
click at [776, 355] on span "Other" at bounding box center [752, 358] width 115 height 14
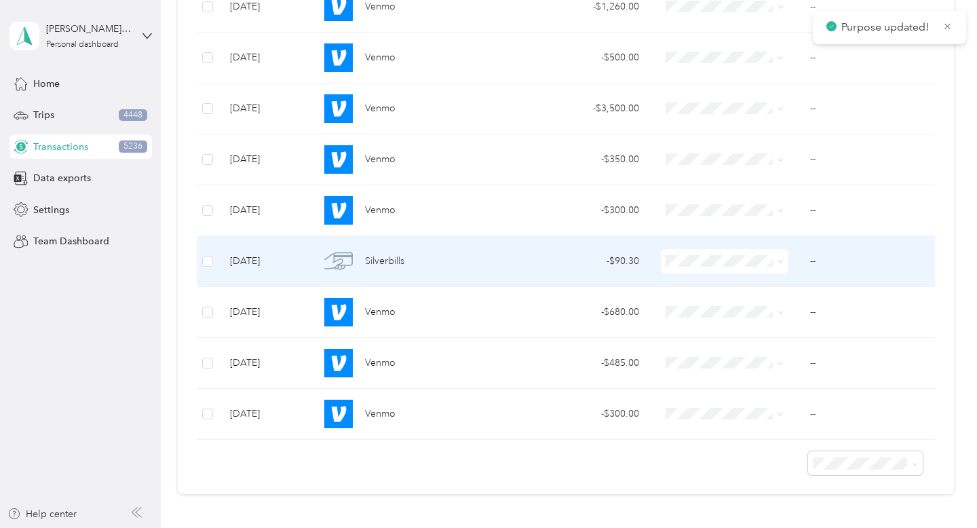
click at [779, 266] on span at bounding box center [780, 261] width 6 height 12
click at [779, 264] on icon at bounding box center [780, 261] width 6 height 6
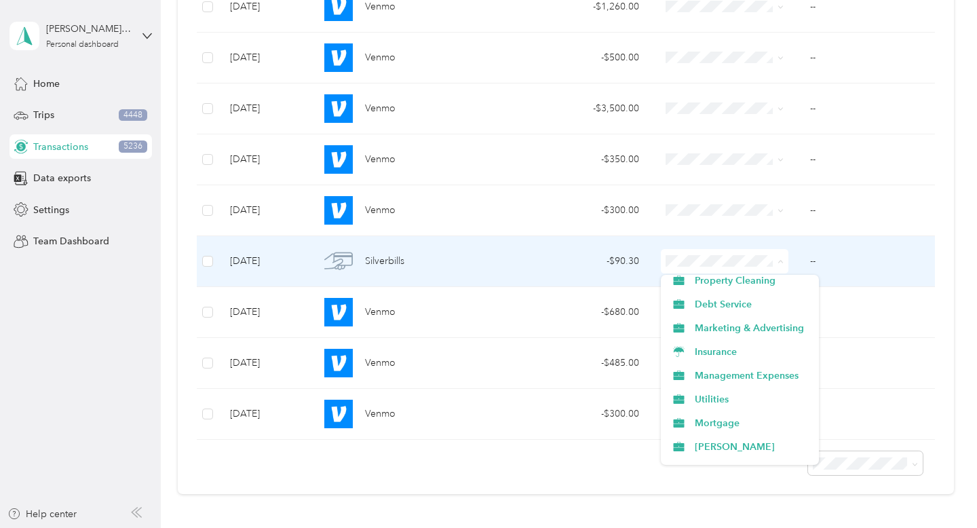
scroll to position [183, 0]
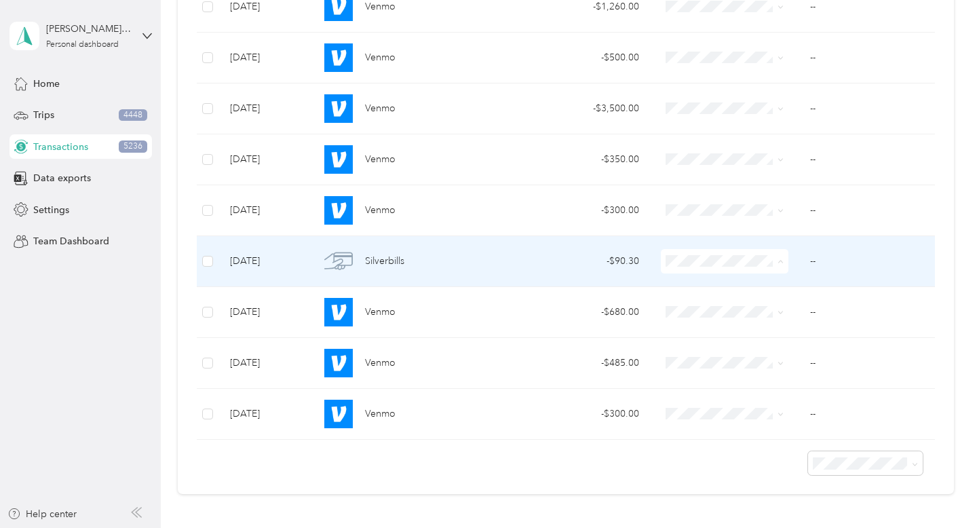
click at [770, 322] on li "Management Expenses" at bounding box center [740, 317] width 158 height 24
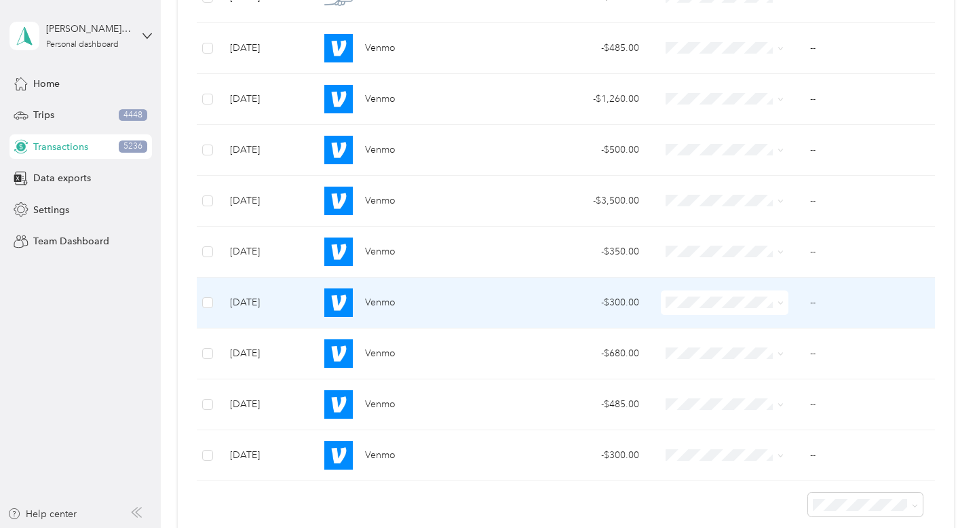
scroll to position [1572, 0]
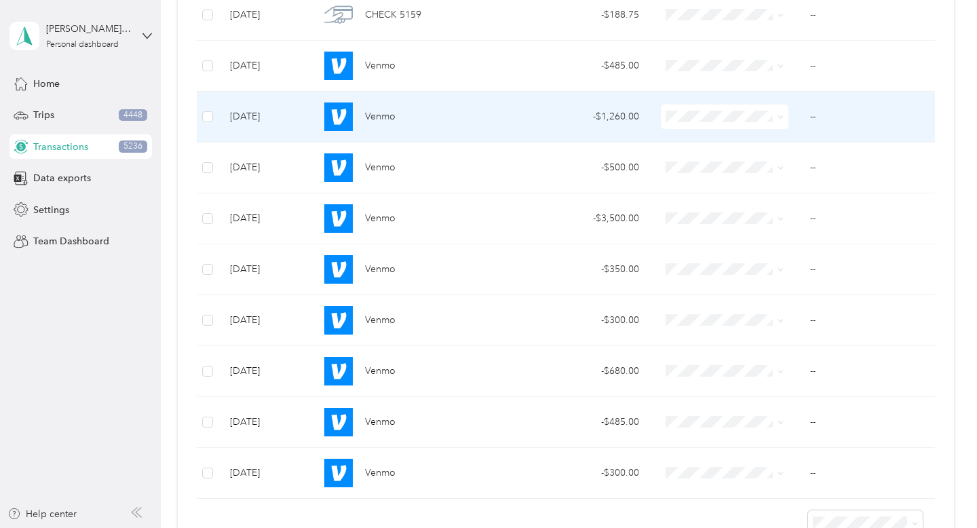
click at [781, 115] on icon at bounding box center [780, 117] width 6 height 6
click at [780, 239] on span "Property Repairs" at bounding box center [752, 237] width 115 height 14
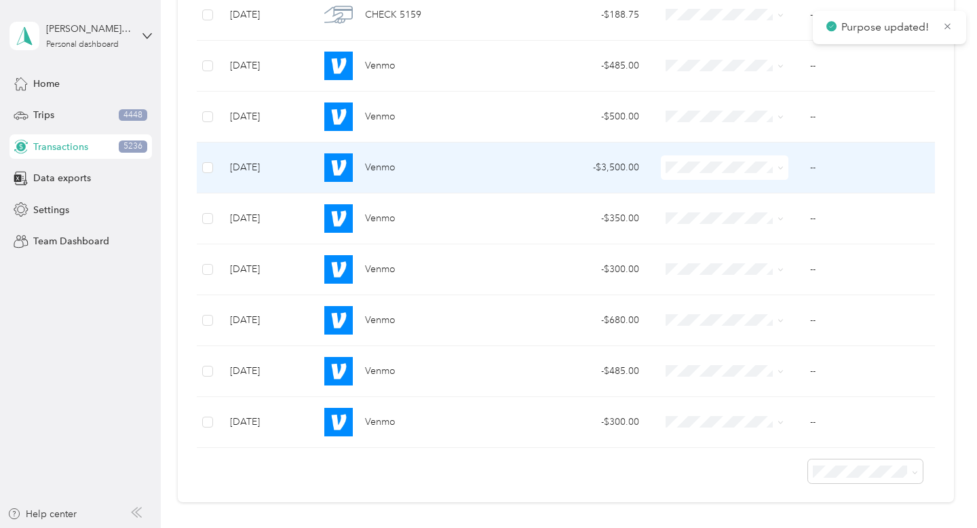
click at [781, 166] on icon at bounding box center [780, 168] width 6 height 6
click at [762, 276] on li "Property Repairs" at bounding box center [740, 288] width 158 height 24
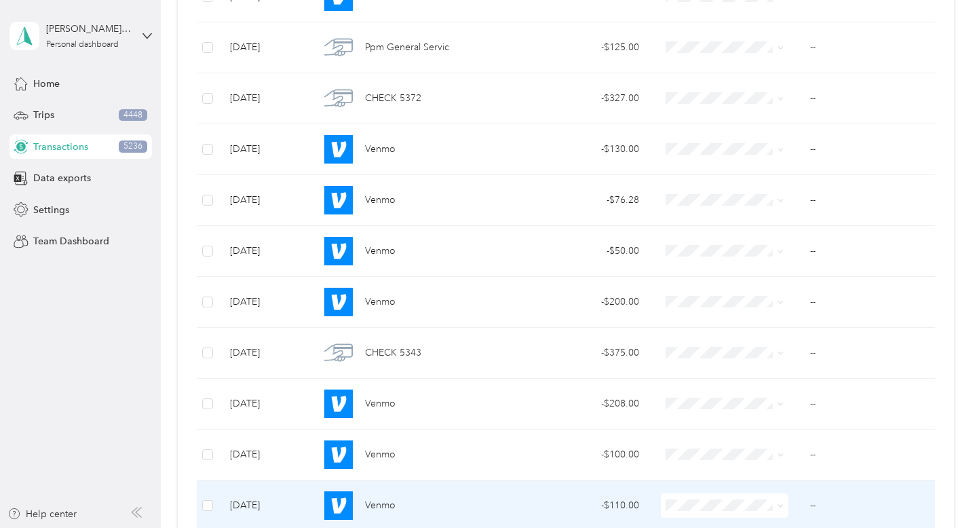
scroll to position [0, 0]
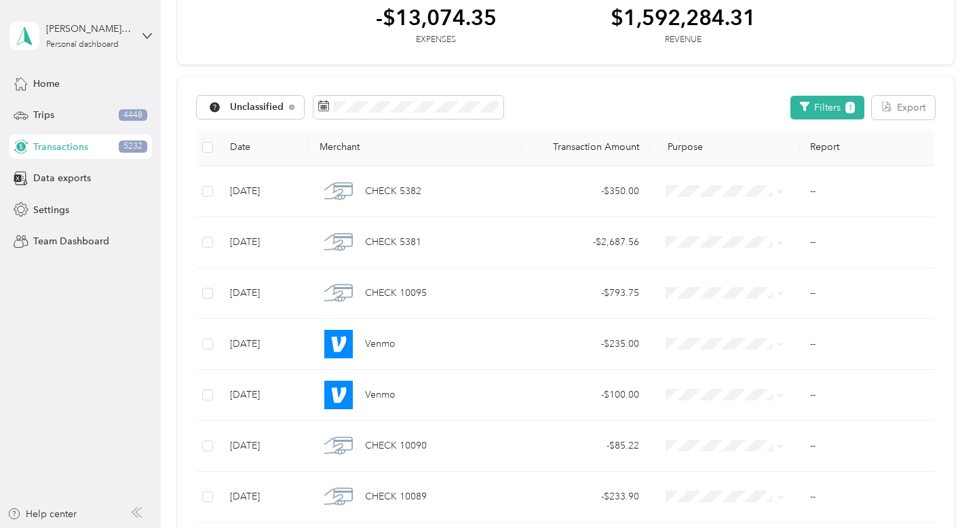
scroll to position [712, 0]
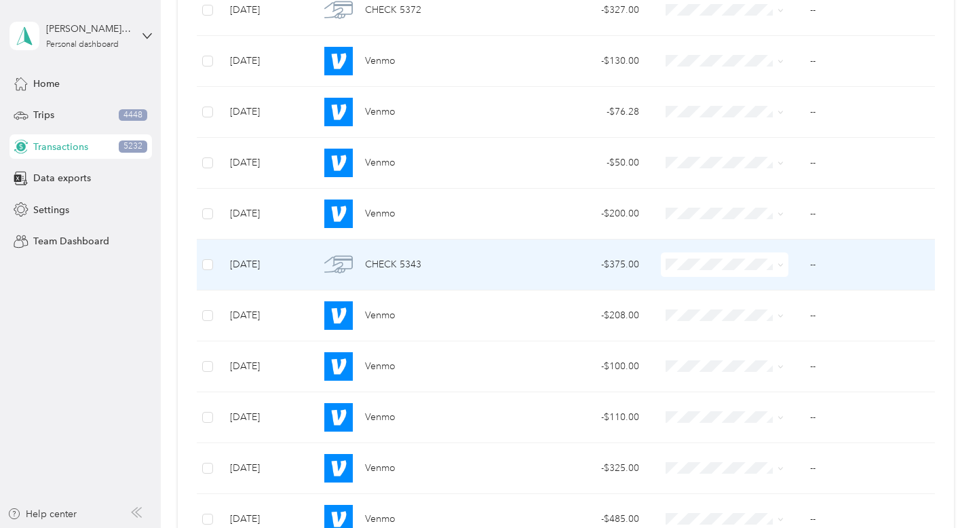
click at [781, 262] on icon at bounding box center [780, 265] width 6 height 6
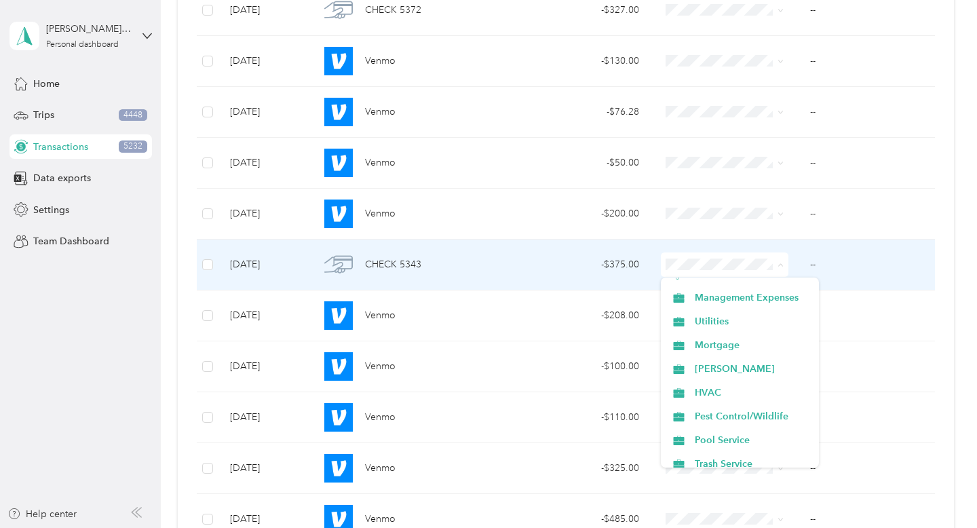
scroll to position [213, 0]
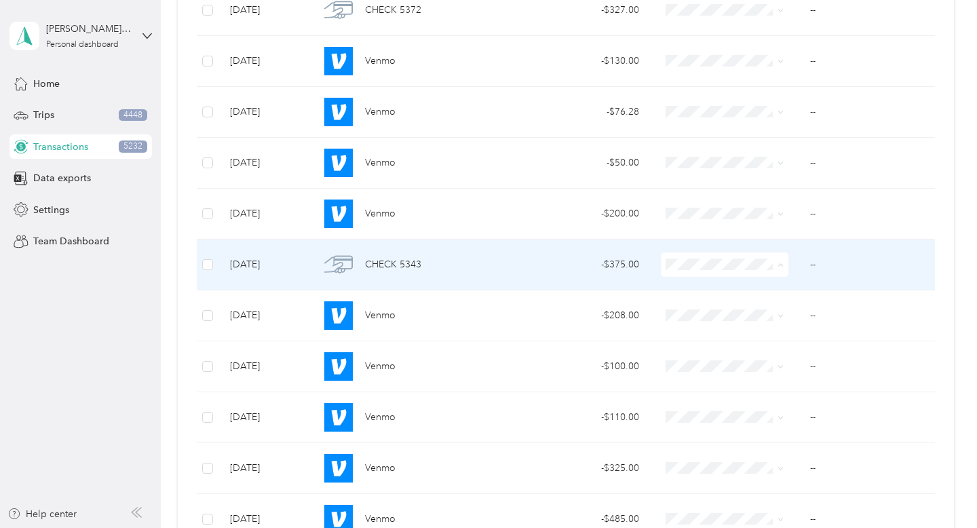
click at [763, 407] on span "Pest Control/Wildlife" at bounding box center [752, 409] width 115 height 14
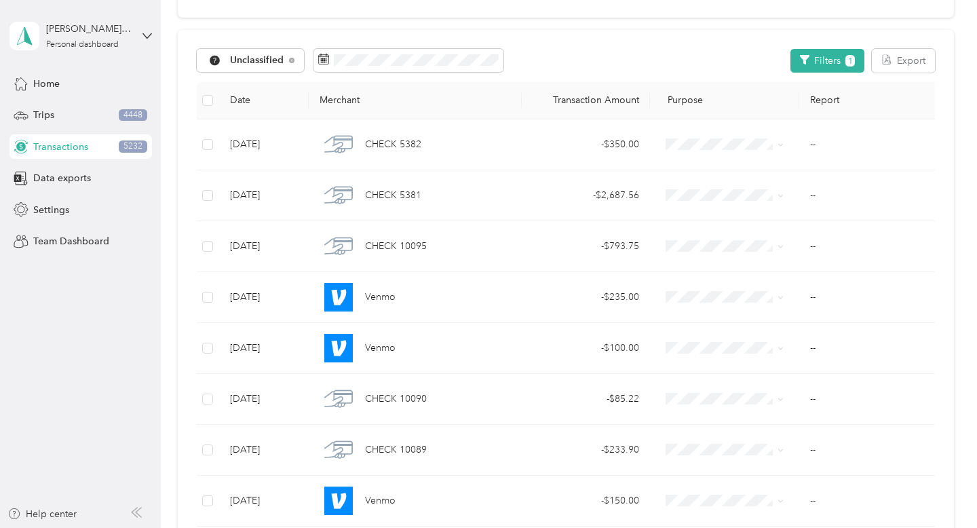
scroll to position [122, 0]
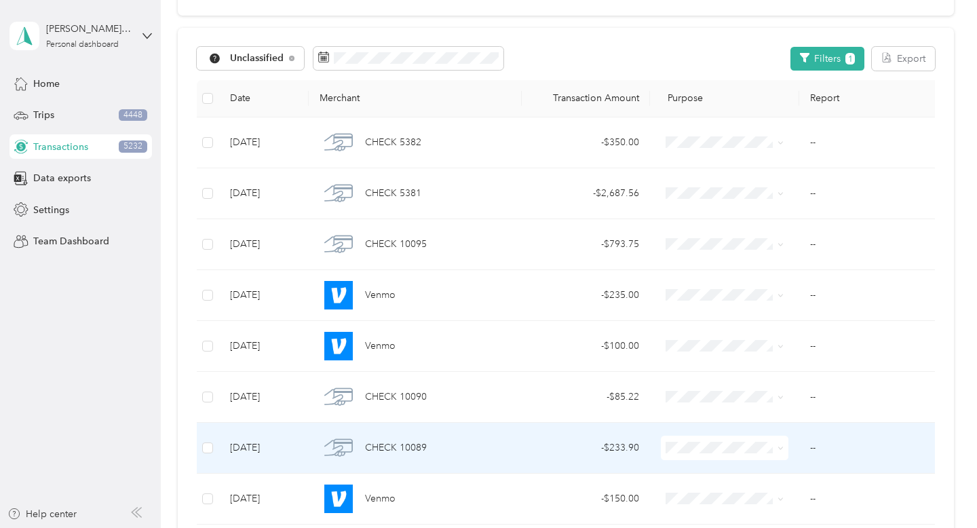
click at [773, 446] on span at bounding box center [778, 447] width 11 height 15
click at [780, 446] on icon at bounding box center [780, 448] width 6 height 6
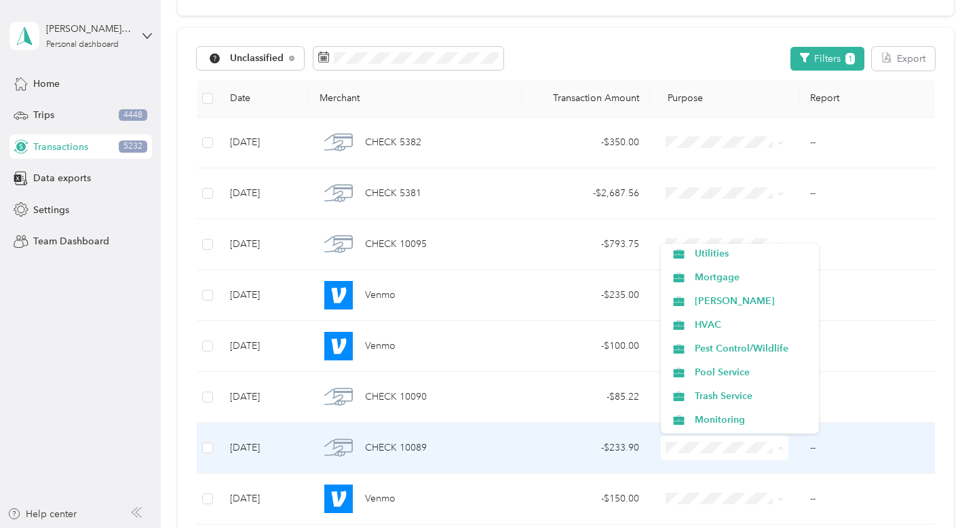
scroll to position [248, 0]
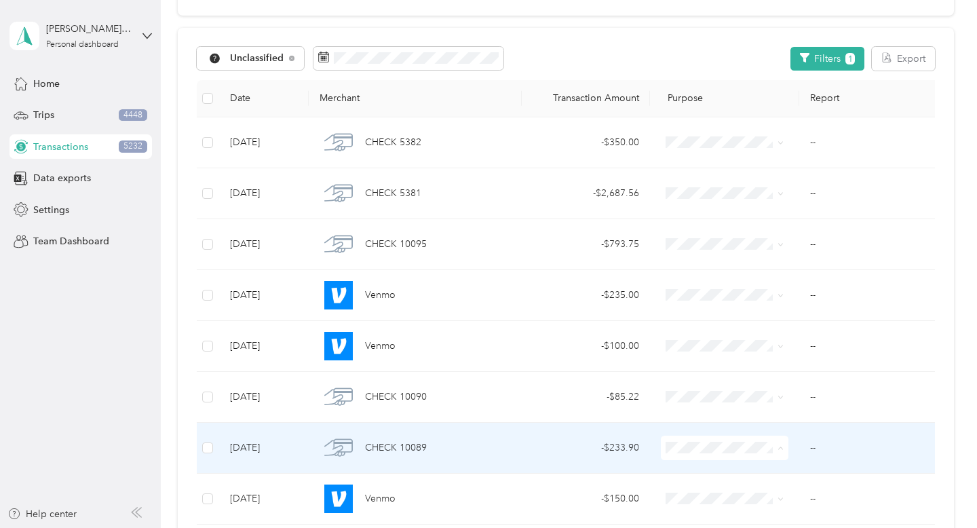
click at [784, 389] on span "Trash Service" at bounding box center [752, 388] width 115 height 14
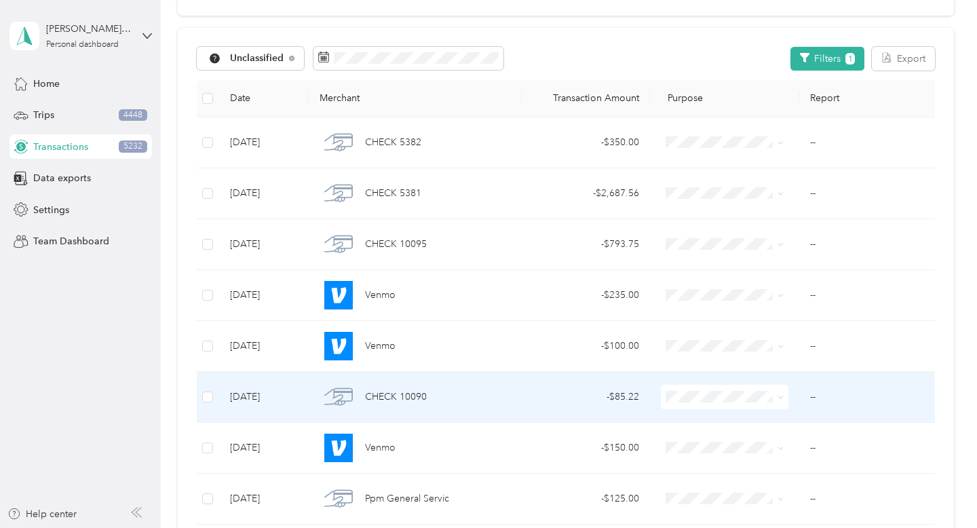
click at [786, 399] on span at bounding box center [725, 397] width 128 height 24
click at [783, 399] on span at bounding box center [725, 397] width 128 height 24
click at [777, 395] on icon at bounding box center [780, 397] width 6 height 6
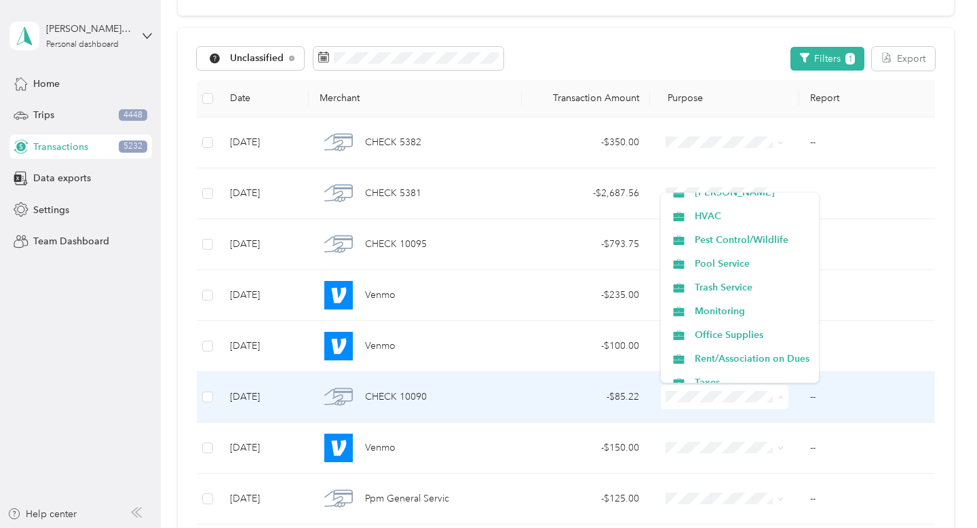
scroll to position [317, 0]
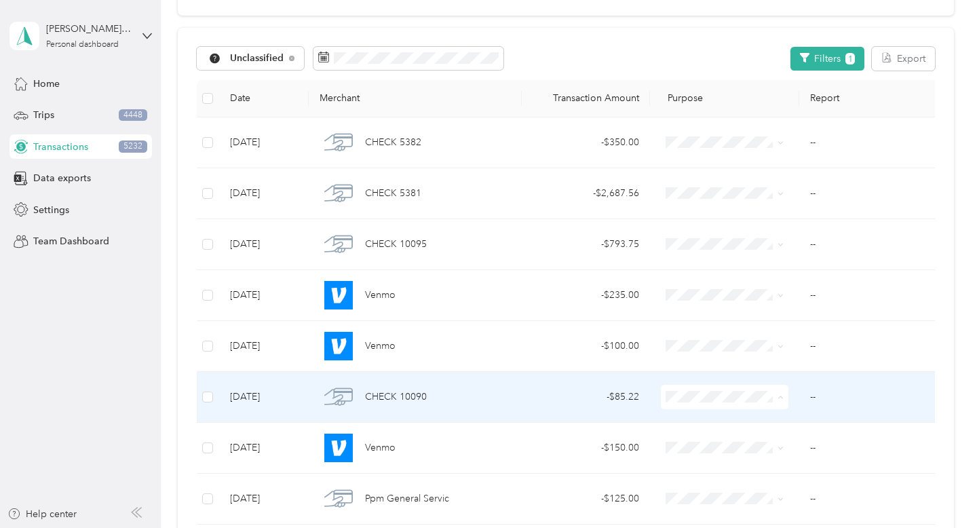
click at [764, 268] on span "Trash Service" at bounding box center [752, 267] width 115 height 14
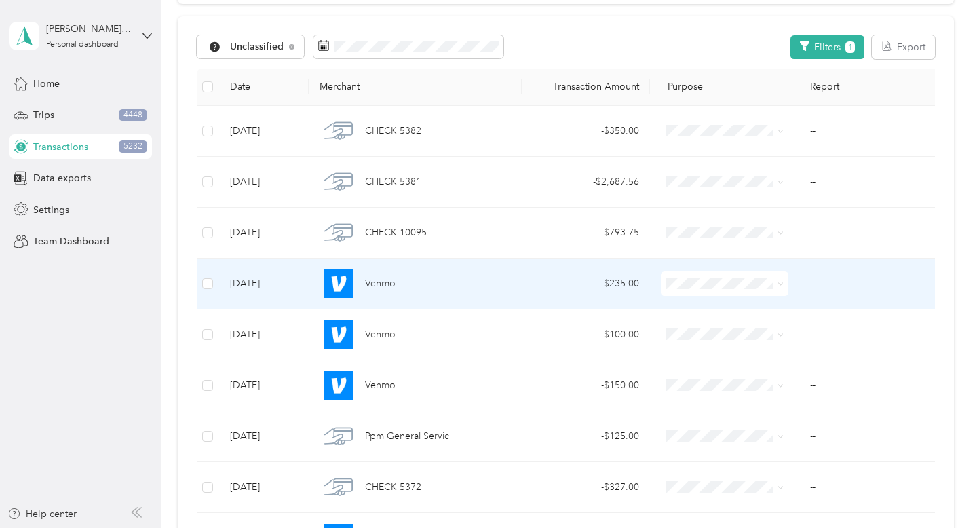
scroll to position [135, 0]
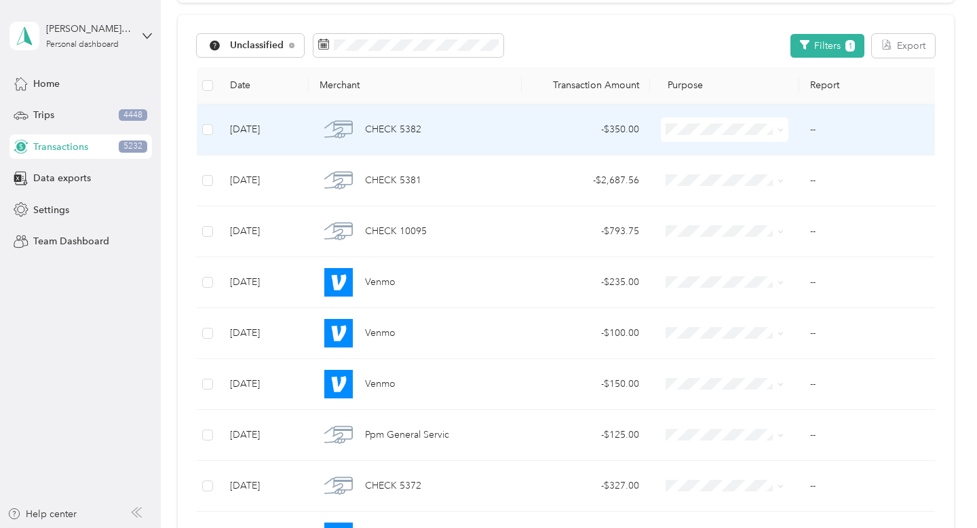
click at [779, 131] on icon at bounding box center [780, 130] width 6 height 6
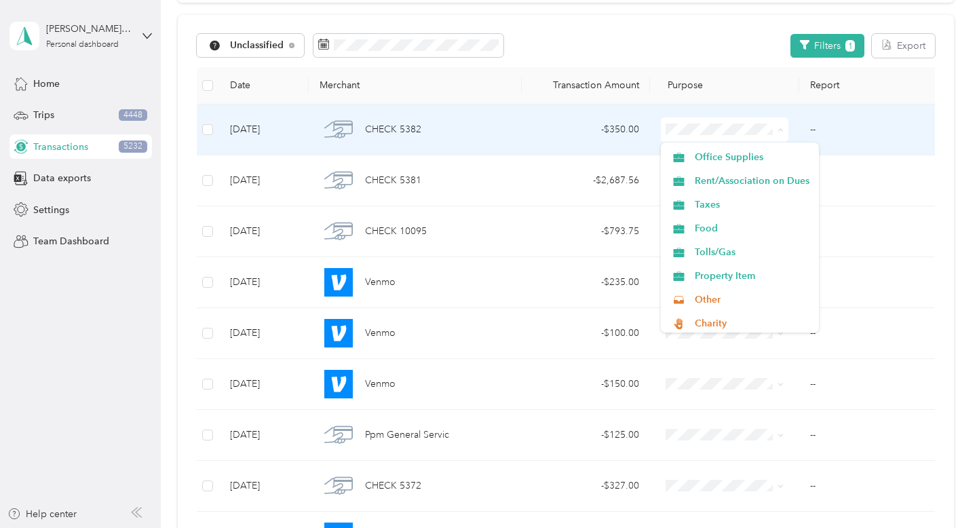
scroll to position [440, 0]
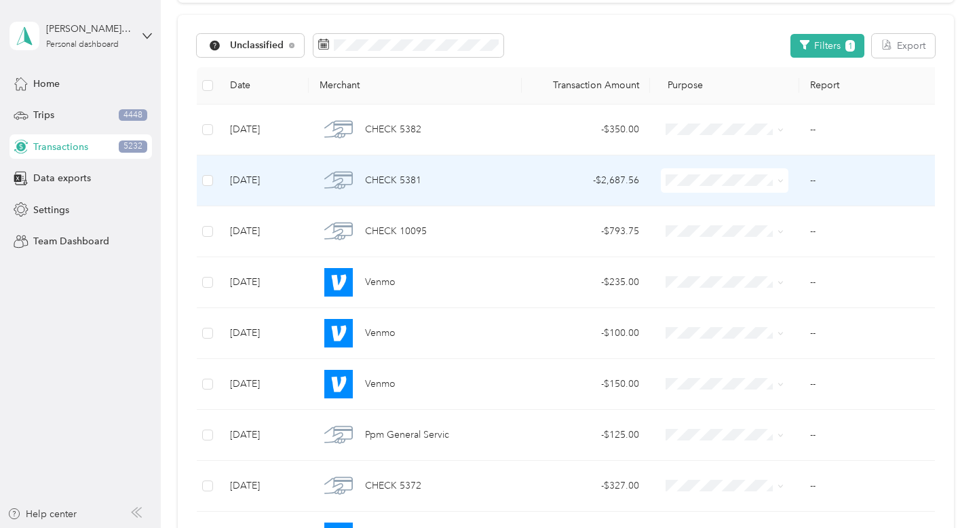
click at [777, 180] on span at bounding box center [778, 180] width 11 height 15
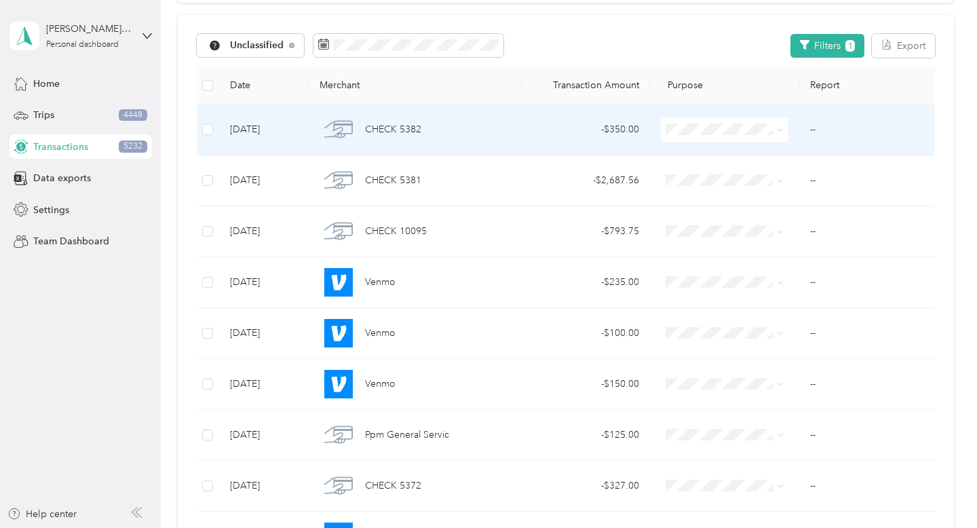
click at [781, 130] on icon at bounding box center [780, 130] width 4 height 3
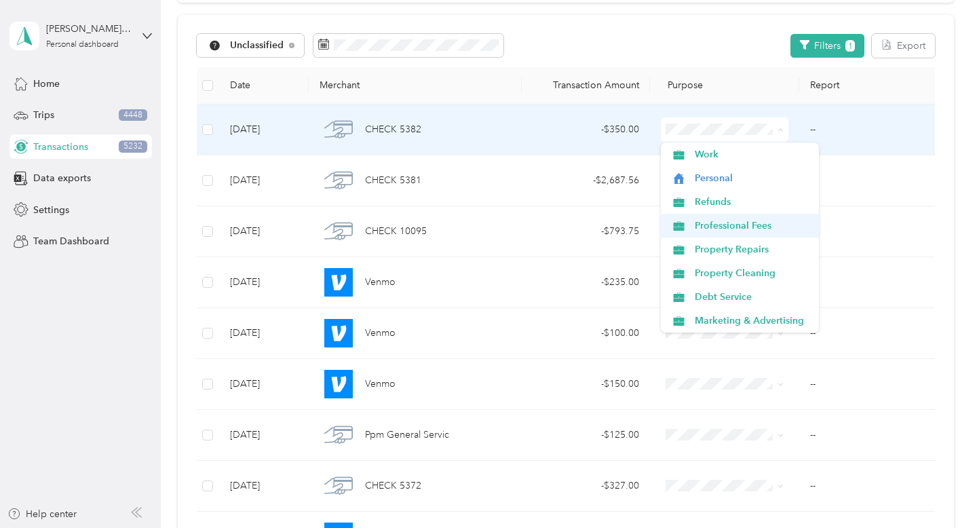
scroll to position [472, 0]
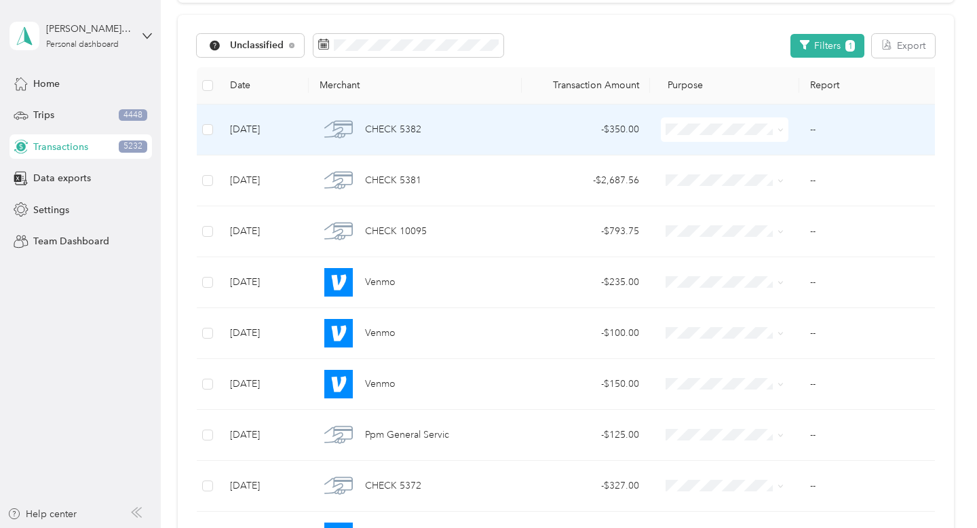
click at [760, 254] on li "Other" at bounding box center [740, 249] width 158 height 24
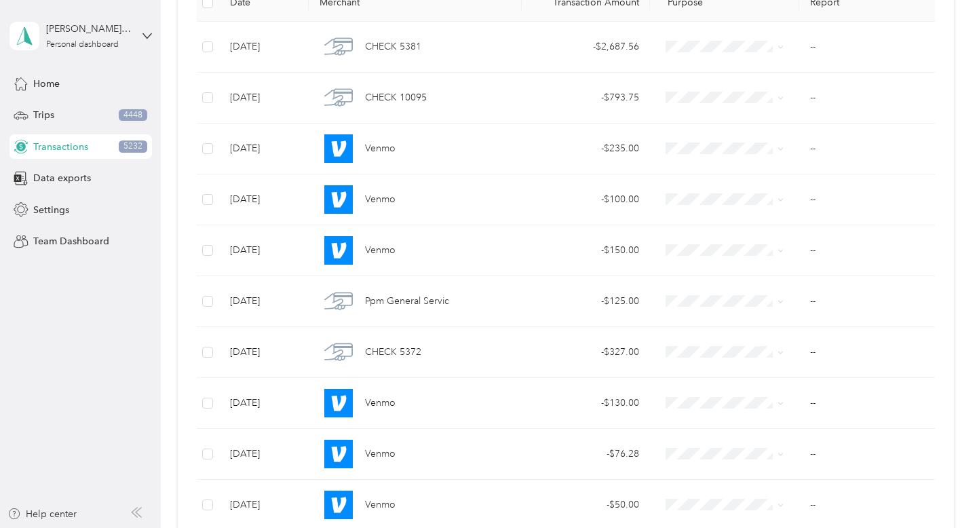
scroll to position [0, 0]
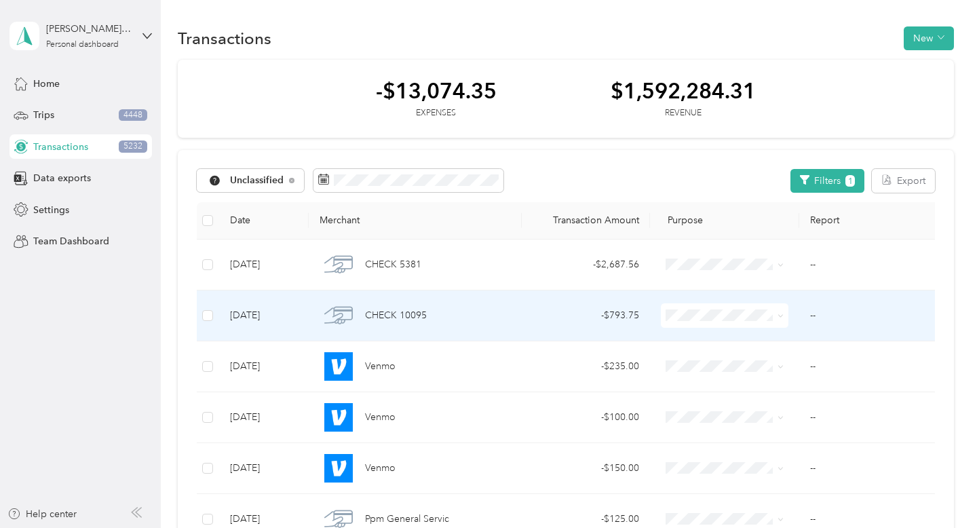
click at [784, 315] on span at bounding box center [725, 315] width 128 height 24
click at [779, 315] on icon at bounding box center [780, 316] width 6 height 6
click at [771, 431] on span "Property Repairs" at bounding box center [752, 436] width 115 height 14
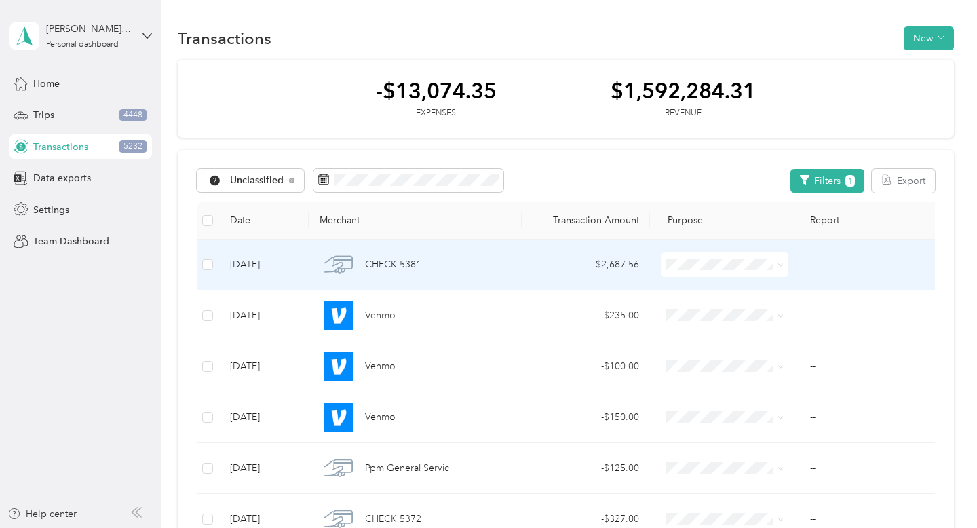
click at [776, 267] on span at bounding box center [778, 264] width 11 height 15
click at [779, 266] on icon at bounding box center [780, 265] width 6 height 6
click at [762, 343] on ol "Work Personal Refunds Professional Fees Property Repairs Property Cleaning Debt…" at bounding box center [740, 366] width 158 height 190
click at [781, 265] on icon at bounding box center [780, 265] width 6 height 6
click at [763, 338] on span "Refunds" at bounding box center [752, 337] width 115 height 14
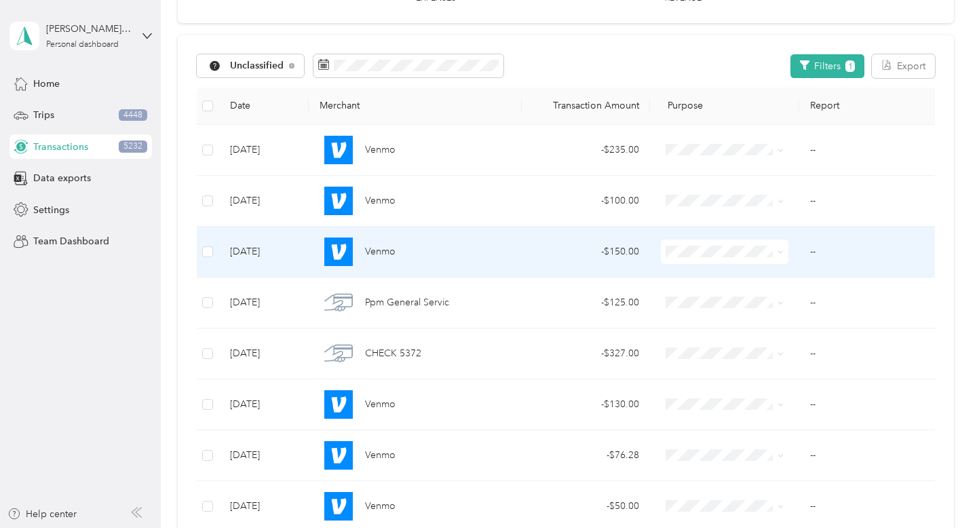
scroll to position [117, 0]
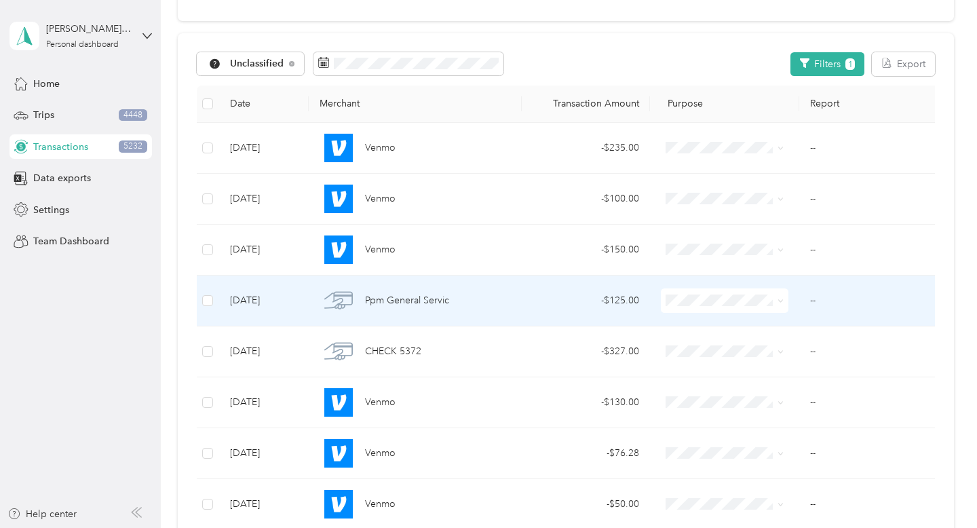
click at [778, 299] on icon at bounding box center [780, 301] width 6 height 6
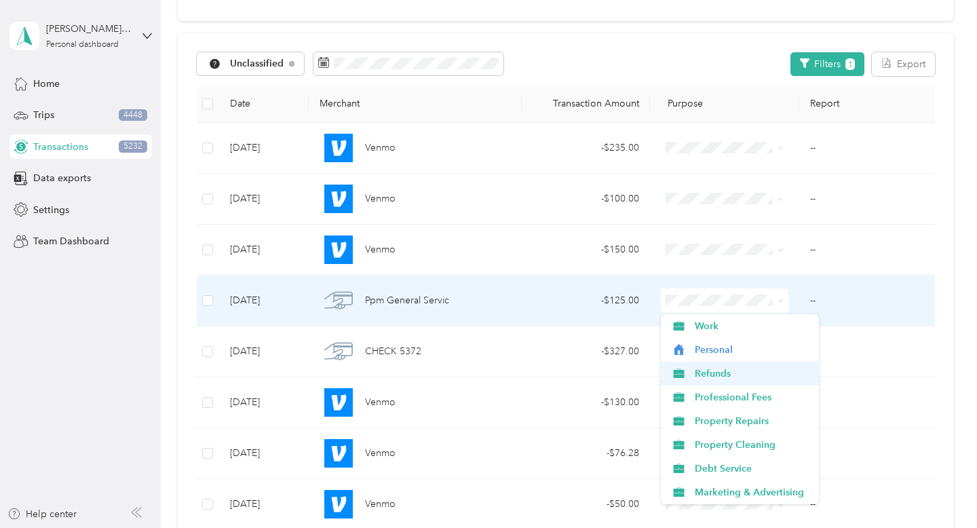
scroll to position [146, 0]
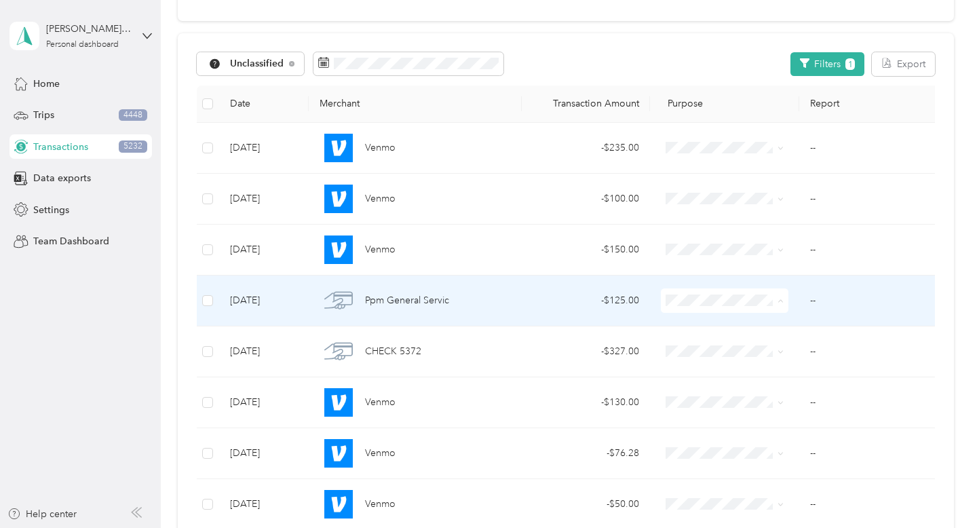
click at [748, 391] on span "Management Expenses" at bounding box center [752, 394] width 115 height 14
click at [774, 303] on span at bounding box center [778, 300] width 11 height 15
click at [779, 303] on icon at bounding box center [780, 301] width 6 height 6
click at [761, 416] on span "Property Repairs" at bounding box center [752, 416] width 115 height 14
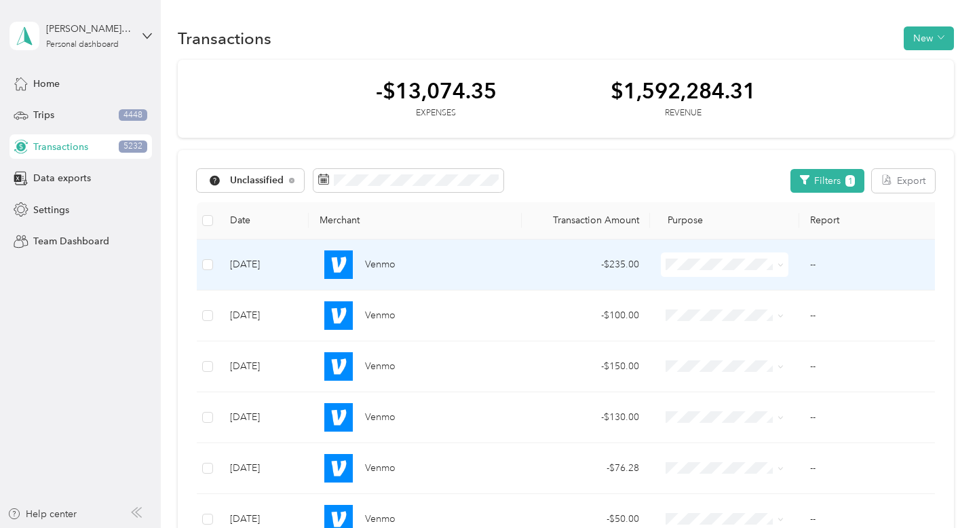
scroll to position [8, 0]
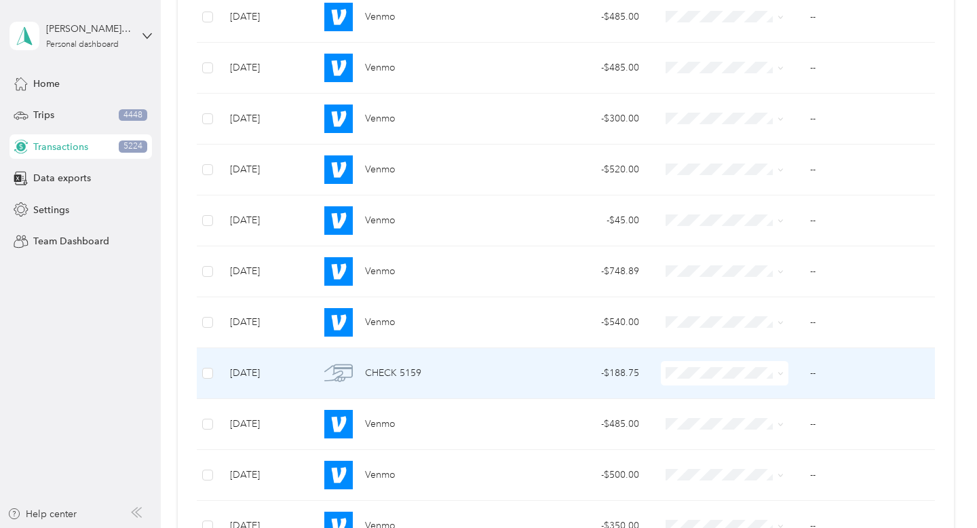
scroll to position [809, 0]
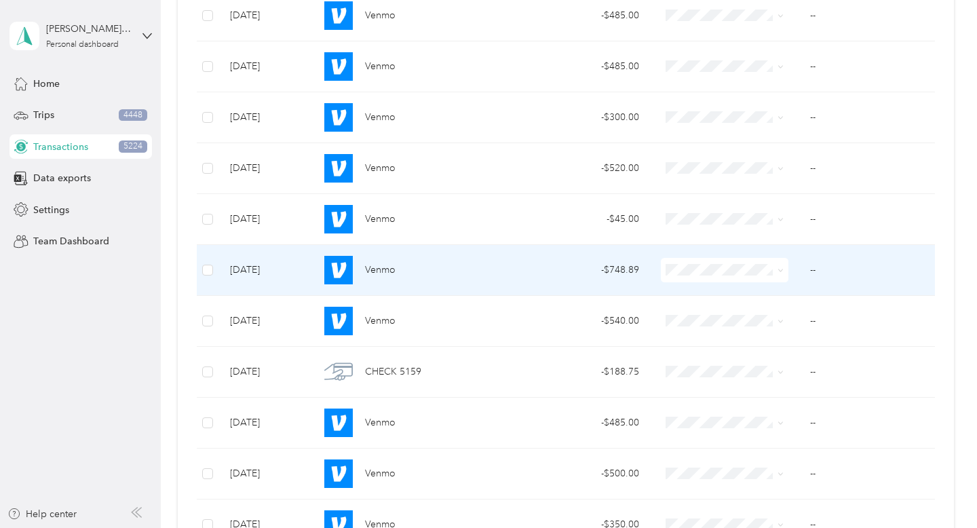
click at [777, 271] on icon at bounding box center [780, 270] width 6 height 6
click at [766, 385] on span "Property Repairs" at bounding box center [752, 390] width 115 height 14
click at [782, 272] on icon at bounding box center [780, 270] width 6 height 6
click at [775, 389] on span "Property Repairs" at bounding box center [752, 390] width 115 height 14
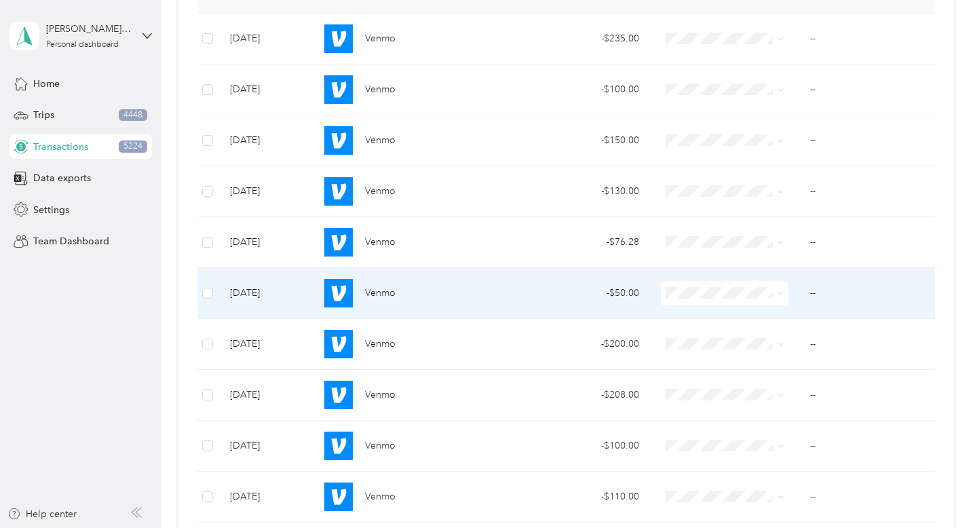
scroll to position [250, 0]
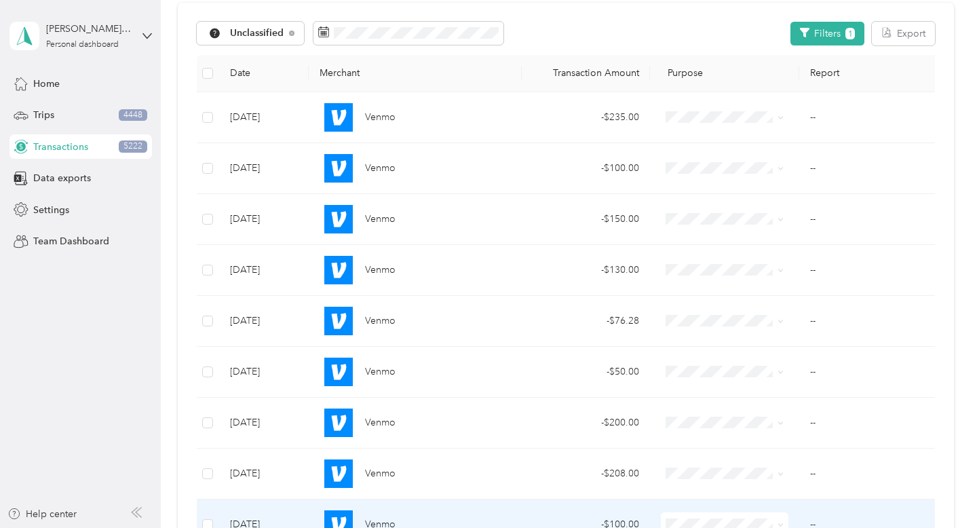
scroll to position [139, 0]
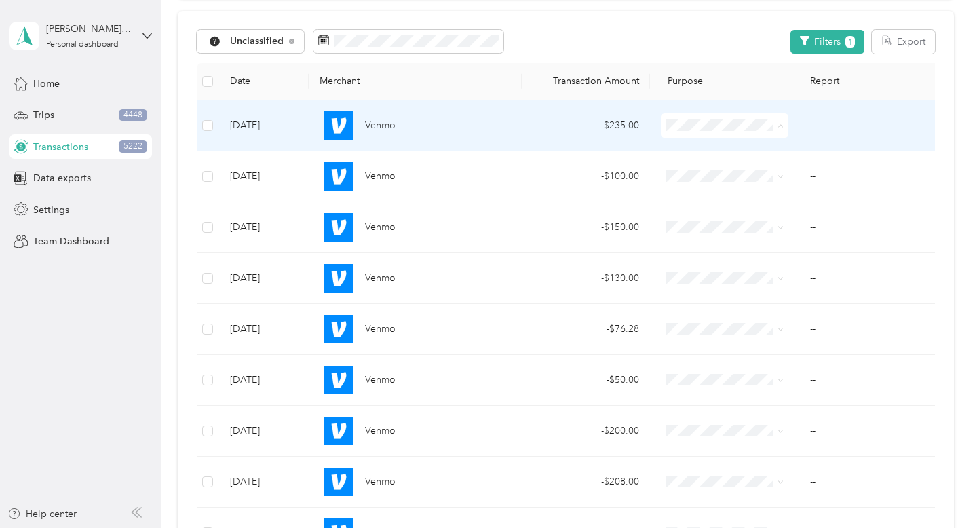
click at [782, 246] on span "Property Repairs" at bounding box center [752, 246] width 115 height 14
click at [782, 125] on icon at bounding box center [780, 126] width 4 height 3
click at [775, 246] on span "Property Repairs" at bounding box center [752, 246] width 115 height 14
click at [782, 126] on icon at bounding box center [780, 126] width 6 height 6
click at [778, 248] on span "Property Repairs" at bounding box center [752, 246] width 115 height 14
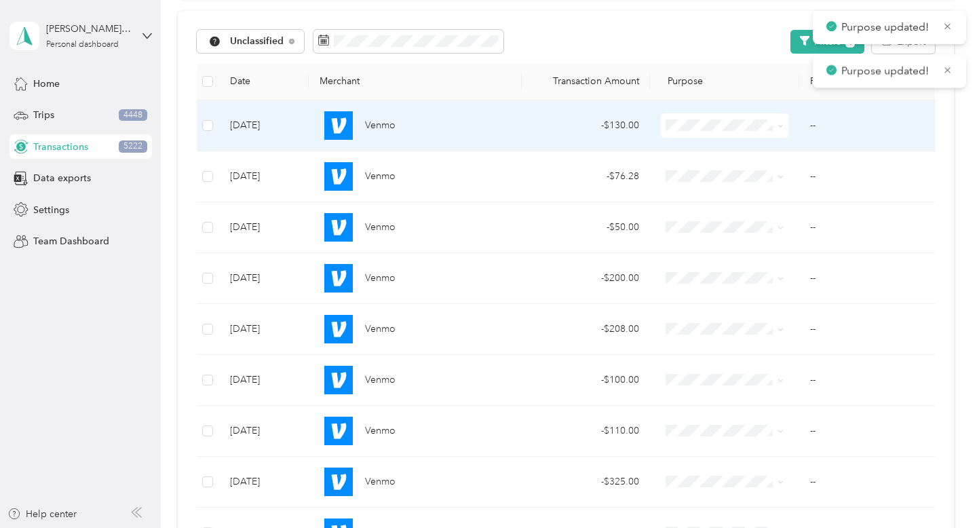
click at [779, 129] on icon at bounding box center [780, 126] width 6 height 6
click at [777, 237] on li "Property Repairs" at bounding box center [740, 245] width 158 height 24
click at [778, 124] on icon at bounding box center [780, 126] width 6 height 6
click at [777, 243] on span "Property Repairs" at bounding box center [752, 244] width 115 height 14
click at [789, 123] on td at bounding box center [724, 125] width 149 height 51
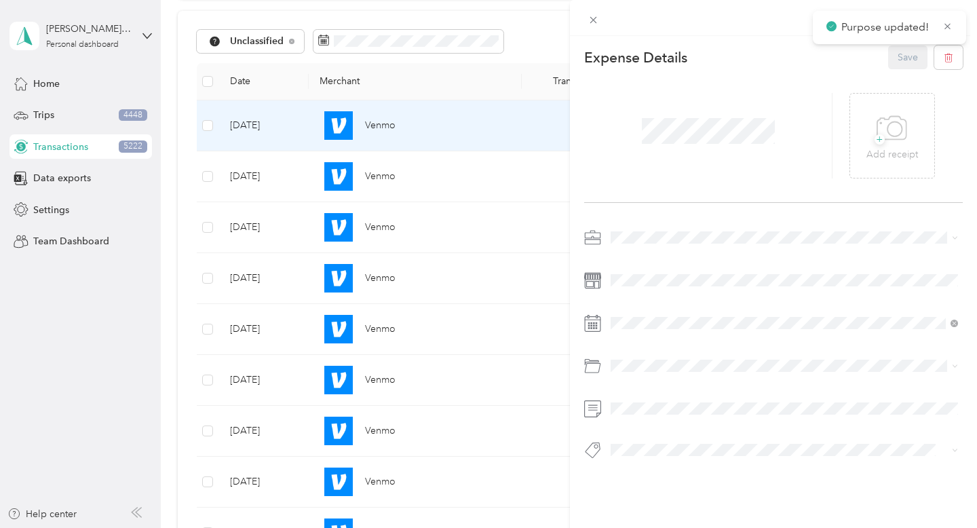
click at [782, 123] on div at bounding box center [708, 135] width 248 height 85
click at [596, 527] on div "This expense cannot be edited because it is either under review, approved, or p…" at bounding box center [485, 528] width 970 height 0
click at [594, 17] on icon at bounding box center [593, 20] width 12 height 12
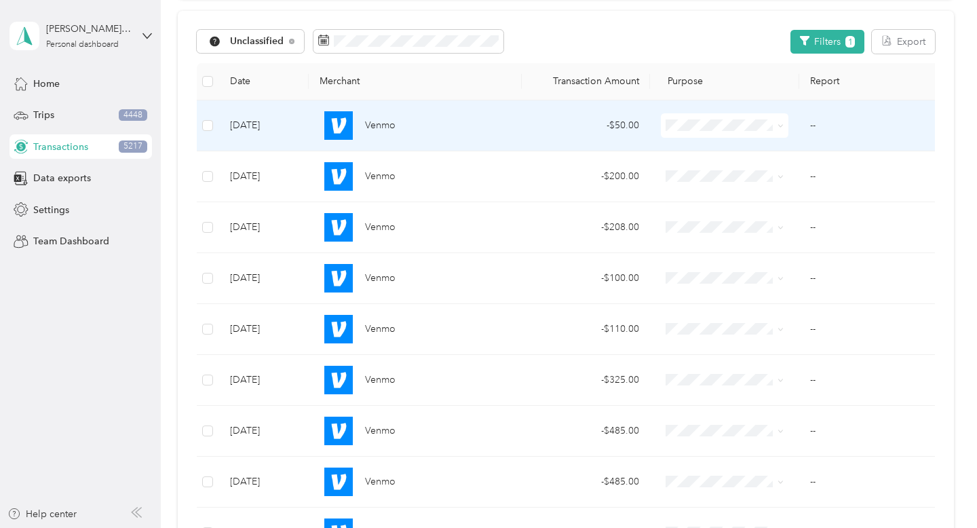
click at [779, 126] on icon at bounding box center [780, 126] width 6 height 6
click at [776, 252] on span "Property Repairs" at bounding box center [752, 246] width 115 height 14
click at [775, 123] on span at bounding box center [778, 125] width 11 height 15
click at [781, 132] on span at bounding box center [778, 125] width 11 height 15
click at [781, 124] on icon at bounding box center [780, 126] width 6 height 6
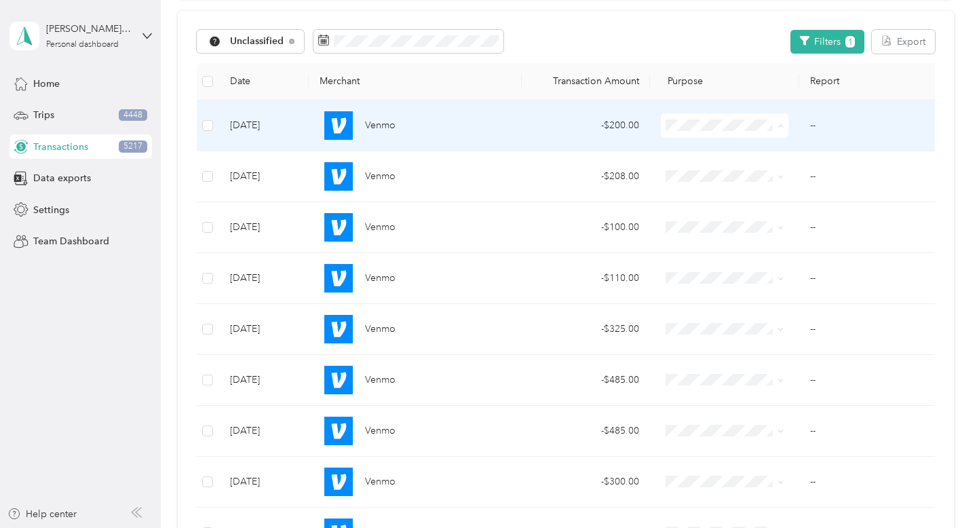
click at [769, 249] on span "Property Repairs" at bounding box center [752, 246] width 115 height 14
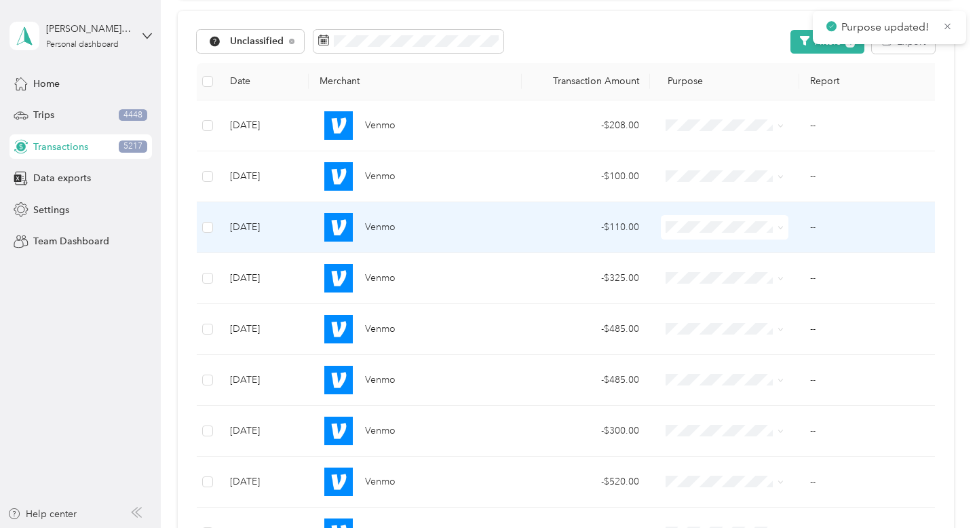
click at [781, 226] on icon at bounding box center [780, 228] width 6 height 6
click at [775, 351] on span "Property Repairs" at bounding box center [752, 348] width 115 height 14
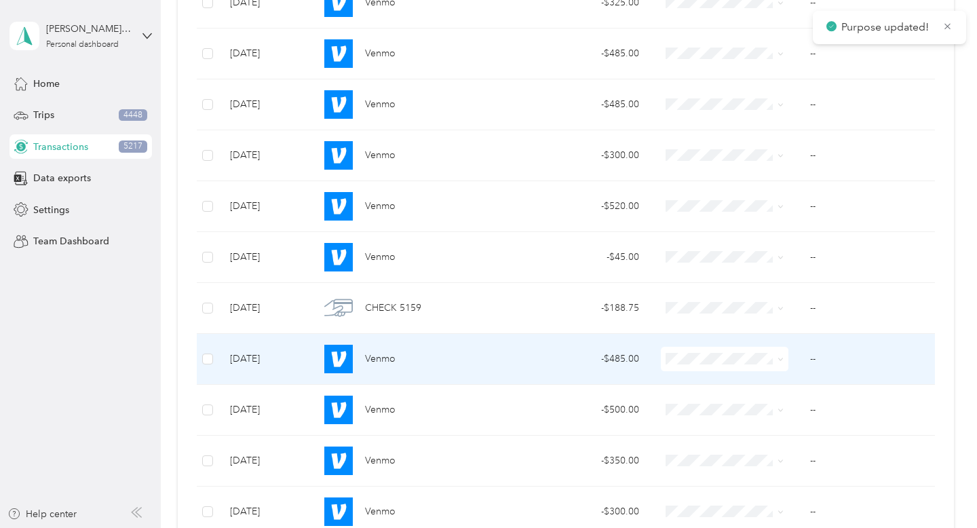
scroll to position [398, 0]
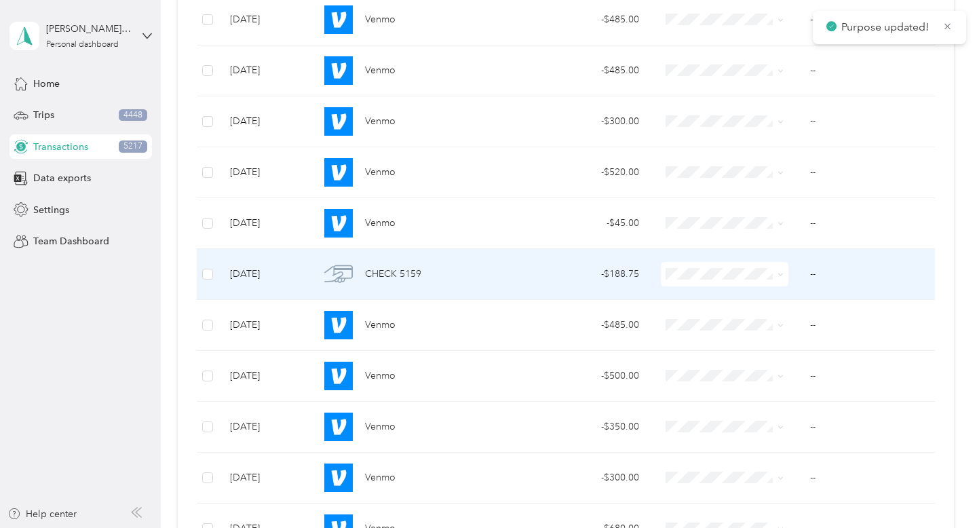
click at [780, 277] on icon at bounding box center [780, 274] width 6 height 6
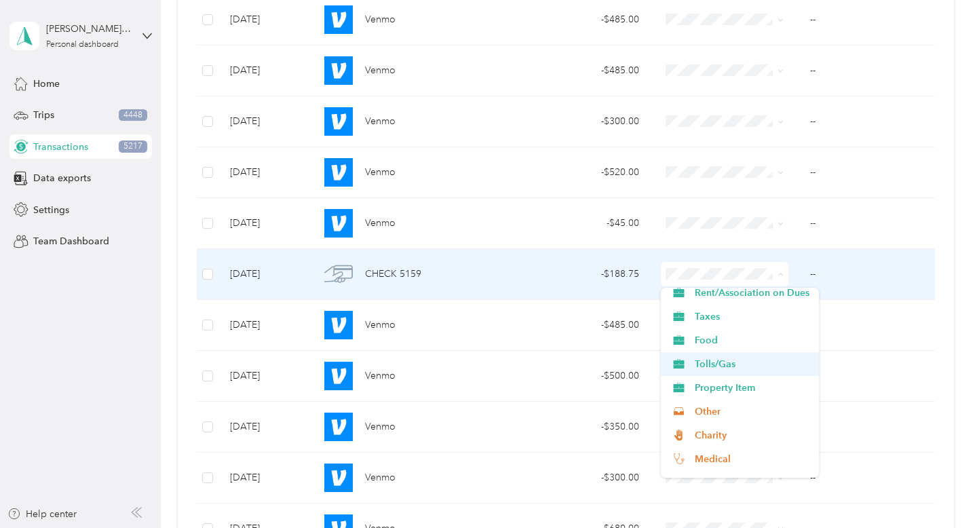
scroll to position [468, 0]
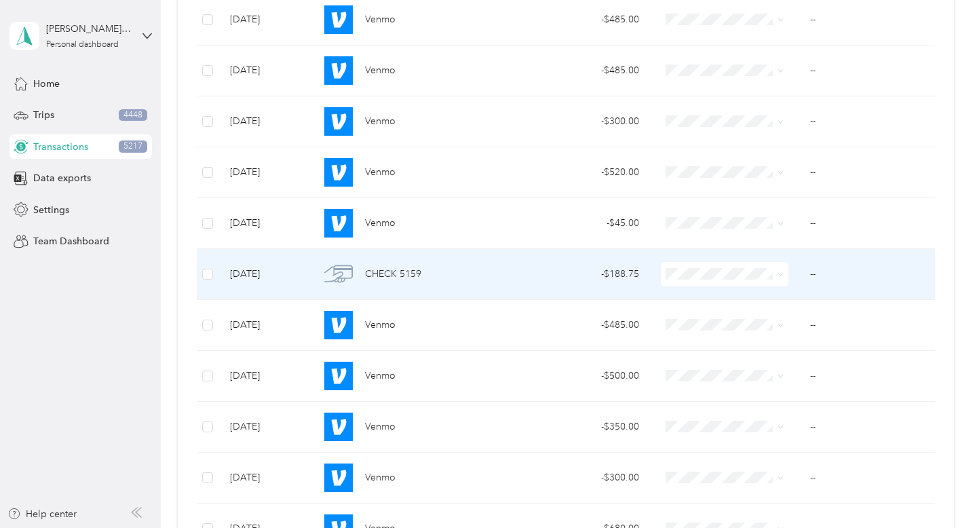
click at [758, 410] on li "Other" at bounding box center [740, 401] width 158 height 24
click at [781, 277] on span at bounding box center [780, 274] width 6 height 12
click at [780, 277] on icon at bounding box center [780, 274] width 6 height 6
click at [762, 387] on span "Property Repairs" at bounding box center [752, 394] width 115 height 14
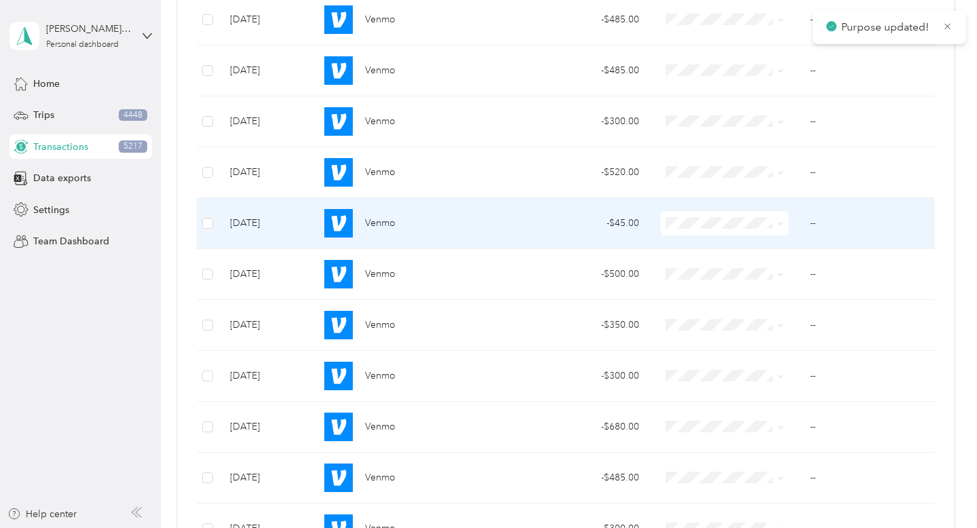
click at [781, 227] on icon at bounding box center [780, 223] width 6 height 6
click at [773, 340] on span "Property Repairs" at bounding box center [752, 343] width 115 height 14
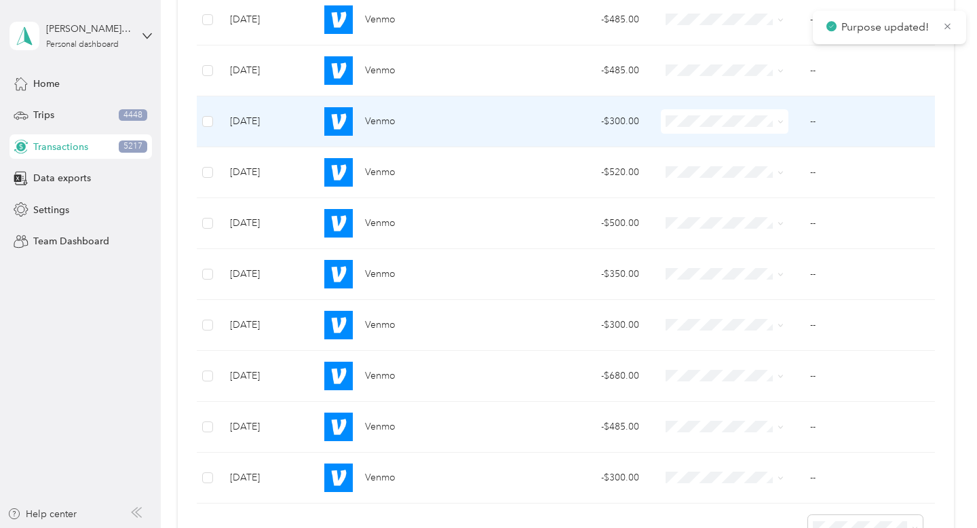
click at [781, 125] on span at bounding box center [780, 121] width 6 height 12
click at [780, 122] on icon at bounding box center [780, 122] width 6 height 6
click at [777, 237] on span "Property Repairs" at bounding box center [752, 242] width 115 height 14
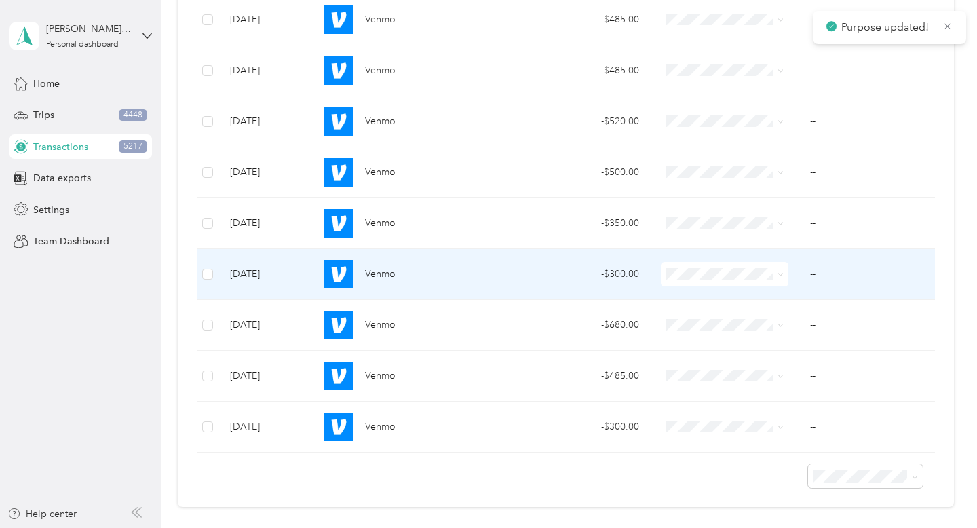
click at [777, 274] on icon at bounding box center [780, 274] width 6 height 6
click at [767, 388] on span "Property Repairs" at bounding box center [752, 394] width 115 height 14
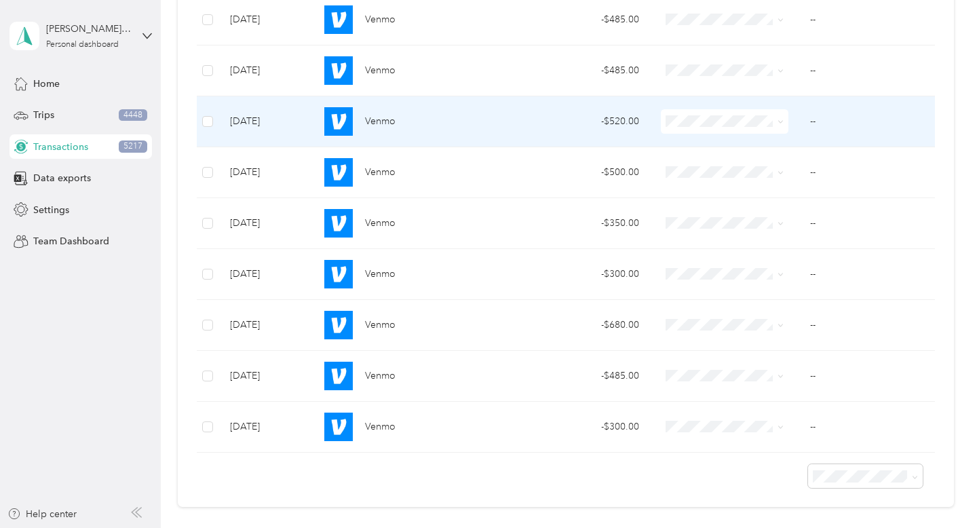
click at [784, 123] on span at bounding box center [725, 121] width 128 height 24
click at [783, 123] on icon at bounding box center [780, 122] width 6 height 6
click at [771, 219] on span "Professional Fees" at bounding box center [752, 217] width 115 height 14
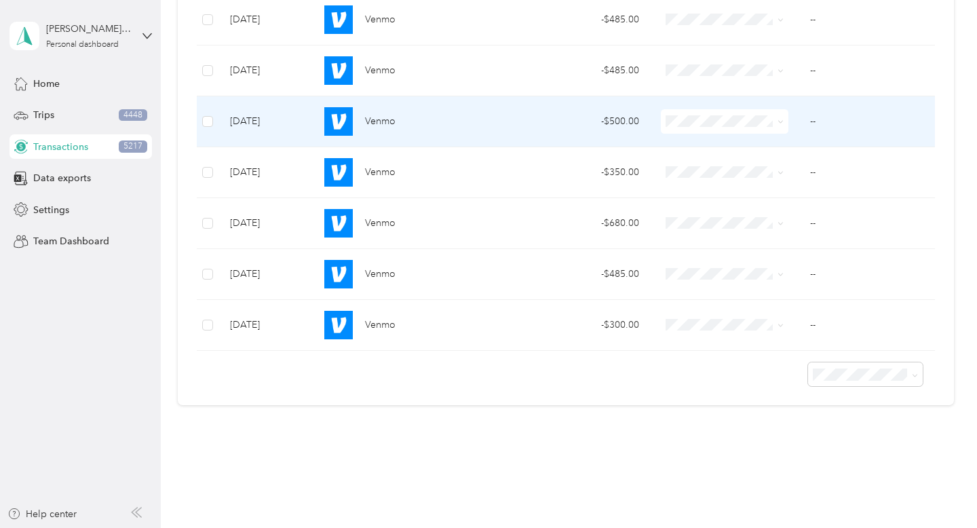
click at [782, 121] on icon at bounding box center [780, 122] width 6 height 6
click at [771, 241] on span "Property Repairs" at bounding box center [752, 242] width 115 height 14
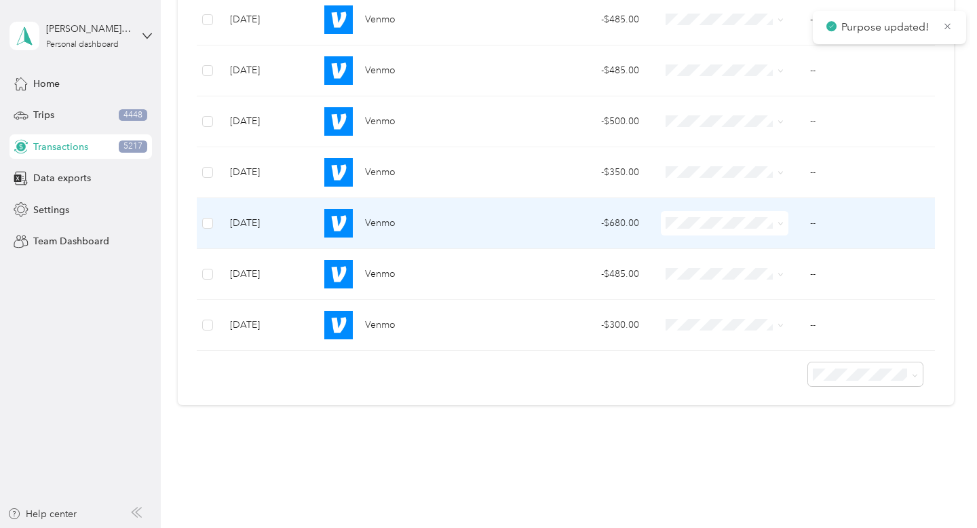
scroll to position [364, 0]
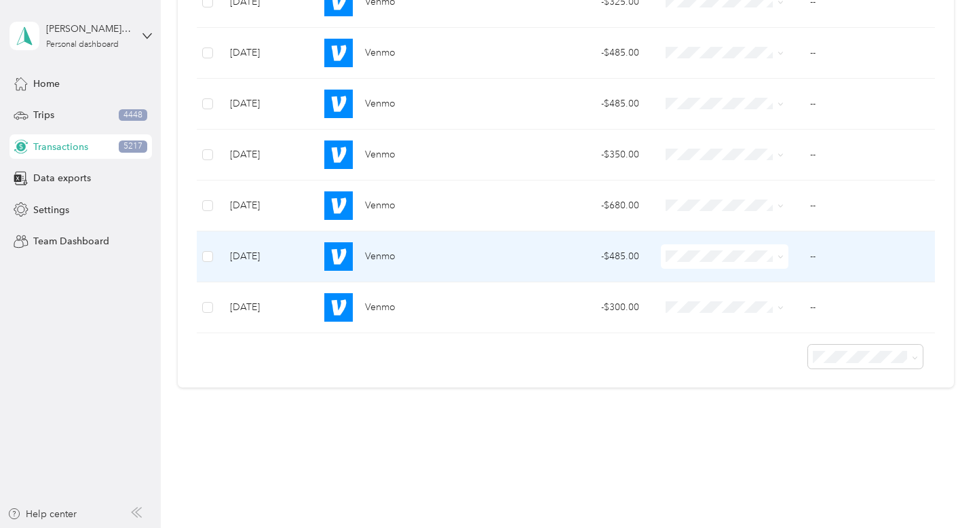
click at [780, 259] on icon at bounding box center [780, 257] width 6 height 6
click at [758, 380] on span "Property Repairs" at bounding box center [752, 377] width 115 height 14
click at [782, 261] on span at bounding box center [780, 256] width 6 height 12
click at [781, 254] on icon at bounding box center [780, 257] width 6 height 6
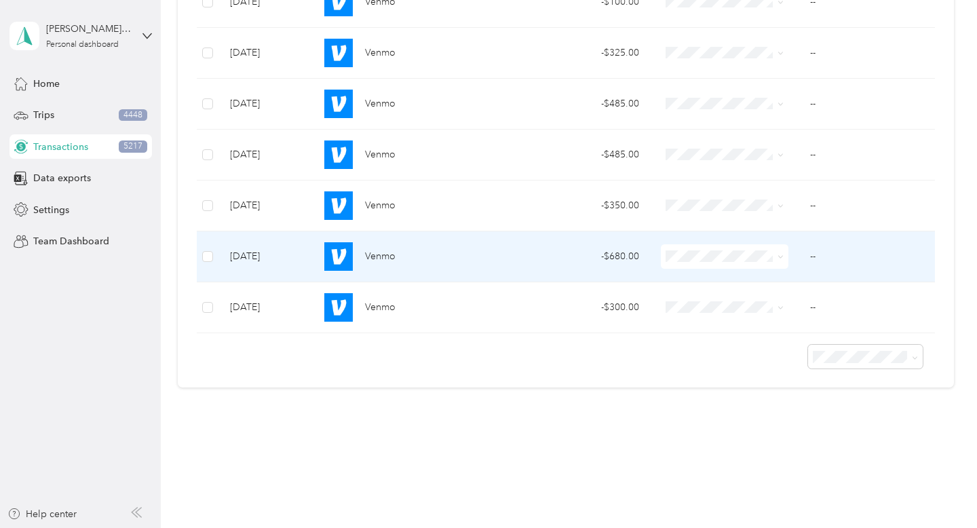
click at [769, 369] on li "Property Repairs" at bounding box center [740, 376] width 158 height 24
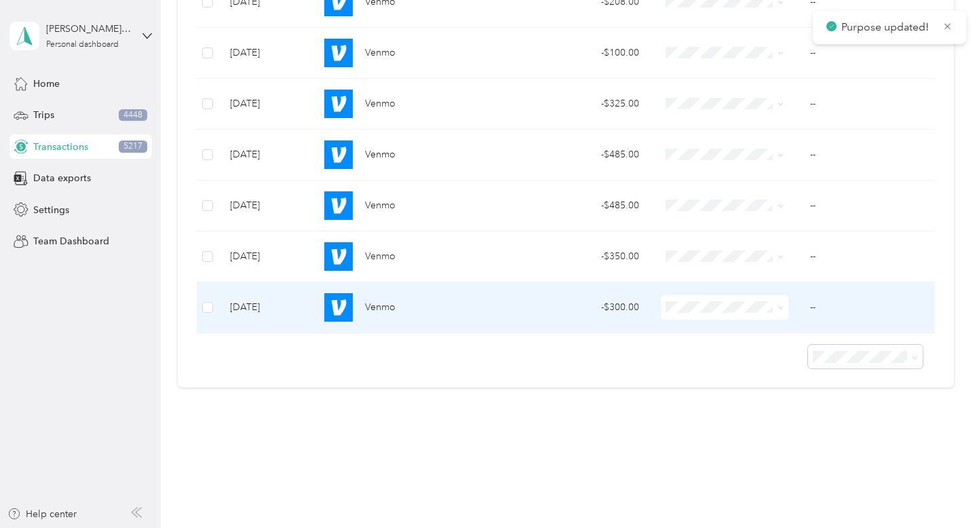
scroll to position [263, 0]
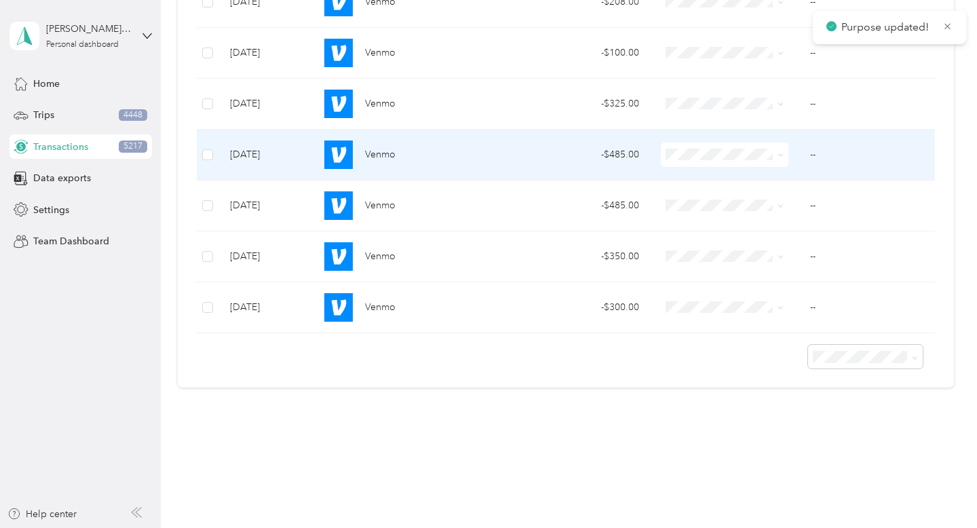
click at [779, 151] on span at bounding box center [780, 155] width 6 height 12
click at [782, 156] on icon at bounding box center [780, 155] width 6 height 6
click at [769, 276] on li "Property Repairs" at bounding box center [740, 271] width 158 height 24
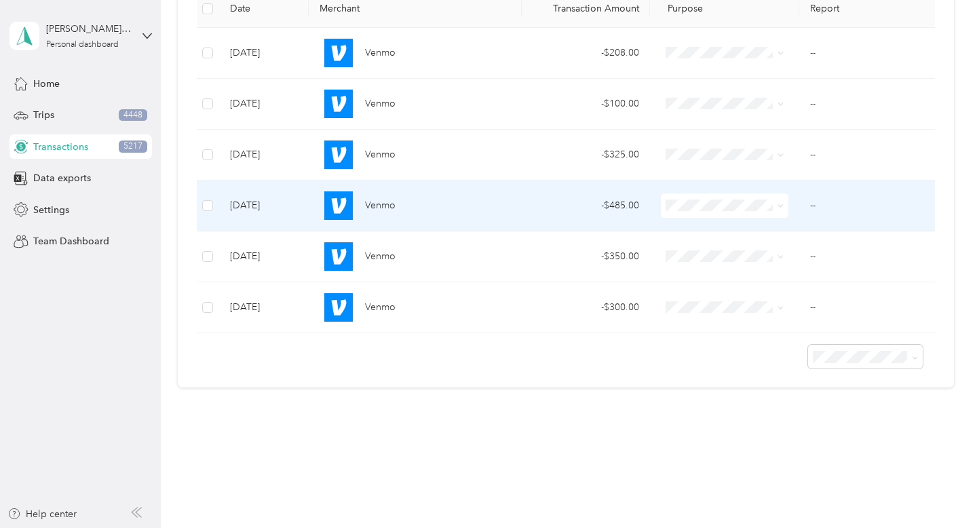
click at [785, 200] on span at bounding box center [725, 205] width 128 height 24
click at [779, 210] on span at bounding box center [780, 205] width 6 height 12
click at [780, 204] on icon at bounding box center [780, 206] width 6 height 6
click at [765, 324] on span "Property Repairs" at bounding box center [752, 326] width 115 height 14
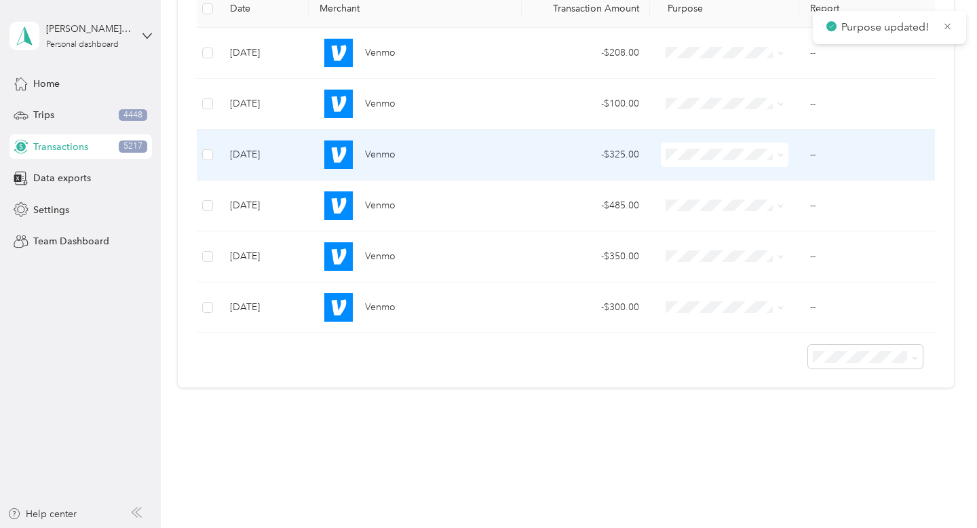
scroll to position [161, 0]
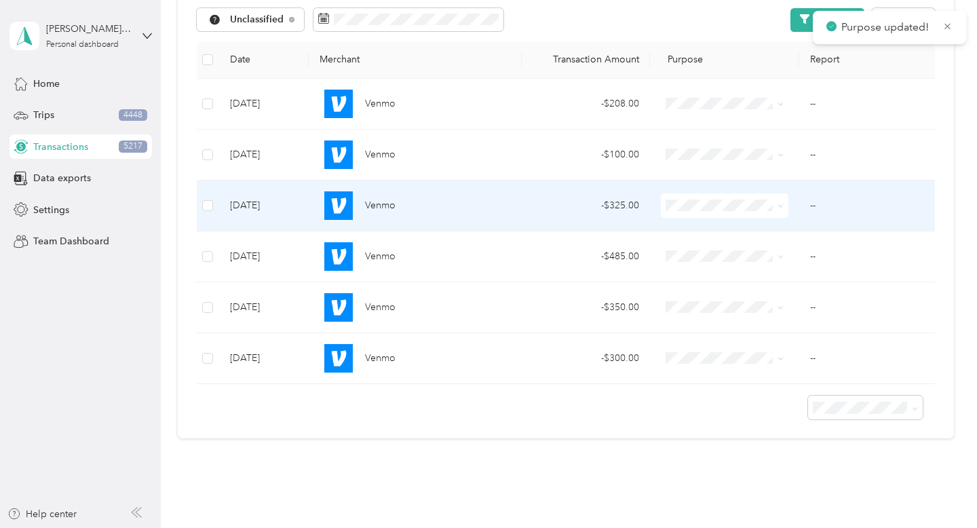
click at [777, 157] on span at bounding box center [778, 154] width 11 height 15
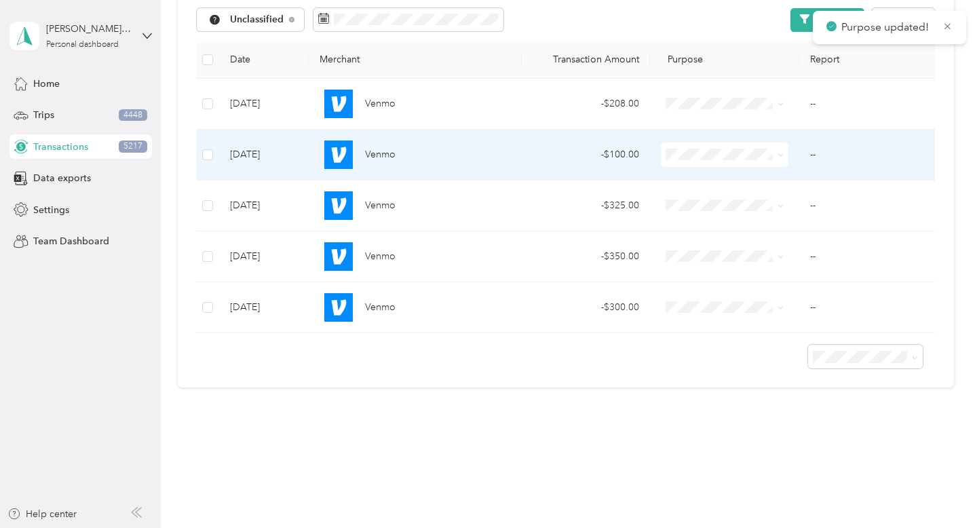
click at [781, 155] on icon at bounding box center [780, 155] width 4 height 3
click at [783, 277] on li "Property Repairs" at bounding box center [740, 275] width 158 height 24
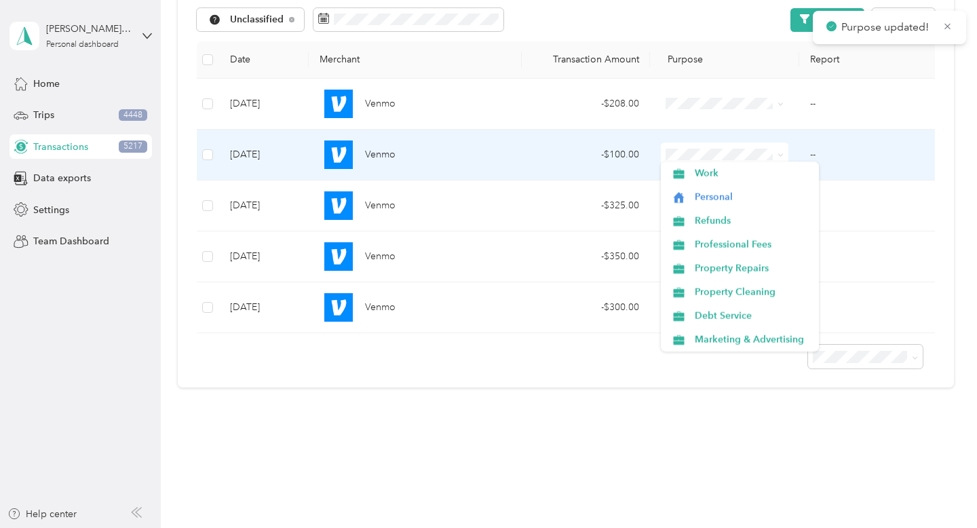
scroll to position [110, 0]
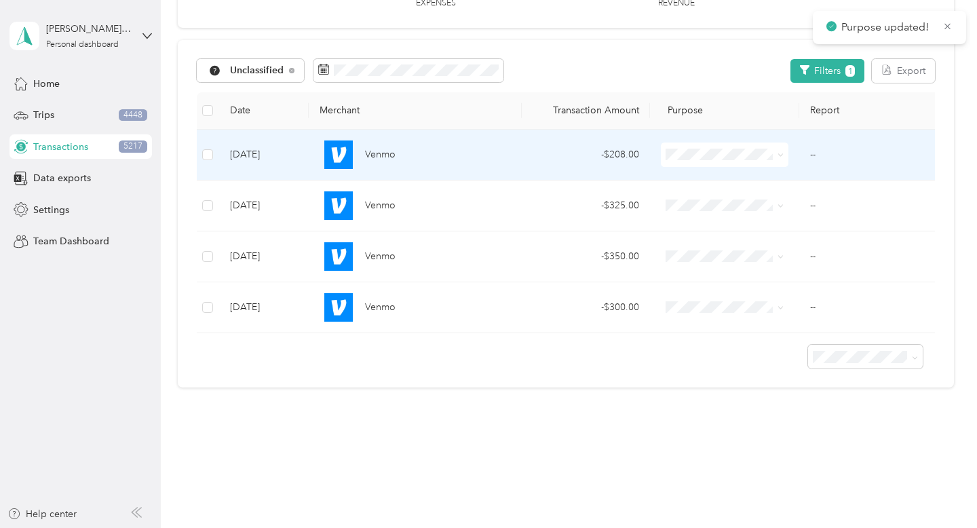
click at [781, 157] on icon at bounding box center [780, 155] width 6 height 6
click at [782, 279] on li "Property Repairs" at bounding box center [740, 275] width 158 height 24
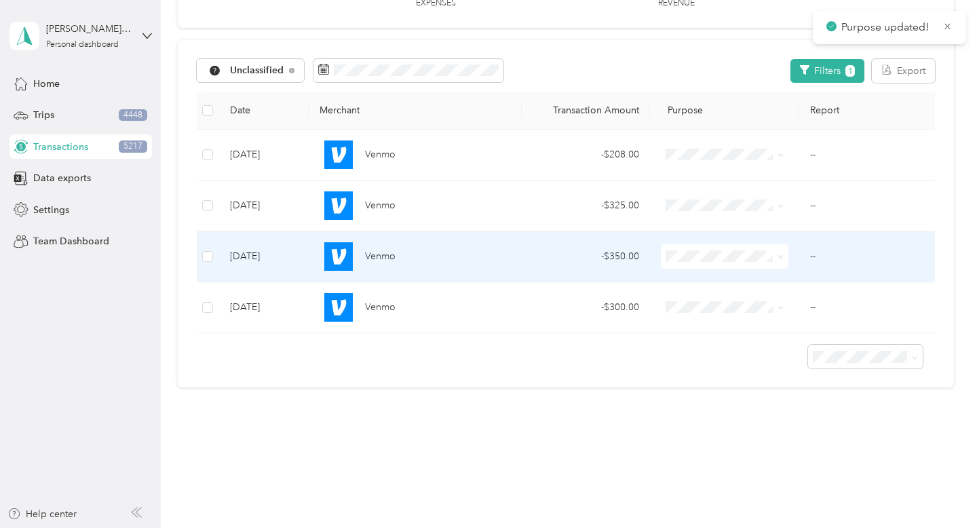
scroll to position [59, 0]
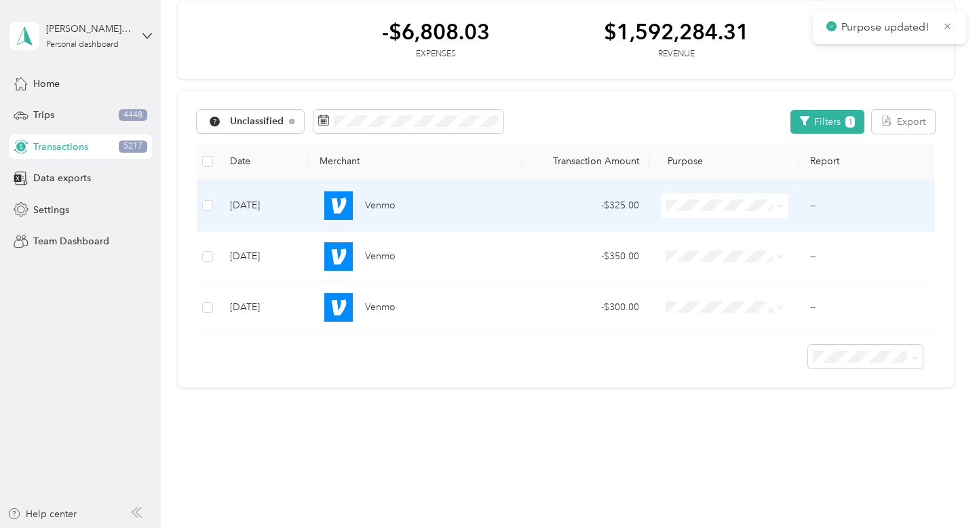
click at [779, 207] on icon at bounding box center [780, 206] width 6 height 6
click at [773, 332] on li "Property Repairs" at bounding box center [740, 323] width 158 height 24
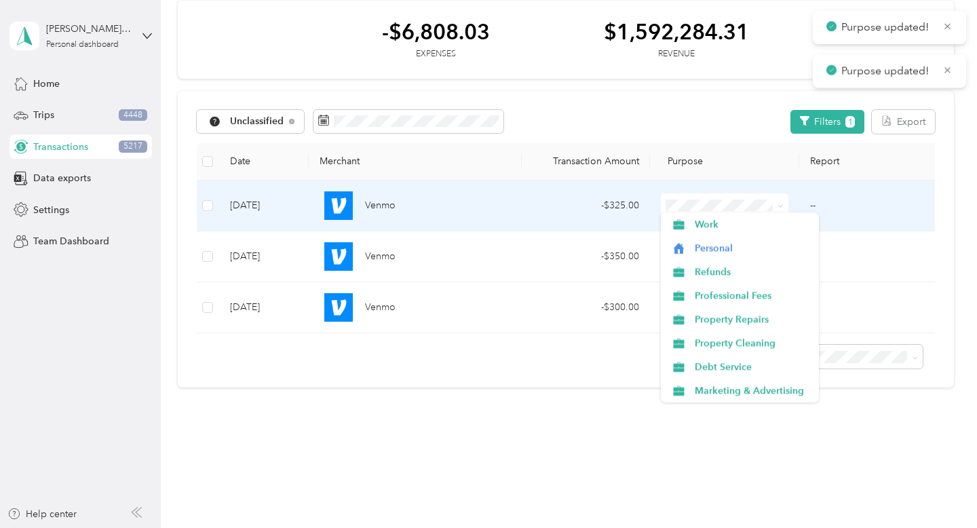
scroll to position [8, 0]
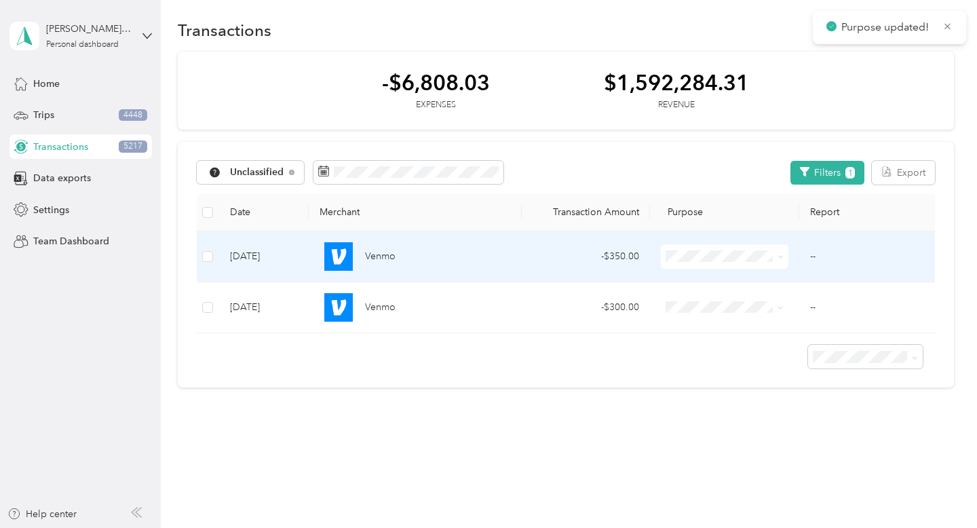
click at [779, 257] on icon at bounding box center [780, 257] width 6 height 6
click at [762, 373] on span "Property Repairs" at bounding box center [752, 377] width 115 height 14
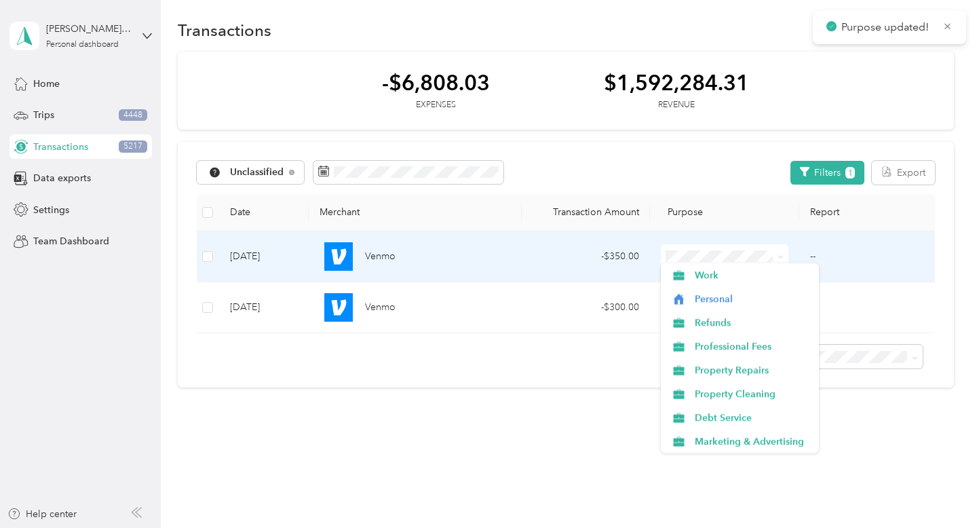
scroll to position [0, 0]
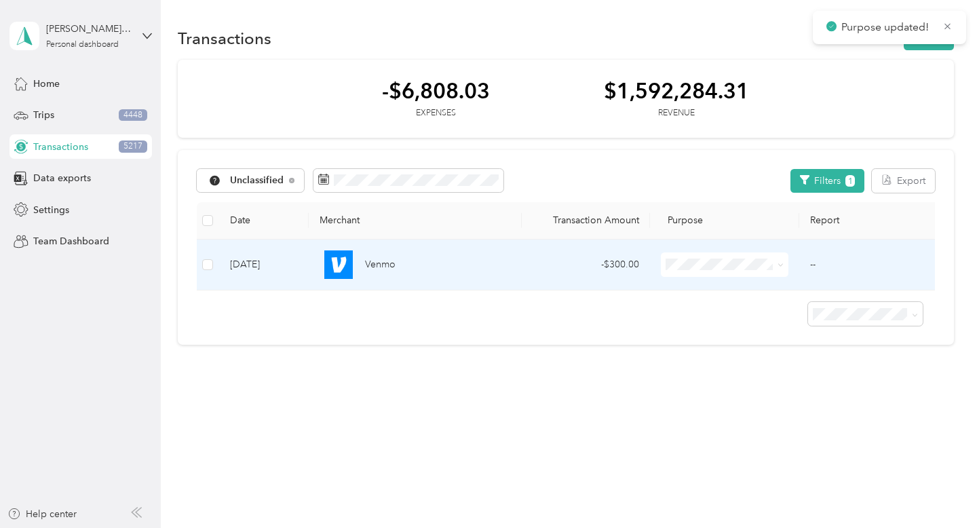
click at [783, 267] on icon at bounding box center [780, 265] width 6 height 6
click at [769, 387] on span "Property Repairs" at bounding box center [752, 383] width 115 height 14
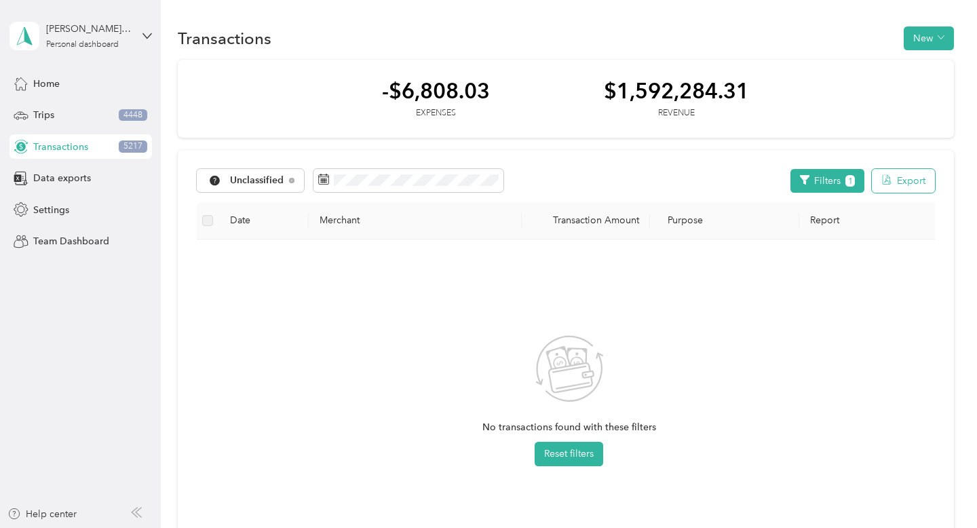
click at [918, 176] on button "Export" at bounding box center [903, 181] width 63 height 24
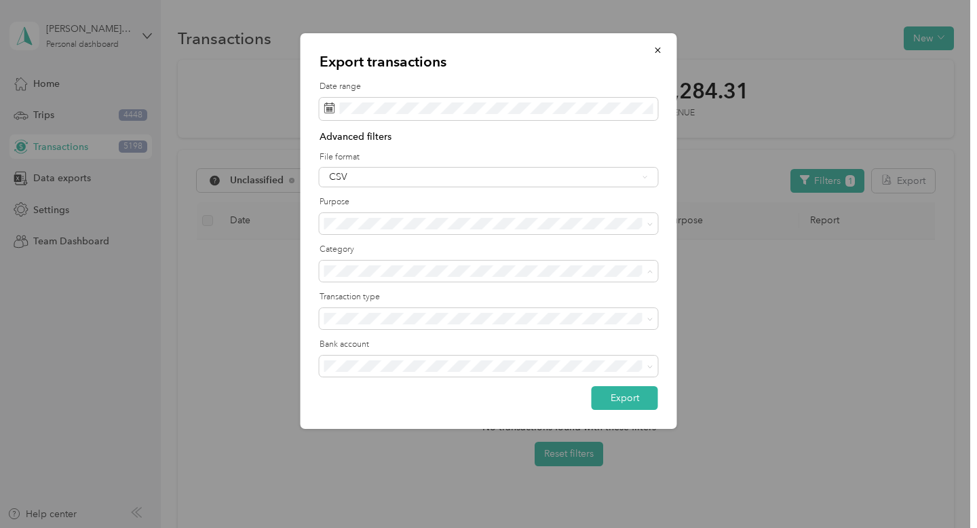
click at [625, 237] on div "Advanced filters File format CSV Purpose Category Transaction type Bank account" at bounding box center [488, 258] width 338 height 256
click at [617, 174] on div "CSV" at bounding box center [483, 176] width 309 height 9
click at [578, 227] on li "Excel" at bounding box center [488, 224] width 338 height 24
click at [601, 327] on span at bounding box center [488, 319] width 338 height 22
click at [598, 338] on div "All" at bounding box center [488, 342] width 319 height 14
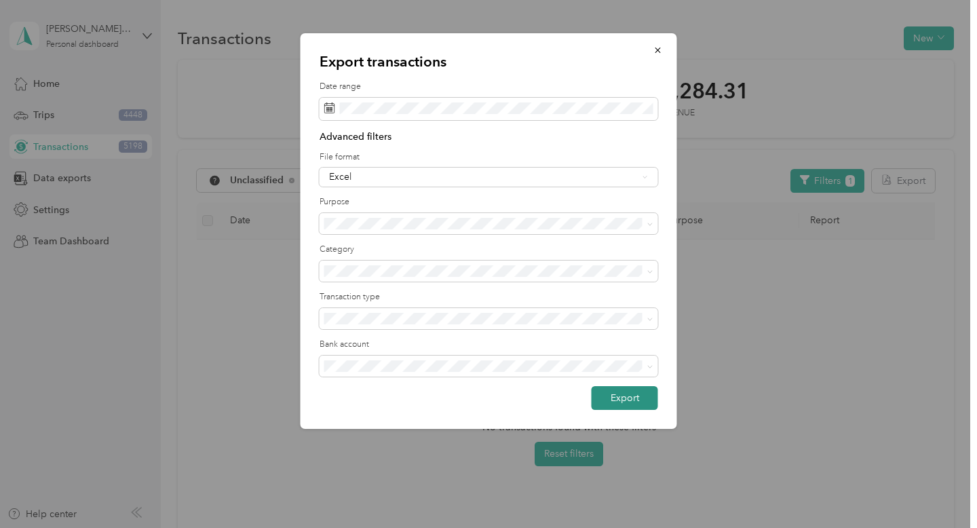
click at [631, 404] on button "Export" at bounding box center [625, 398] width 66 height 24
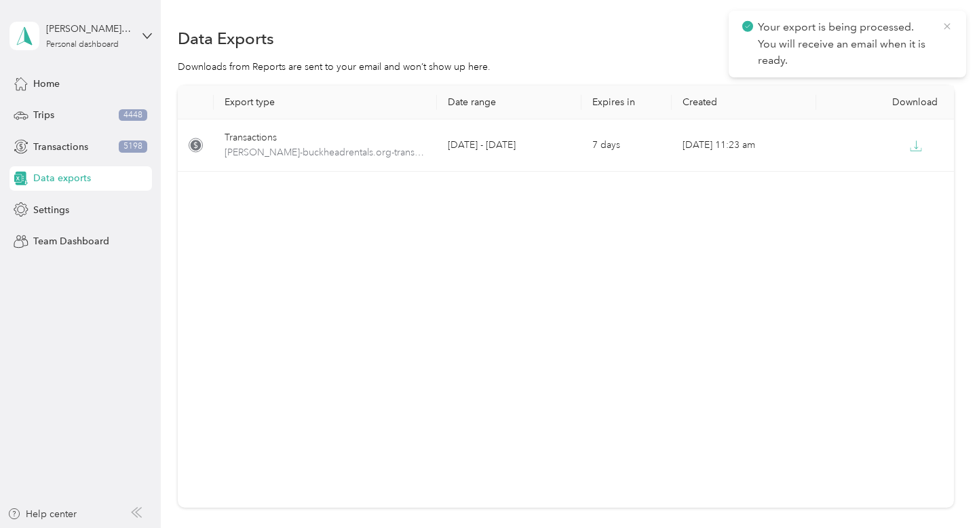
click at [944, 24] on icon at bounding box center [947, 26] width 6 height 6
click at [903, 46] on button "New export" at bounding box center [919, 38] width 70 height 24
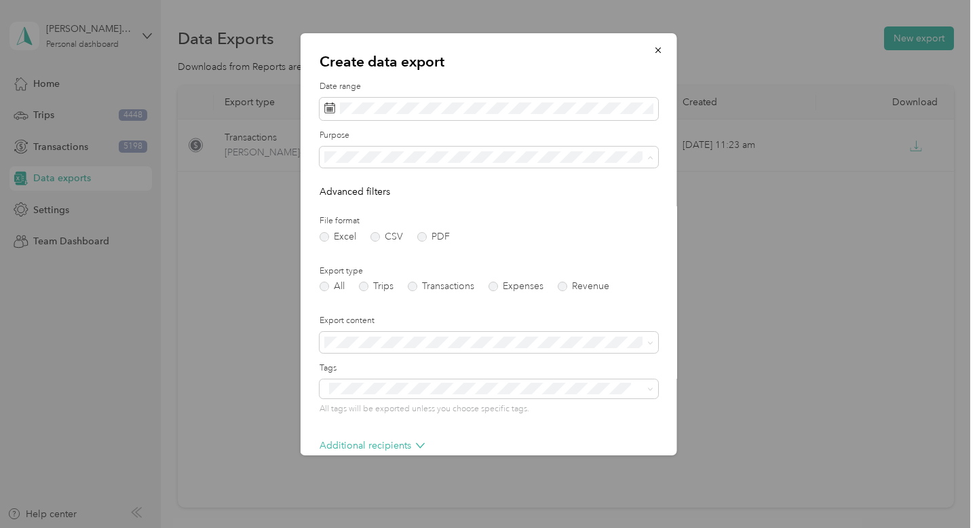
click at [584, 81] on label "Date range" at bounding box center [488, 87] width 338 height 12
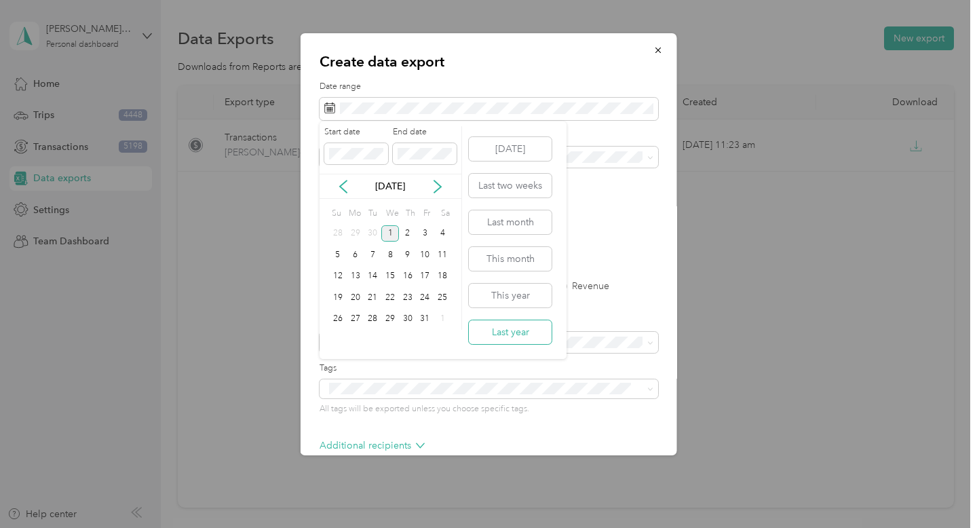
click at [507, 336] on button "Last year" at bounding box center [510, 332] width 83 height 24
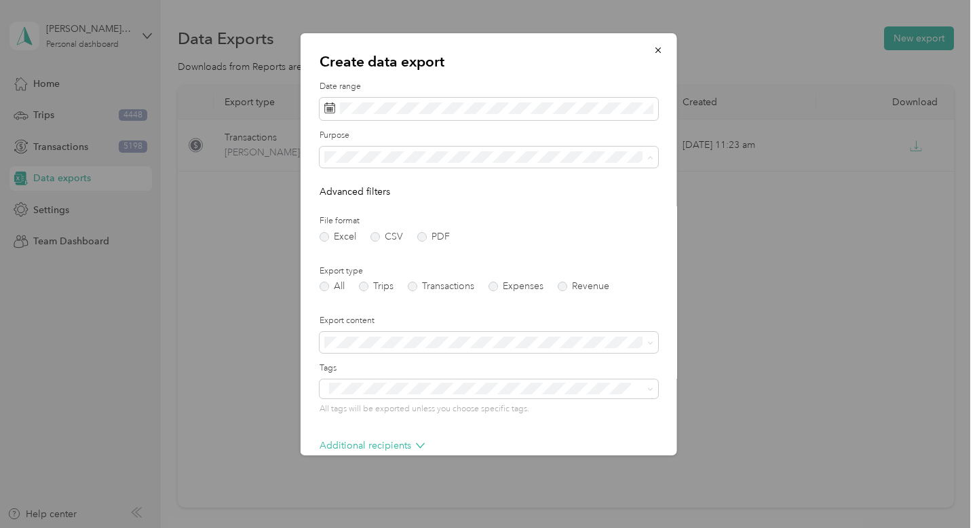
click at [601, 138] on label "Purpose" at bounding box center [488, 136] width 338 height 12
click at [614, 208] on form "Date range Purpose Advanced filters File format Excel CSV PDF Export type All T…" at bounding box center [488, 294] width 338 height 427
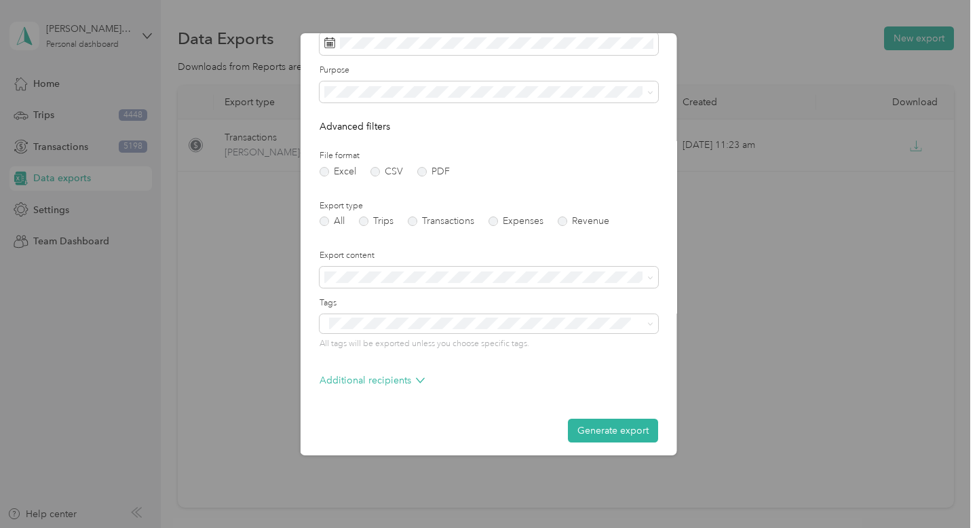
scroll to position [71, 0]
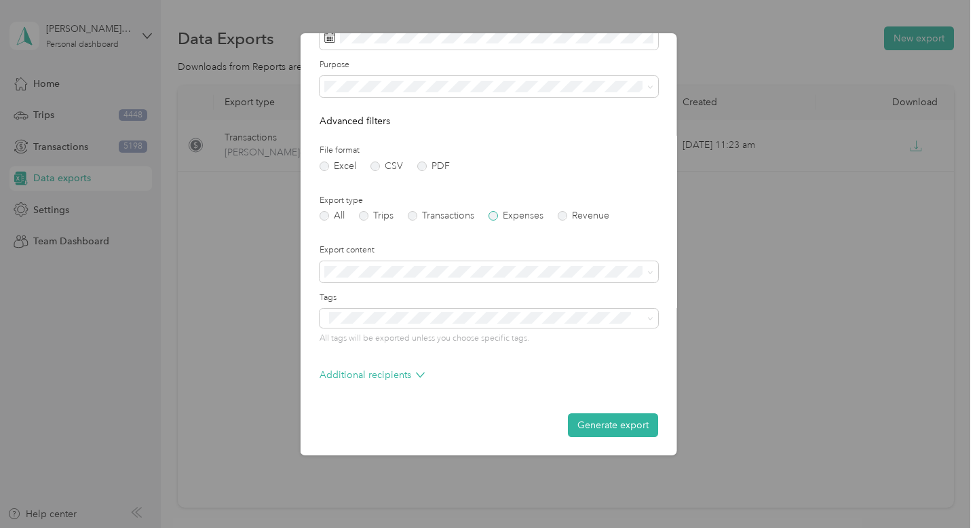
click at [497, 216] on label "Expenses" at bounding box center [515, 215] width 55 height 9
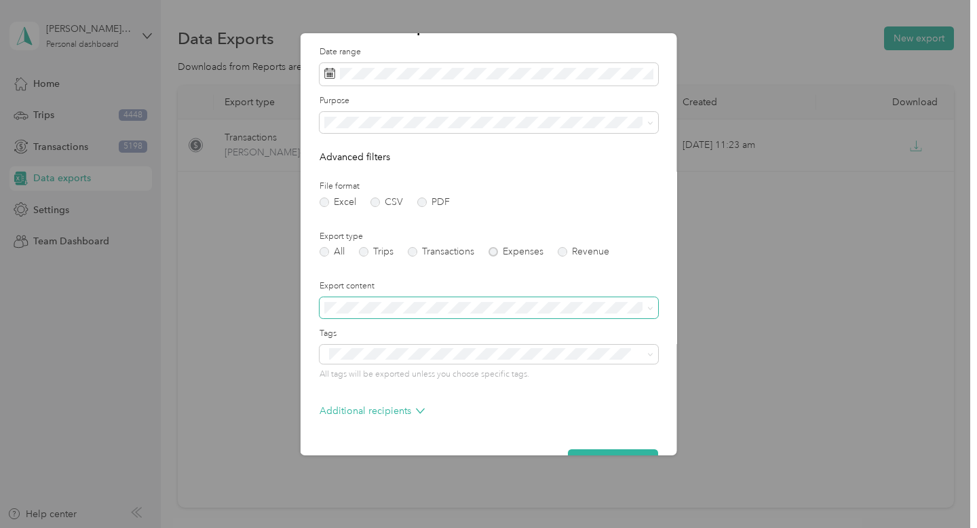
scroll to position [35, 0]
click at [593, 313] on span at bounding box center [488, 307] width 338 height 22
click at [593, 312] on span at bounding box center [488, 307] width 338 height 22
click at [648, 305] on icon at bounding box center [650, 308] width 6 height 6
click at [640, 328] on div "Summary only" at bounding box center [488, 331] width 319 height 14
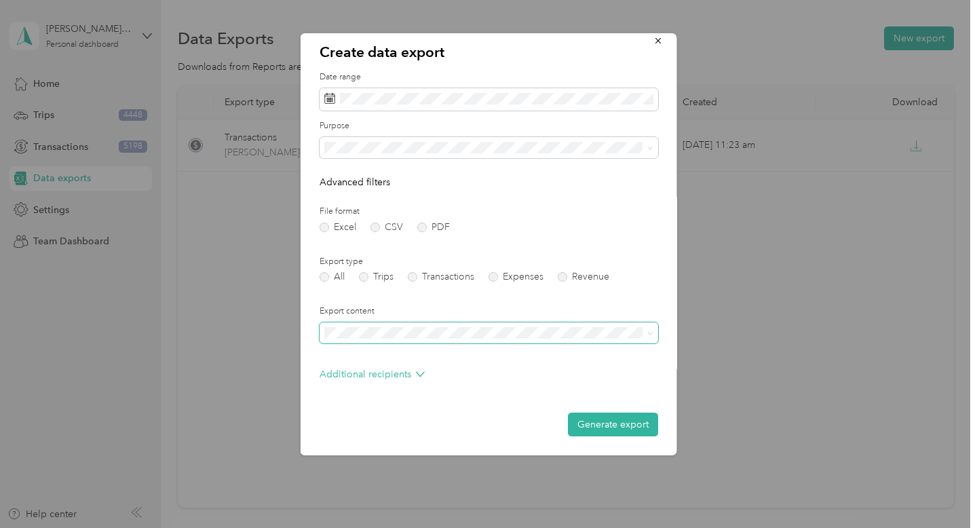
scroll to position [9, 0]
click at [626, 426] on button "Generate export" at bounding box center [613, 425] width 90 height 24
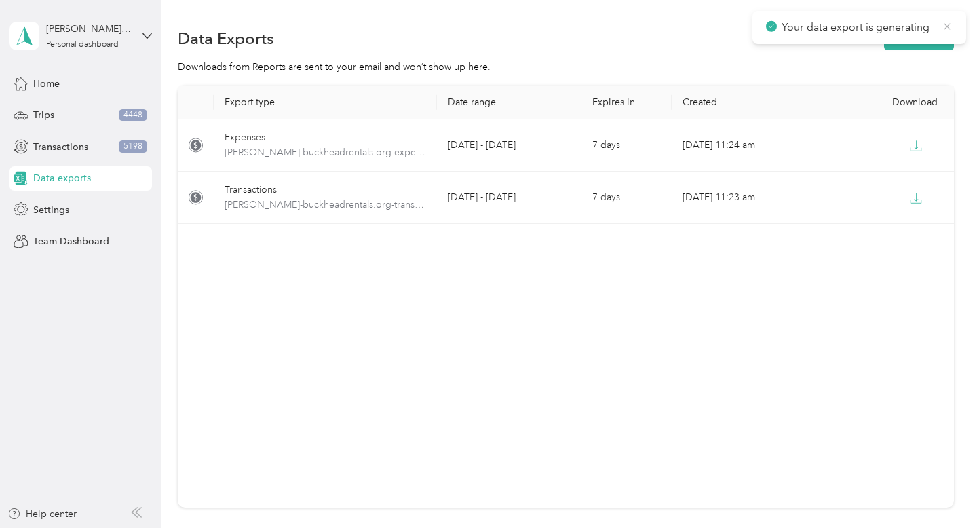
click at [946, 28] on icon at bounding box center [947, 26] width 11 height 12
click at [938, 39] on button "New export" at bounding box center [919, 38] width 70 height 24
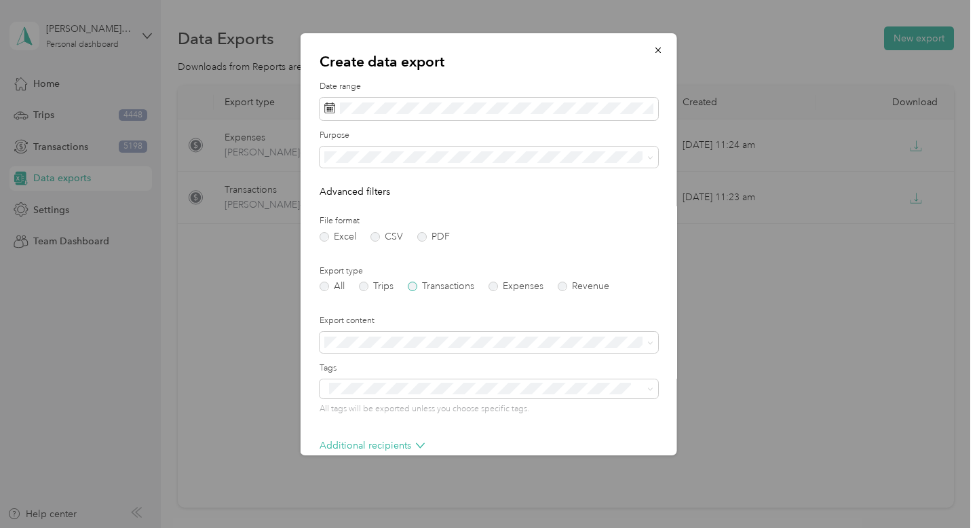
click at [418, 287] on label "Transactions" at bounding box center [441, 286] width 66 height 9
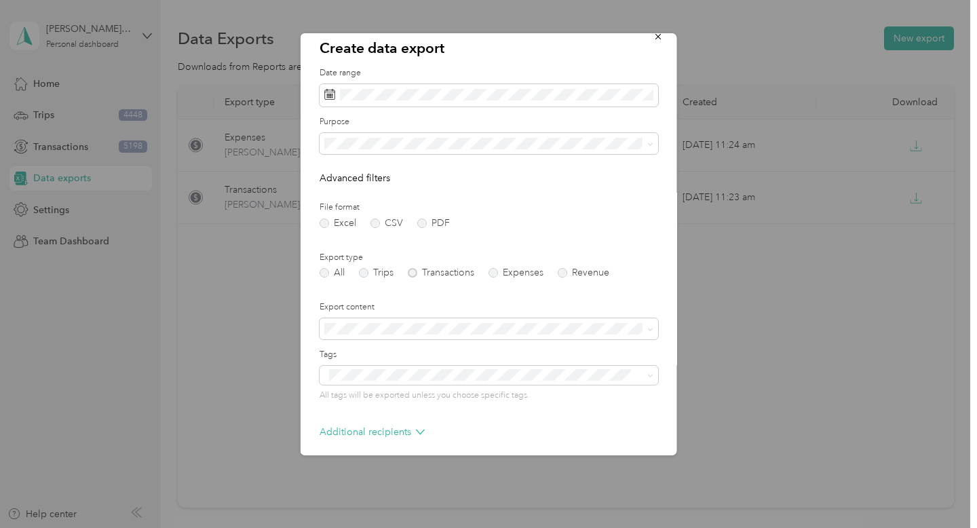
scroll to position [1, 0]
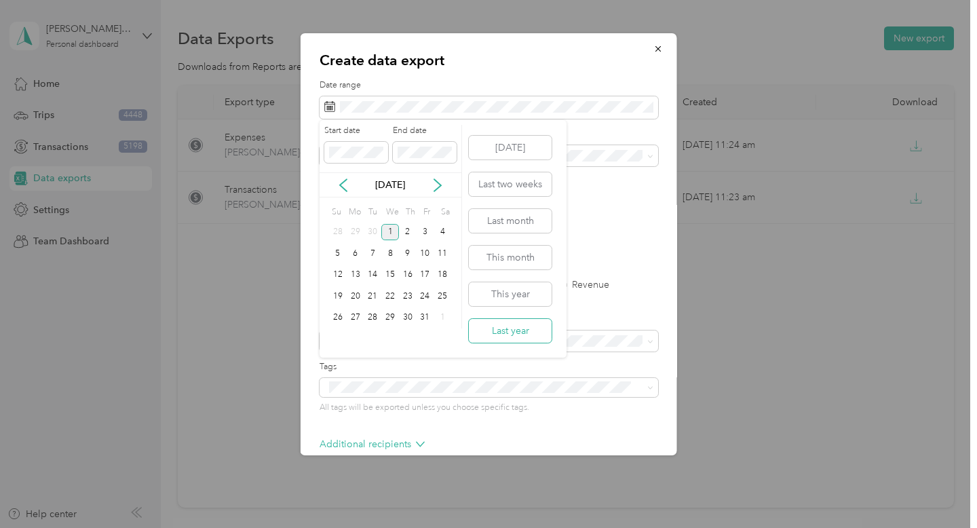
click at [515, 327] on button "Last year" at bounding box center [510, 331] width 83 height 24
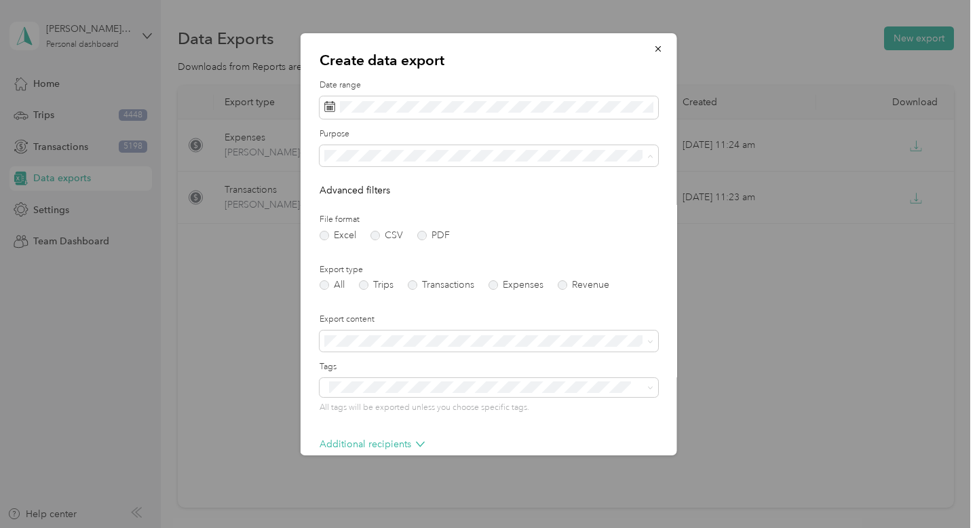
click at [536, 136] on label "Purpose" at bounding box center [488, 134] width 338 height 12
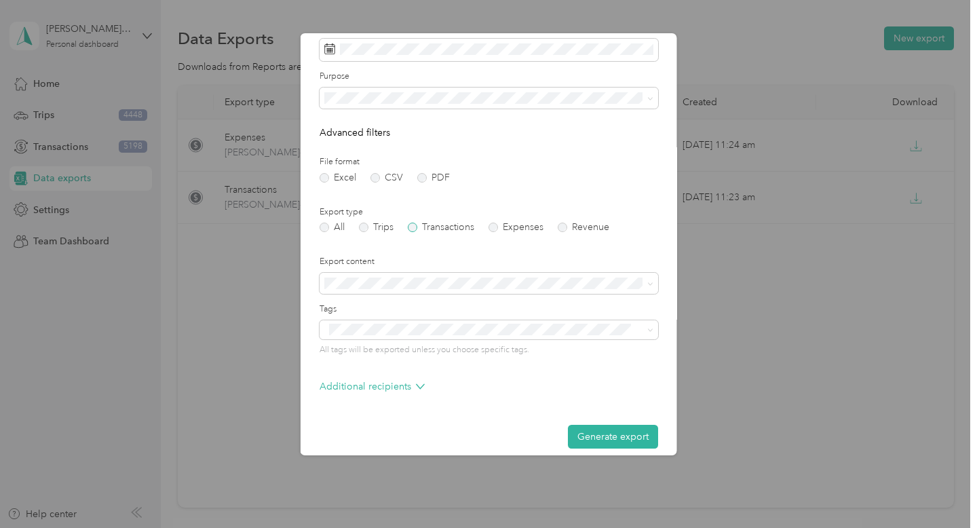
scroll to position [71, 0]
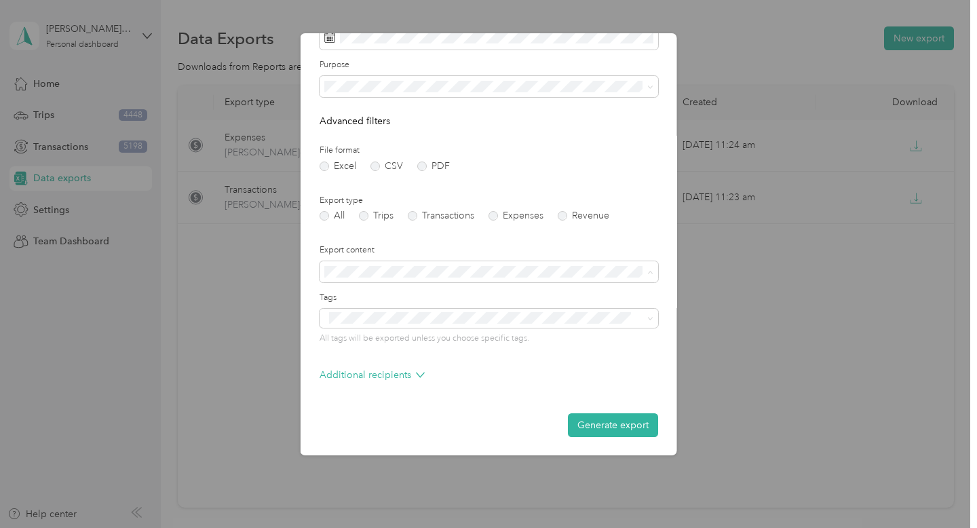
click at [576, 290] on div "Summary only" at bounding box center [488, 295] width 319 height 14
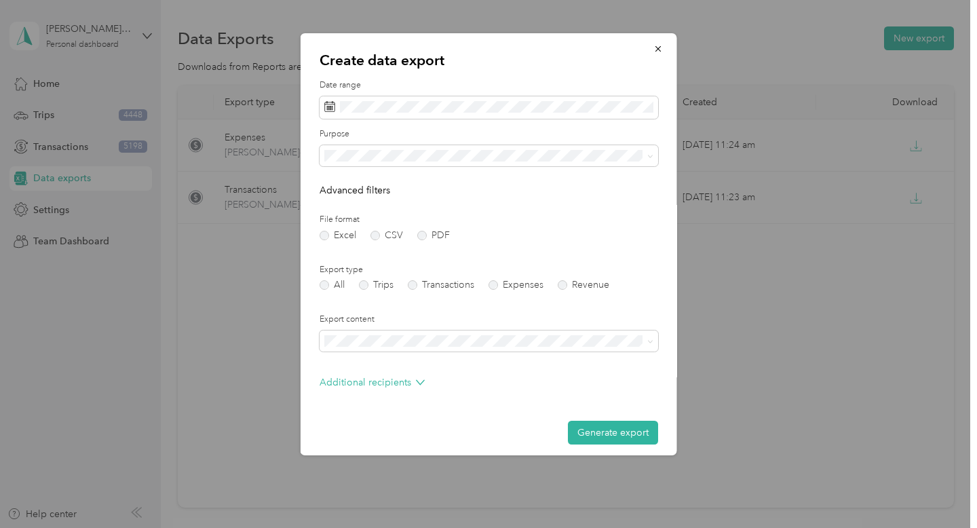
scroll to position [0, 0]
click at [630, 440] on button "Generate export" at bounding box center [613, 434] width 90 height 24
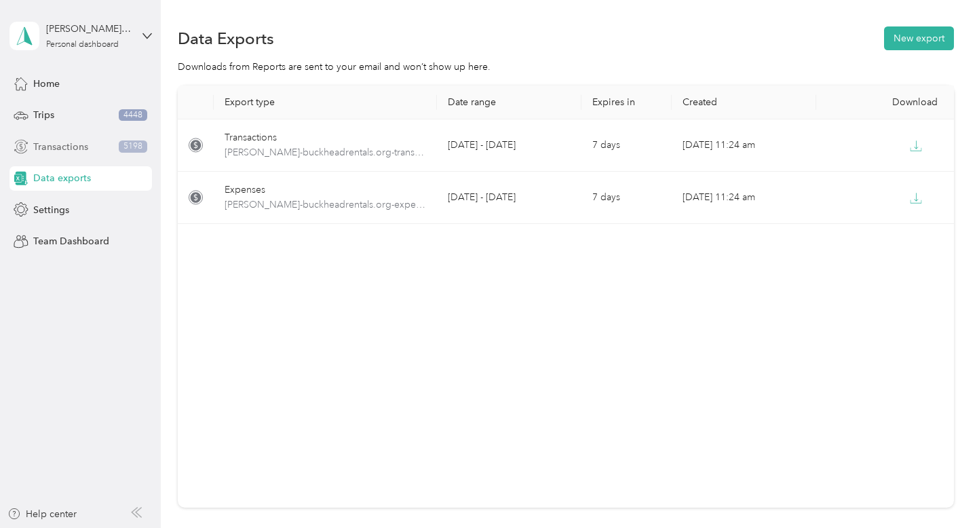
click at [94, 149] on div "Transactions 5198" at bounding box center [80, 146] width 142 height 24
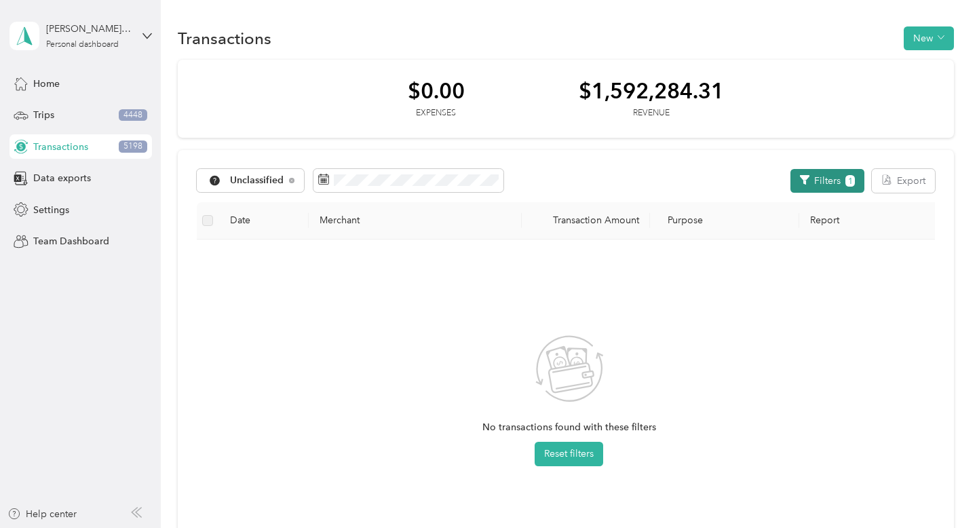
click at [821, 169] on button "Filters 1" at bounding box center [827, 181] width 74 height 24
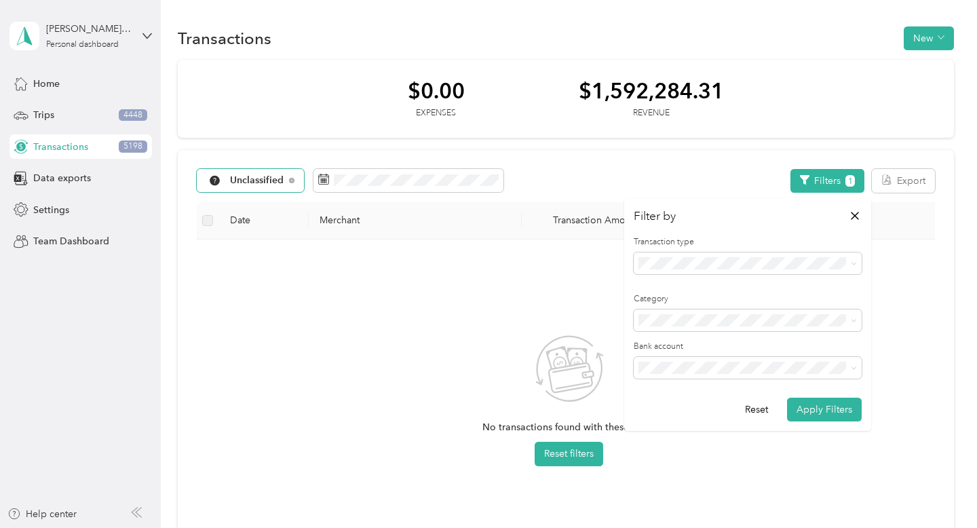
click at [290, 177] on div "Unclassified" at bounding box center [251, 180] width 108 height 23
click at [279, 204] on span "All purposes" at bounding box center [287, 205] width 115 height 14
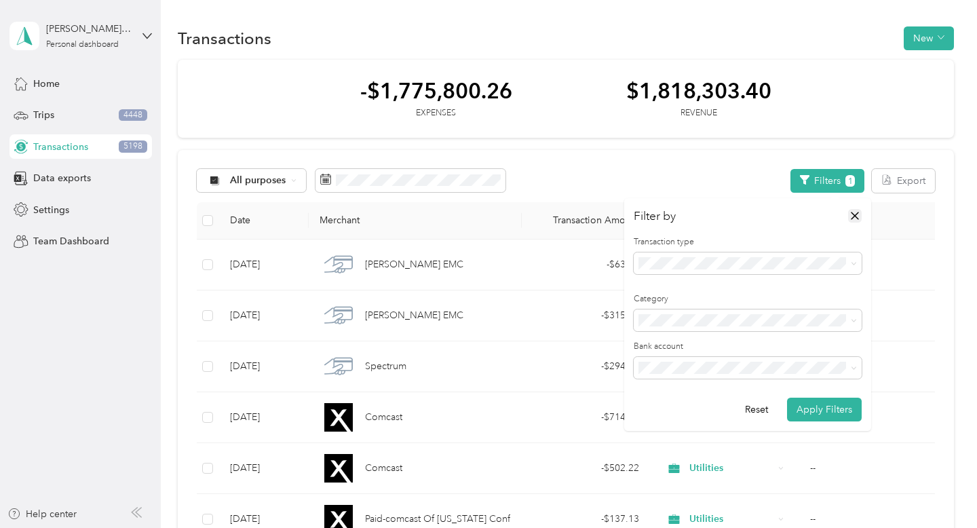
click at [855, 214] on icon "button" at bounding box center [855, 216] width 14 height 14
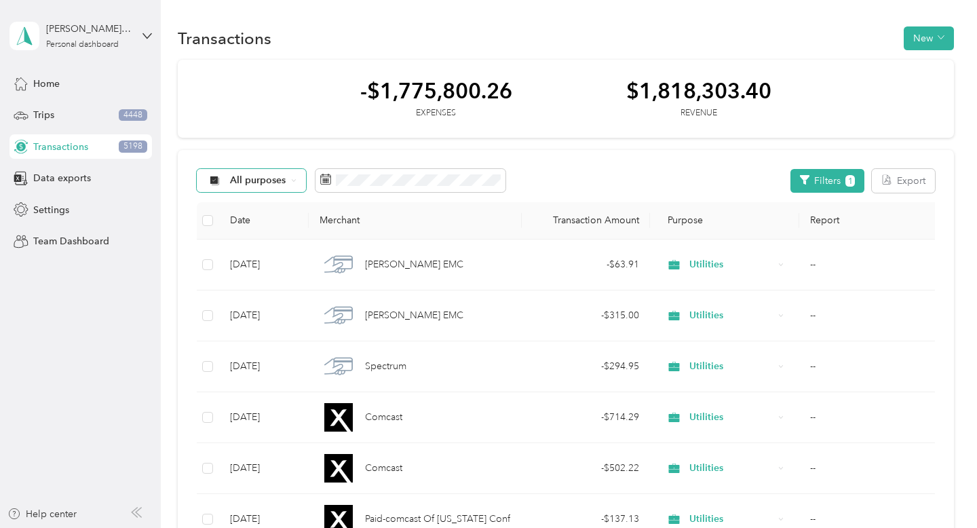
click at [267, 180] on span "All purposes" at bounding box center [258, 180] width 56 height 9
click at [271, 229] on span "Unclassified" at bounding box center [287, 229] width 115 height 14
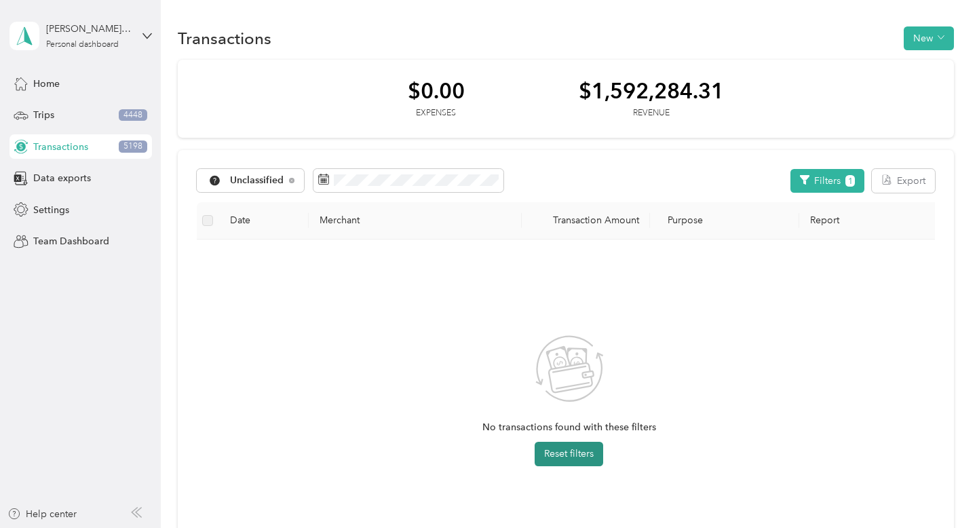
click at [552, 459] on button "Reset filters" at bounding box center [569, 454] width 69 height 24
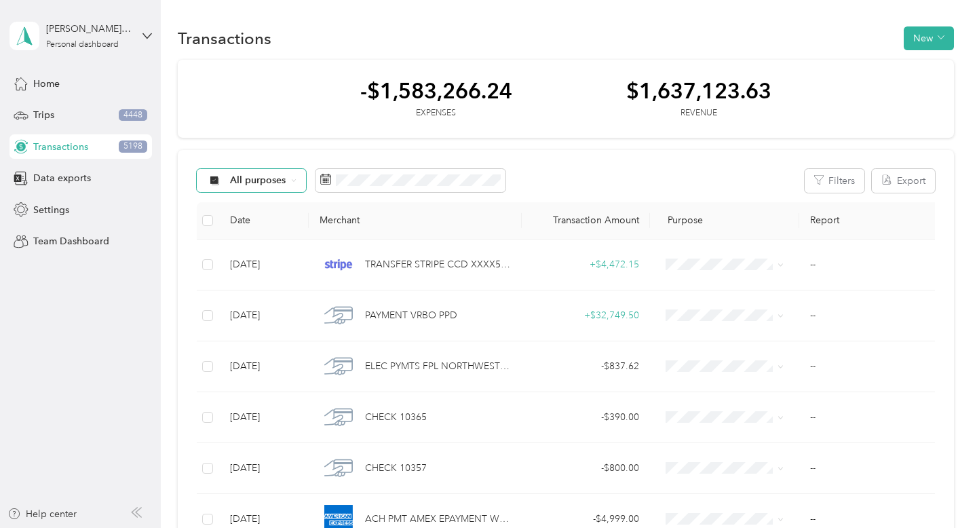
click at [249, 178] on span "All purposes" at bounding box center [258, 180] width 56 height 9
click at [296, 229] on span "Unclassified" at bounding box center [287, 229] width 115 height 14
click at [404, 187] on span at bounding box center [408, 180] width 190 height 23
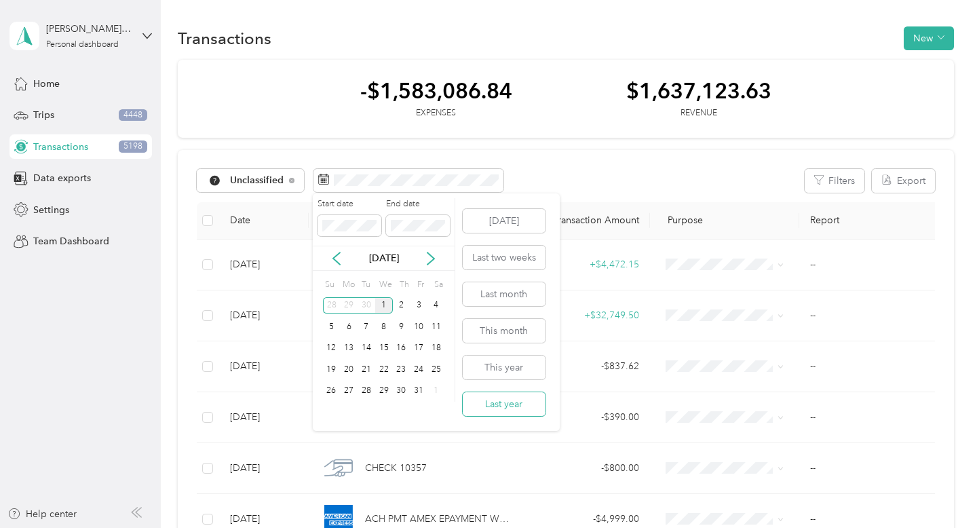
click at [486, 399] on button "Last year" at bounding box center [504, 404] width 83 height 24
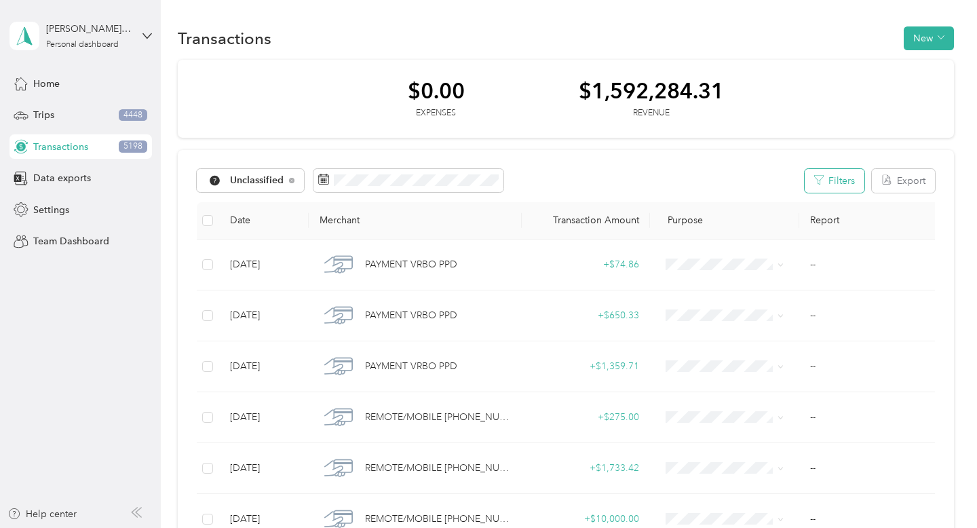
click at [859, 179] on button "Filters" at bounding box center [835, 181] width 60 height 24
